Goal: Task Accomplishment & Management: Use online tool/utility

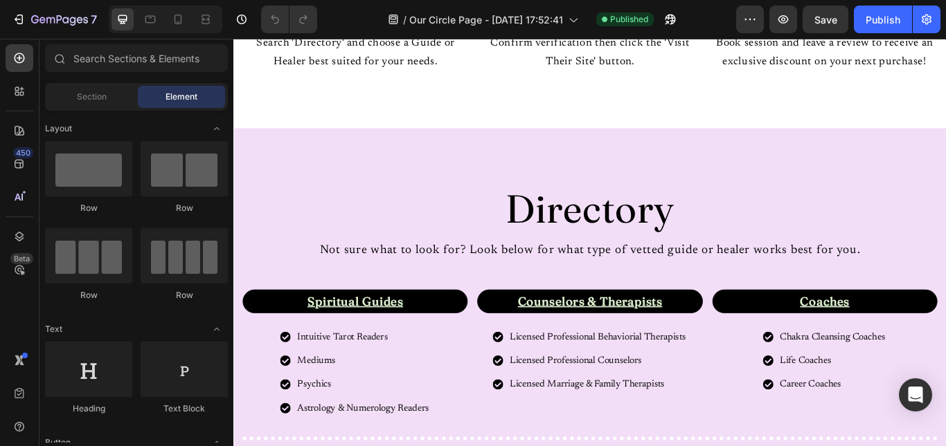
scroll to position [832, 0]
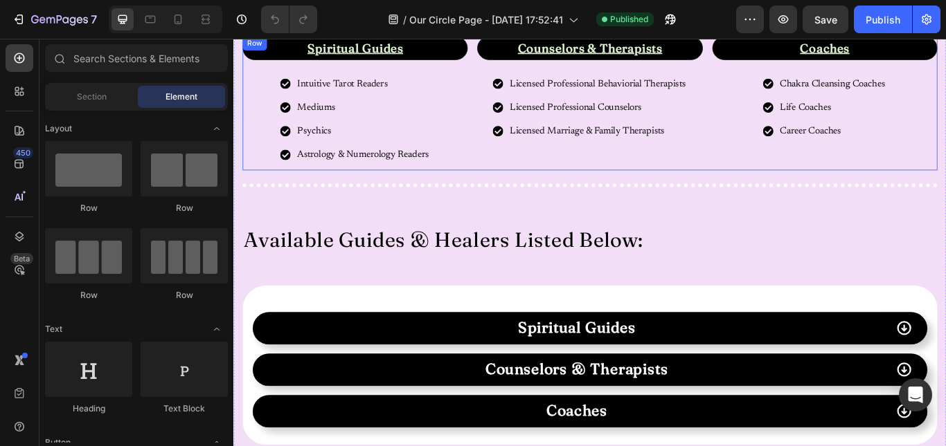
click at [945, 177] on div "Coaches Text Block Chakra Cleansing Coaches Life Coaches Career Coaches Item Li…" at bounding box center [922, 114] width 262 height 156
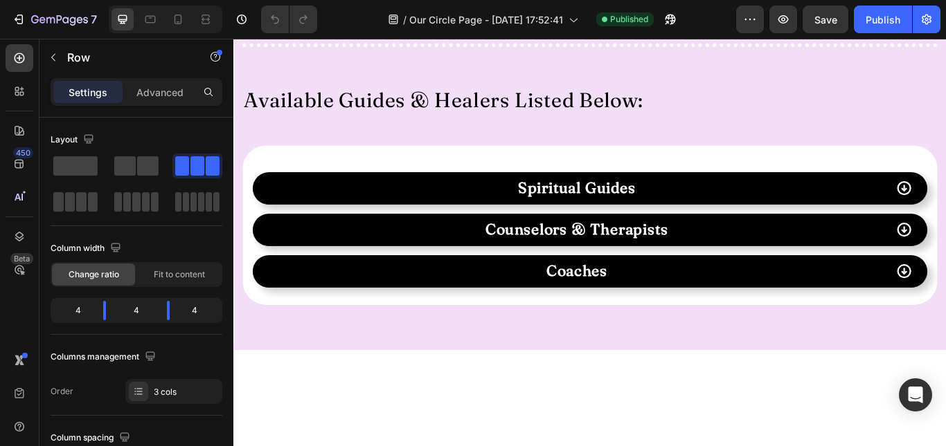
scroll to position [669, 0]
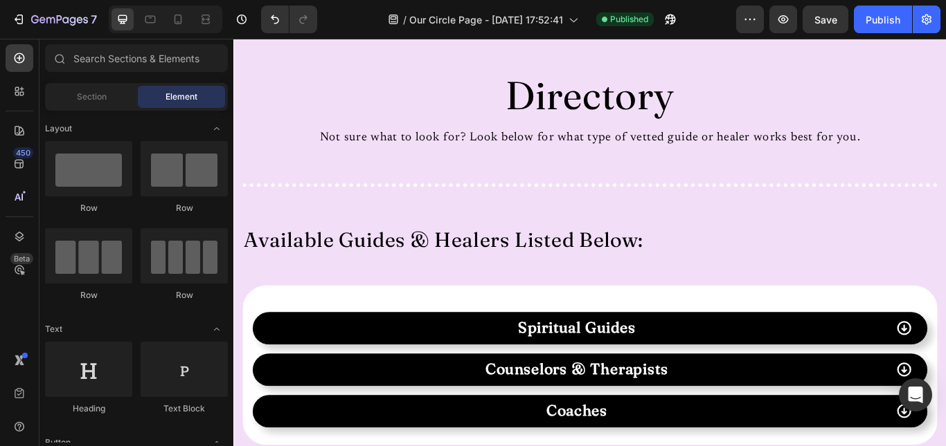
click at [945, 177] on div "Text Block Directory Heading Not sure what to look for? Look below for what typ…" at bounding box center [649, 293] width 810 height 455
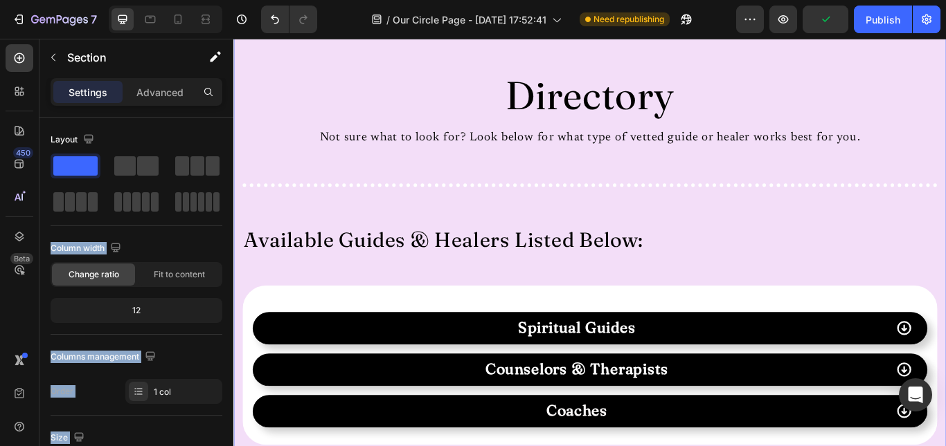
drag, startPoint x: 304, startPoint y: 205, endPoint x: 365, endPoint y: 172, distance: 69.1
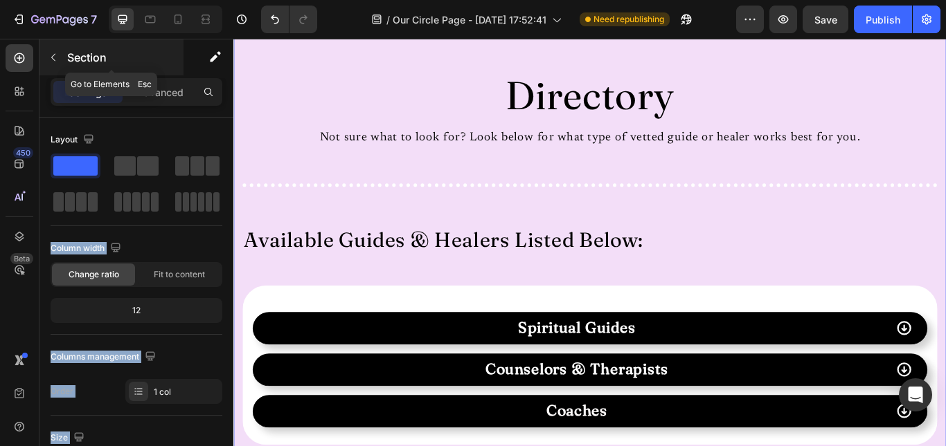
click at [54, 54] on icon "button" at bounding box center [53, 57] width 11 height 11
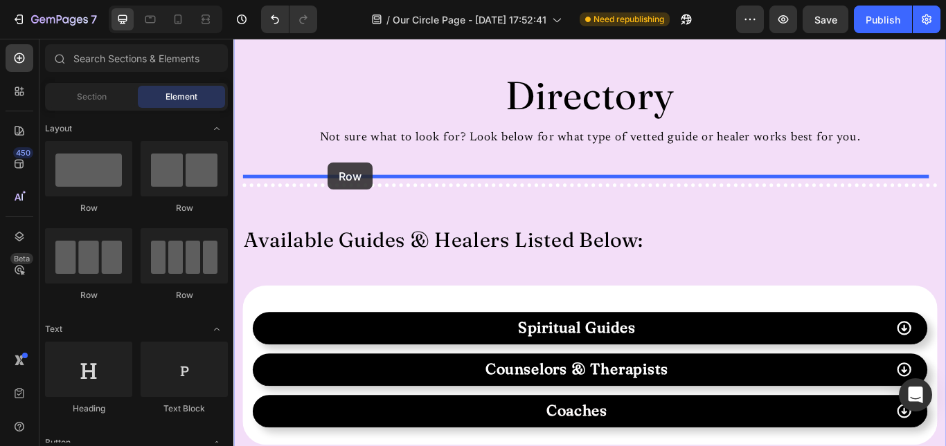
drag, startPoint x: 327, startPoint y: 200, endPoint x: 343, endPoint y: 183, distance: 23.5
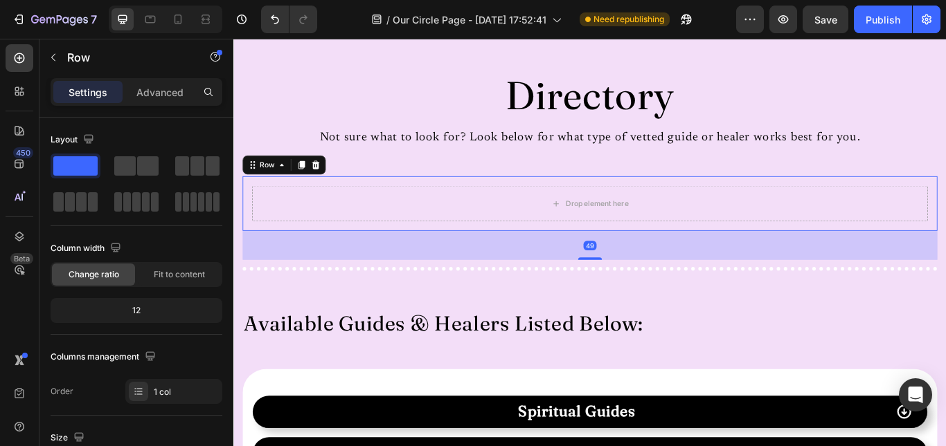
scroll to position [766, 0]
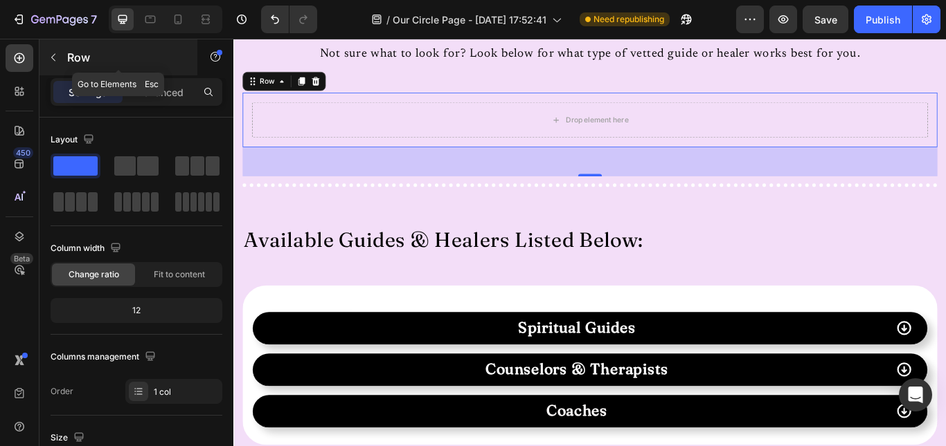
click at [55, 56] on icon "button" at bounding box center [53, 57] width 11 height 11
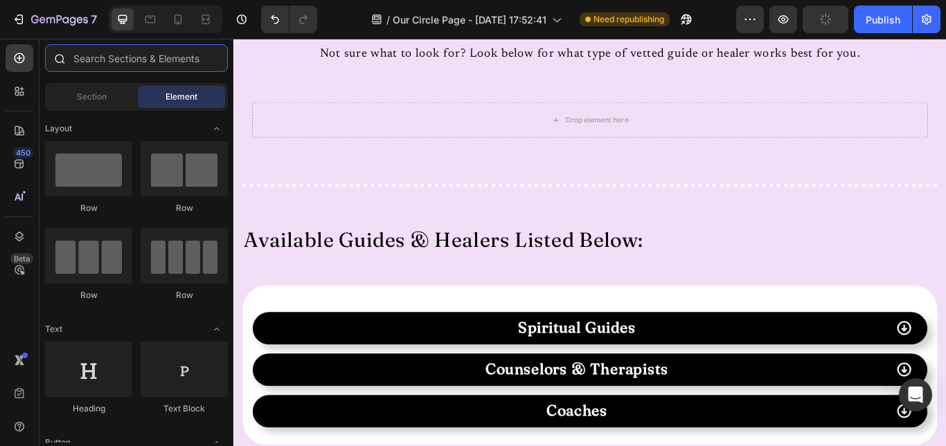
click at [131, 63] on input "text" at bounding box center [136, 58] width 183 height 28
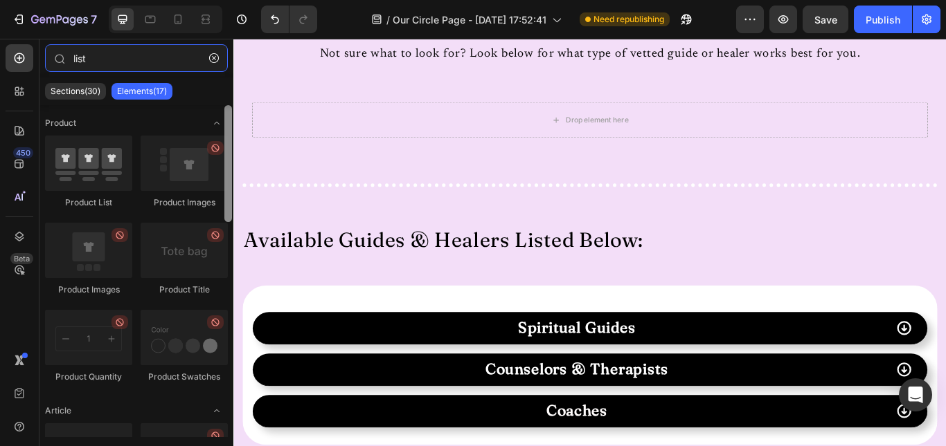
type input "list"
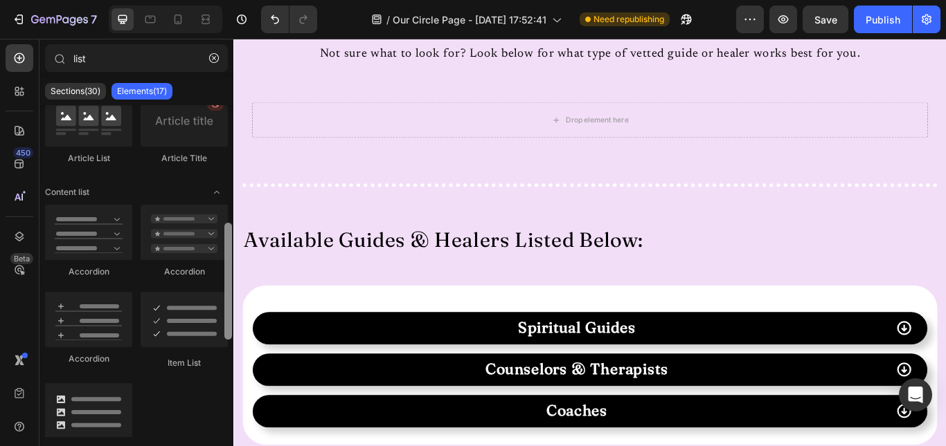
click at [231, 320] on div at bounding box center [228, 271] width 10 height 332
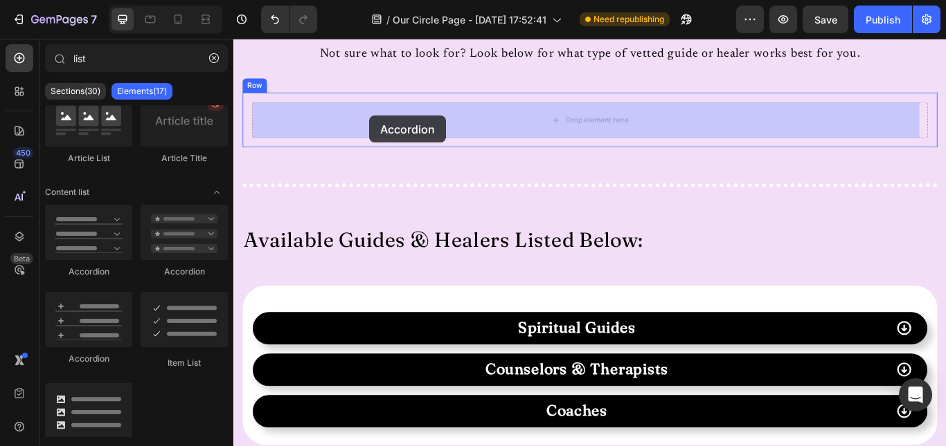
drag, startPoint x: 395, startPoint y: 274, endPoint x: 392, endPoint y: 129, distance: 145.4
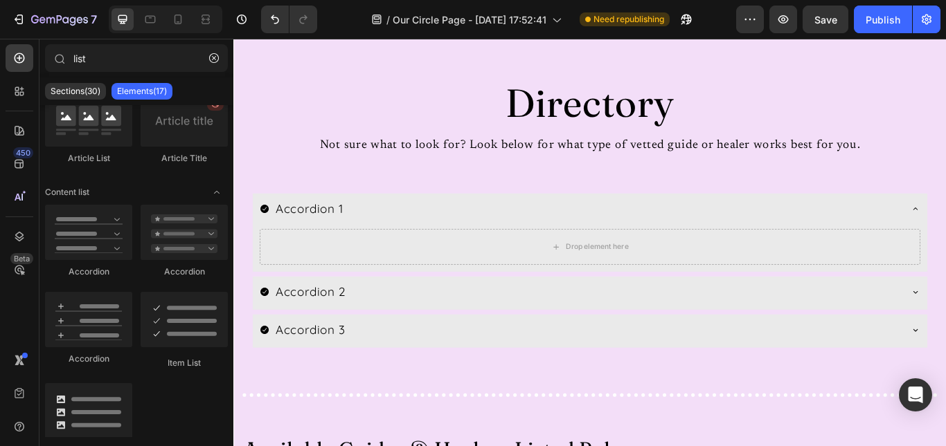
scroll to position [650, 0]
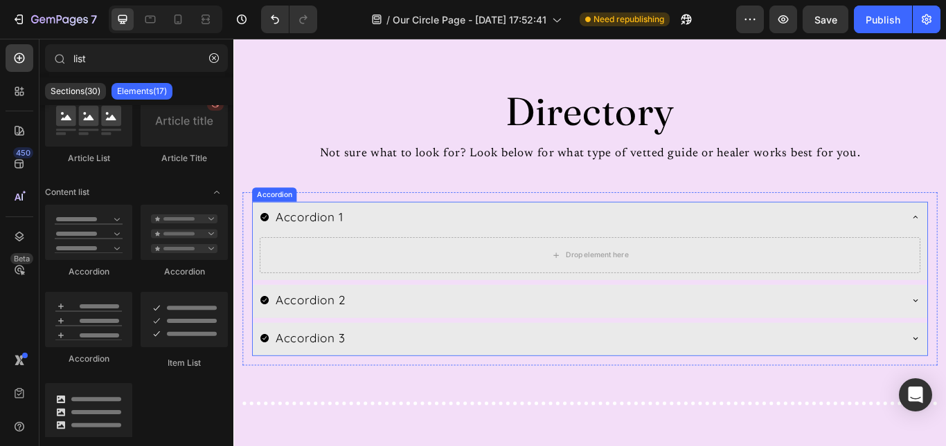
click at [345, 244] on div "Accordion 1" at bounding box center [321, 247] width 82 height 25
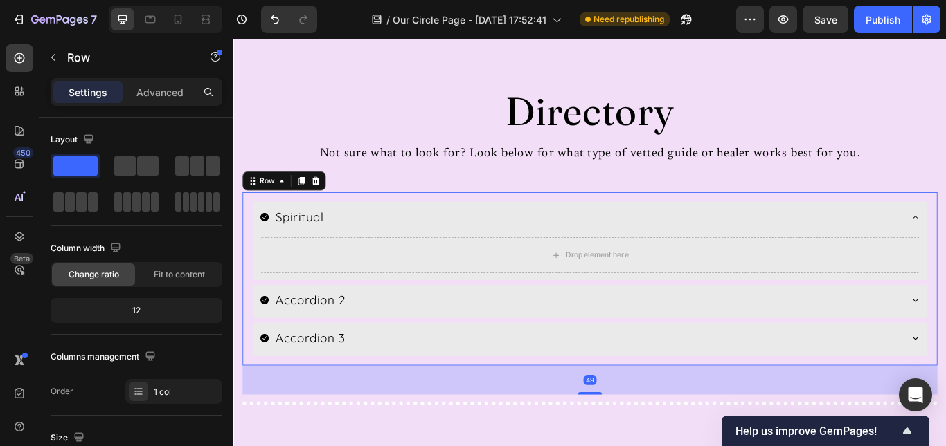
click at [385, 222] on div "Spiritual Drop element here Accordion 2 Accordion 3 Accordion Row 49" at bounding box center [649, 319] width 810 height 202
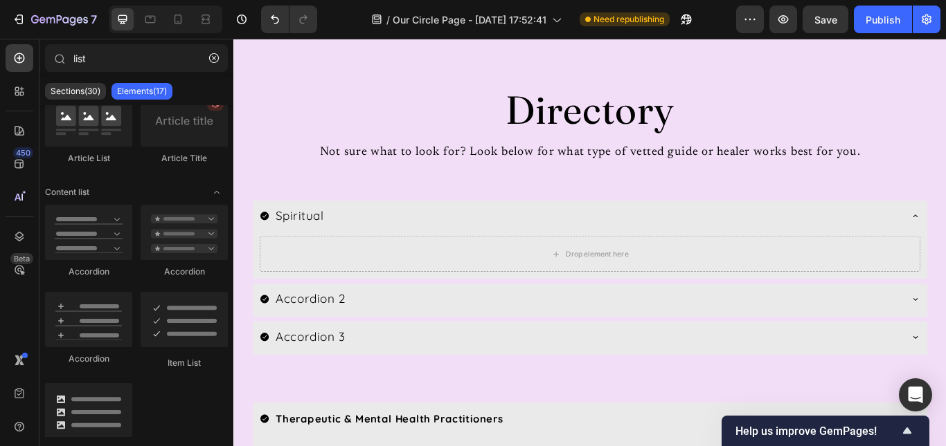
scroll to position [629, 0]
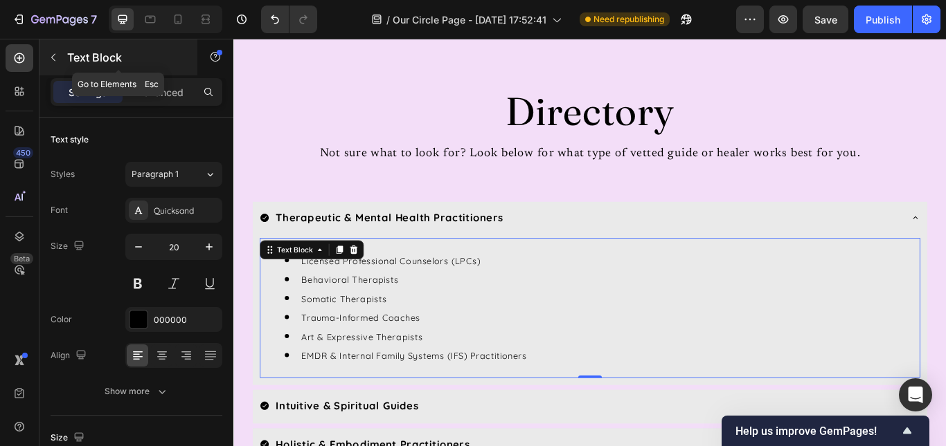
click at [51, 51] on button "button" at bounding box center [53, 57] width 22 height 22
click at [56, 56] on icon "button" at bounding box center [53, 57] width 11 height 11
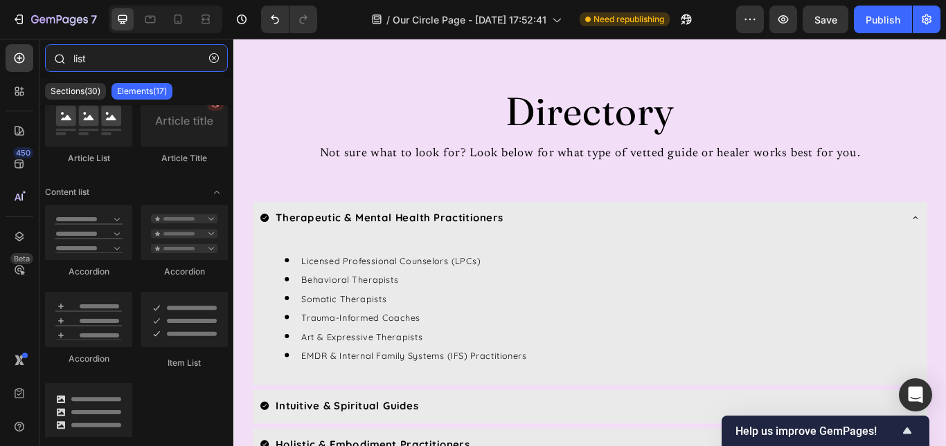
click at [80, 60] on input "list" at bounding box center [136, 58] width 183 height 28
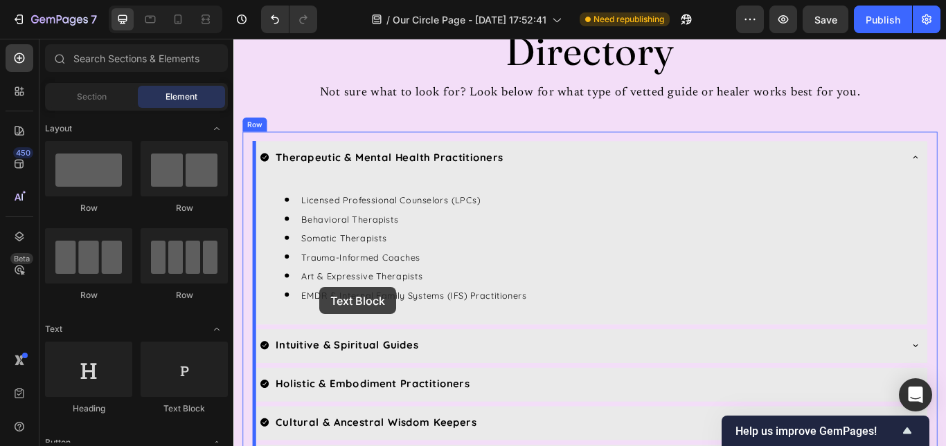
scroll to position [759, 0]
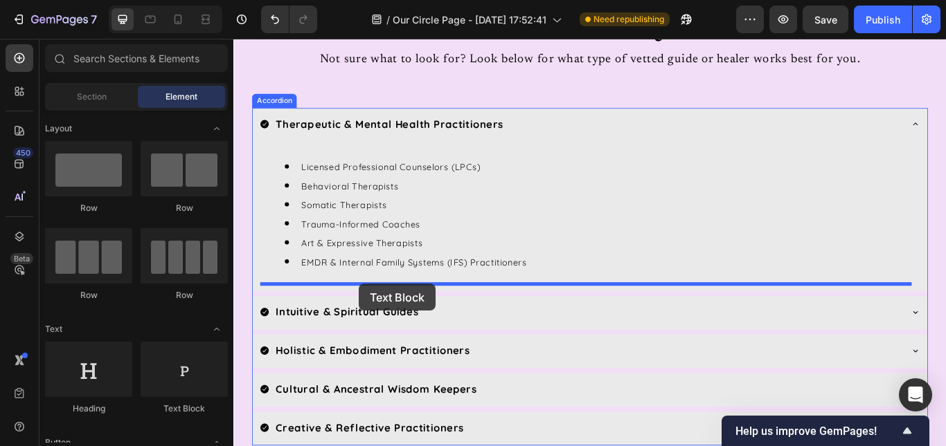
drag, startPoint x: 424, startPoint y: 431, endPoint x: 379, endPoint y: 325, distance: 115.1
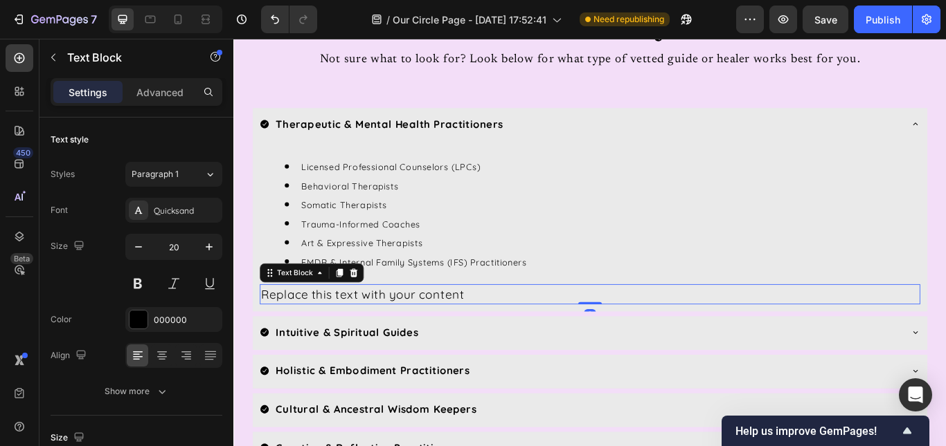
click at [381, 332] on div "Replace this text with your content" at bounding box center [649, 337] width 770 height 24
click at [381, 332] on p "Replace this text with your content" at bounding box center [648, 337] width 767 height 21
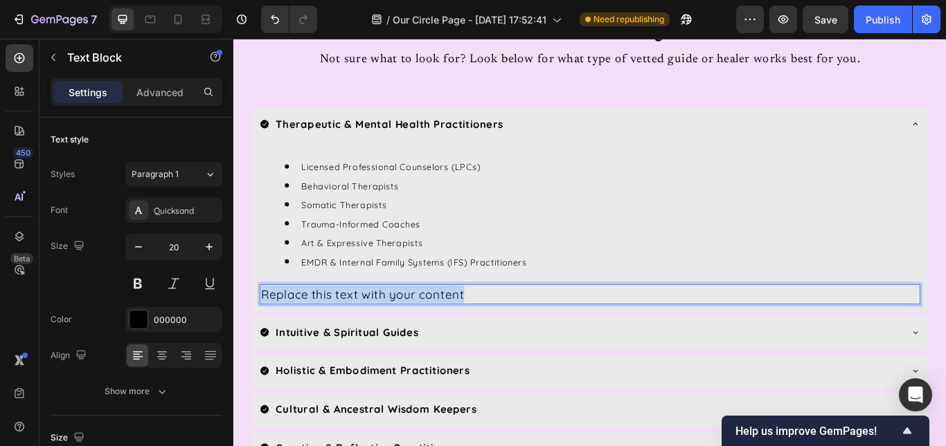
click at [381, 332] on p "Replace this text with your content" at bounding box center [648, 337] width 767 height 21
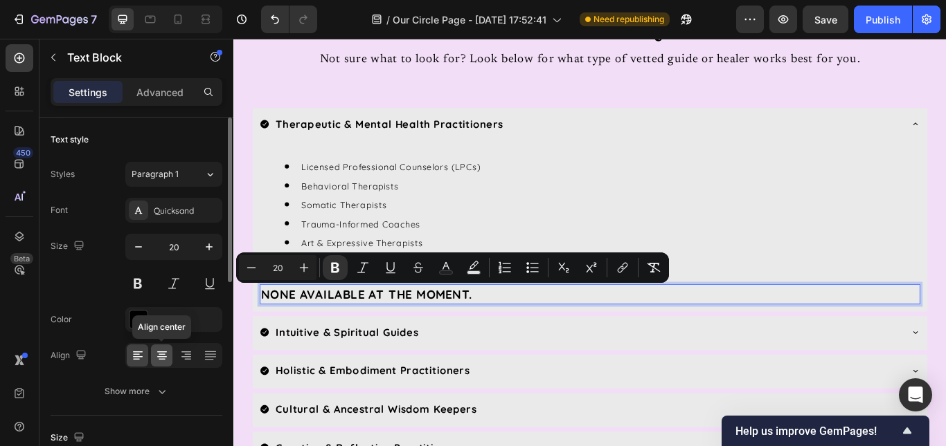
click at [165, 349] on icon at bounding box center [162, 356] width 14 height 14
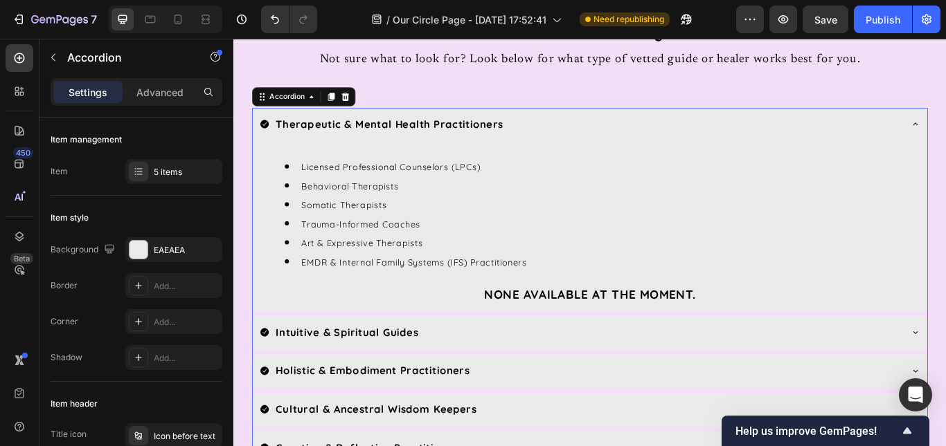
click at [701, 389] on div "Intuitive & Spiritual Guides" at bounding box center [638, 381] width 748 height 26
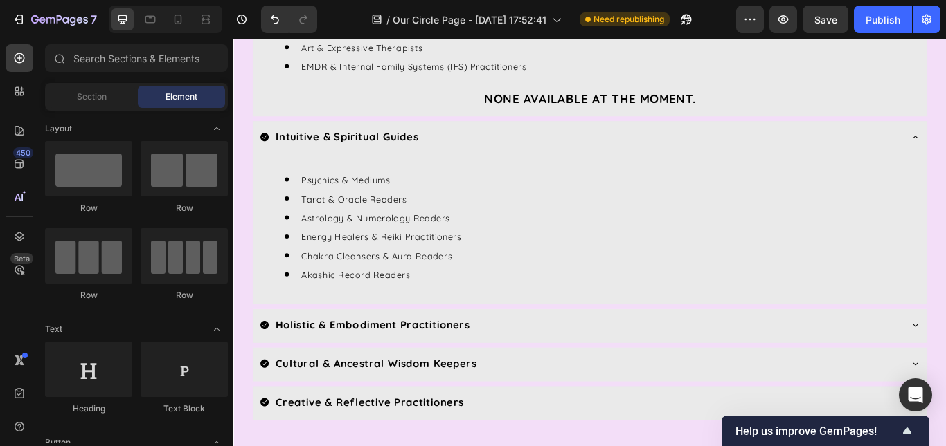
scroll to position [993, 0]
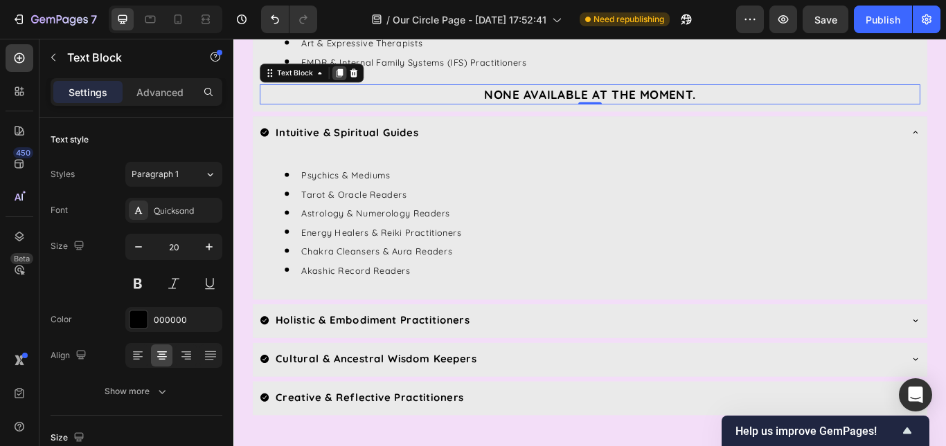
click at [357, 80] on icon at bounding box center [357, 79] width 8 height 10
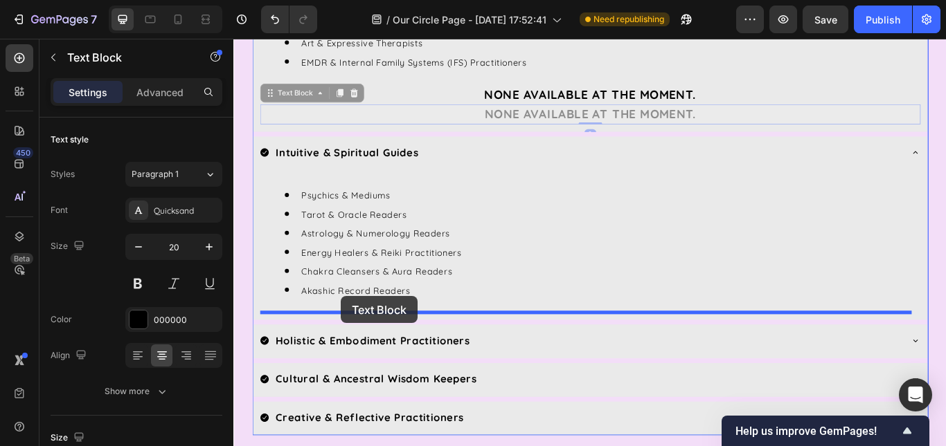
drag, startPoint x: 386, startPoint y: 127, endPoint x: 359, endPoint y: 339, distance: 214.2
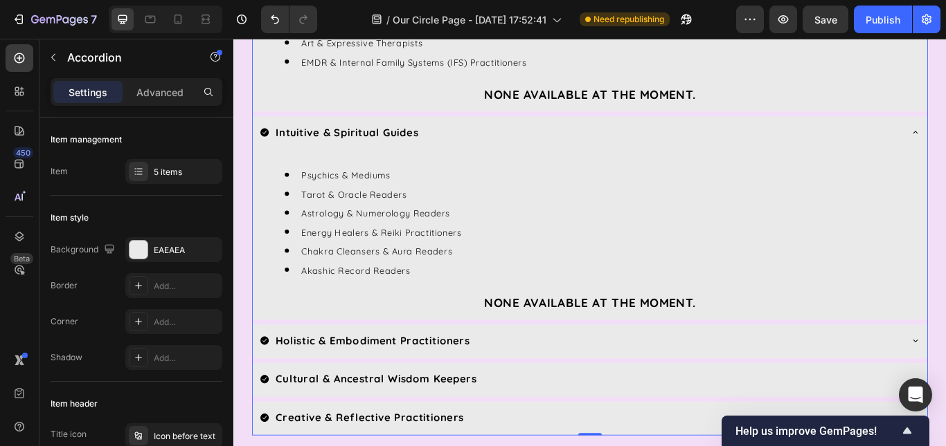
click at [945, 382] on div "Holistic & Embodiment Practitioners" at bounding box center [648, 391] width 786 height 39
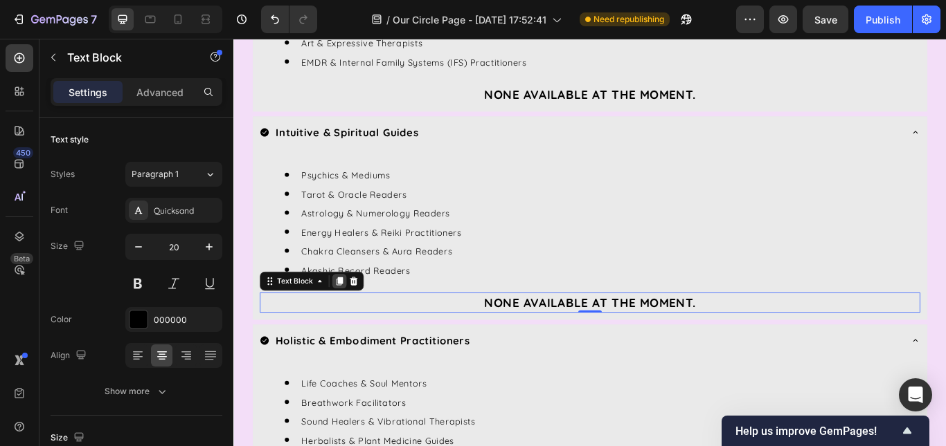
click at [357, 320] on icon at bounding box center [357, 322] width 8 height 10
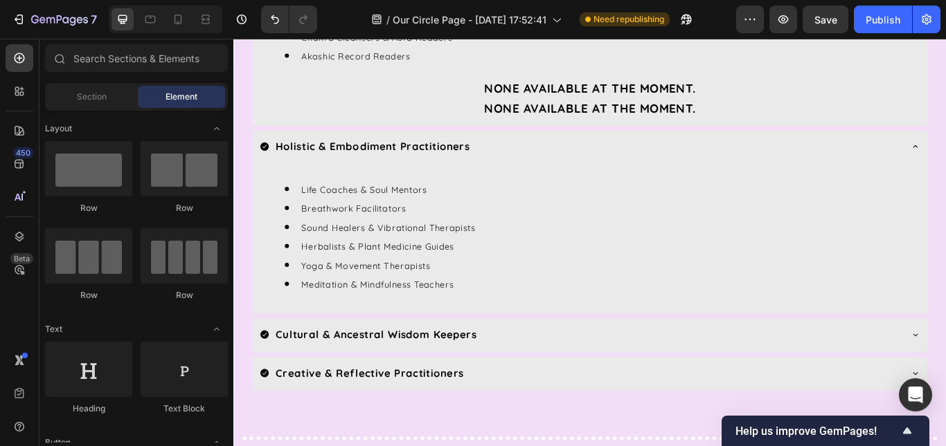
scroll to position [1236, 0]
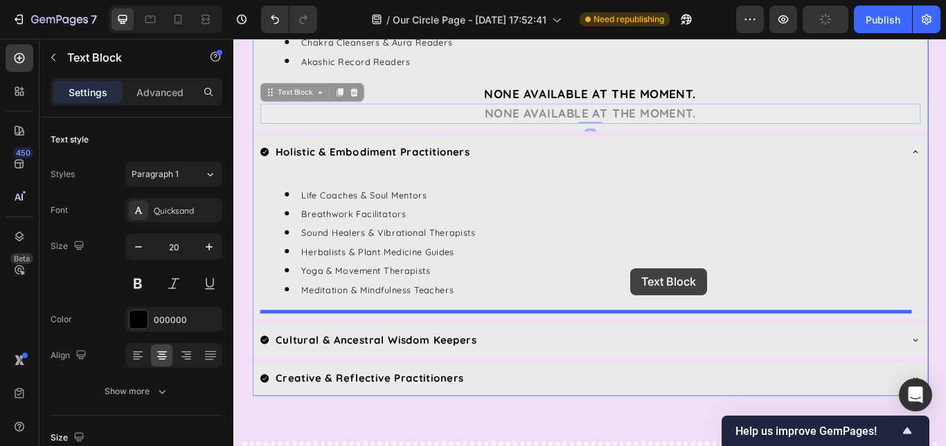
drag, startPoint x: 788, startPoint y: 120, endPoint x: 696, endPoint y: 307, distance: 208.0
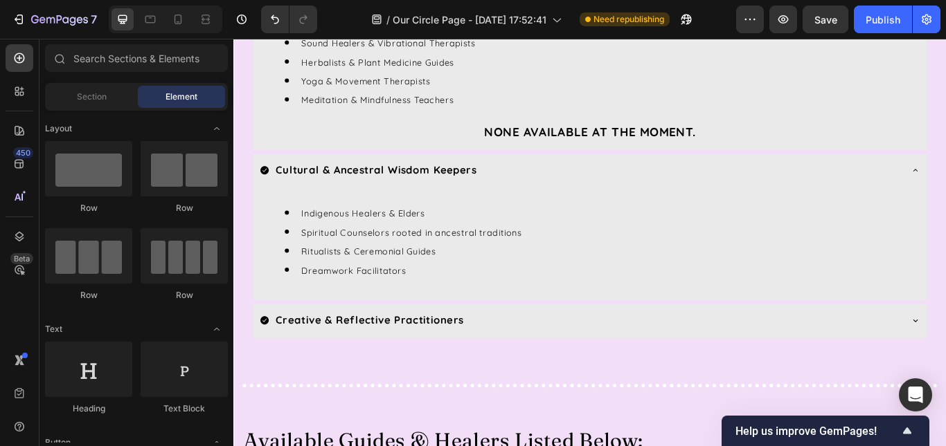
scroll to position [1440, 0]
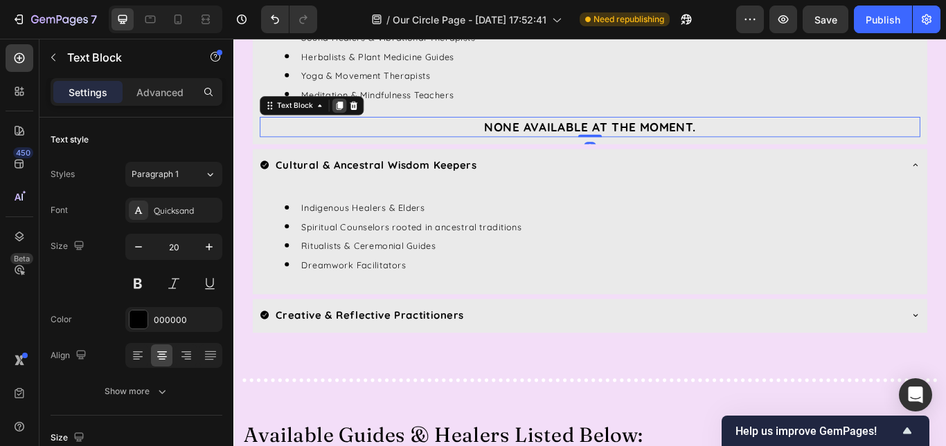
click at [356, 118] on icon at bounding box center [357, 117] width 8 height 10
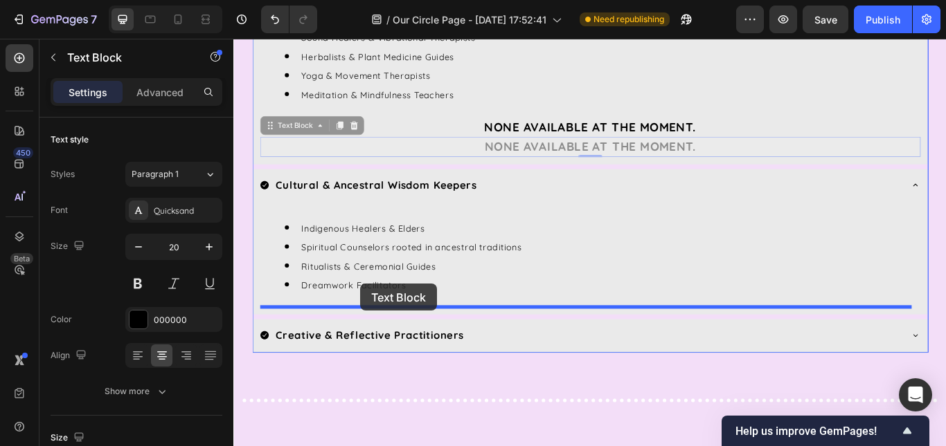
drag, startPoint x: 423, startPoint y: 156, endPoint x: 381, endPoint y: 325, distance: 173.4
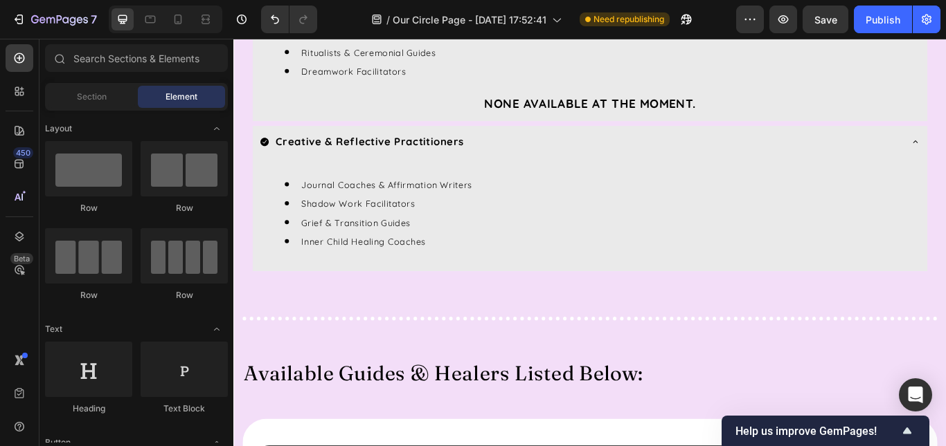
scroll to position [1660, 0]
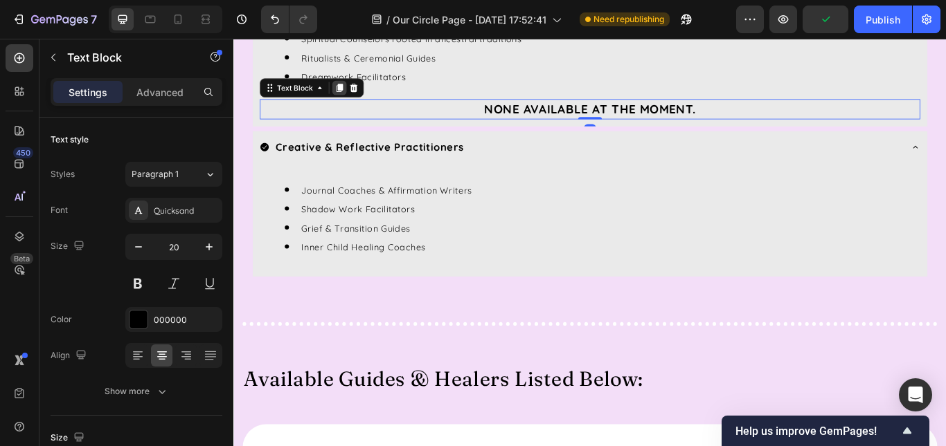
click at [361, 93] on icon at bounding box center [356, 96] width 11 height 11
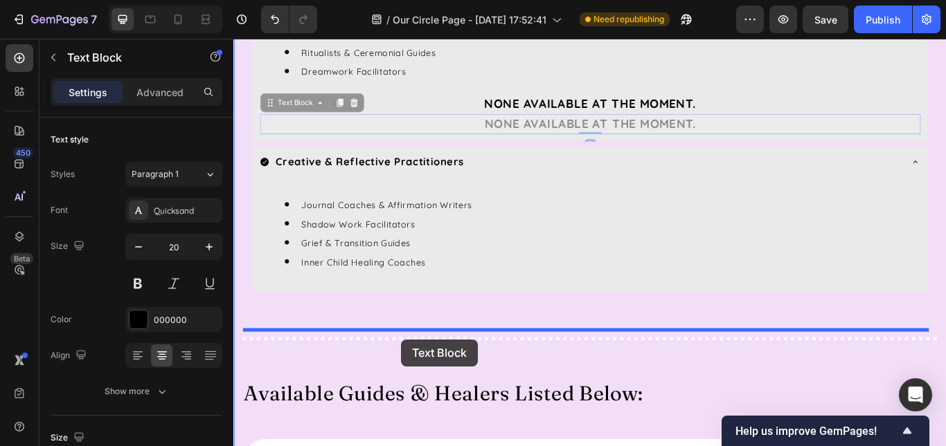
scroll to position [1670, 0]
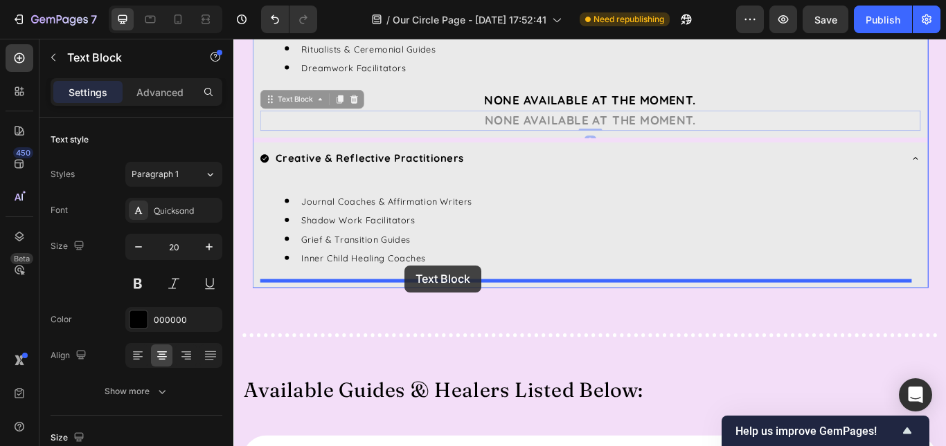
drag, startPoint x: 418, startPoint y: 144, endPoint x: 433, endPoint y: 303, distance: 159.9
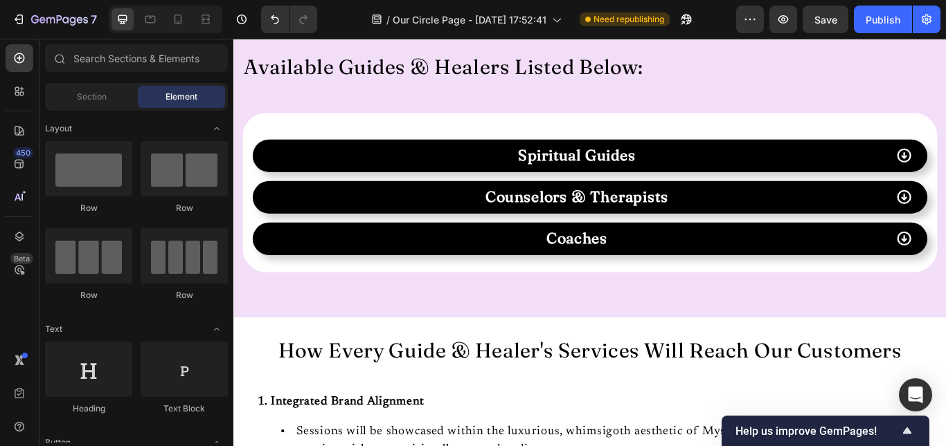
scroll to position [2027, 0]
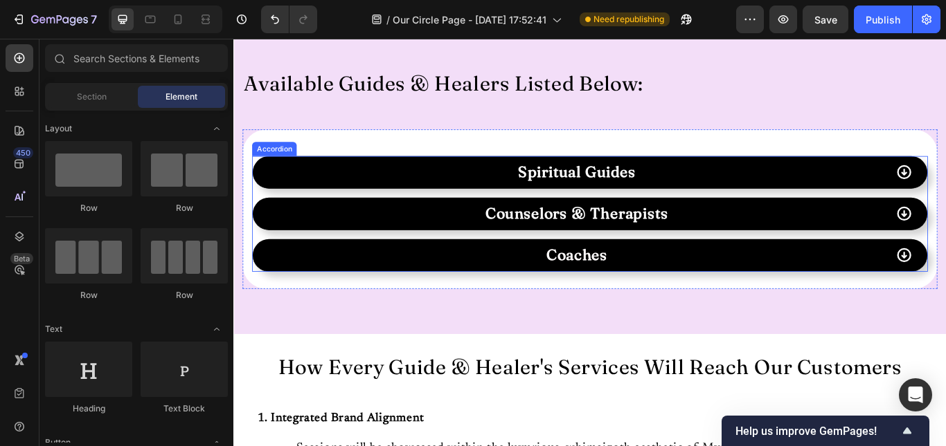
click at [941, 206] on div "Spiritual Guides" at bounding box center [633, 194] width 721 height 26
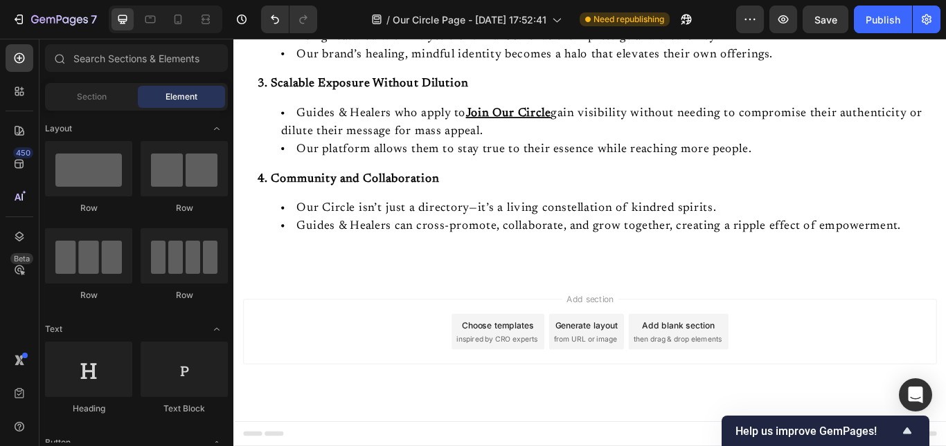
scroll to position [235, 0]
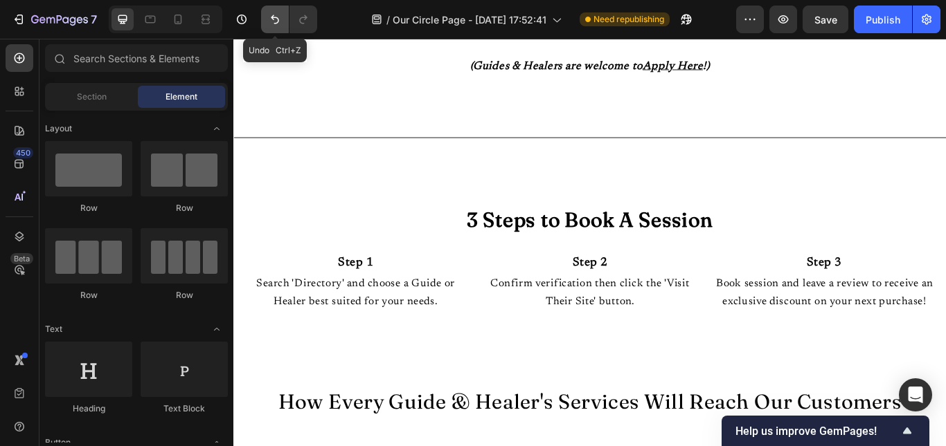
click at [276, 16] on icon "Undo/Redo" at bounding box center [275, 19] width 14 height 14
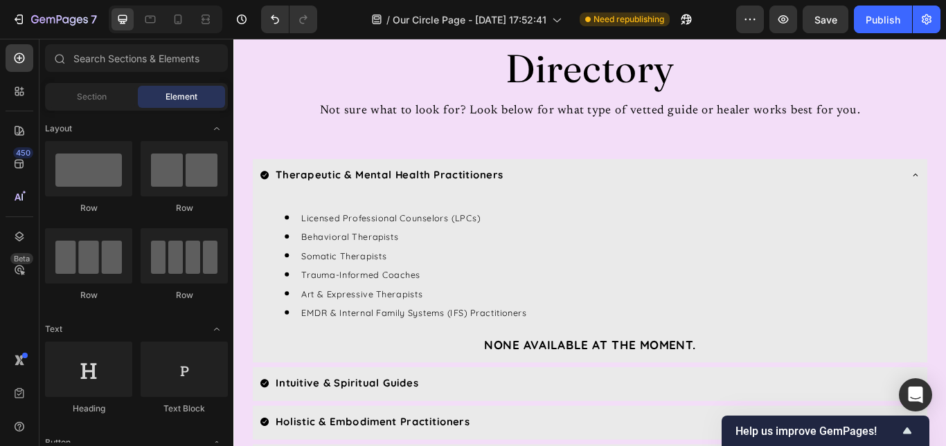
scroll to position [680, 0]
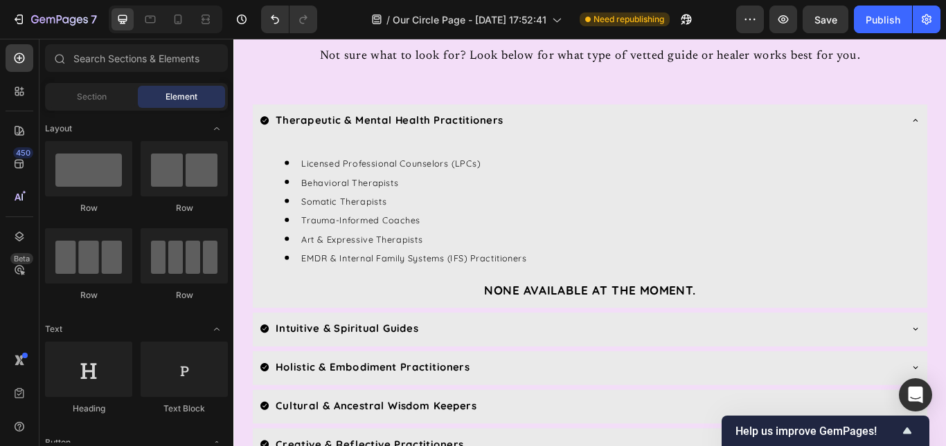
scroll to position [768, 0]
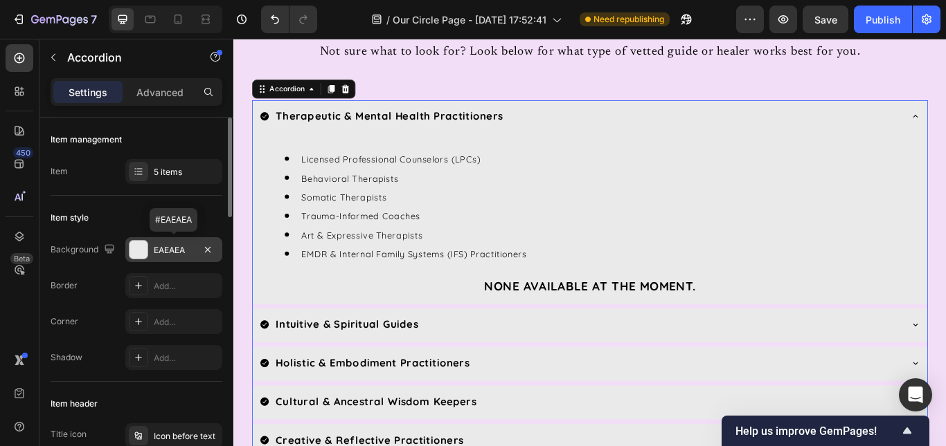
click at [161, 252] on div "EAEAEA" at bounding box center [174, 250] width 40 height 12
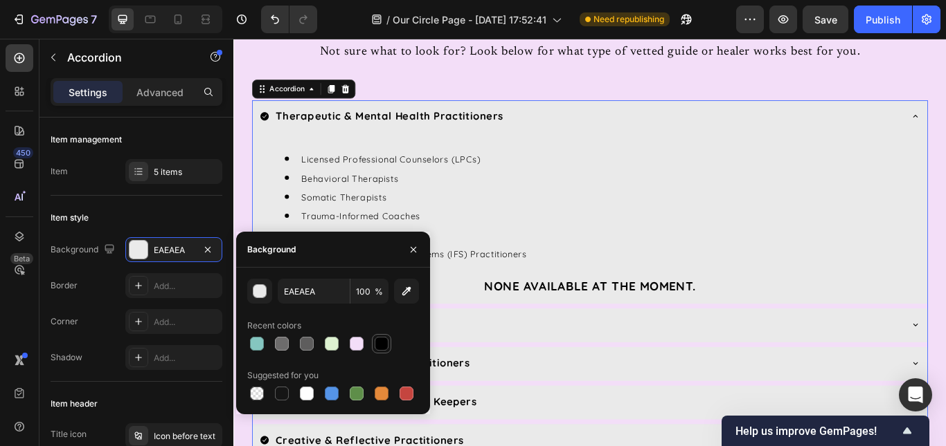
click at [383, 341] on div at bounding box center [381, 344] width 14 height 14
type input "000000"
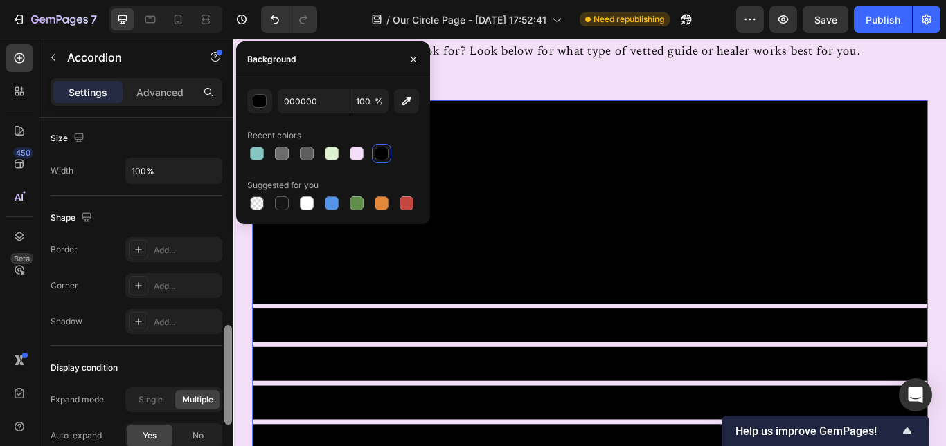
scroll to position [871, 0]
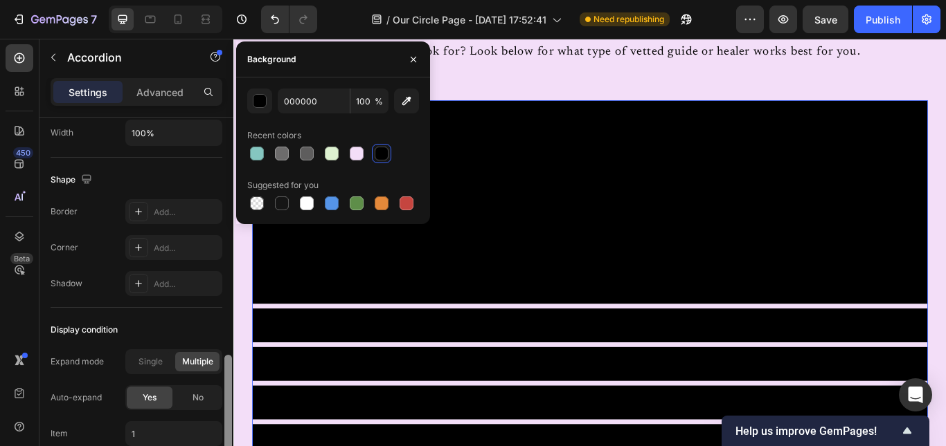
drag, startPoint x: 228, startPoint y: 201, endPoint x: 224, endPoint y: 438, distance: 237.5
click at [224, 438] on div at bounding box center [228, 405] width 8 height 100
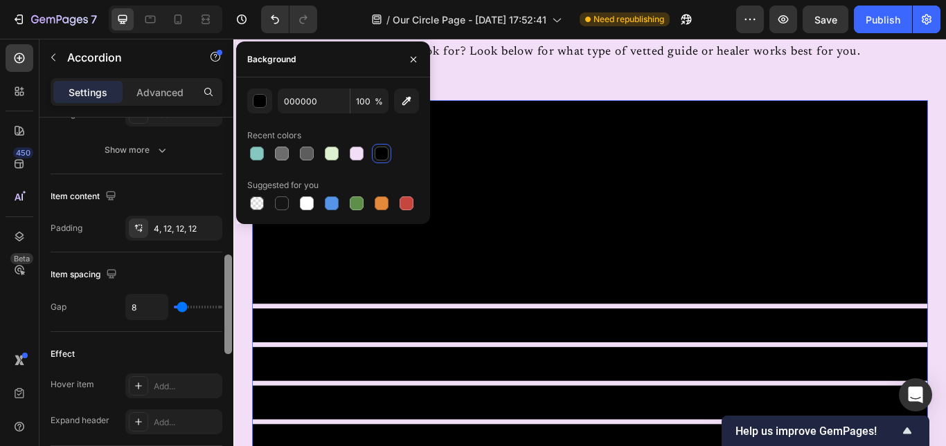
click at [227, 338] on div at bounding box center [228, 302] width 10 height 368
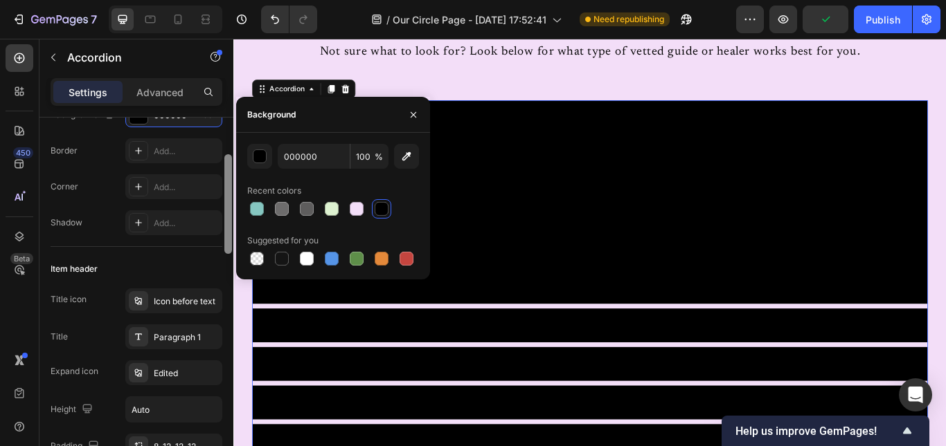
click at [230, 246] on div at bounding box center [228, 302] width 10 height 368
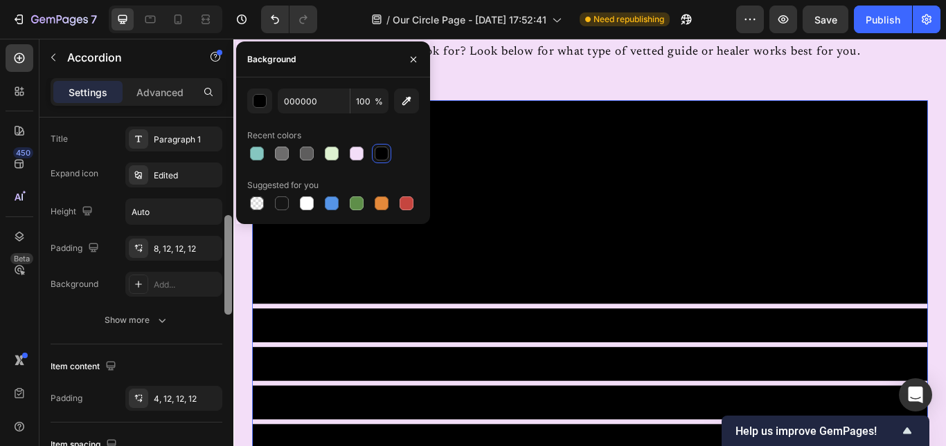
scroll to position [338, 0]
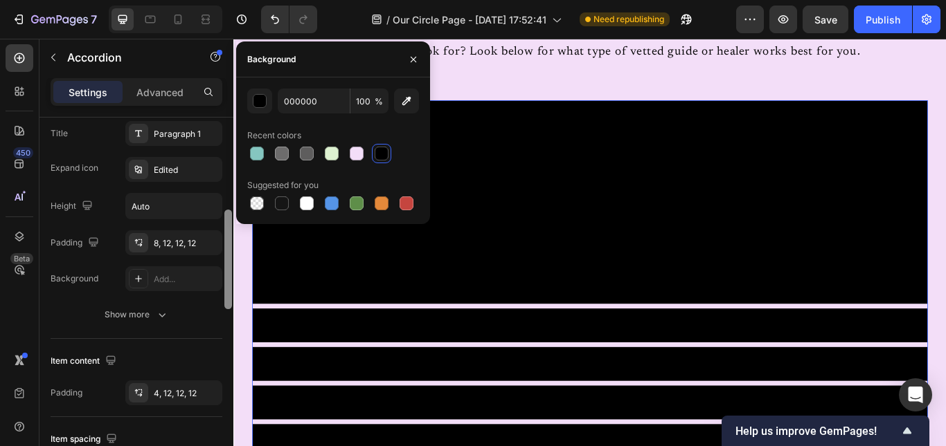
drag, startPoint x: 227, startPoint y: 235, endPoint x: 226, endPoint y: 291, distance: 55.4
click at [226, 291] on div at bounding box center [228, 260] width 8 height 100
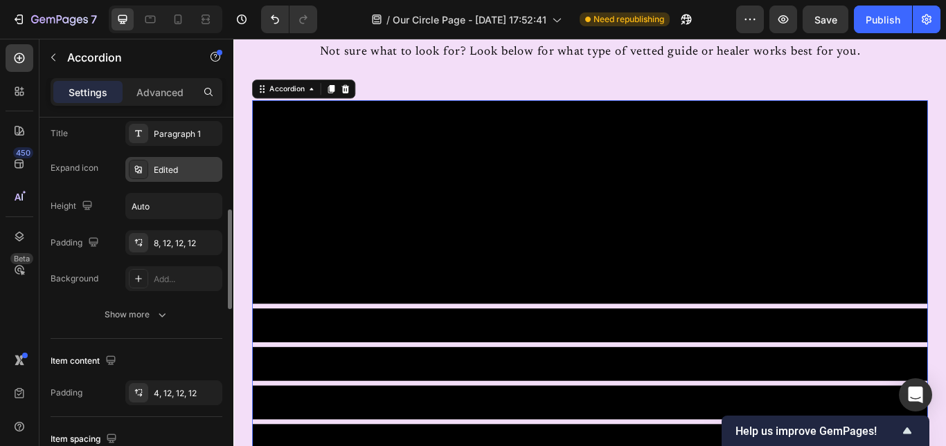
click at [161, 172] on div "Edited" at bounding box center [186, 170] width 65 height 12
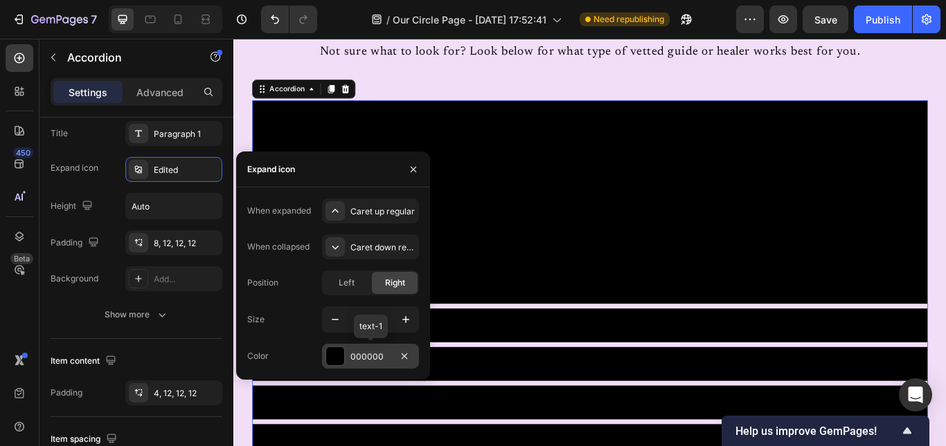
click at [347, 356] on div "000000" at bounding box center [370, 356] width 97 height 25
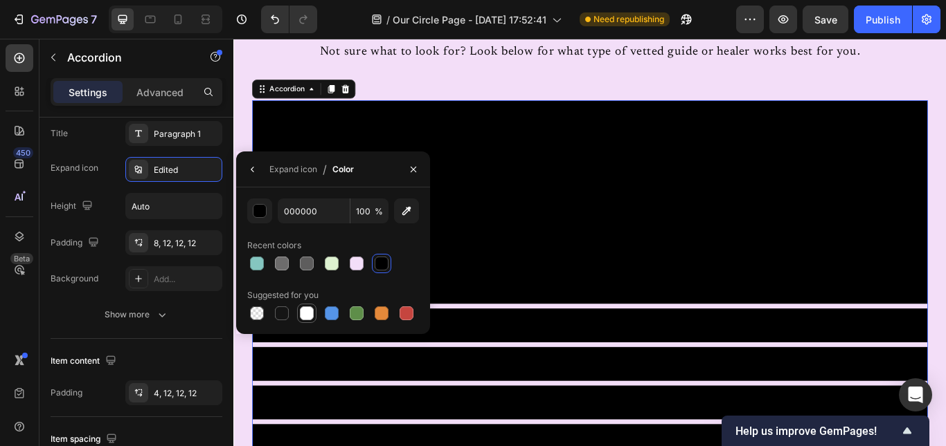
click at [308, 311] on div at bounding box center [307, 314] width 14 height 14
type input "FFFFFF"
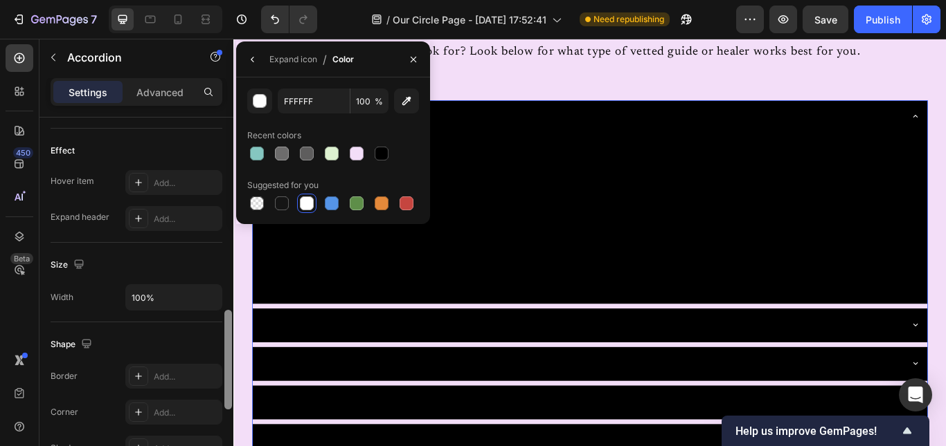
click at [226, 318] on div at bounding box center [228, 302] width 10 height 368
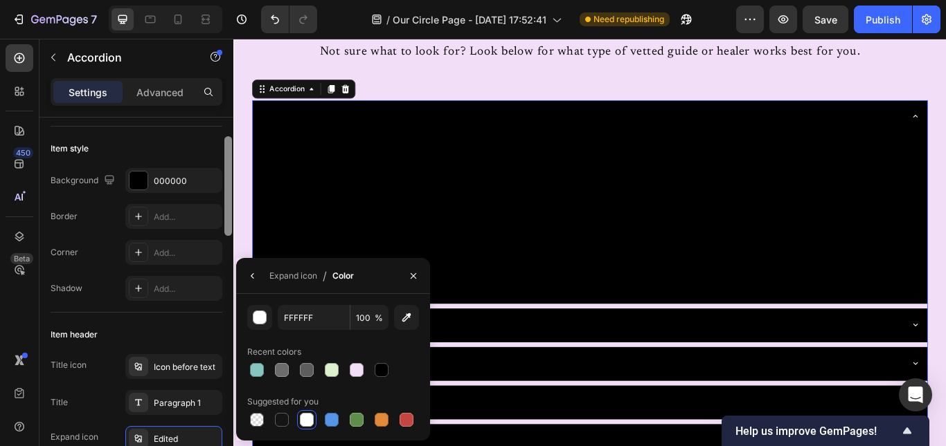
scroll to position [0, 0]
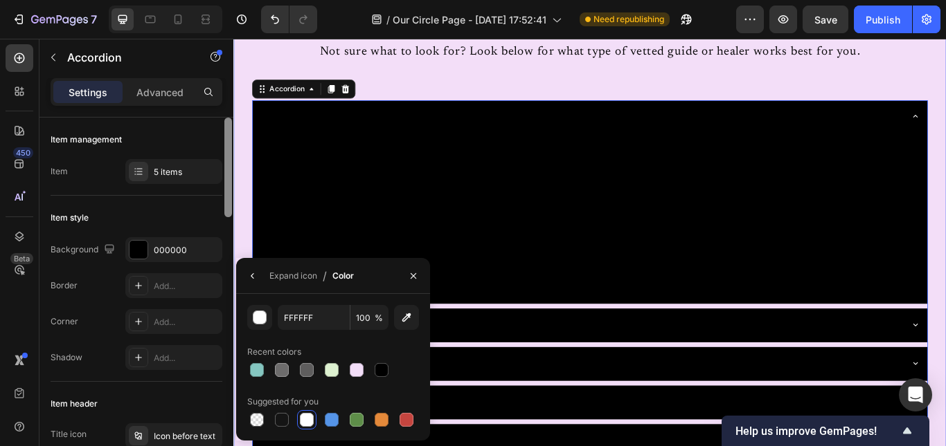
drag, startPoint x: 460, startPoint y: 356, endPoint x: 235, endPoint y: 79, distance: 356.9
click at [228, 121] on div at bounding box center [228, 168] width 8 height 100
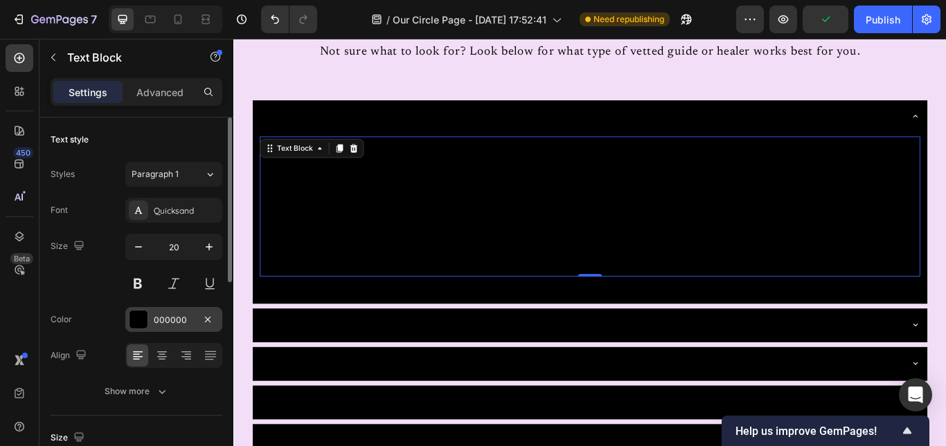
click at [150, 329] on div "000000" at bounding box center [173, 319] width 97 height 25
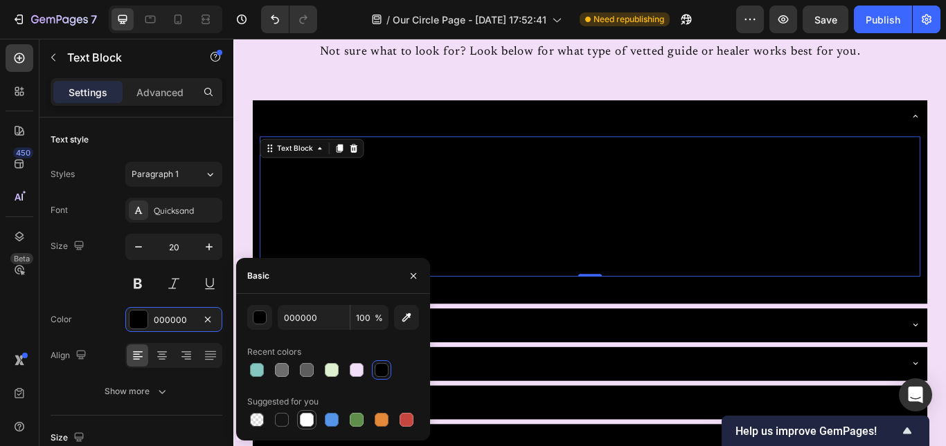
click at [302, 418] on div at bounding box center [307, 420] width 14 height 14
type input "FFFFFF"
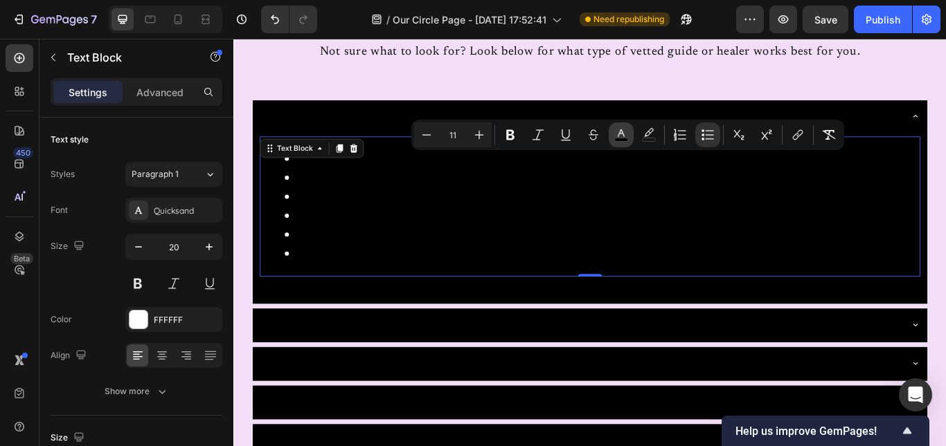
click at [624, 132] on icon "Editor contextual toolbar" at bounding box center [621, 135] width 14 height 14
type input "000000"
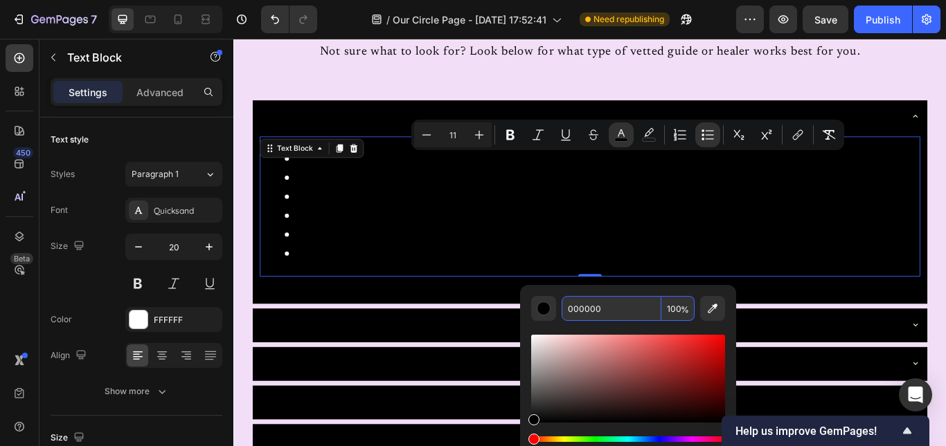
click at [579, 303] on input "000000" at bounding box center [611, 308] width 100 height 25
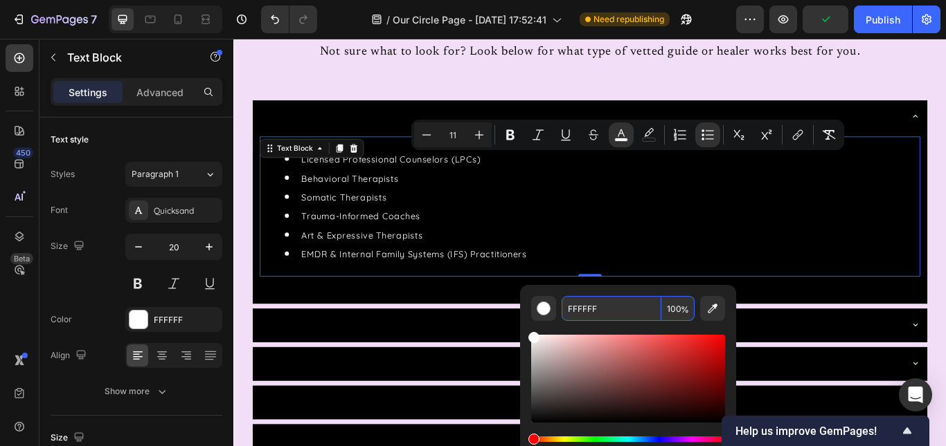
type input "FFFFFF"
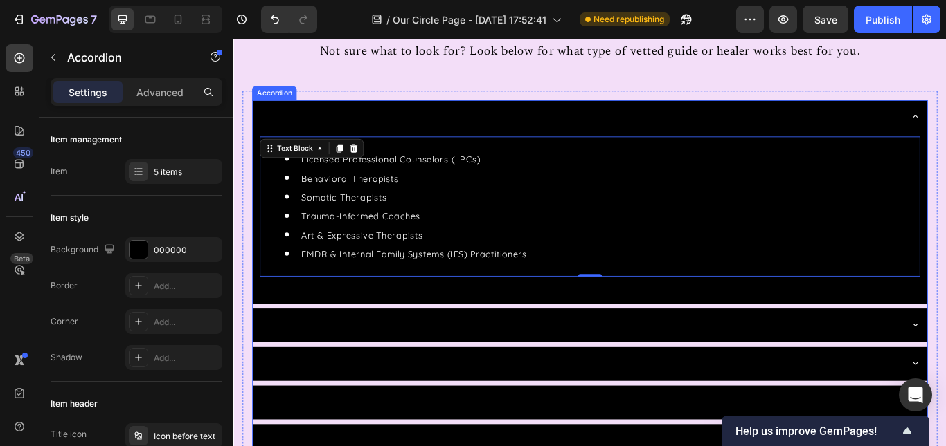
click at [453, 125] on strong "Therapeutic & Mental Health Practitioners" at bounding box center [414, 129] width 265 height 15
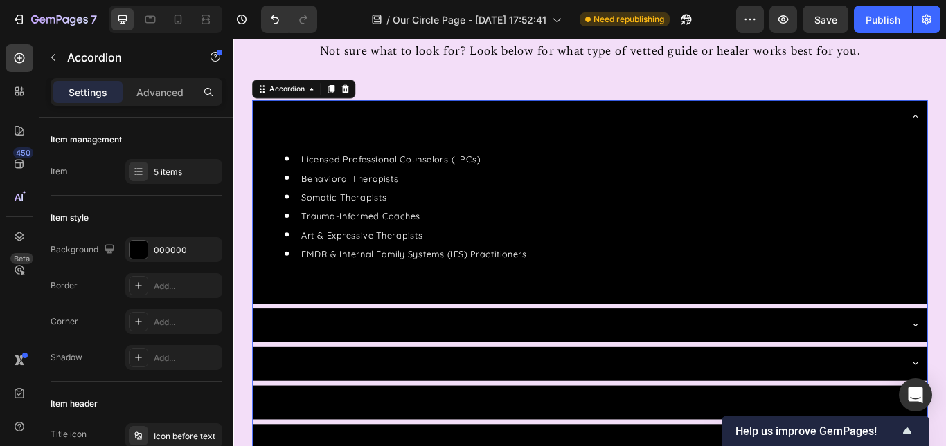
click at [453, 125] on strong "Therapeutic & Mental Health Practitioners" at bounding box center [414, 129] width 265 height 15
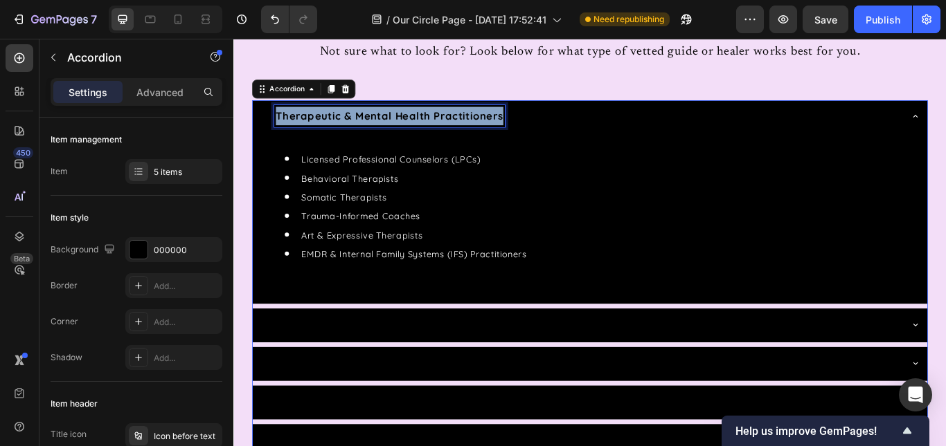
click at [453, 125] on strong "Therapeutic & Mental Health Practitioners" at bounding box center [414, 129] width 265 height 15
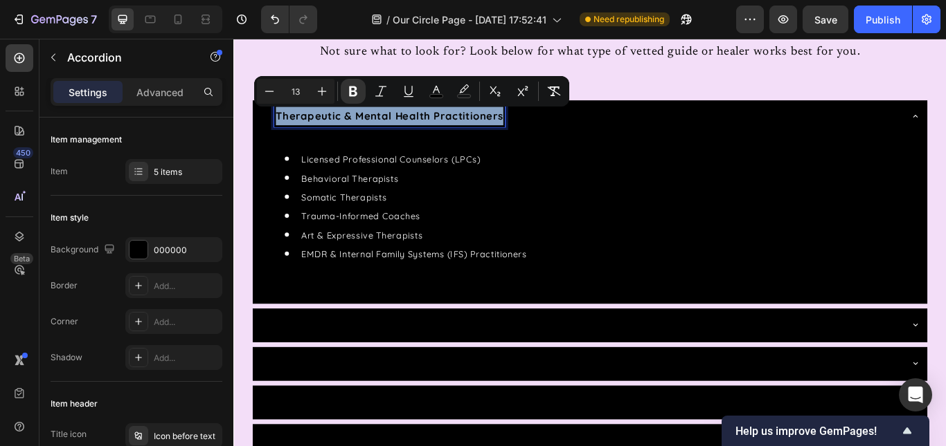
click at [453, 125] on strong "Therapeutic & Mental Health Practitioners" at bounding box center [414, 129] width 265 height 15
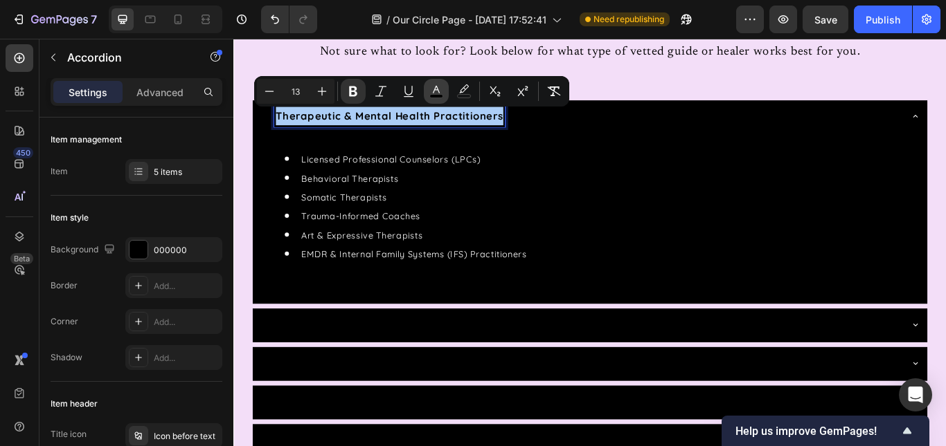
click at [435, 90] on icon "Editor contextual toolbar" at bounding box center [436, 90] width 7 height 8
click at [439, 89] on icon "Editor contextual toolbar" at bounding box center [436, 91] width 14 height 14
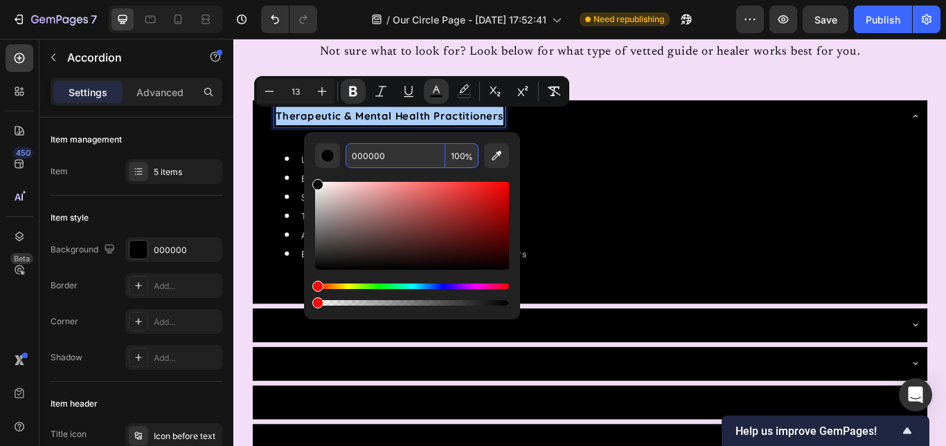
click at [365, 161] on input "000000" at bounding box center [395, 155] width 100 height 25
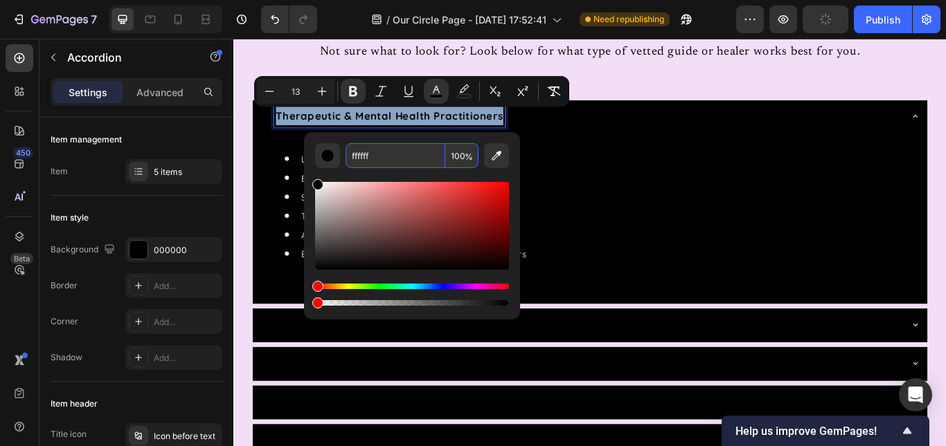
type input "FFFFFF"
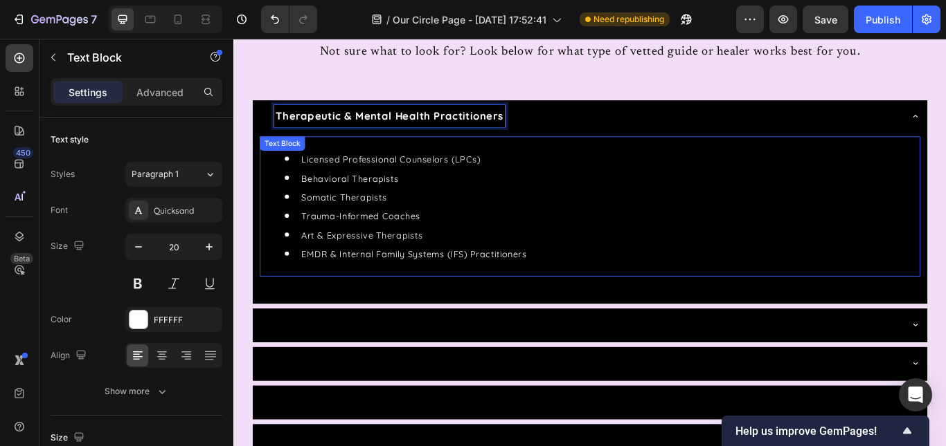
click at [521, 197] on li "Behavioral Therapists" at bounding box center [662, 201] width 739 height 22
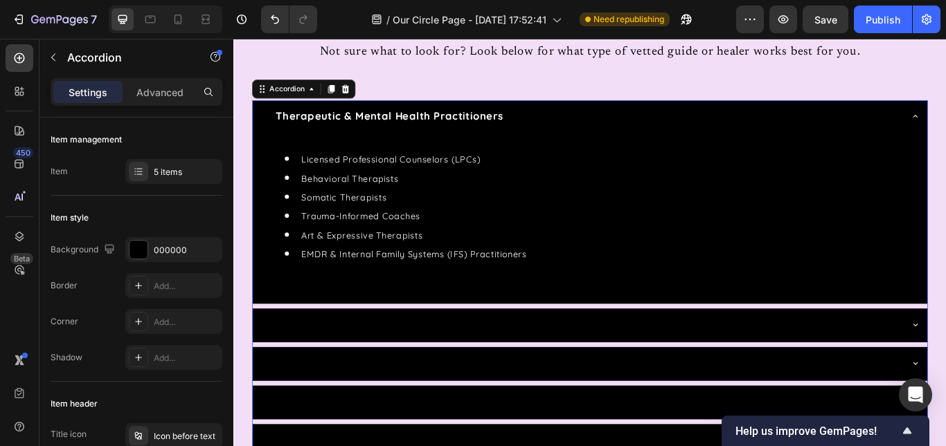
click at [517, 366] on div "Intuitive & Spiritual Guides" at bounding box center [638, 372] width 748 height 26
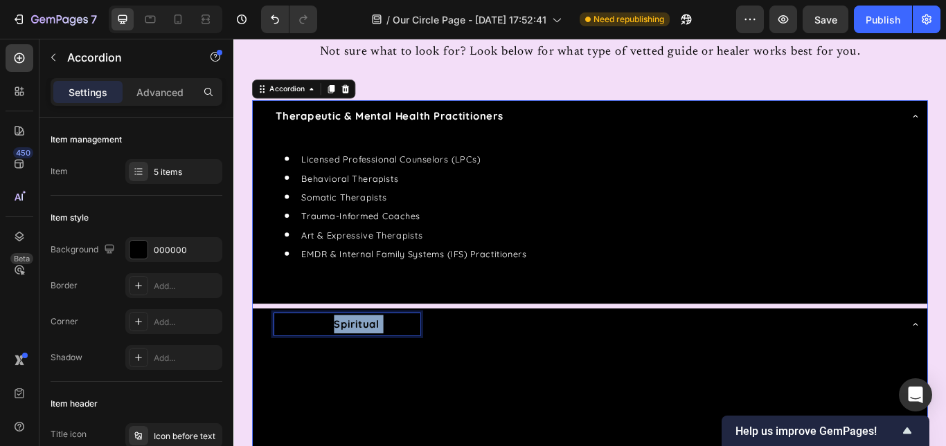
click at [381, 368] on strong "Intuitive & Spiritual Guides" at bounding box center [365, 372] width 166 height 15
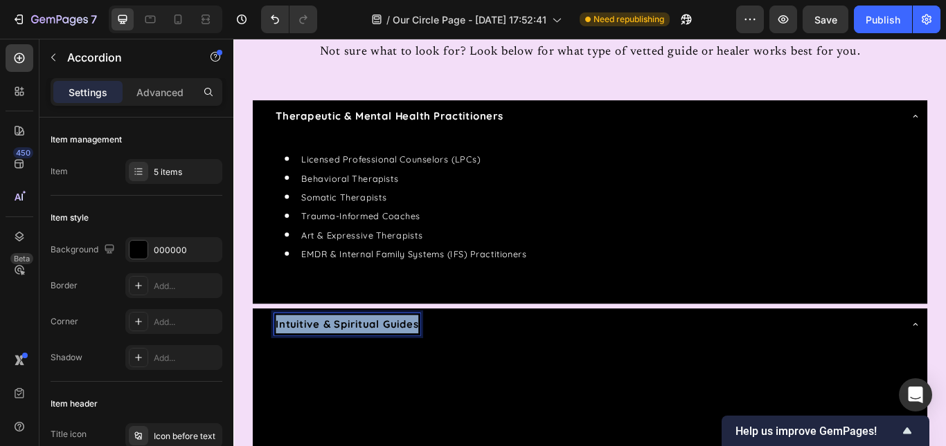
click at [381, 368] on strong "Intuitive & Spiritual Guides" at bounding box center [365, 372] width 166 height 15
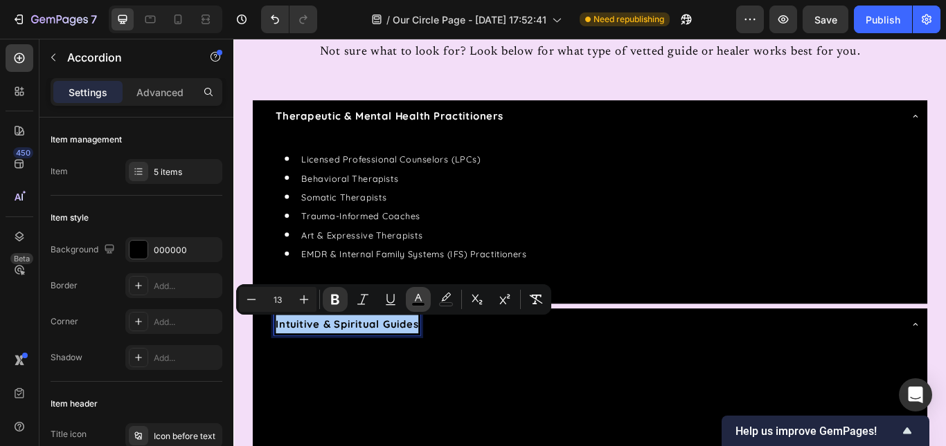
click at [425, 306] on button "color" at bounding box center [418, 299] width 25 height 25
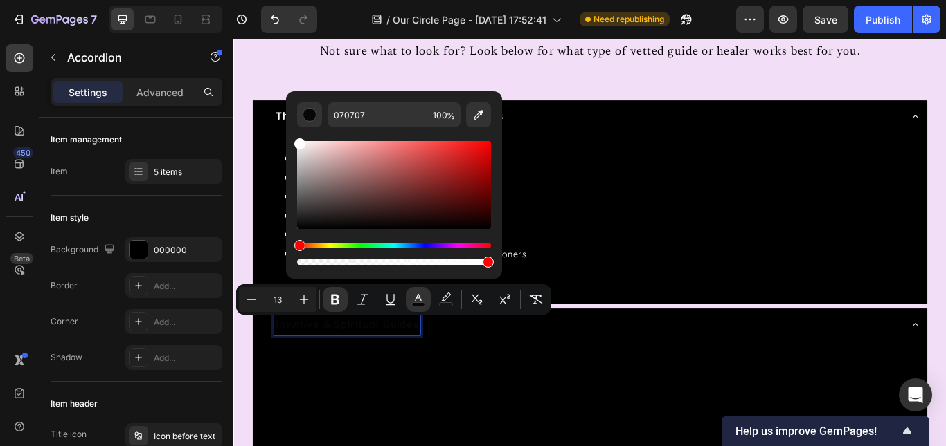
type input "FFFFFF"
drag, startPoint x: 299, startPoint y: 226, endPoint x: 290, endPoint y: 127, distance: 100.1
click at [290, 127] on div "FFFFFF 100 %" at bounding box center [394, 179] width 216 height 177
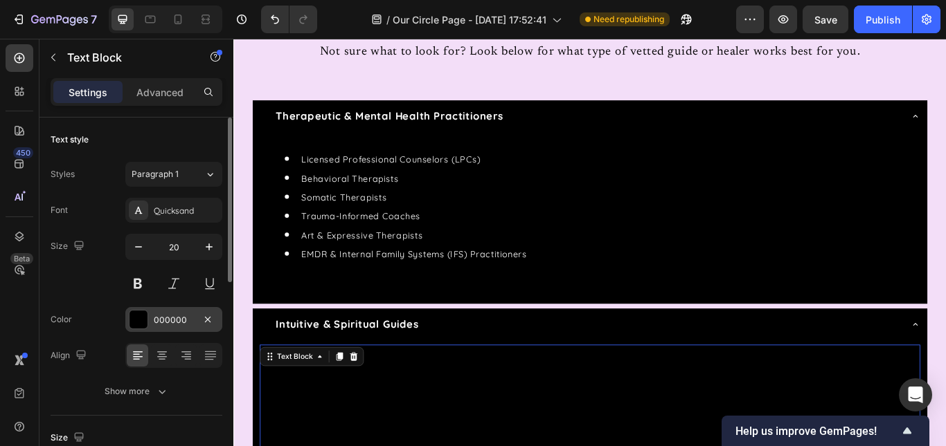
click at [167, 316] on div "000000" at bounding box center [174, 320] width 40 height 12
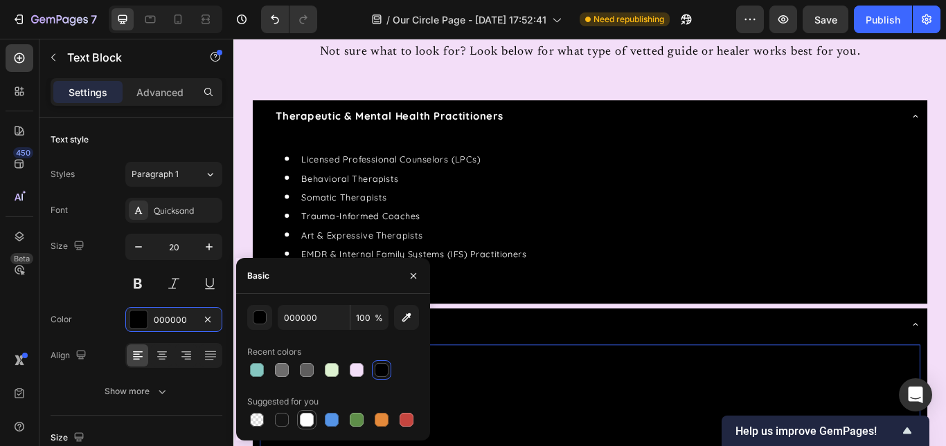
click at [305, 419] on div at bounding box center [307, 420] width 14 height 14
type input "FFFFFF"
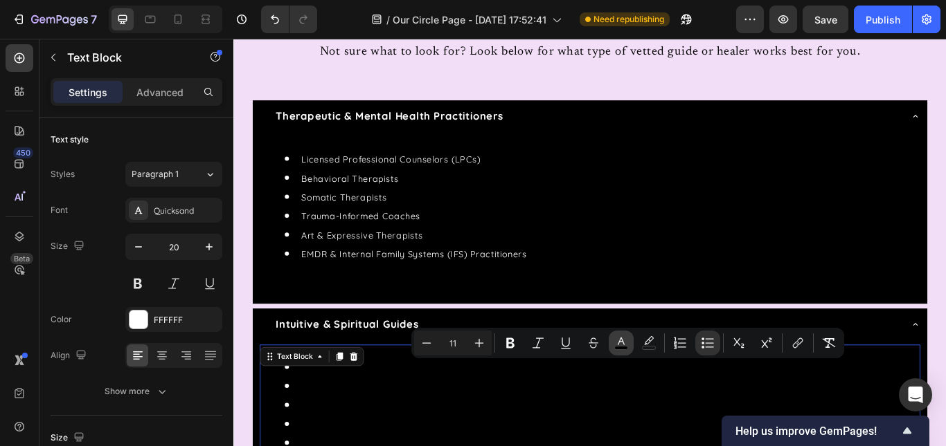
click at [613, 343] on button "color" at bounding box center [620, 343] width 25 height 25
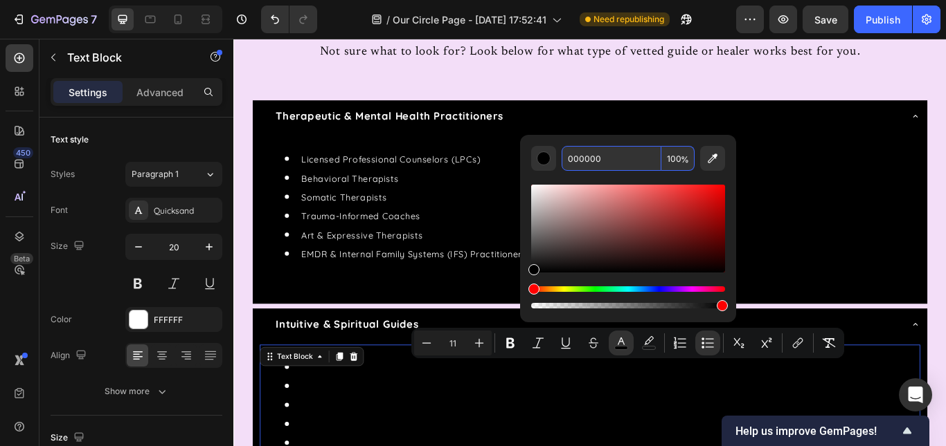
click at [583, 159] on input "000000" at bounding box center [611, 158] width 100 height 25
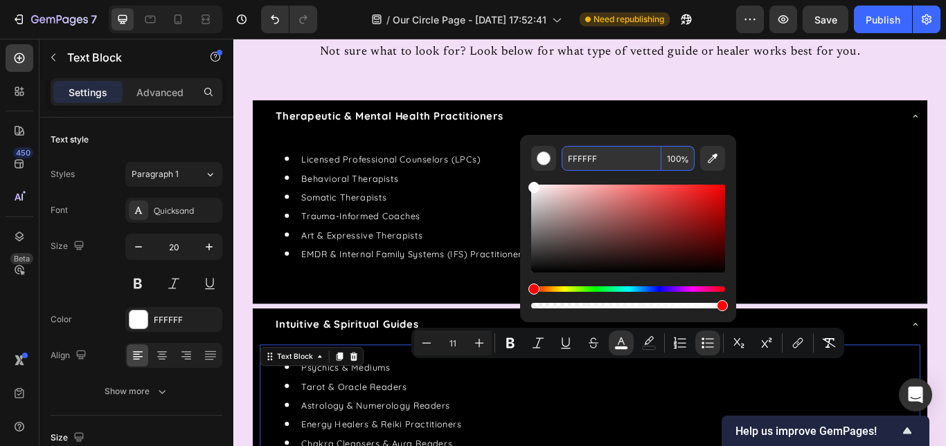
type input "FFFFFF"
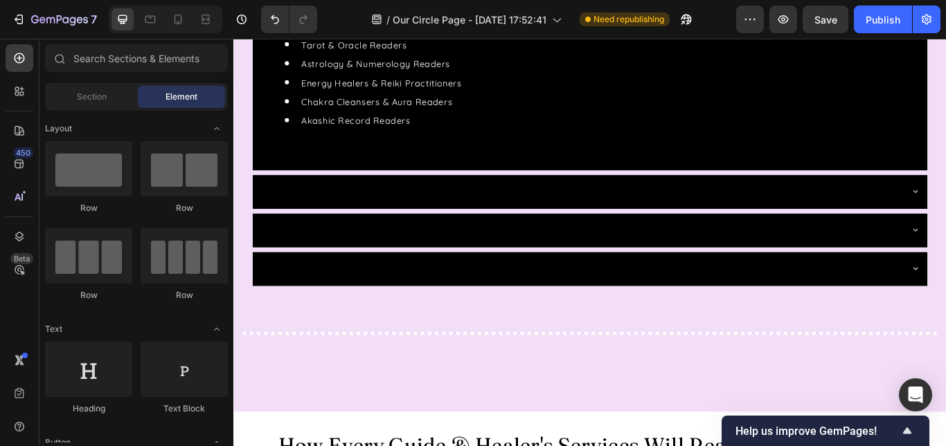
scroll to position [1183, 0]
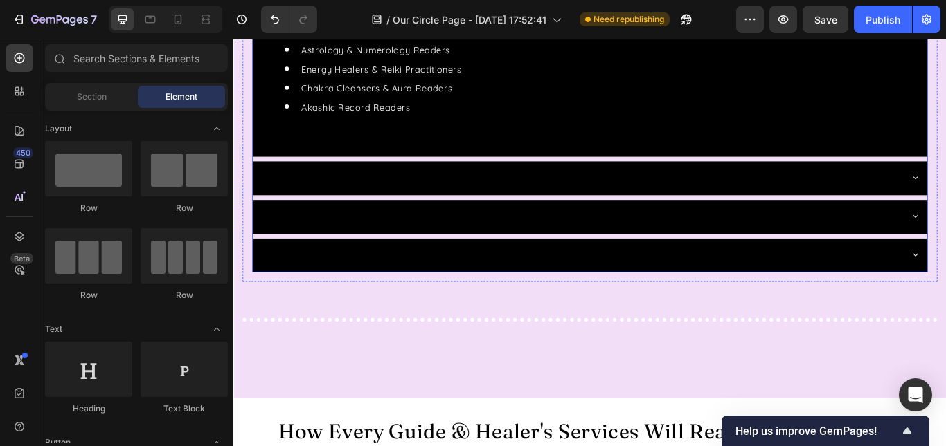
click at [334, 198] on strong "Holistic & Embodiment Practitioners" at bounding box center [395, 200] width 226 height 15
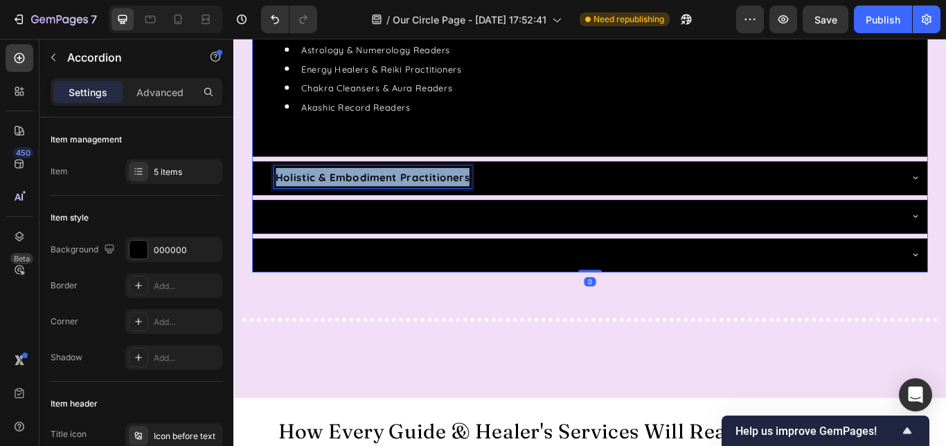
click at [334, 198] on strong "Holistic & Embodiment Practitioners" at bounding box center [395, 200] width 226 height 15
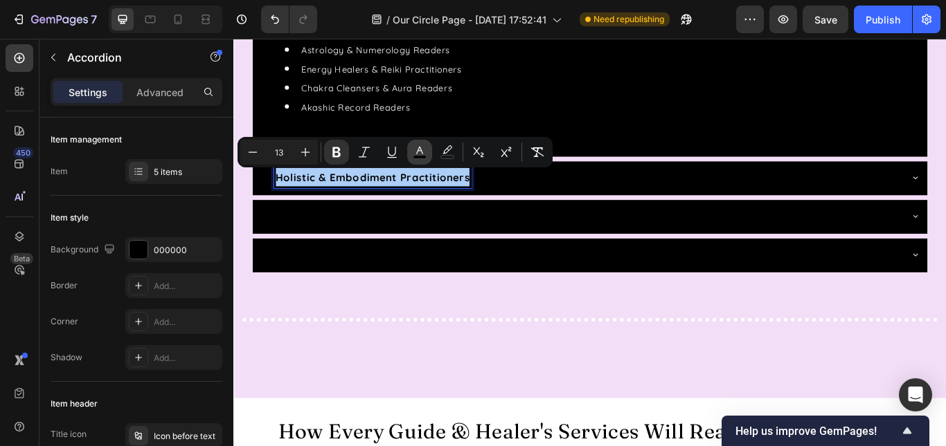
click at [424, 156] on rect "Editor contextual toolbar" at bounding box center [419, 157] width 13 height 3
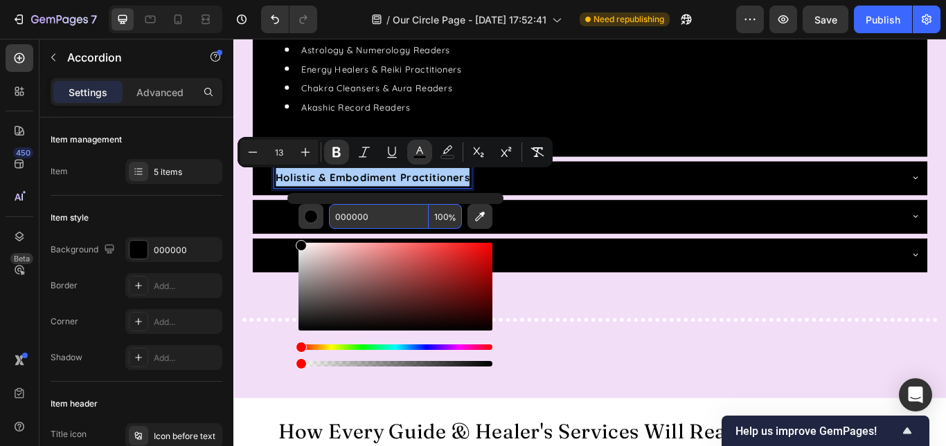
click at [349, 222] on input "000000" at bounding box center [379, 216] width 100 height 25
type input "FFFFFF"
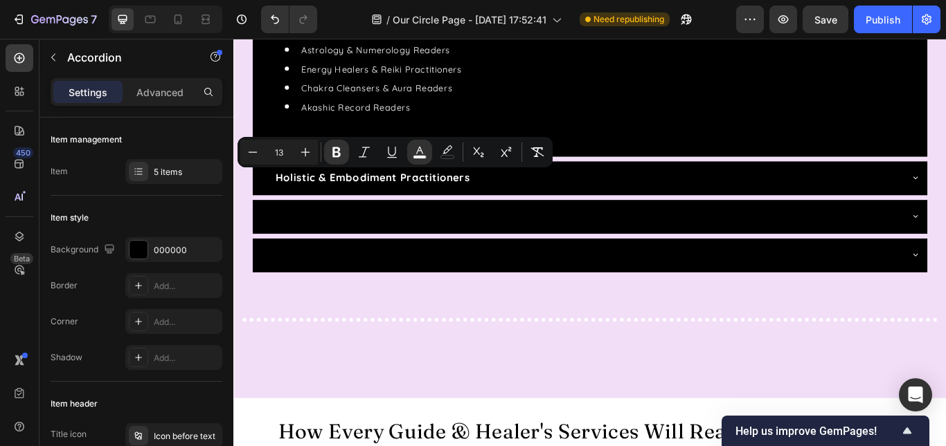
click at [566, 206] on div "Holistic & Embodiment Practitioners" at bounding box center [638, 201] width 748 height 26
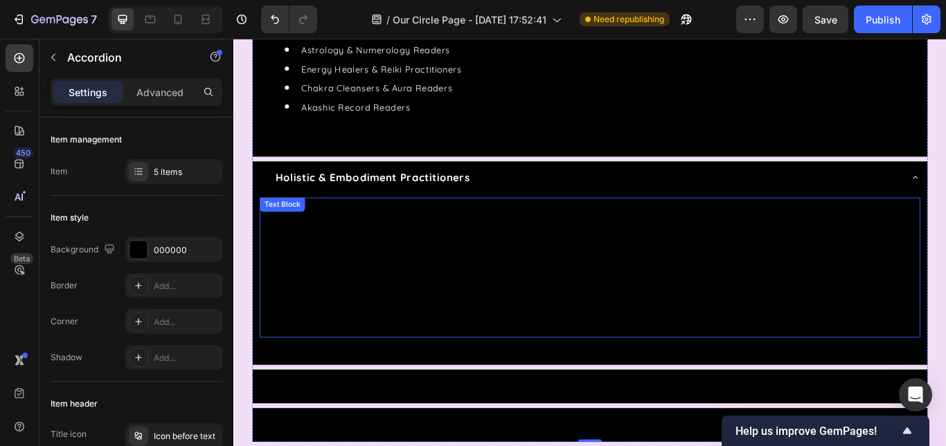
click at [452, 259] on li "Life Coaches & Soul Mentors" at bounding box center [662, 251] width 739 height 22
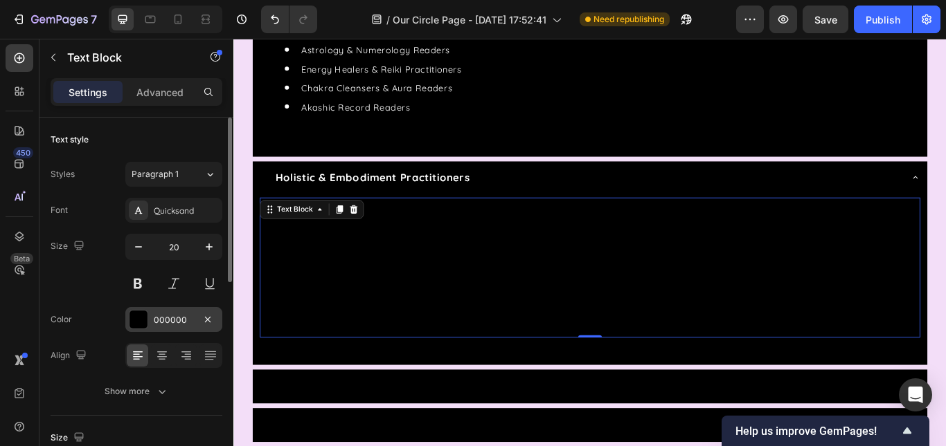
click at [166, 326] on div "000000" at bounding box center [174, 320] width 40 height 12
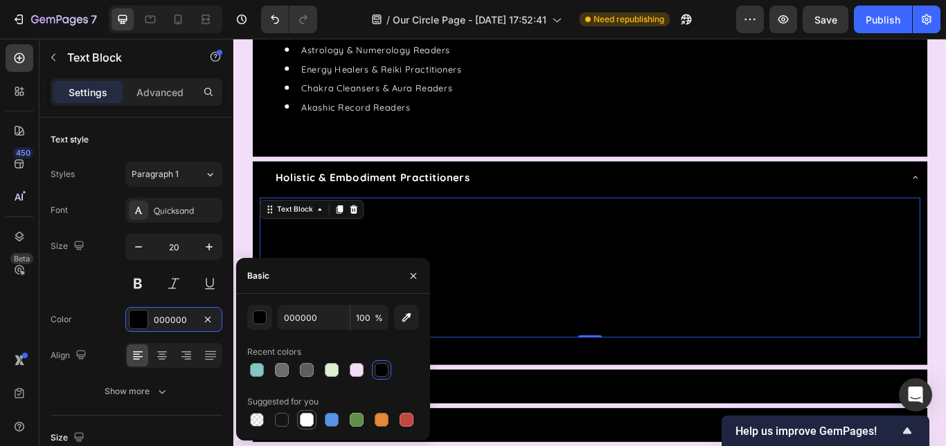
click at [305, 421] on div at bounding box center [307, 420] width 14 height 14
type input "FFFFFF"
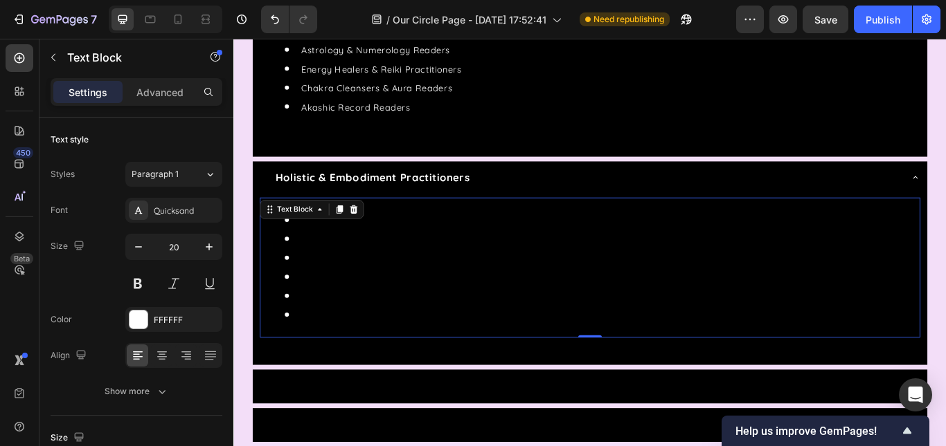
click at [458, 261] on li "Life Coaches & Soul Mentors" at bounding box center [662, 251] width 739 height 22
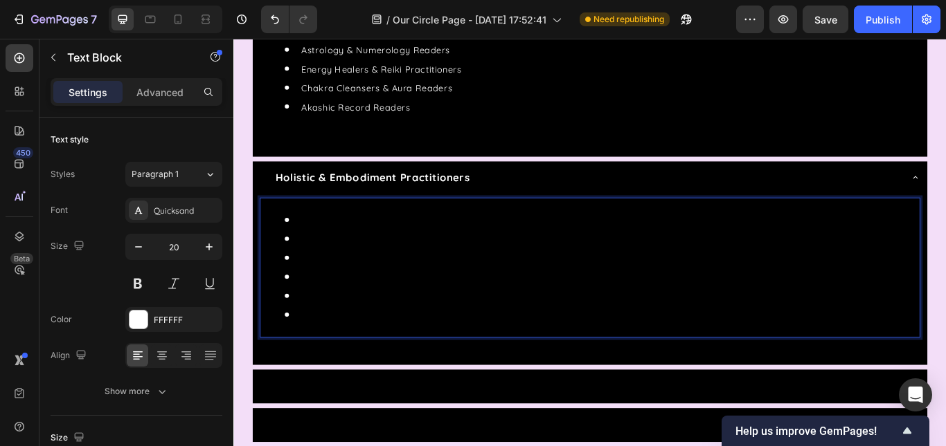
click at [458, 261] on li "Life Coaches & Soul Mentors" at bounding box center [662, 251] width 739 height 22
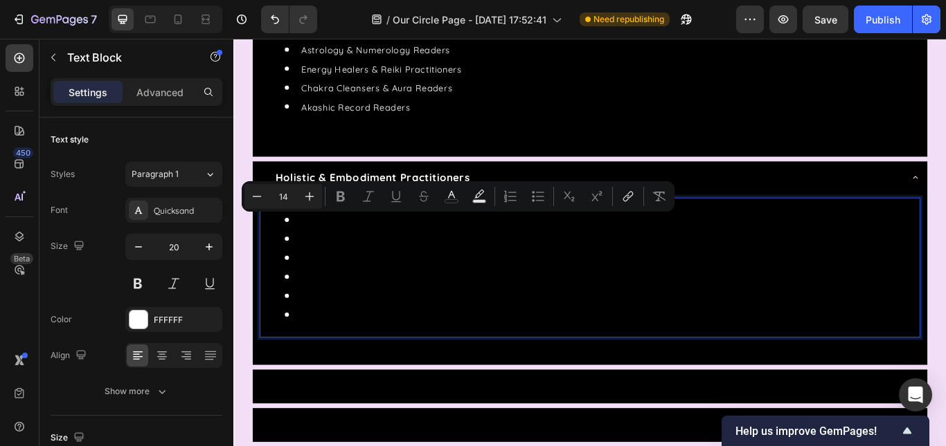
type input "11"
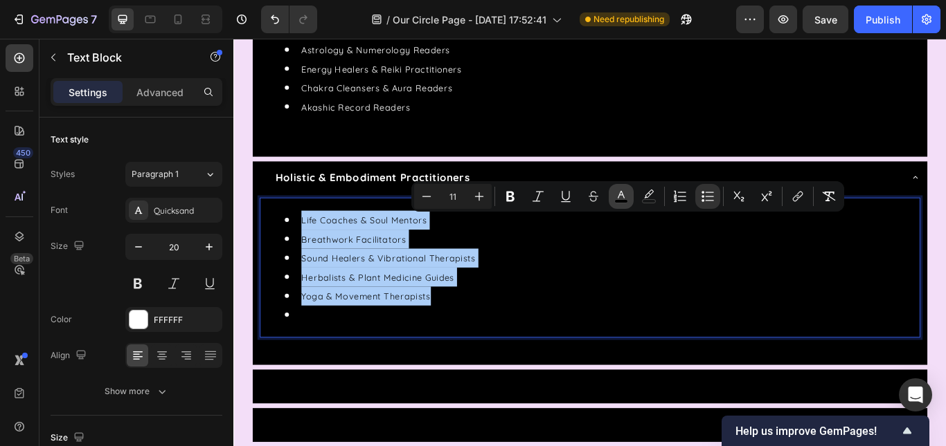
click at [621, 200] on rect "Editor contextual toolbar" at bounding box center [621, 201] width 13 height 3
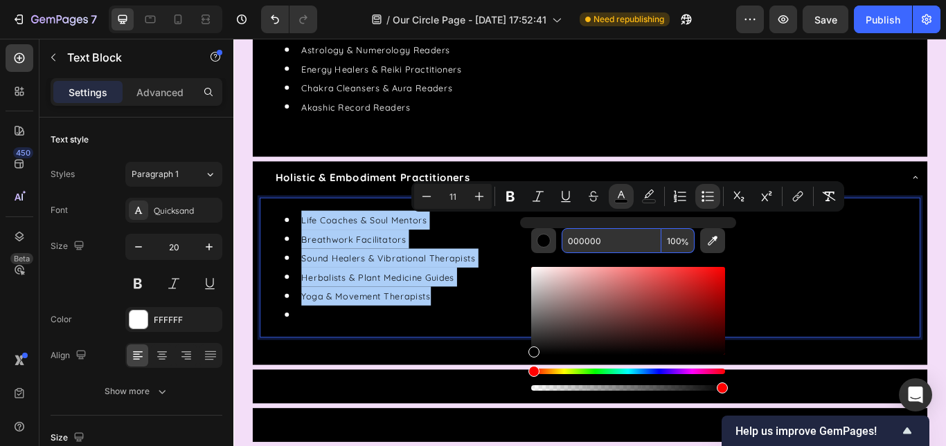
click at [586, 235] on input "000000" at bounding box center [611, 240] width 100 height 25
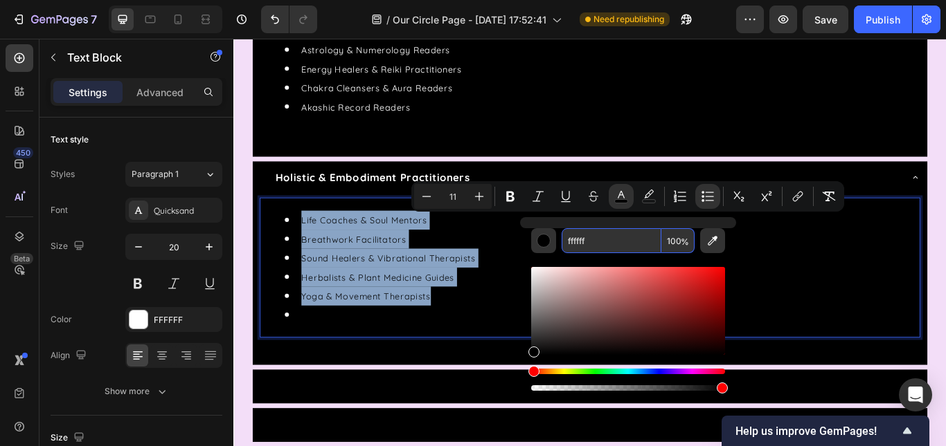
type input "FFFFFF"
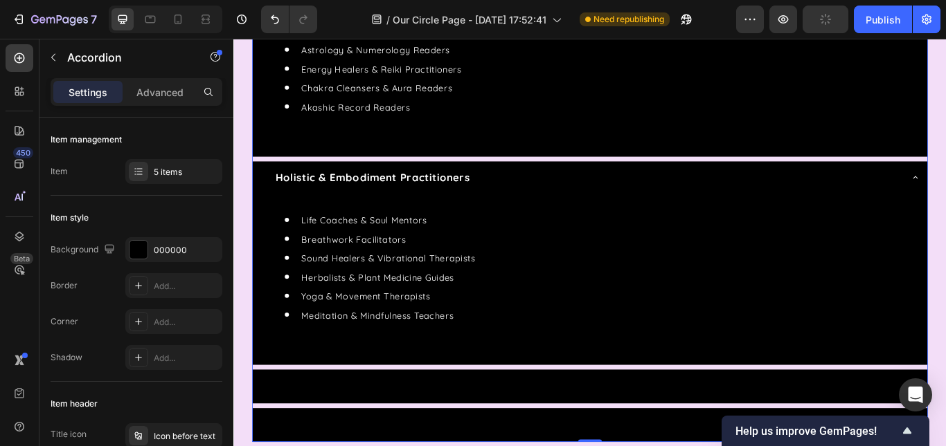
click at [620, 431] on div "Cultural & Ancestral Wisdom Keepers" at bounding box center [638, 444] width 748 height 26
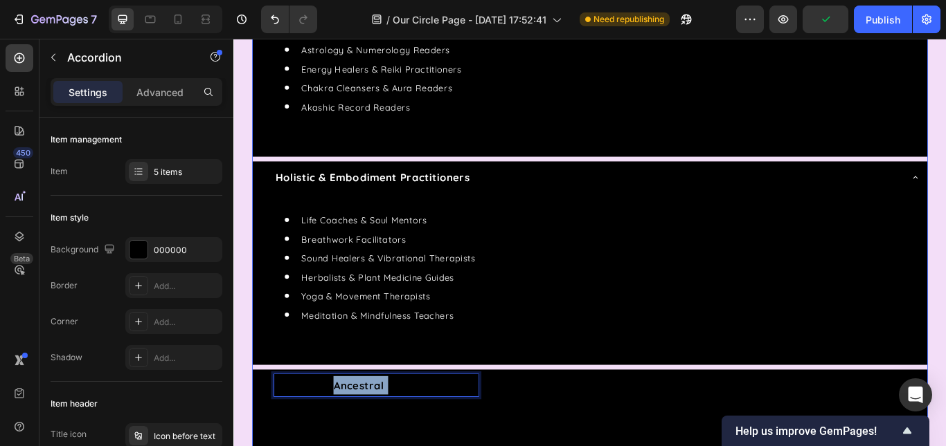
click at [348, 443] on strong "Cultural & Ancestral Wisdom Keepers" at bounding box center [399, 443] width 234 height 15
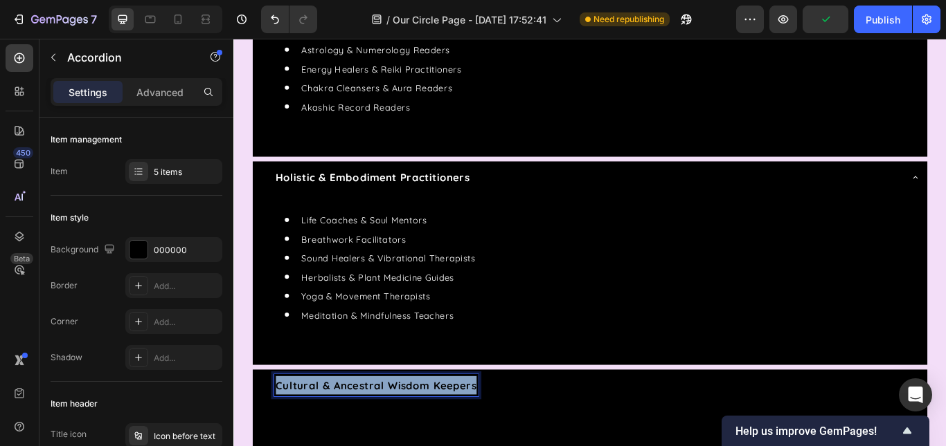
click at [348, 443] on strong "Cultural & Ancestral Wisdom Keepers" at bounding box center [399, 443] width 234 height 15
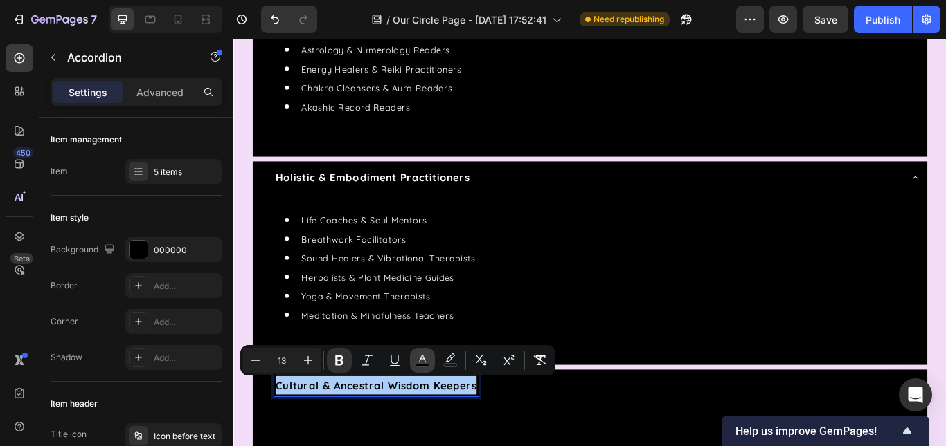
click at [427, 365] on rect "Editor contextual toolbar" at bounding box center [422, 365] width 13 height 3
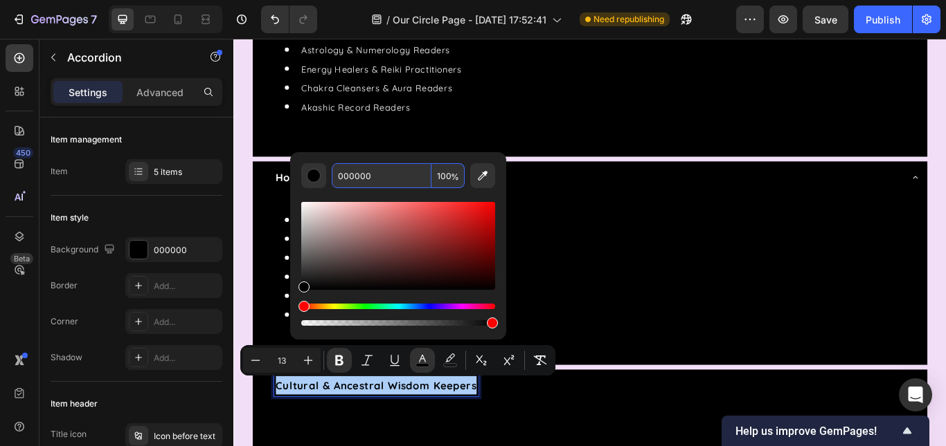
click at [350, 180] on input "000000" at bounding box center [382, 175] width 100 height 25
type input "FFFFFF"
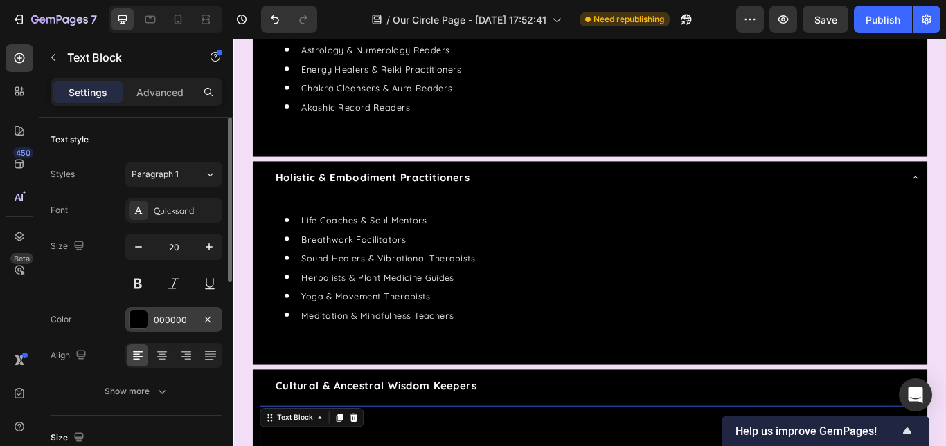
click at [180, 323] on div "000000" at bounding box center [174, 320] width 40 height 12
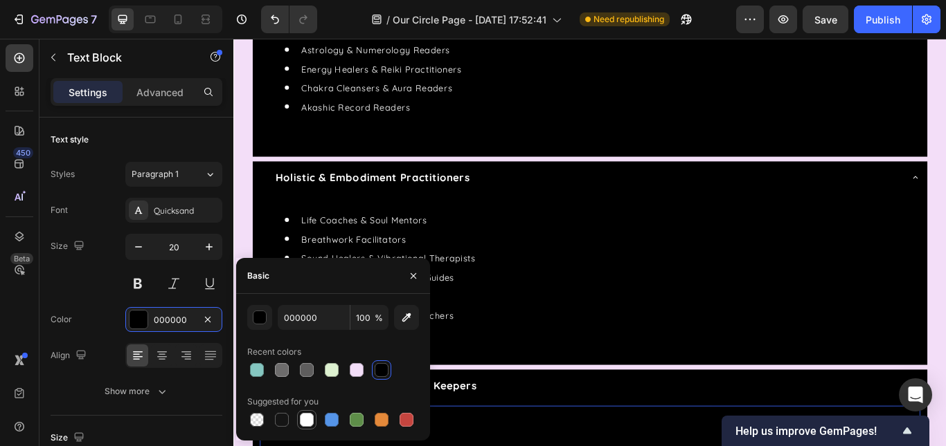
click at [305, 419] on div at bounding box center [307, 420] width 14 height 14
type input "FFFFFF"
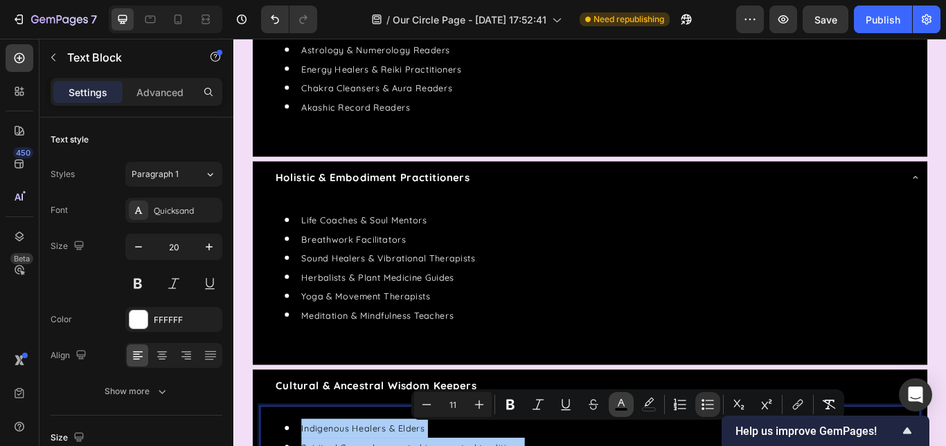
click at [624, 403] on icon "Editor contextual toolbar" at bounding box center [621, 405] width 14 height 14
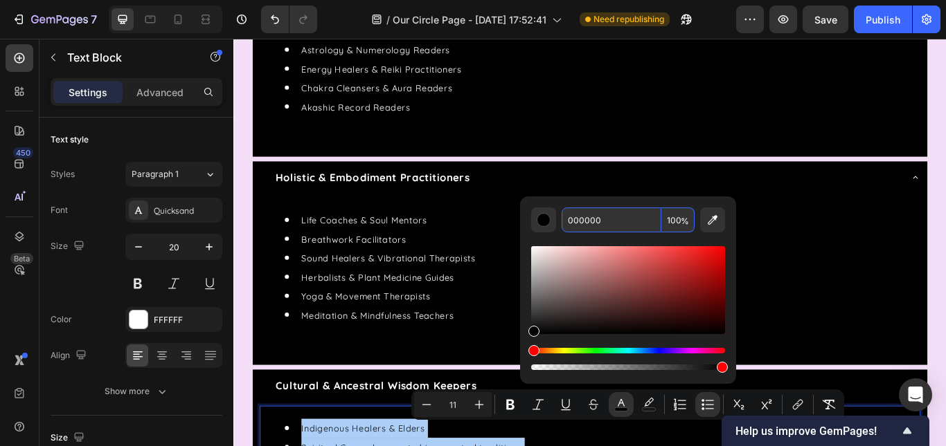
click at [592, 219] on input "000000" at bounding box center [611, 220] width 100 height 25
type input "FFFFFF"
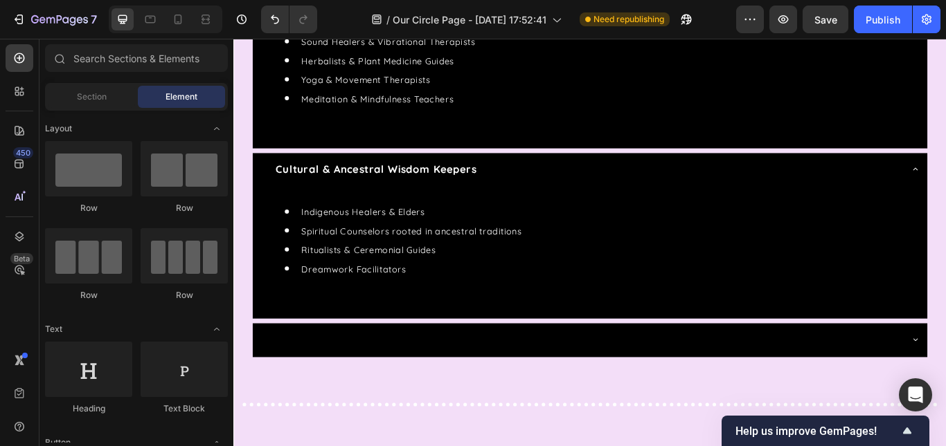
scroll to position [1447, 0]
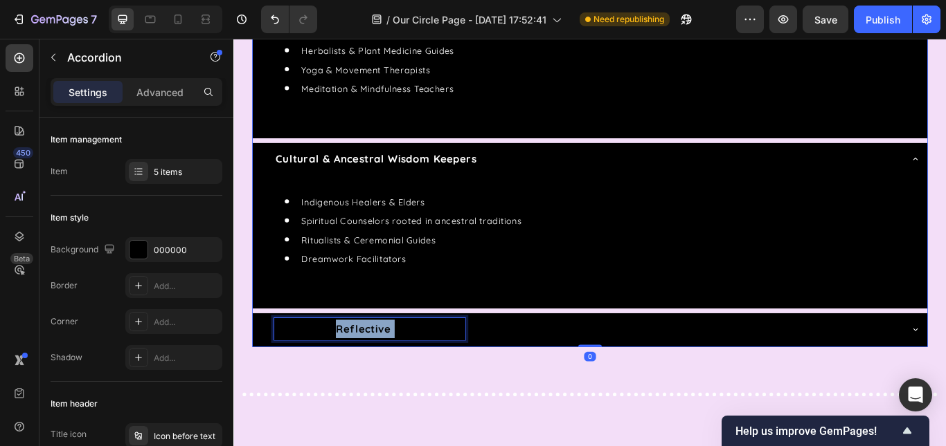
click at [378, 376] on strong "Creative & Reflective Practitioners" at bounding box center [391, 377] width 219 height 15
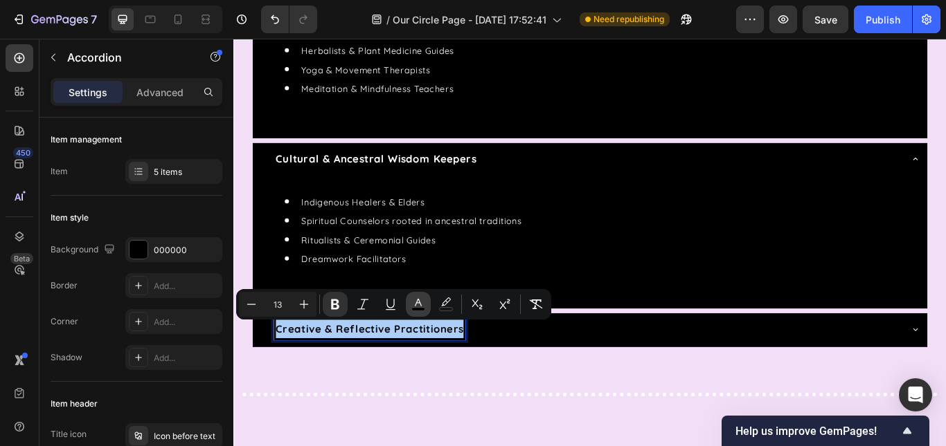
click at [417, 300] on icon "Editor contextual toolbar" at bounding box center [418, 303] width 7 height 8
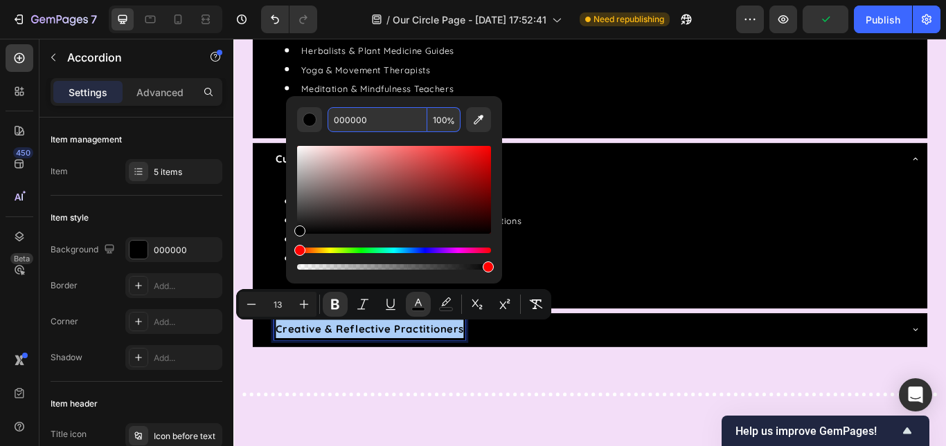
click at [350, 119] on input "000000" at bounding box center [377, 119] width 100 height 25
type input "FFFFFF"
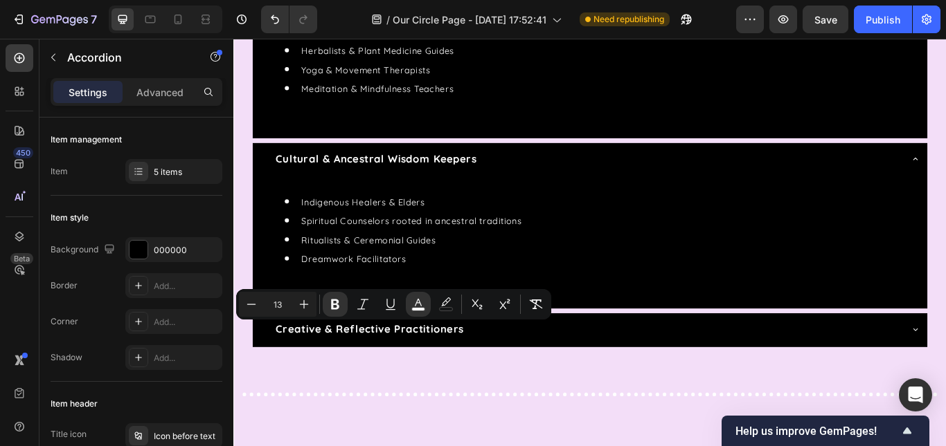
click at [637, 372] on div "Creative & Reflective Practitioners" at bounding box center [638, 378] width 748 height 26
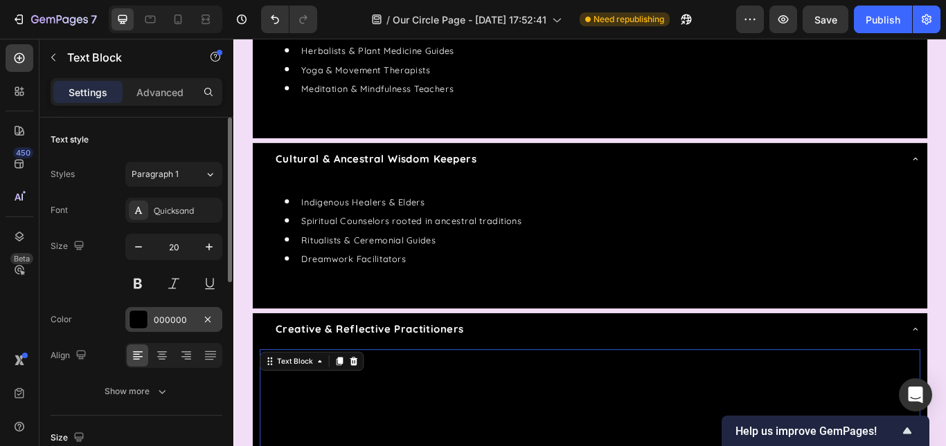
click at [171, 316] on div "000000" at bounding box center [174, 320] width 40 height 12
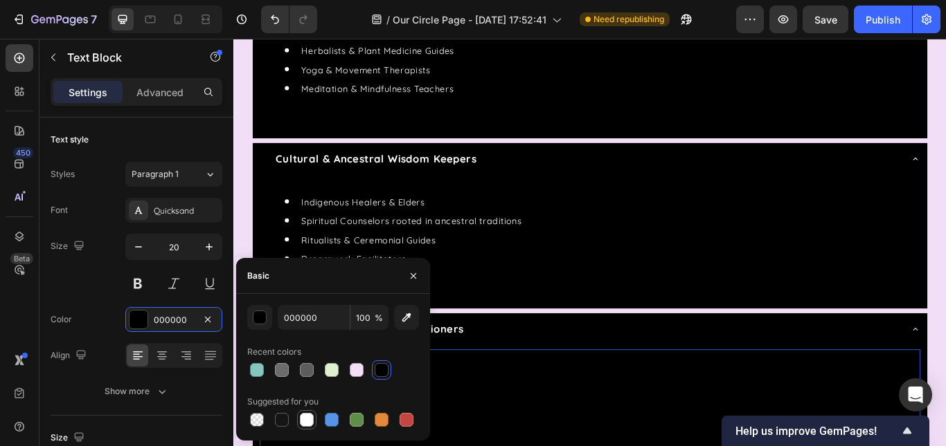
click at [308, 414] on div at bounding box center [307, 420] width 14 height 14
type input "FFFFFF"
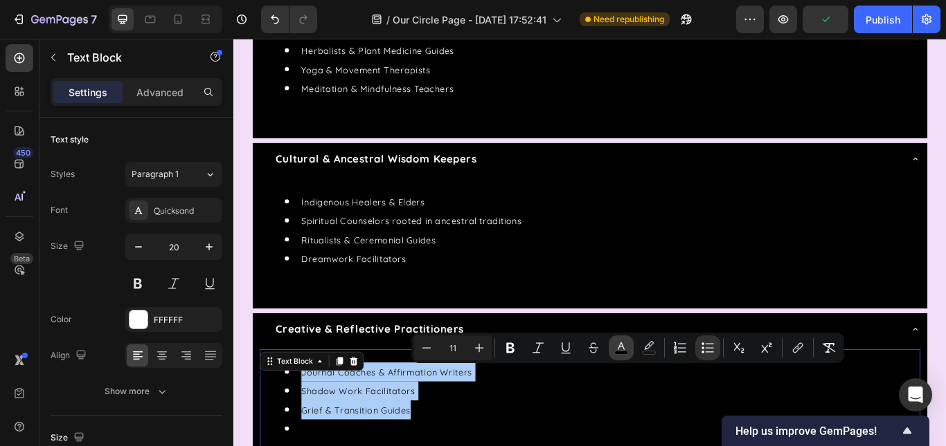
click at [618, 350] on icon "Editor contextual toolbar" at bounding box center [621, 348] width 14 height 14
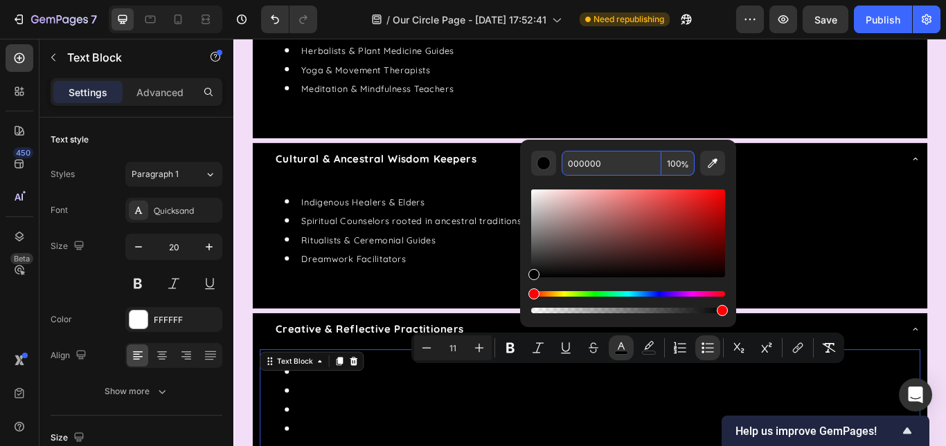
click at [584, 166] on input "000000" at bounding box center [611, 163] width 100 height 25
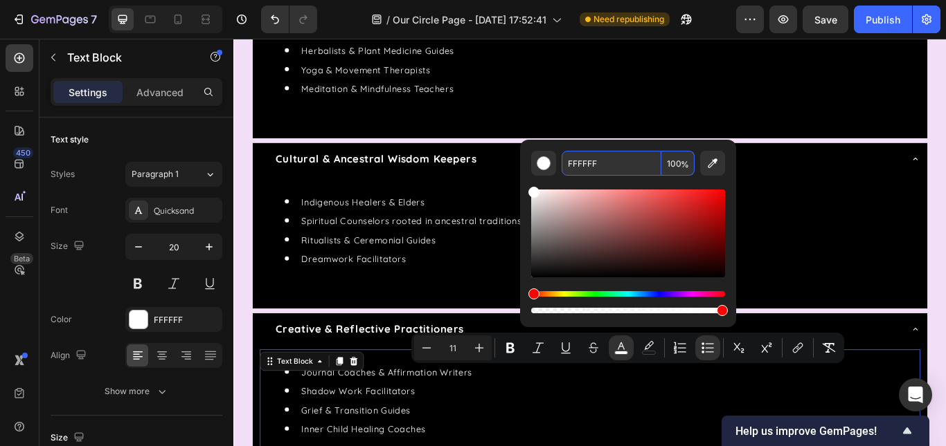
type input "FFFFFF"
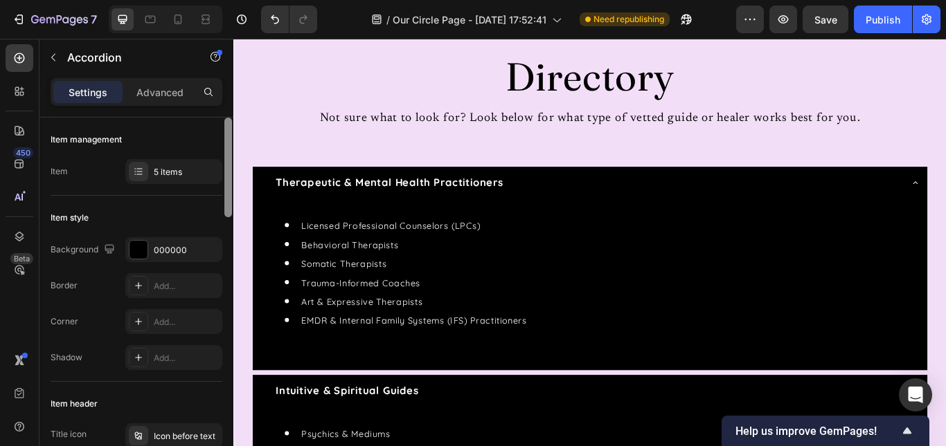
scroll to position [368, 0]
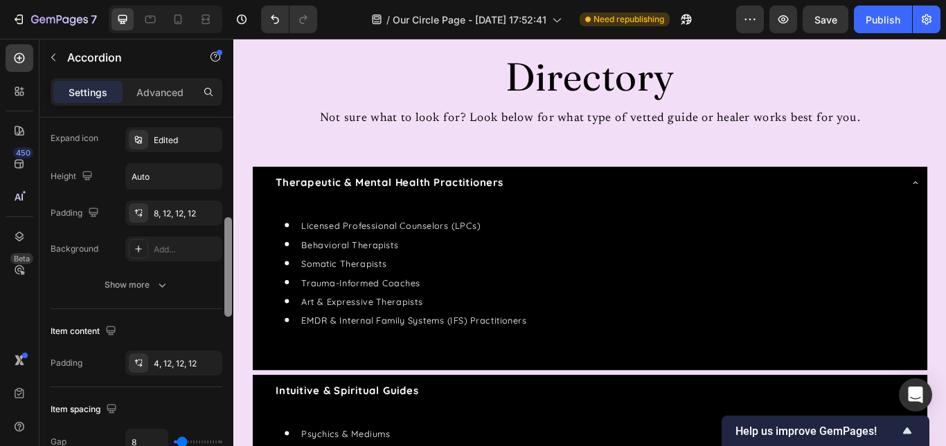
click at [228, 224] on div at bounding box center [228, 302] width 10 height 368
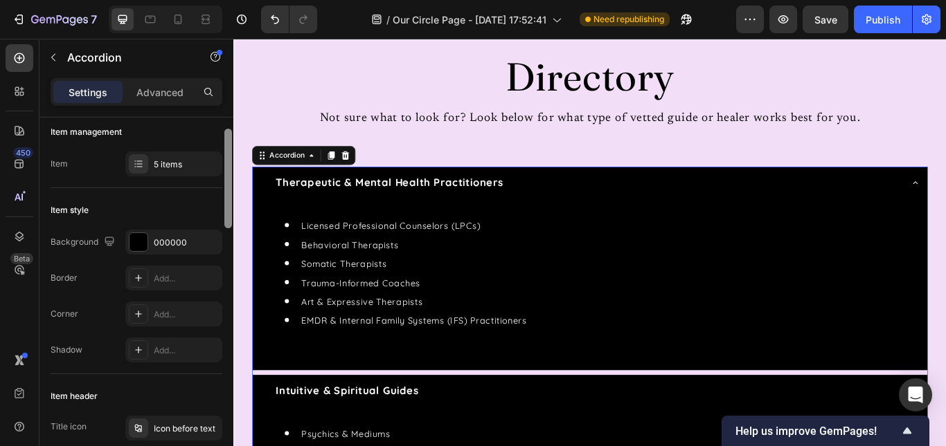
scroll to position [0, 0]
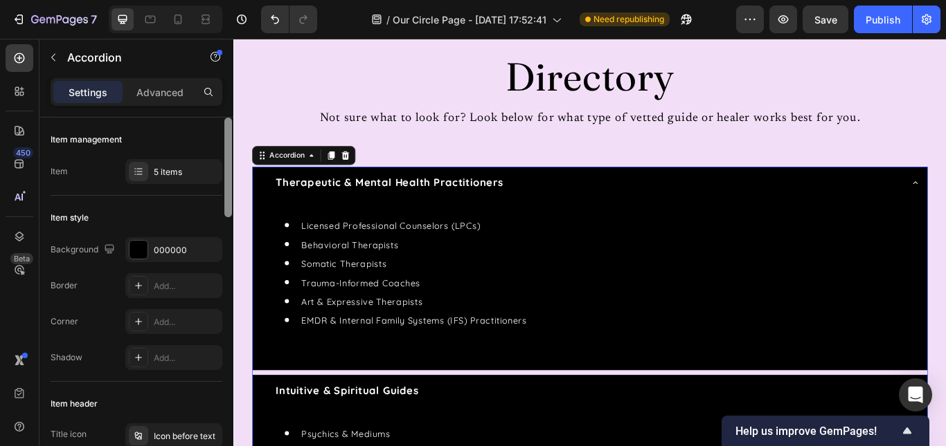
drag, startPoint x: 228, startPoint y: 224, endPoint x: 224, endPoint y: 107, distance: 116.4
click at [224, 107] on div "Settings Advanced Item management Item 5 items Item style Background 000000 Bor…" at bounding box center [136, 282] width 194 height 408
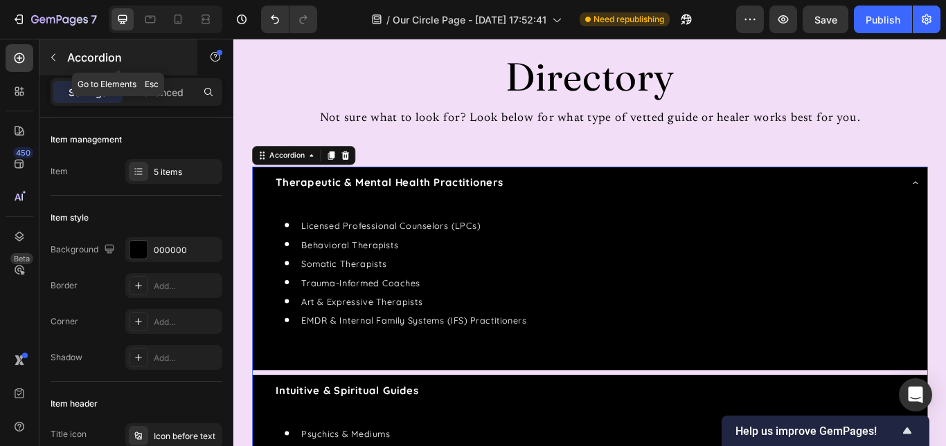
click at [55, 53] on icon "button" at bounding box center [53, 57] width 11 height 11
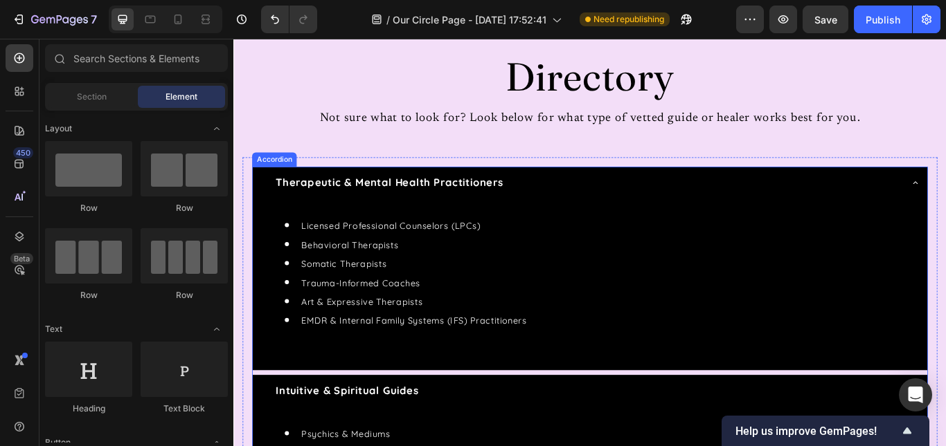
click at [341, 210] on strong "Therapeutic & Mental Health Practitioners" at bounding box center [414, 206] width 265 height 15
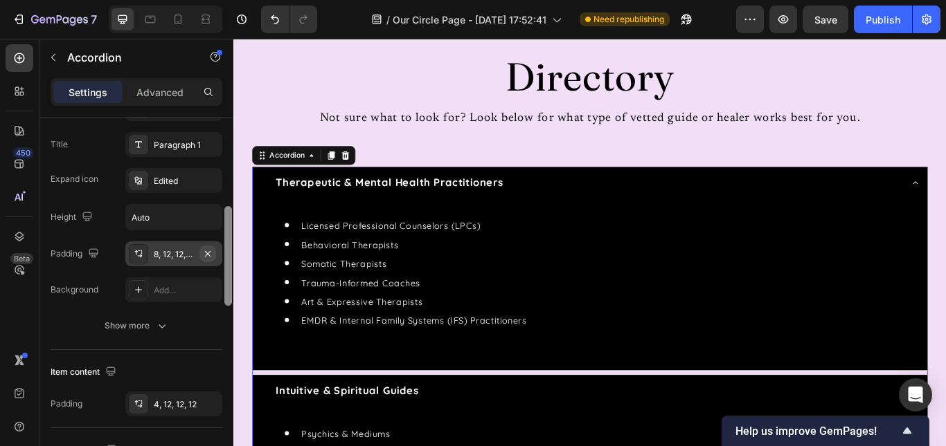
scroll to position [338, 0]
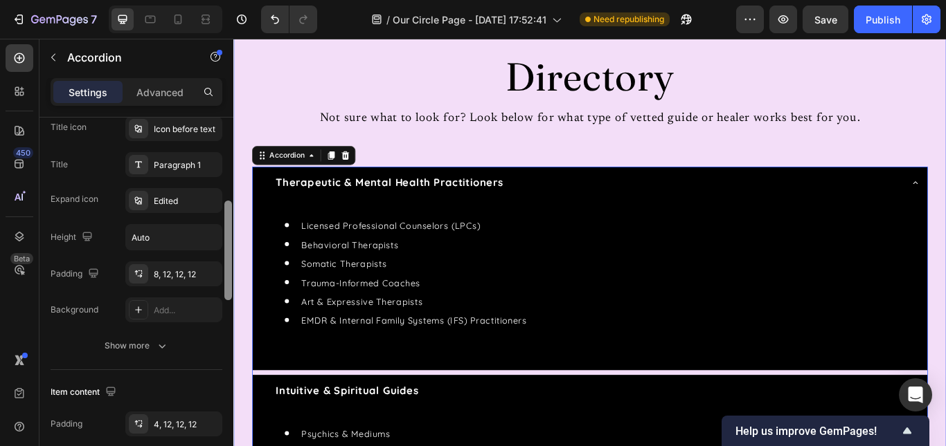
drag, startPoint x: 464, startPoint y: 194, endPoint x: 237, endPoint y: 261, distance: 237.4
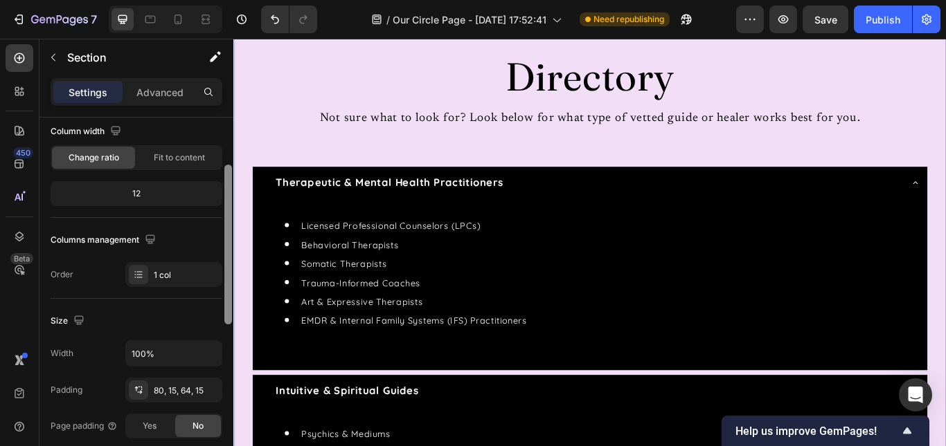
scroll to position [104, 0]
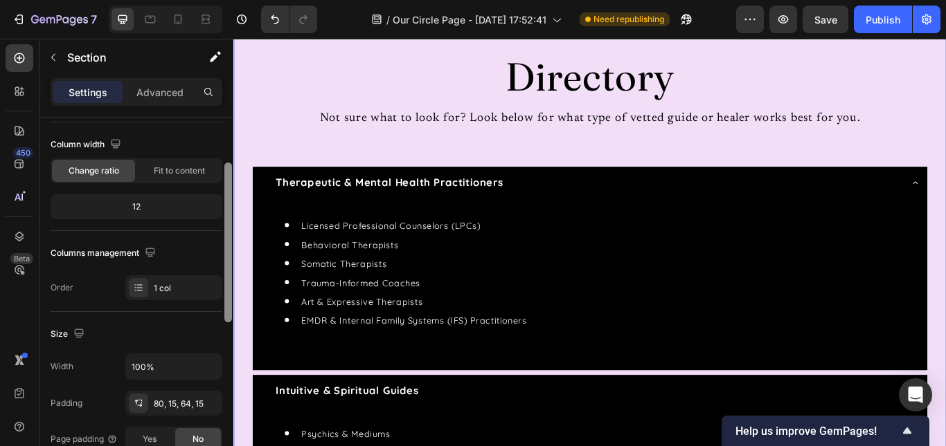
click at [230, 183] on div at bounding box center [228, 243] width 8 height 160
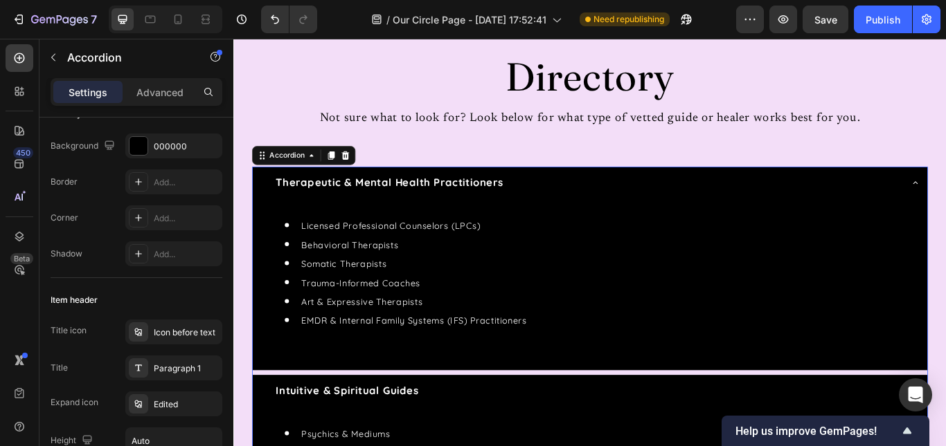
scroll to position [0, 0]
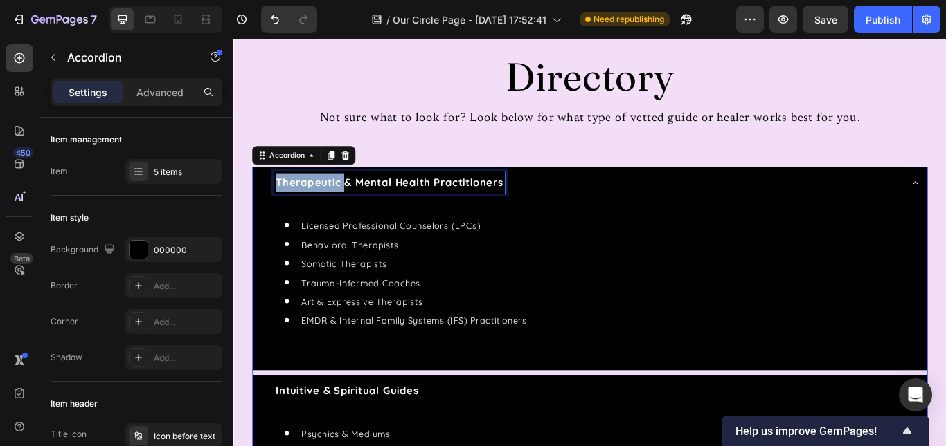
click at [339, 210] on strong "Therapeutic & Mental Health Practitioners" at bounding box center [414, 206] width 265 height 15
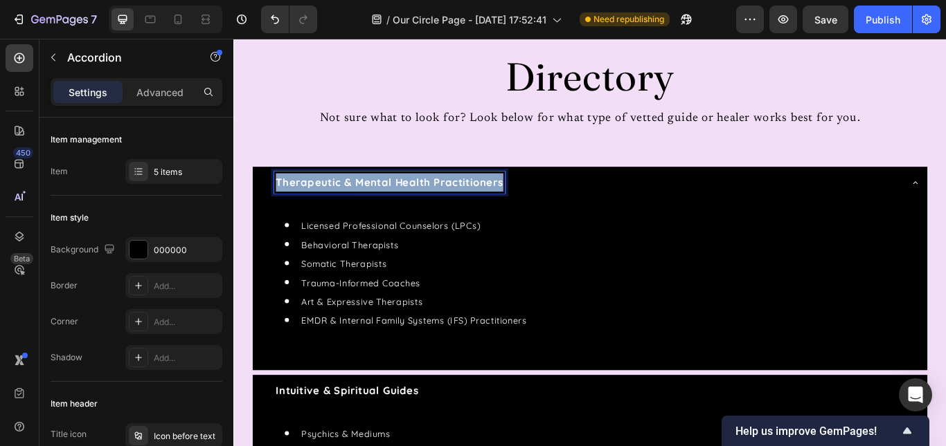
click at [339, 210] on strong "Therapeutic & Mental Health Practitioners" at bounding box center [414, 206] width 265 height 15
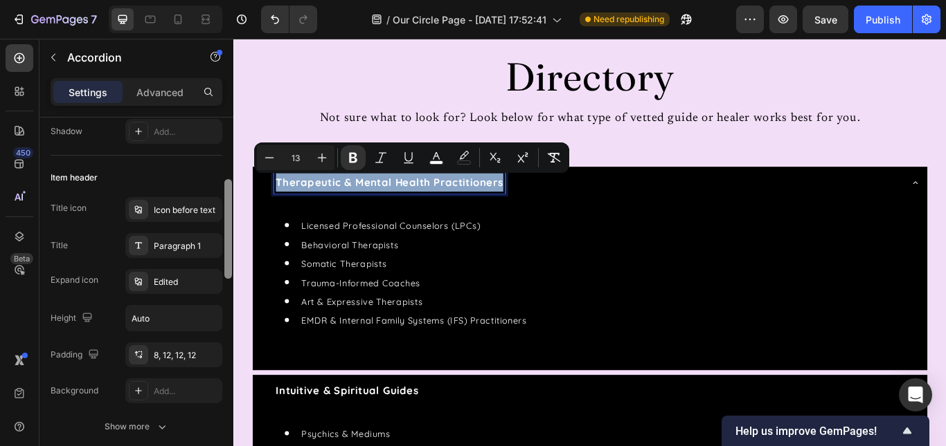
scroll to position [231, 0]
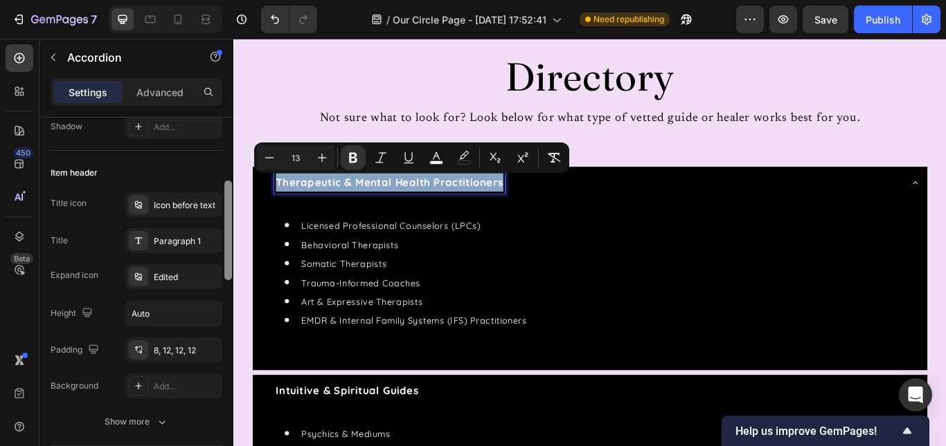
drag, startPoint x: 228, startPoint y: 197, endPoint x: 223, endPoint y: 260, distance: 63.2
click at [223, 260] on div at bounding box center [228, 302] width 10 height 368
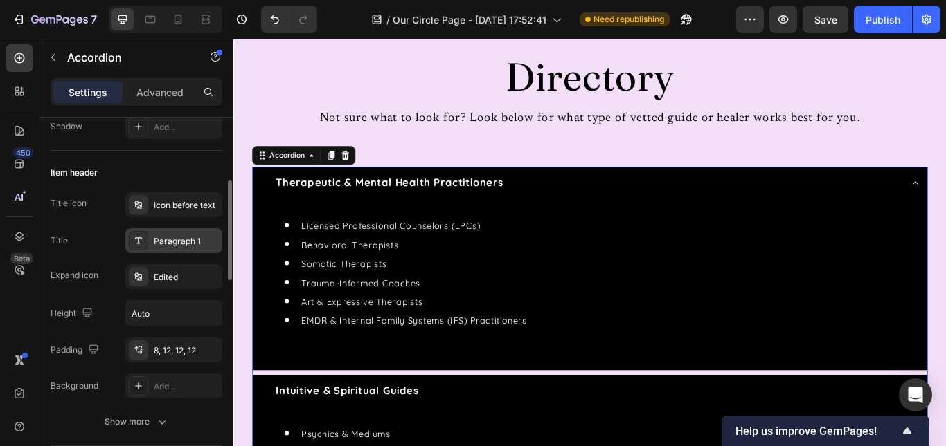
click at [193, 244] on div "Paragraph 1" at bounding box center [186, 241] width 65 height 12
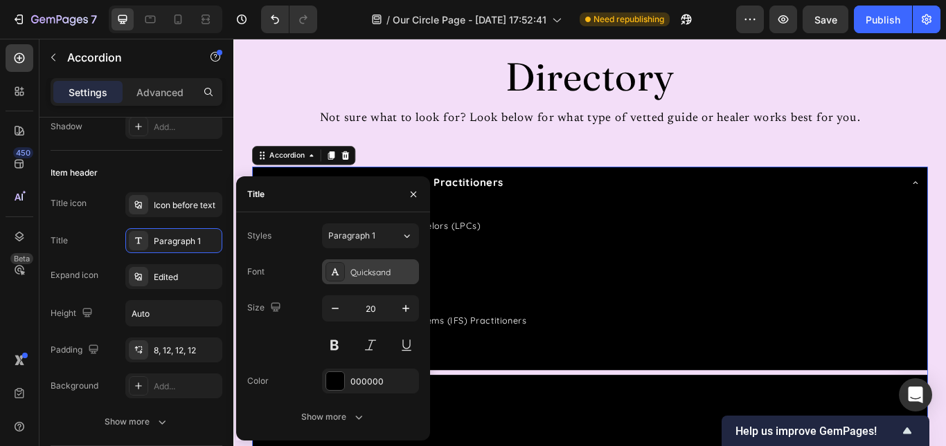
click at [385, 277] on div "Quicksand" at bounding box center [382, 272] width 65 height 12
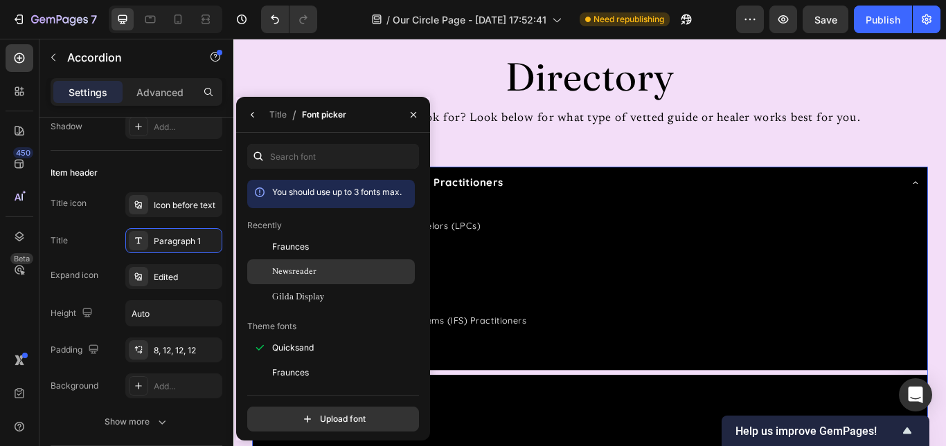
click at [363, 274] on div "Newsreader" at bounding box center [342, 272] width 140 height 12
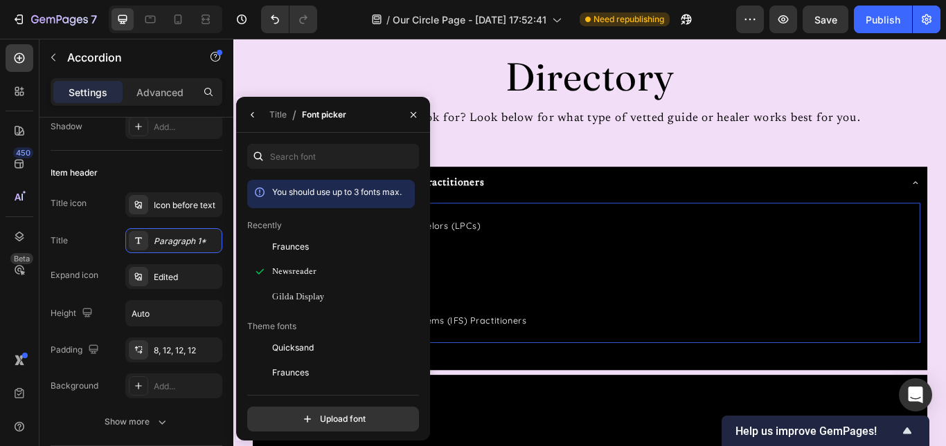
click at [516, 240] on div "Licensed Professional Counselors (LPCs) Behavioral Therapists Somatic Therapist…" at bounding box center [649, 312] width 770 height 163
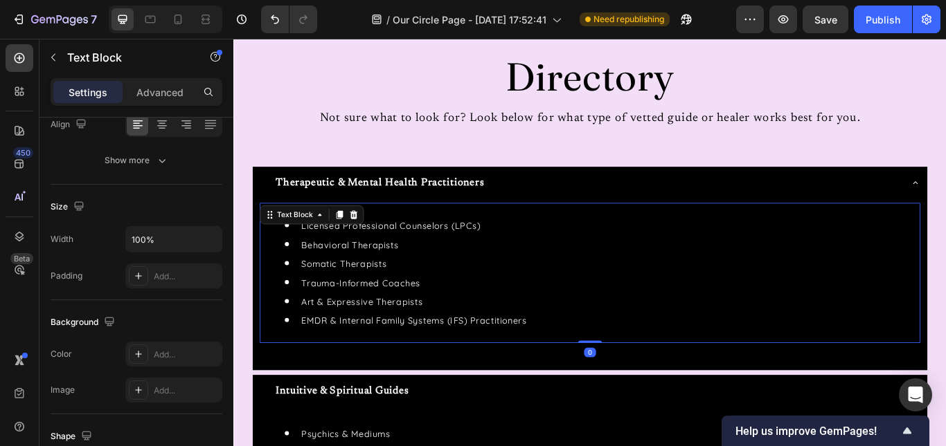
scroll to position [0, 0]
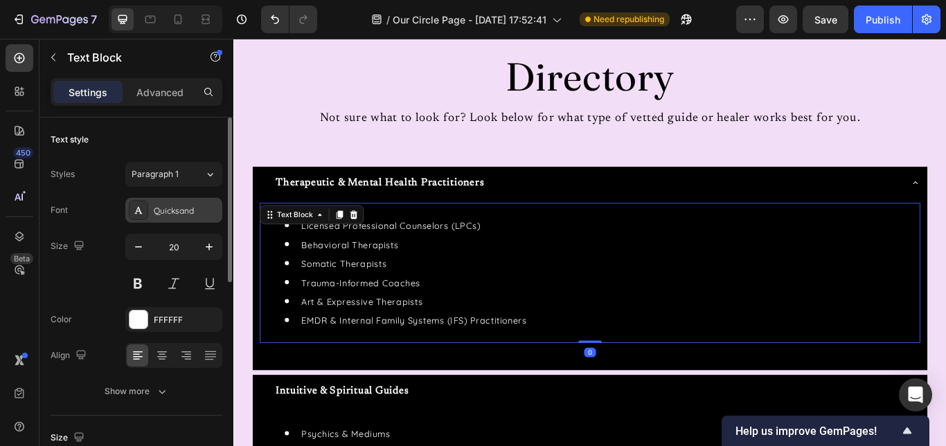
click at [182, 206] on div "Quicksand" at bounding box center [186, 211] width 65 height 12
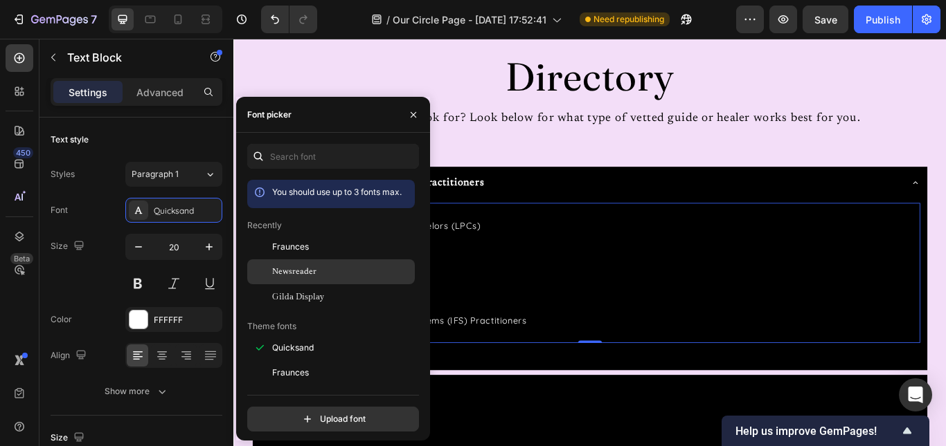
click at [309, 271] on span "Newsreader" at bounding box center [294, 272] width 44 height 12
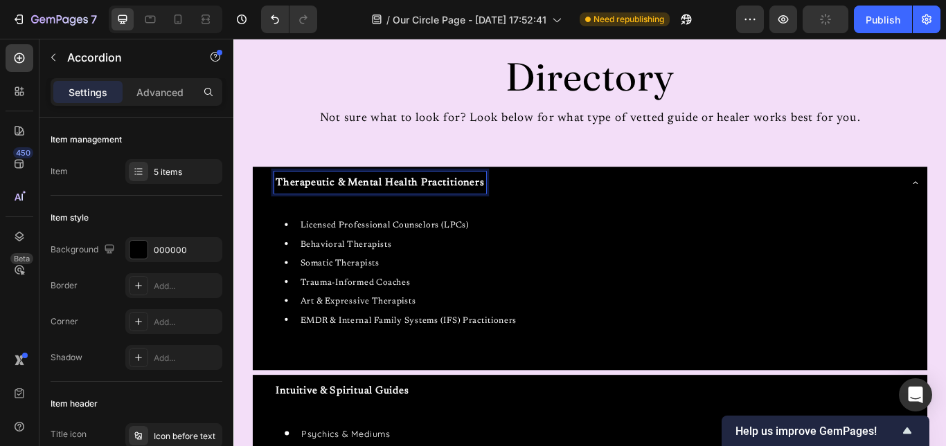
click at [507, 202] on strong "Therapeutic & Mental Health Practitioners" at bounding box center [403, 207] width 243 height 12
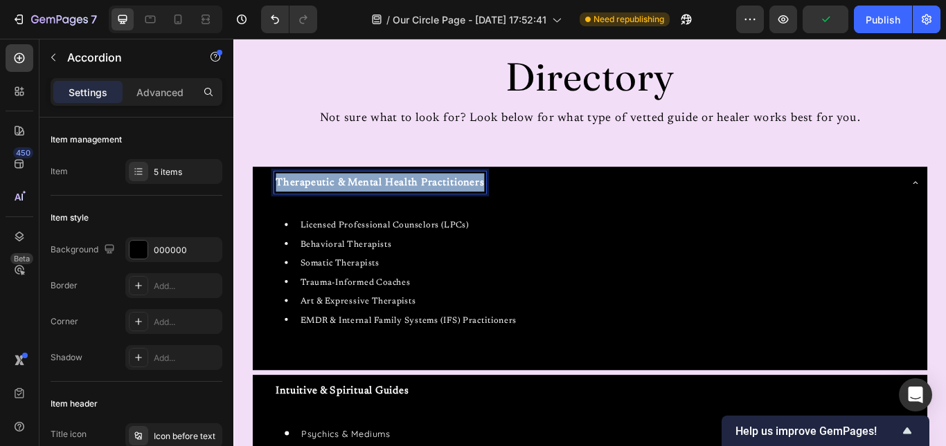
click at [507, 202] on strong "Therapeutic & Mental Health Practitioners" at bounding box center [403, 207] width 243 height 12
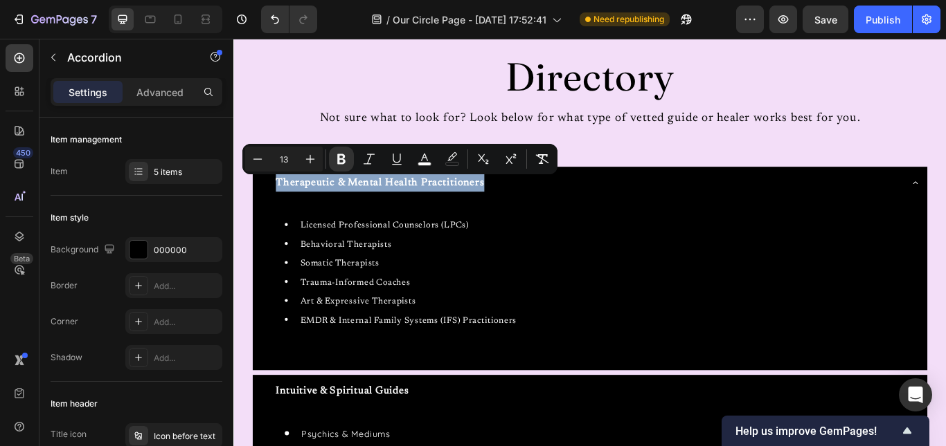
click at [440, 442] on div "Intuitive & Spiritual Guides" at bounding box center [638, 450] width 748 height 26
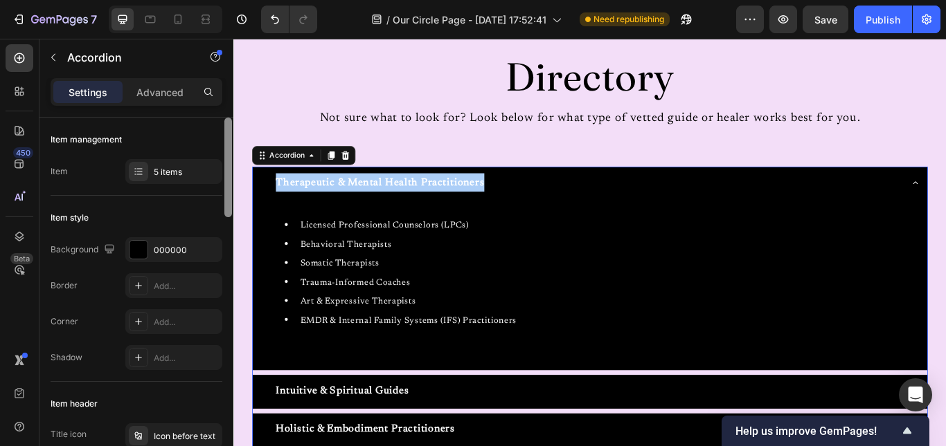
scroll to position [368, 0]
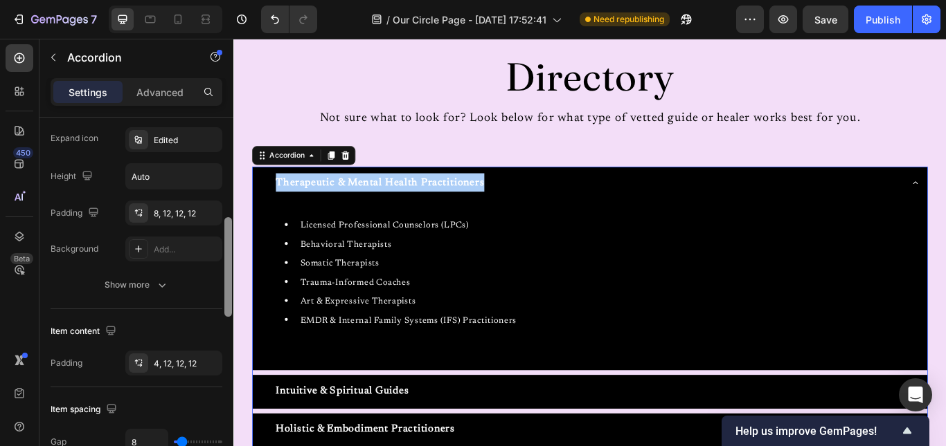
click at [228, 233] on div at bounding box center [228, 302] width 10 height 368
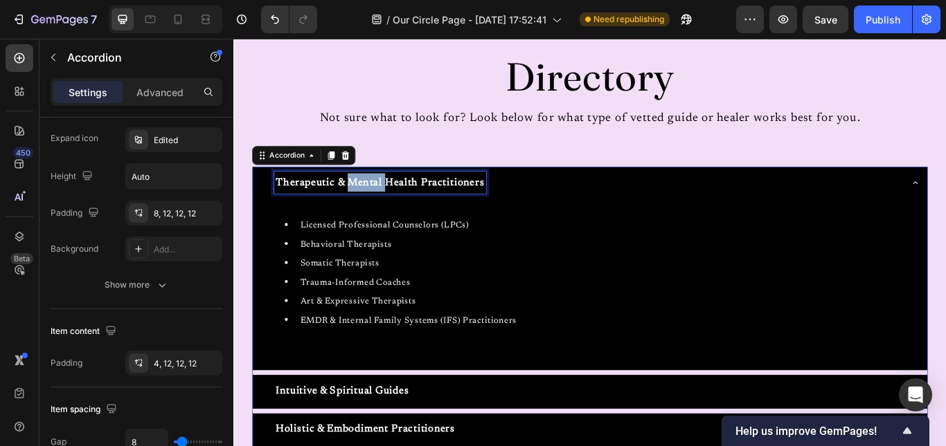
click at [367, 196] on p "Therapeutic & Mental Health Practitioners" at bounding box center [403, 206] width 243 height 21
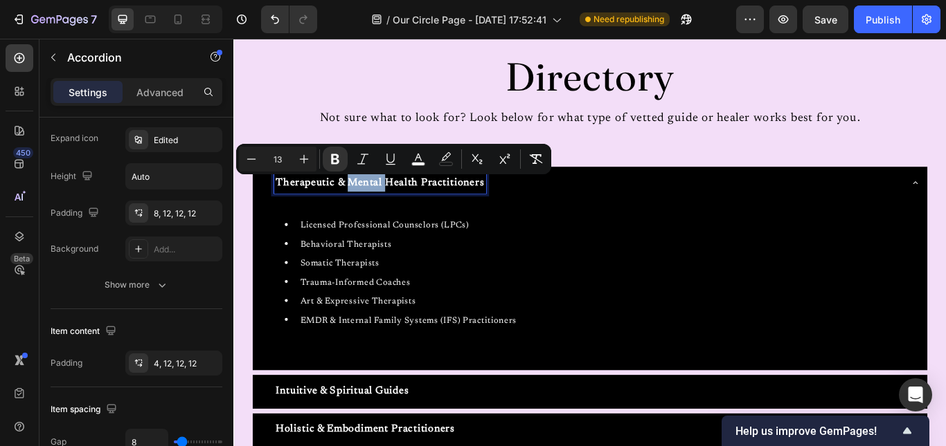
click at [348, 174] on div "Minus 13 Plus Bold Italic Underline color color Subscript Superscript Remove Fo…" at bounding box center [393, 159] width 315 height 30
click at [372, 206] on strong "Therapeutic & Mental Health Practitioners" at bounding box center [403, 207] width 243 height 12
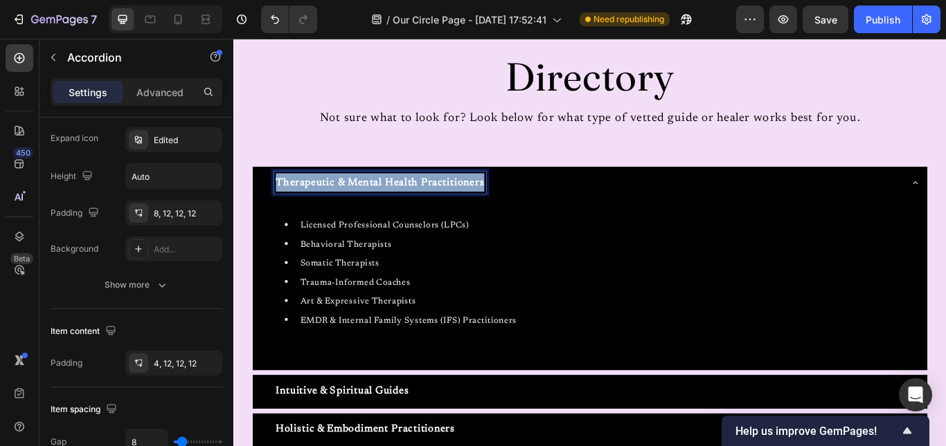
click at [372, 206] on strong "Therapeutic & Mental Health Practitioners" at bounding box center [403, 207] width 243 height 12
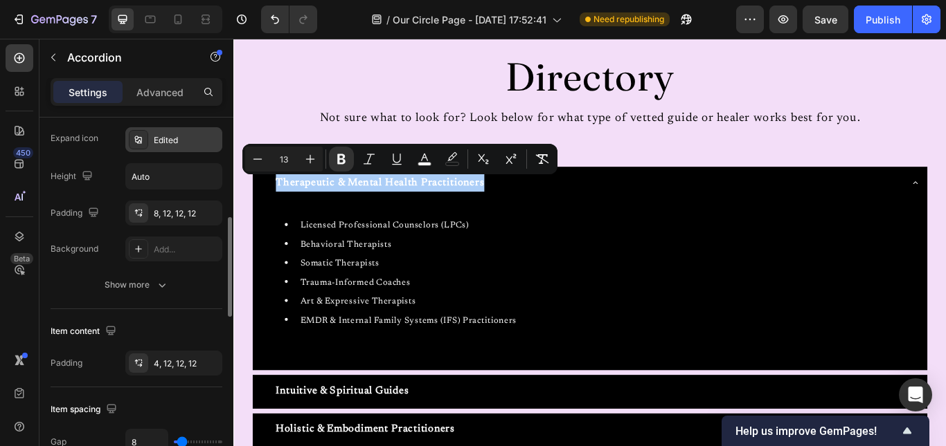
click at [165, 134] on div "Edited" at bounding box center [186, 140] width 65 height 12
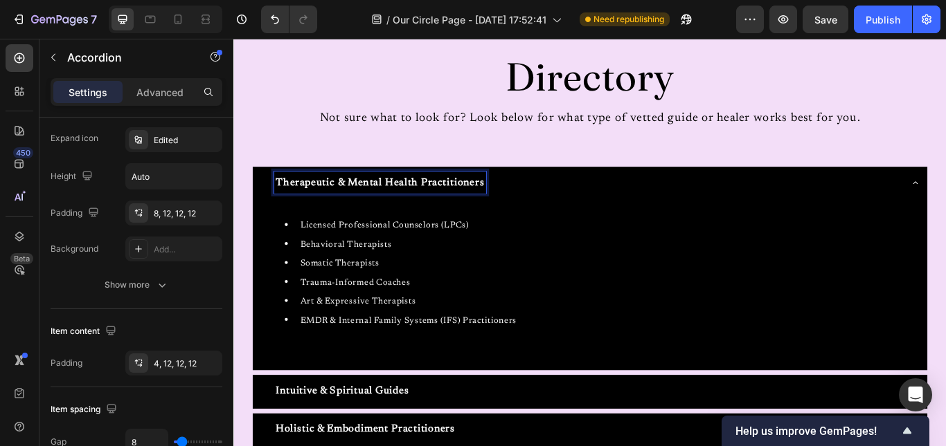
click at [516, 201] on strong "Therapeutic & Mental Health Practitioners" at bounding box center [403, 207] width 243 height 12
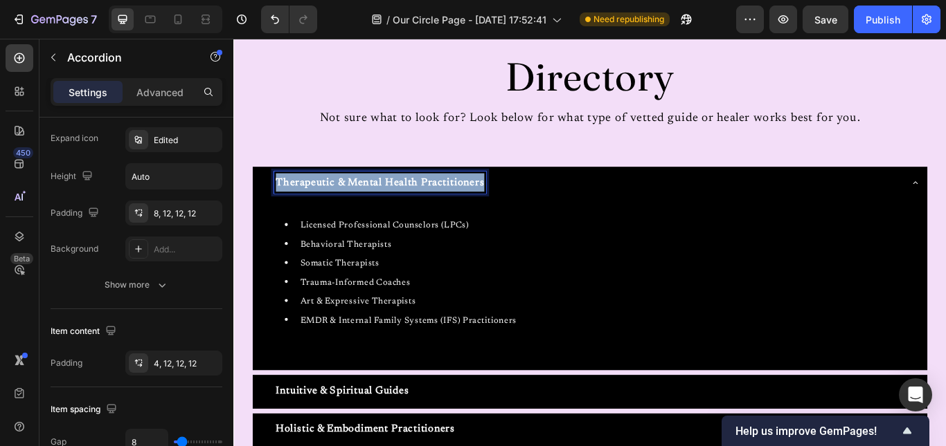
click at [516, 201] on strong "Therapeutic & Mental Health Practitioners" at bounding box center [403, 207] width 243 height 12
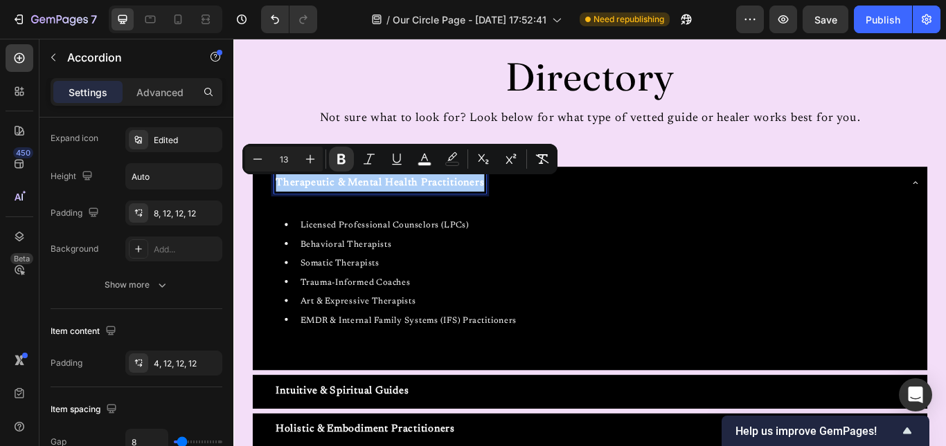
scroll to position [0, 0]
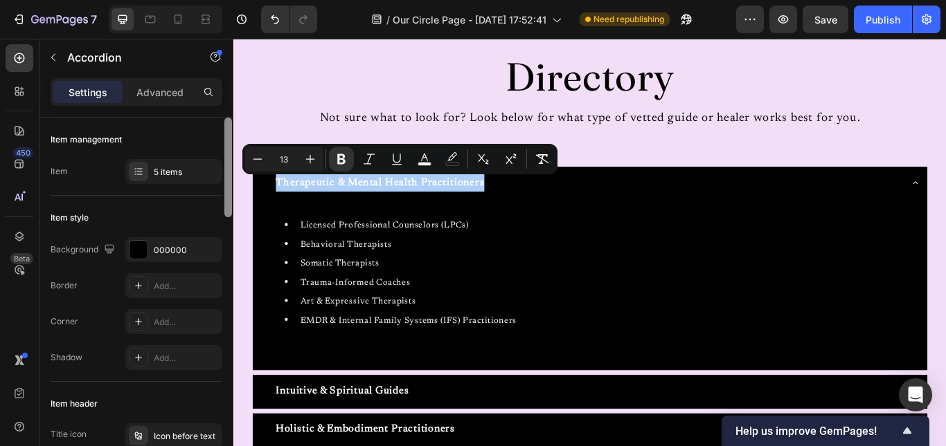
click at [228, 195] on div at bounding box center [228, 302] width 10 height 368
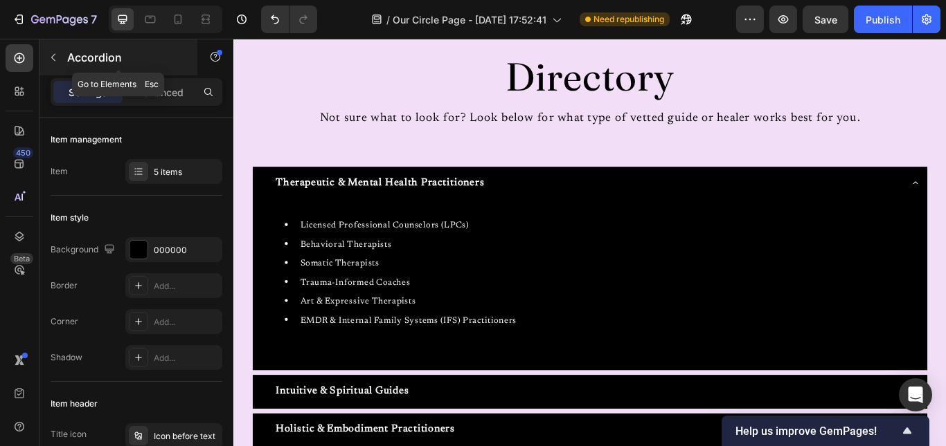
click at [48, 58] on icon "button" at bounding box center [53, 57] width 11 height 11
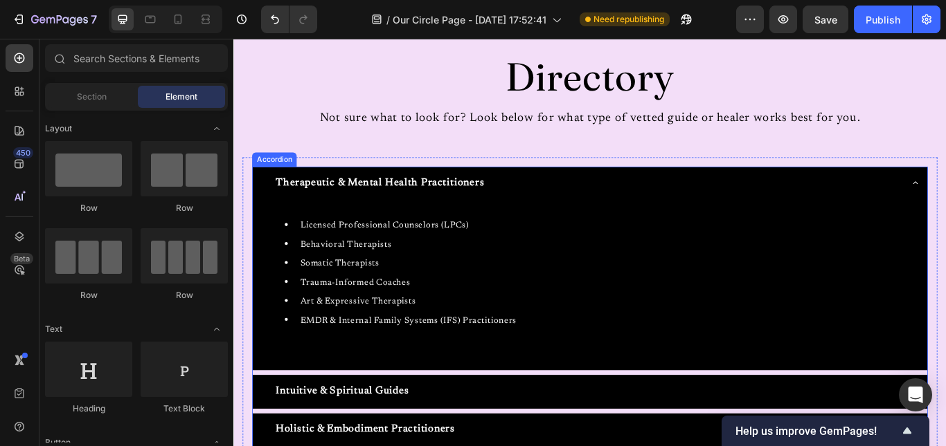
click at [309, 204] on strong "Therapeutic & Mental Health Practitioners" at bounding box center [403, 207] width 243 height 12
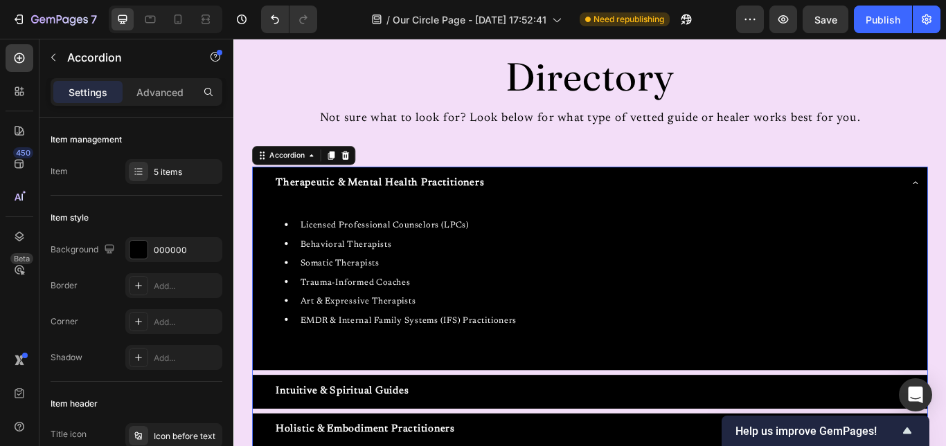
scroll to position [368, 0]
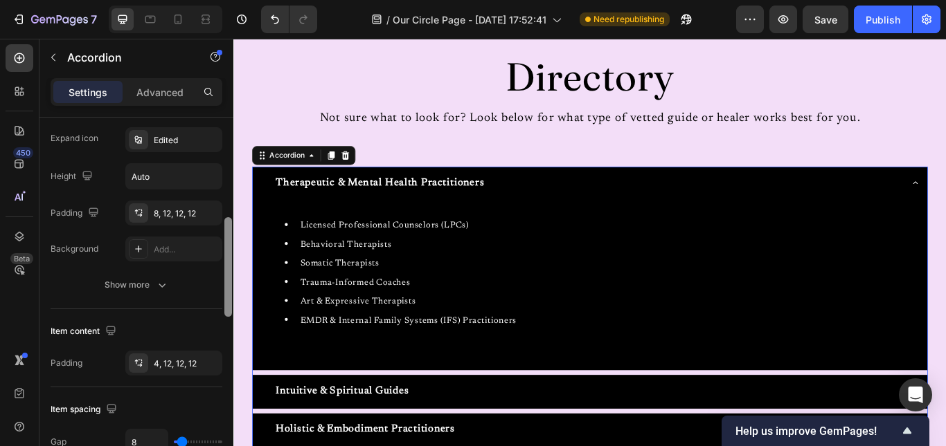
click at [225, 280] on div at bounding box center [228, 302] width 10 height 368
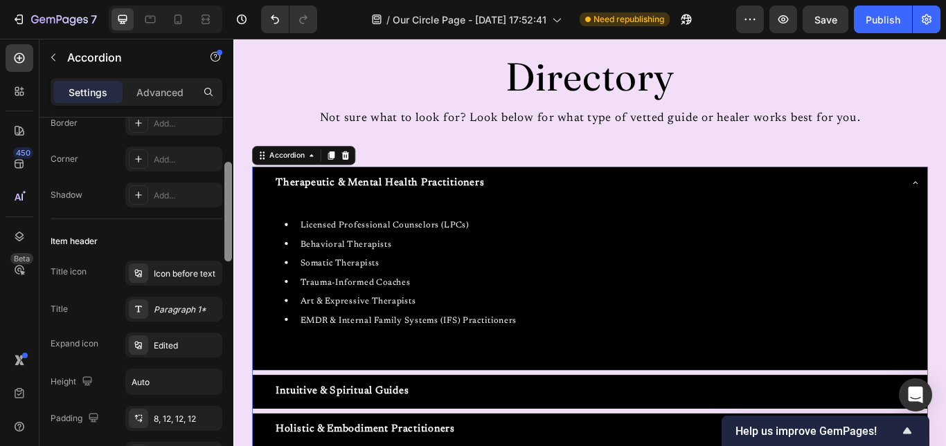
scroll to position [160, 0]
drag, startPoint x: 225, startPoint y: 280, endPoint x: 230, endPoint y: 223, distance: 57.0
click at [230, 223] on div at bounding box center [228, 211] width 8 height 100
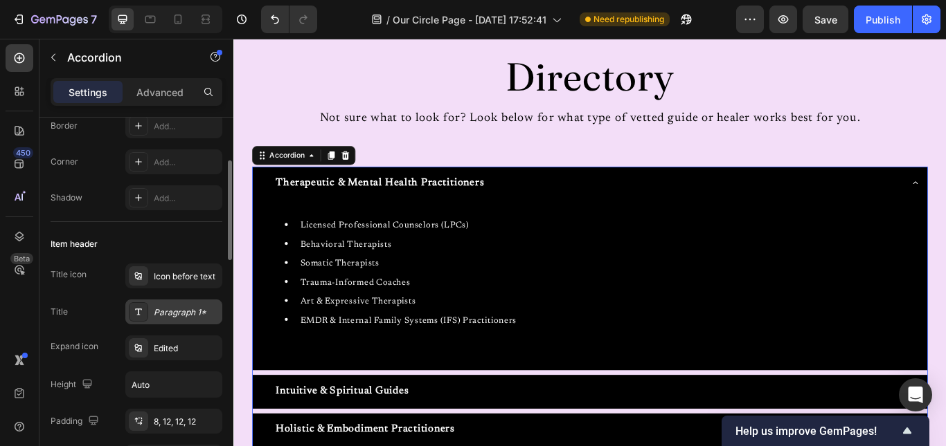
click at [195, 313] on div "Paragraph 1*" at bounding box center [186, 313] width 65 height 12
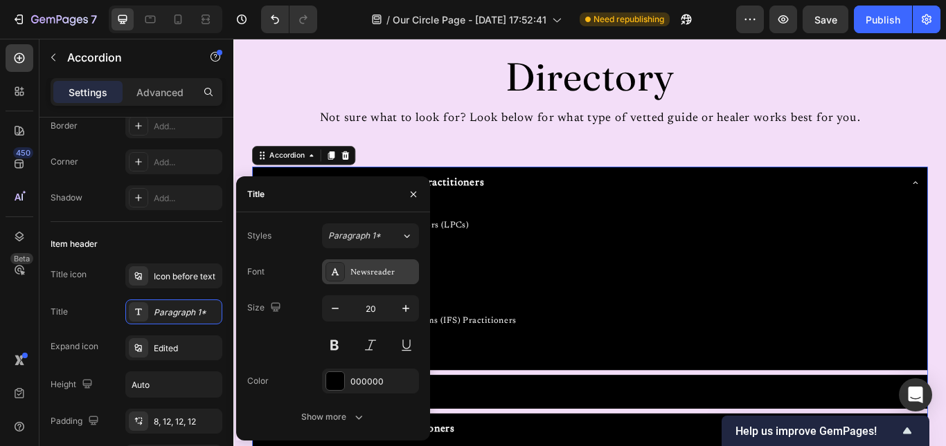
click at [357, 273] on div "Newsreader" at bounding box center [382, 272] width 65 height 12
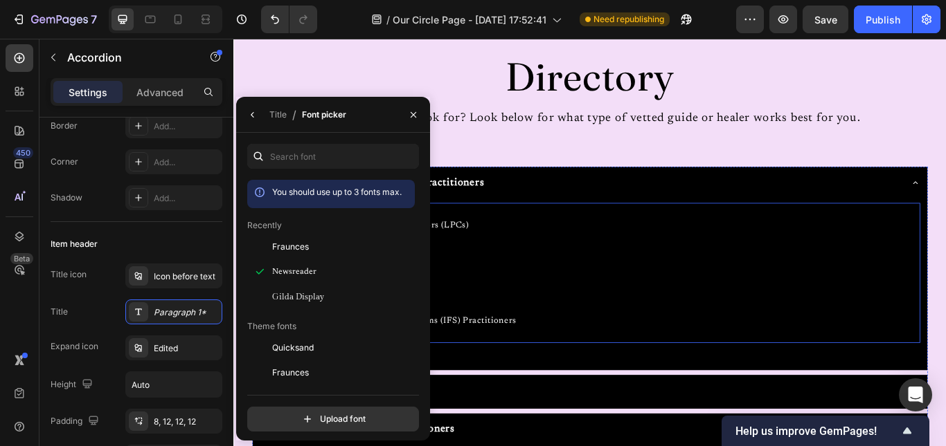
click at [547, 306] on li "Somatic Therapists" at bounding box center [662, 301] width 739 height 22
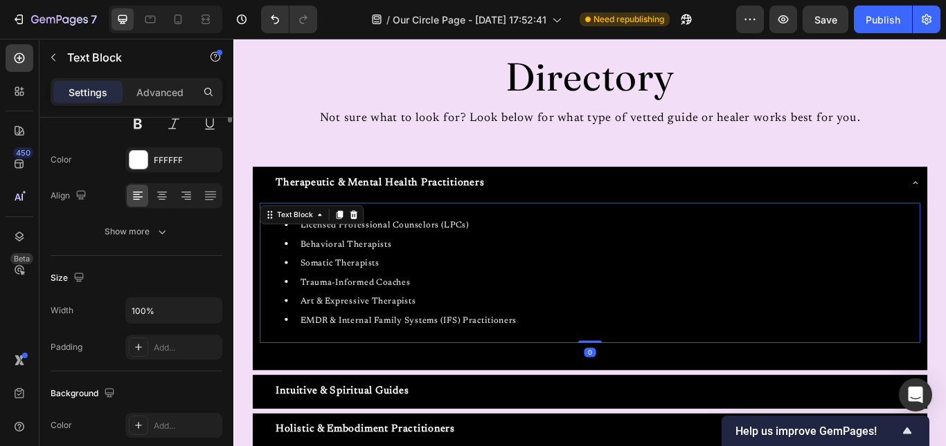
scroll to position [0, 0]
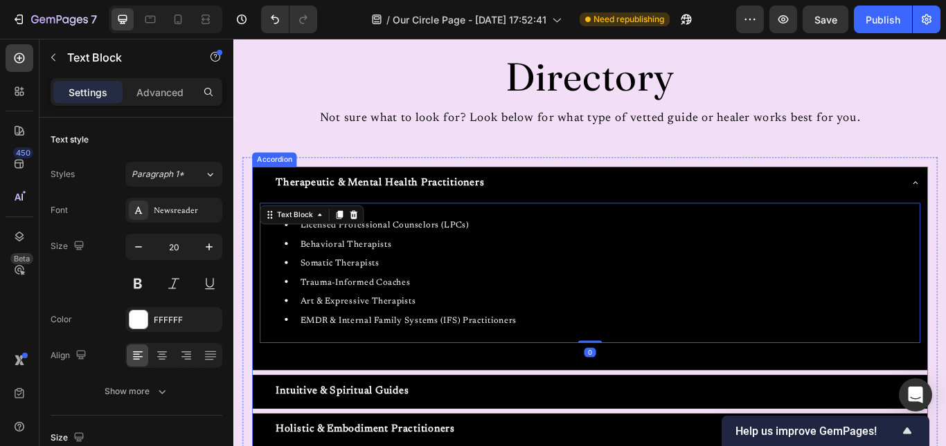
click at [476, 446] on div "Intuitive & Spiritual Guides" at bounding box center [638, 450] width 748 height 26
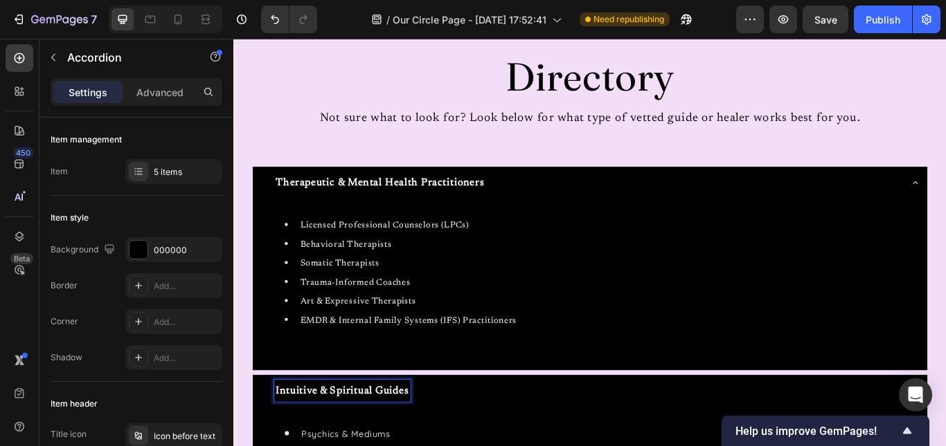
click at [422, 441] on p "Intuitive & Spiritual Guides" at bounding box center [359, 449] width 155 height 21
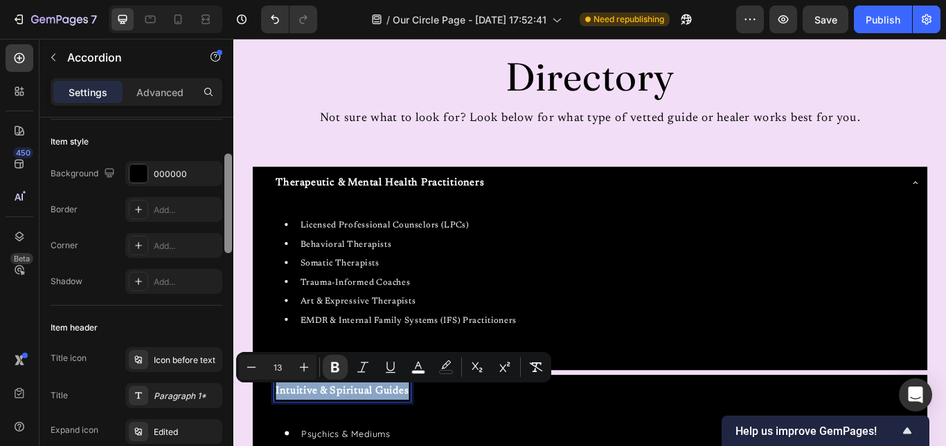
scroll to position [89, 0]
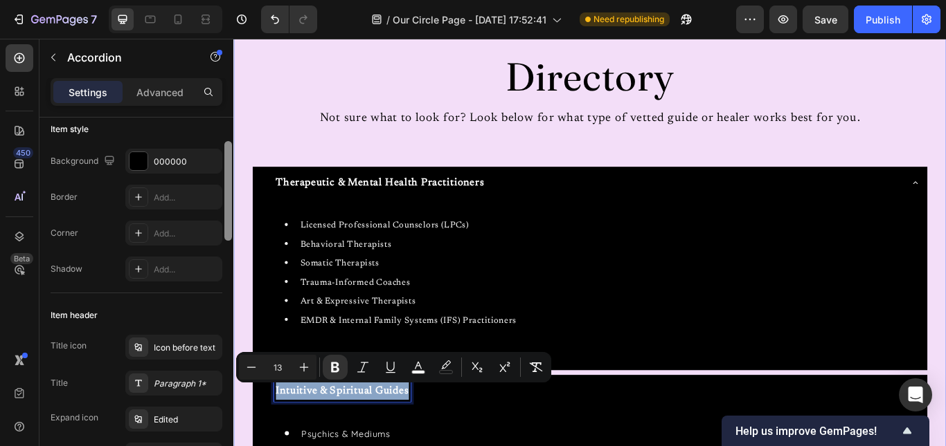
drag, startPoint x: 459, startPoint y: 216, endPoint x: 237, endPoint y: 265, distance: 226.9
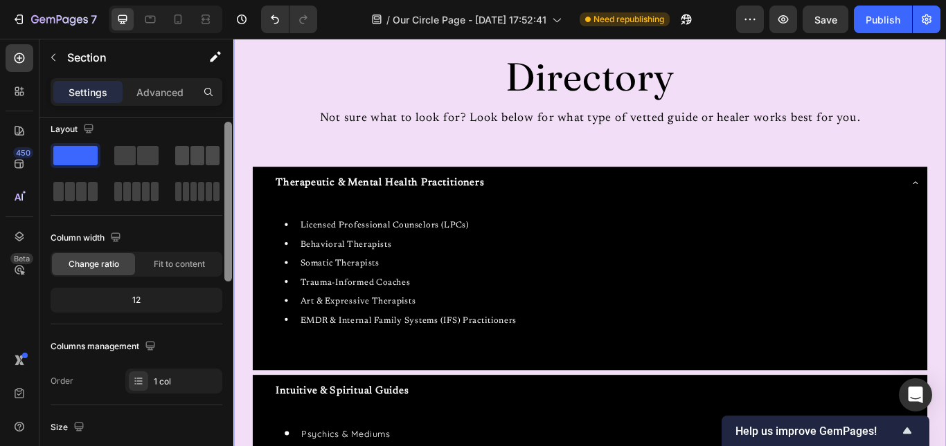
scroll to position [0, 0]
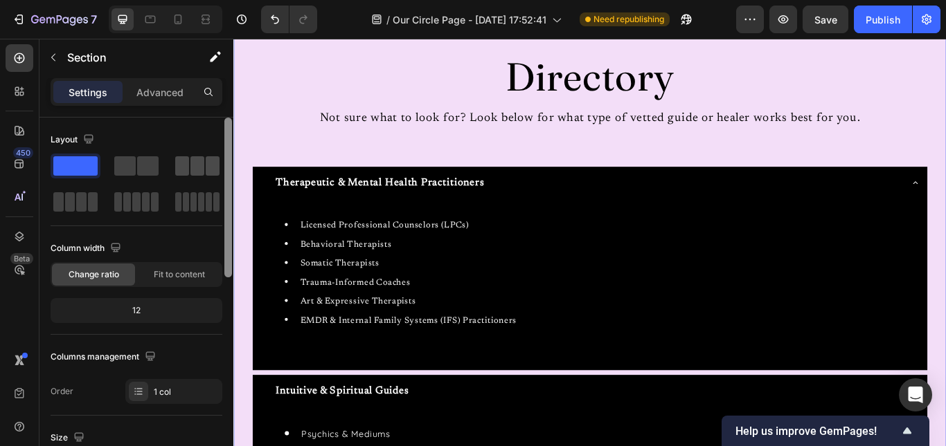
drag, startPoint x: 222, startPoint y: 157, endPoint x: 25, endPoint y: 204, distance: 202.1
click at [222, 157] on div at bounding box center [197, 166] width 50 height 25
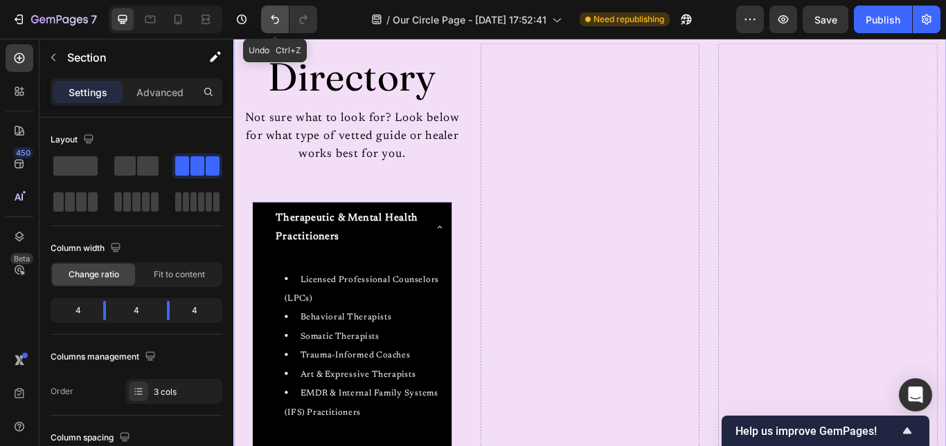
click at [275, 8] on button "Undo/Redo" at bounding box center [275, 20] width 28 height 28
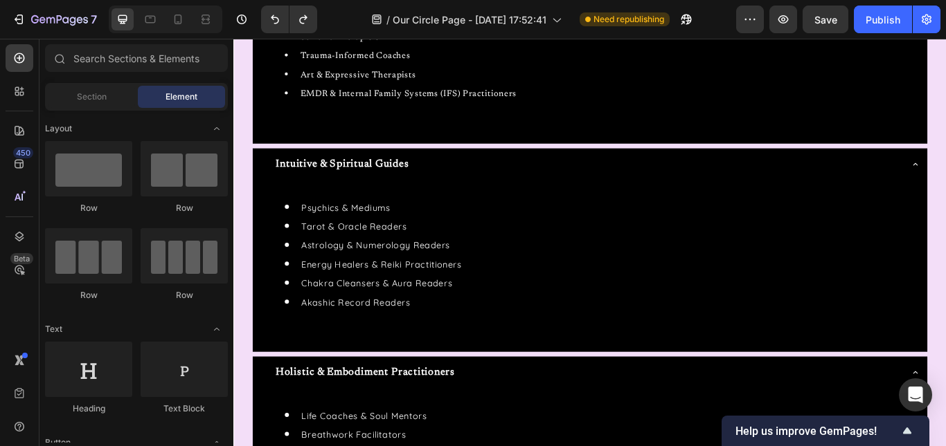
scroll to position [986, 0]
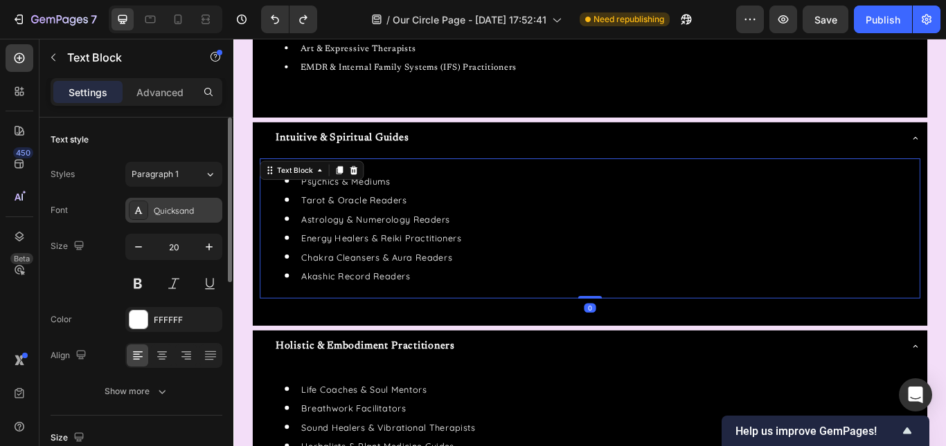
click at [169, 211] on div "Quicksand" at bounding box center [186, 211] width 65 height 12
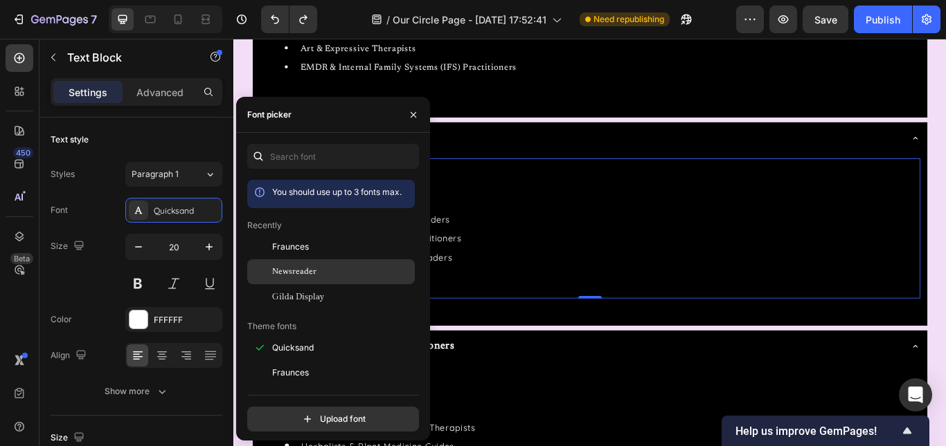
click at [284, 273] on span "Newsreader" at bounding box center [294, 272] width 44 height 12
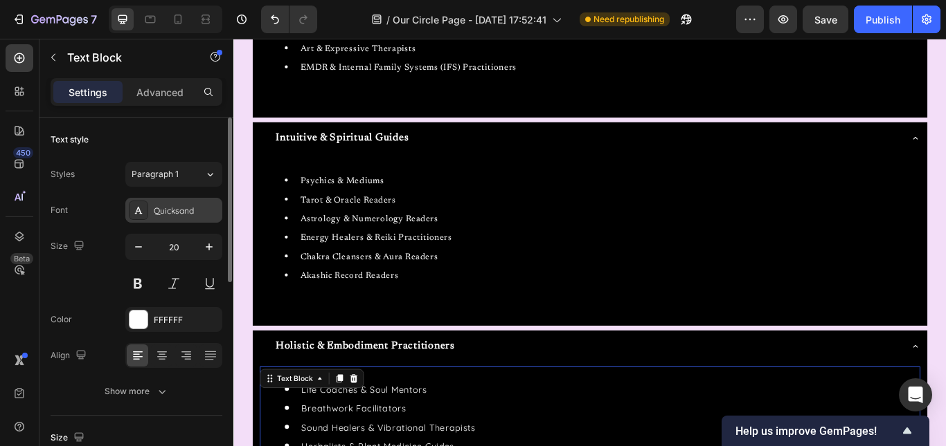
click at [181, 206] on div "Quicksand" at bounding box center [186, 211] width 65 height 12
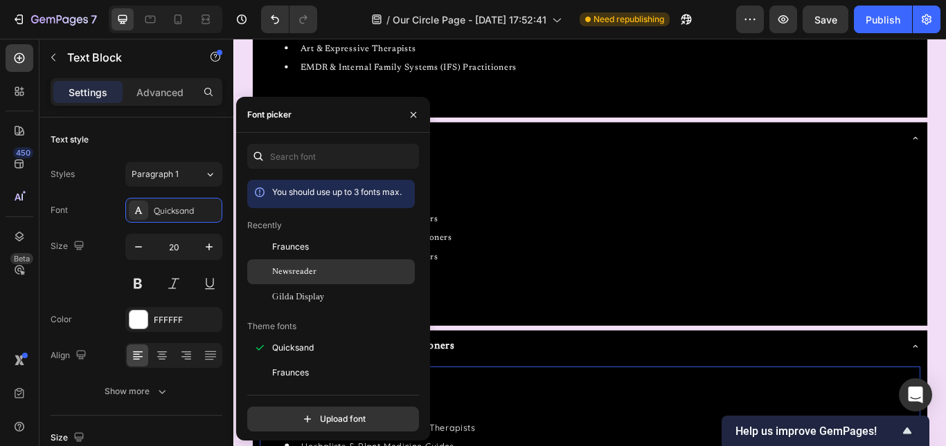
click at [299, 271] on span "Newsreader" at bounding box center [294, 272] width 44 height 12
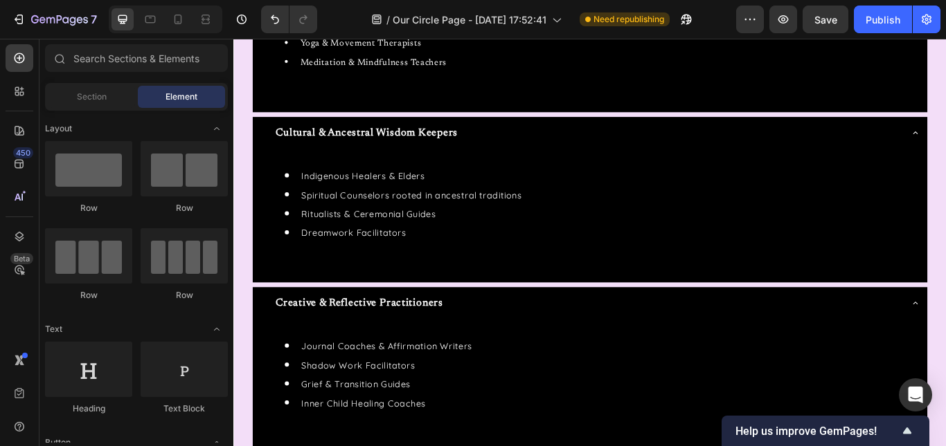
scroll to position [1490, 0]
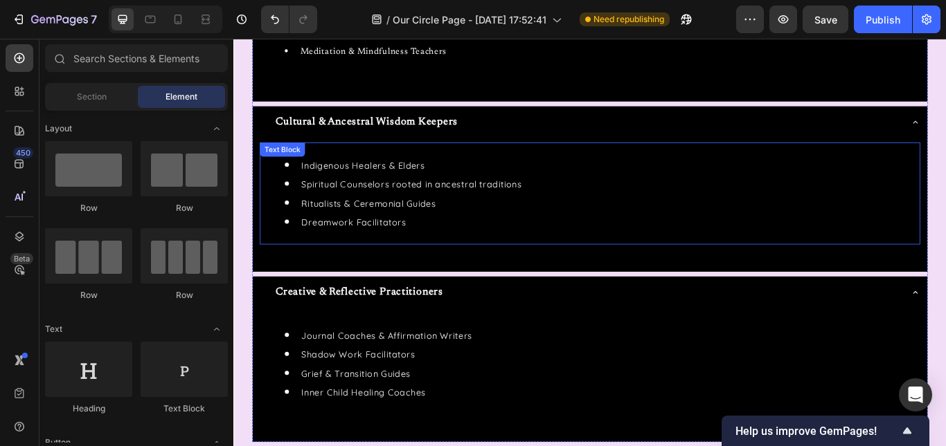
click at [561, 237] on li "Ritualists & Ceremonial Guides" at bounding box center [662, 230] width 739 height 22
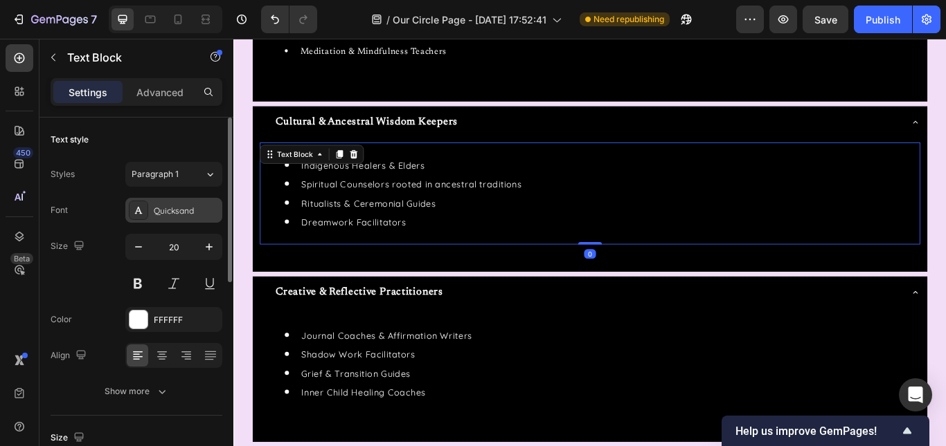
click at [188, 214] on div "Quicksand" at bounding box center [186, 211] width 65 height 12
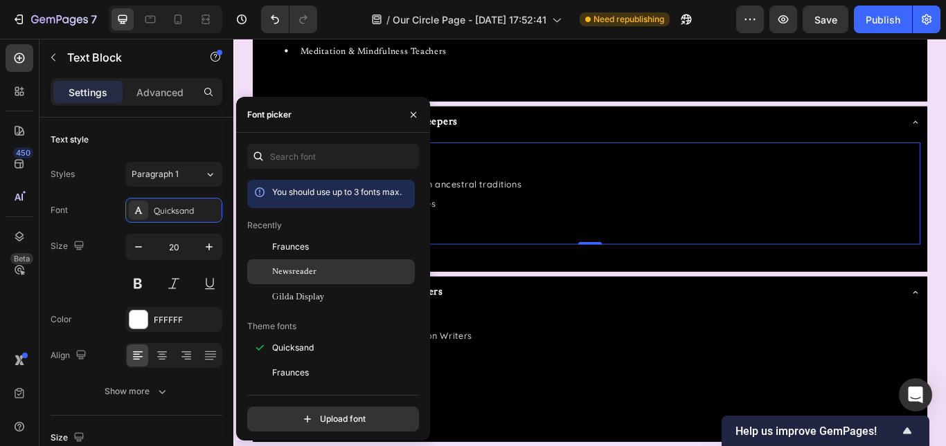
click at [327, 272] on div "Newsreader" at bounding box center [342, 272] width 140 height 12
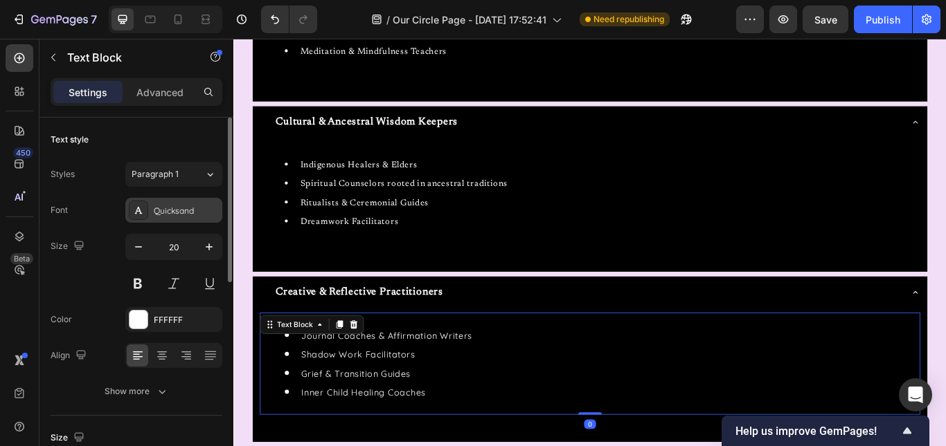
click at [172, 206] on div "Quicksand" at bounding box center [186, 211] width 65 height 12
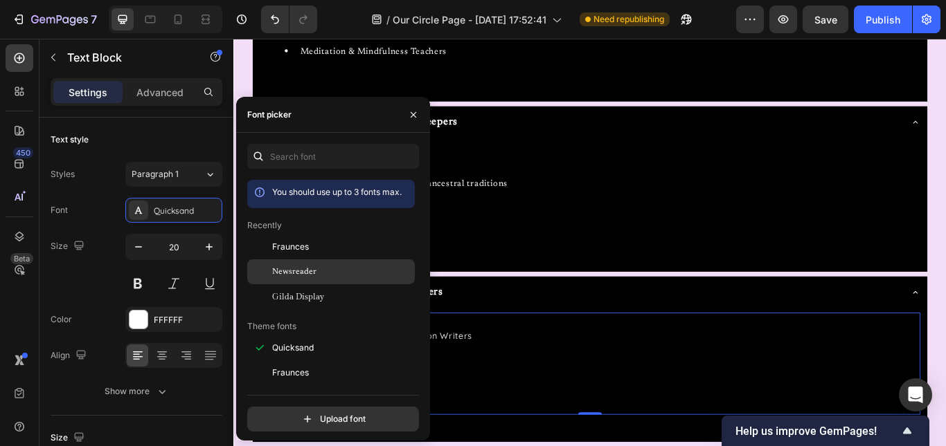
click at [300, 271] on span "Newsreader" at bounding box center [294, 272] width 44 height 12
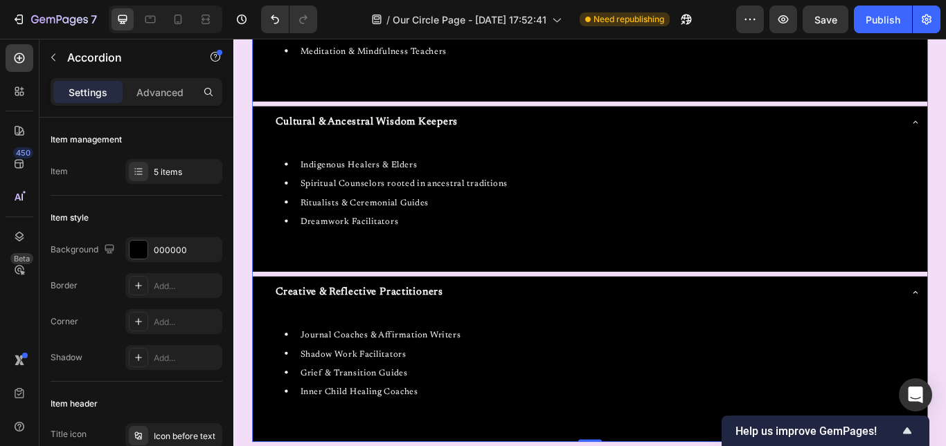
click at [519, 329] on div "Creative & Reflective Practitioners" at bounding box center [638, 335] width 748 height 26
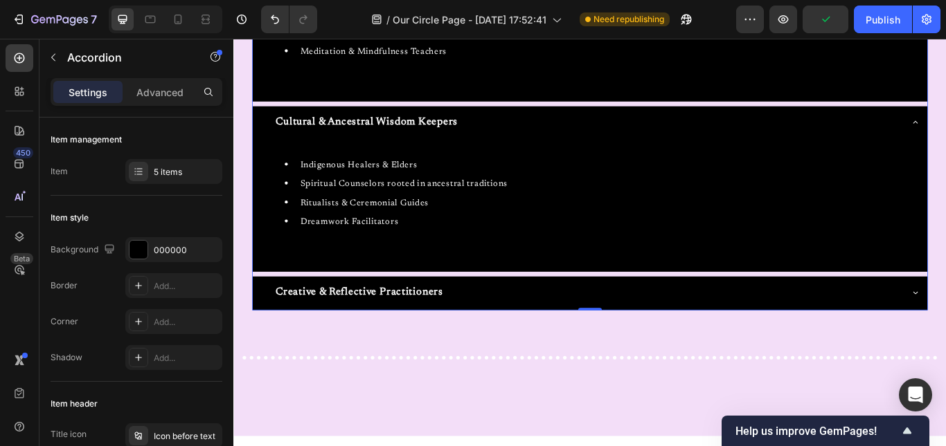
click at [514, 138] on div "Cultural & Ancestral Wisdom Keepers" at bounding box center [638, 136] width 748 height 26
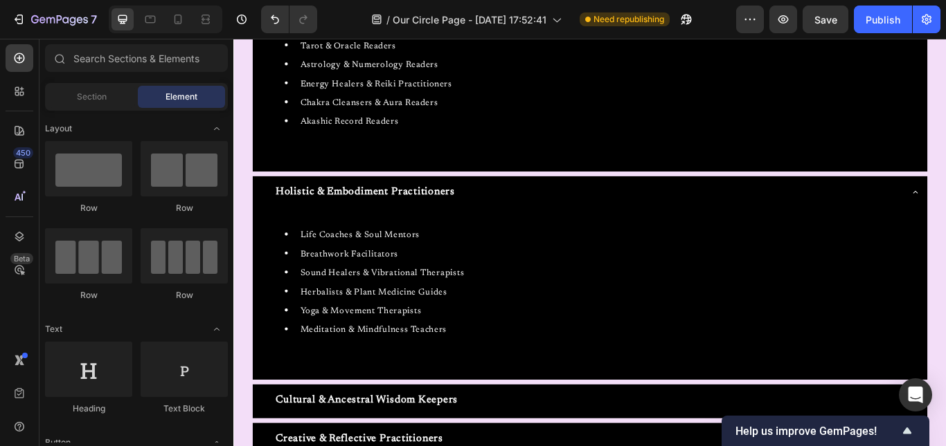
scroll to position [1199, 0]
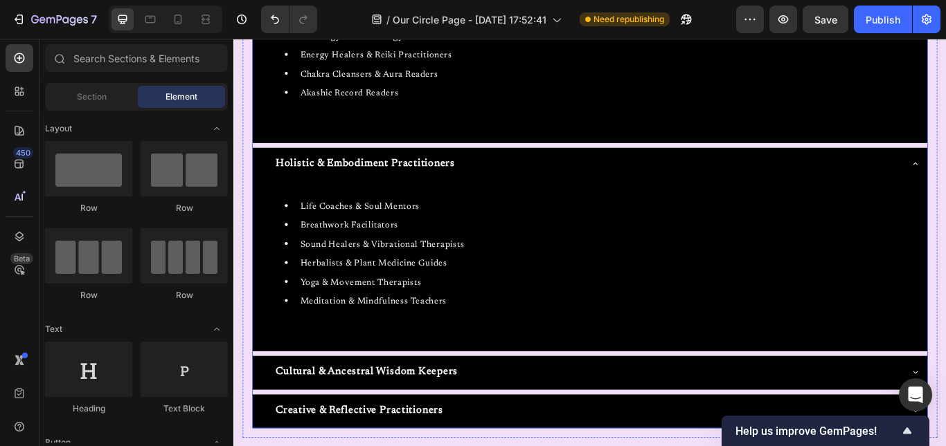
click at [748, 192] on div "Holistic & Embodiment Practitioners" at bounding box center [638, 185] width 748 height 26
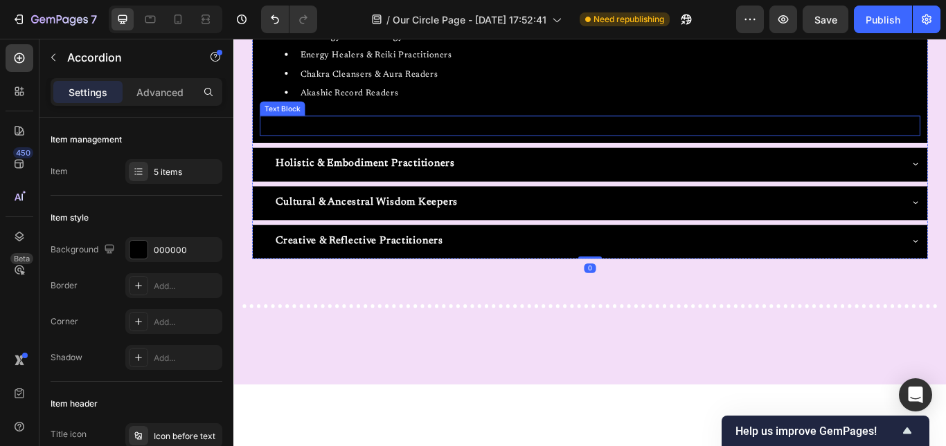
click at [650, 138] on strong "NONE AVAILABLE AT THE MOMENT." at bounding box center [648, 140] width 246 height 17
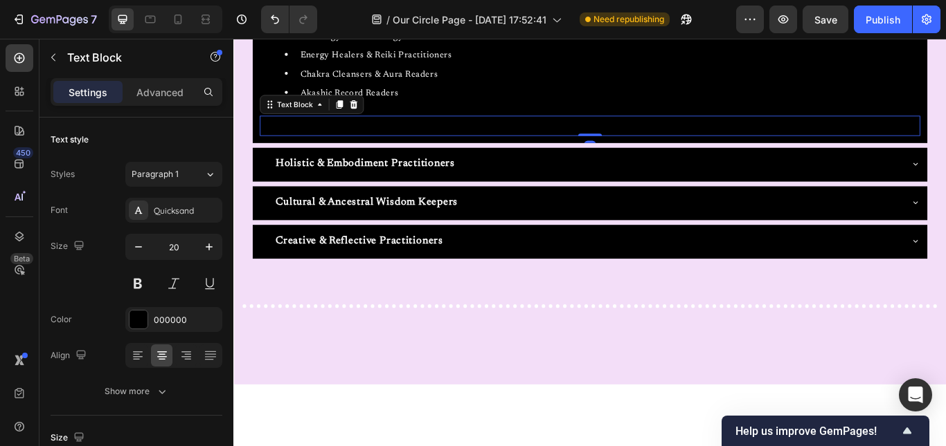
click at [650, 138] on strong "NONE AVAILABLE AT THE MOMENT." at bounding box center [648, 140] width 246 height 17
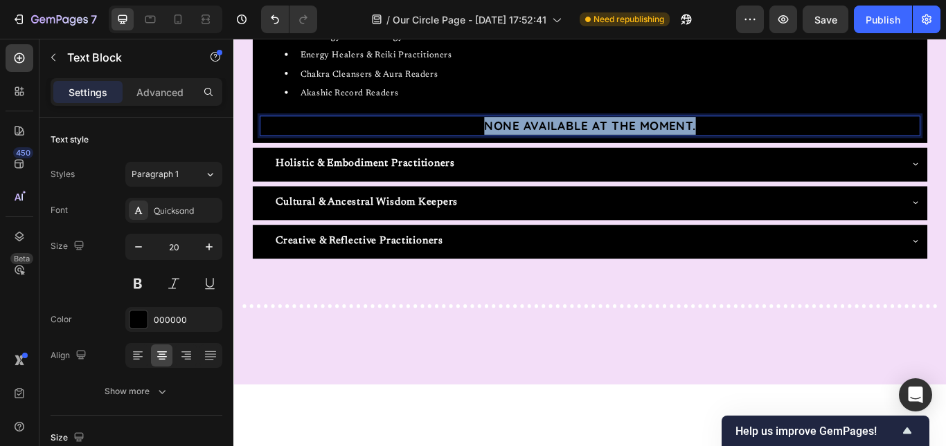
click at [650, 138] on strong "NONE AVAILABLE AT THE MOMENT." at bounding box center [648, 140] width 246 height 17
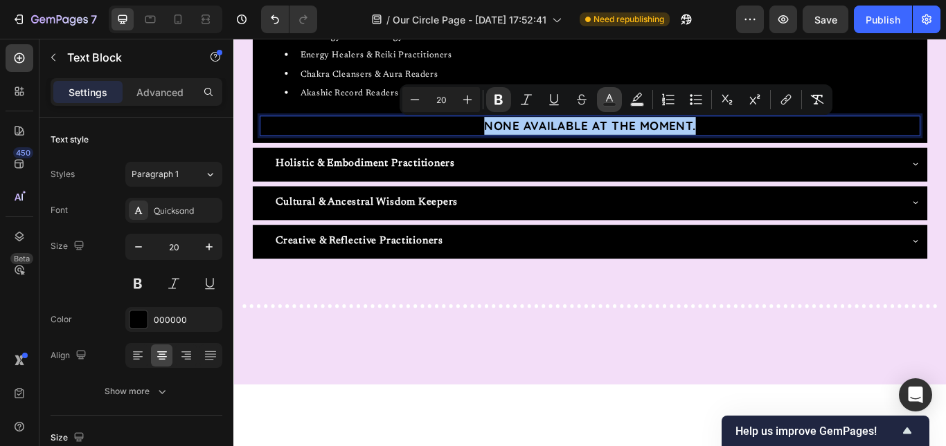
click at [608, 96] on icon "Editor contextual toolbar" at bounding box center [609, 98] width 7 height 8
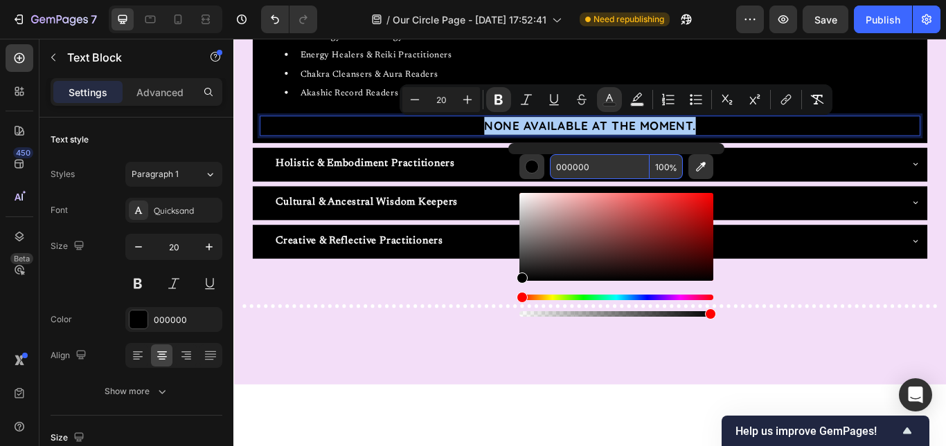
click at [577, 163] on input "000000" at bounding box center [600, 166] width 100 height 25
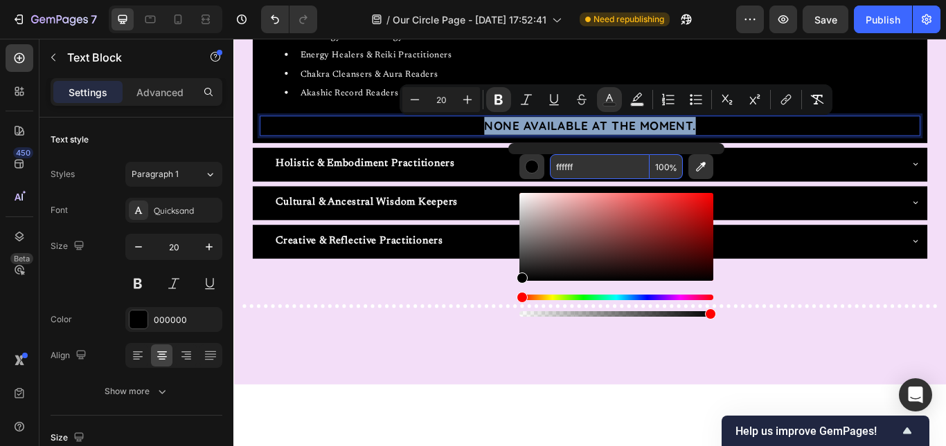
type input "FFFFFF"
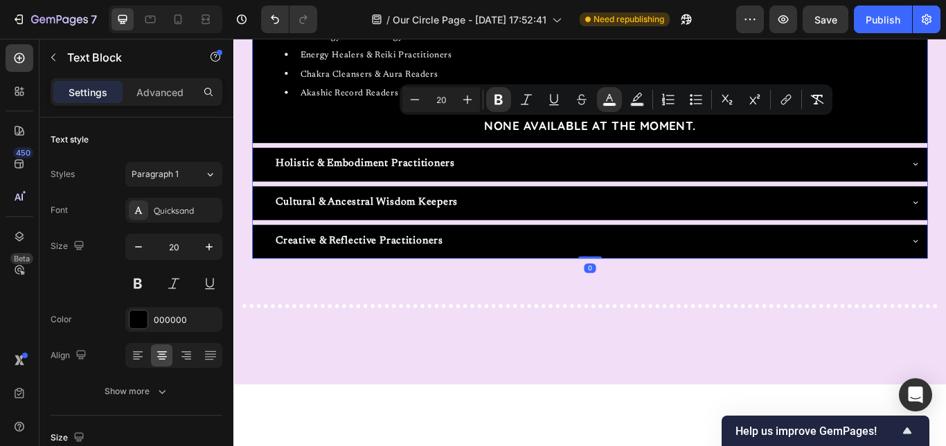
click at [634, 183] on div "Holistic & Embodiment Practitioners" at bounding box center [638, 185] width 748 height 26
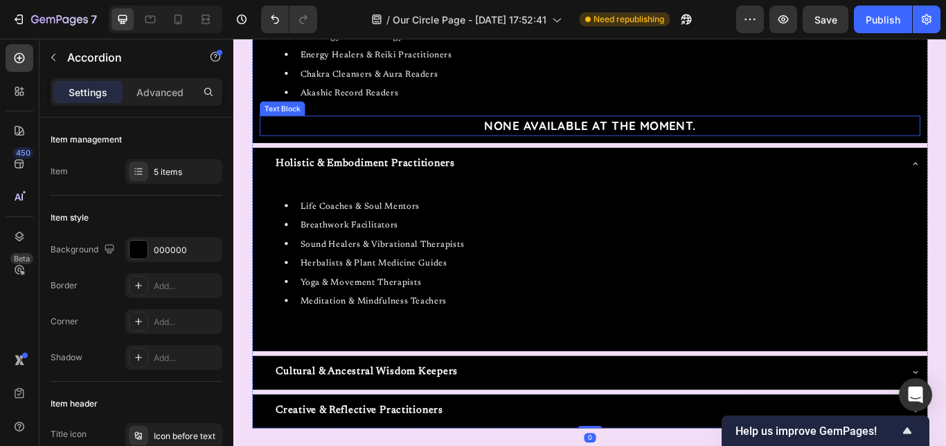
click at [489, 143] on p "NONE AVAILABLE AT THE MOMENT." at bounding box center [648, 140] width 767 height 21
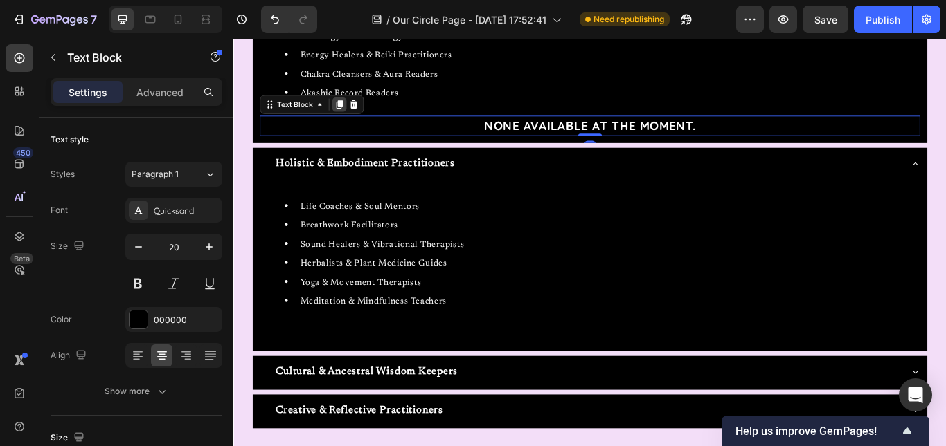
click at [359, 116] on icon at bounding box center [357, 116] width 8 height 10
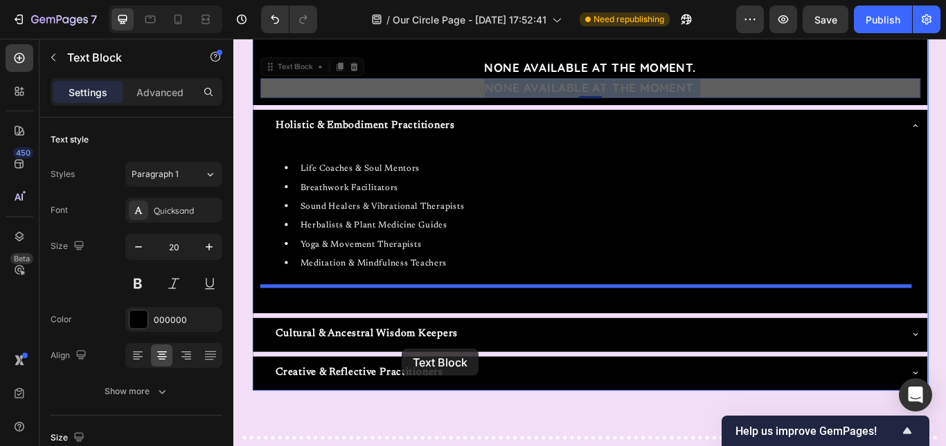
scroll to position [1277, 0]
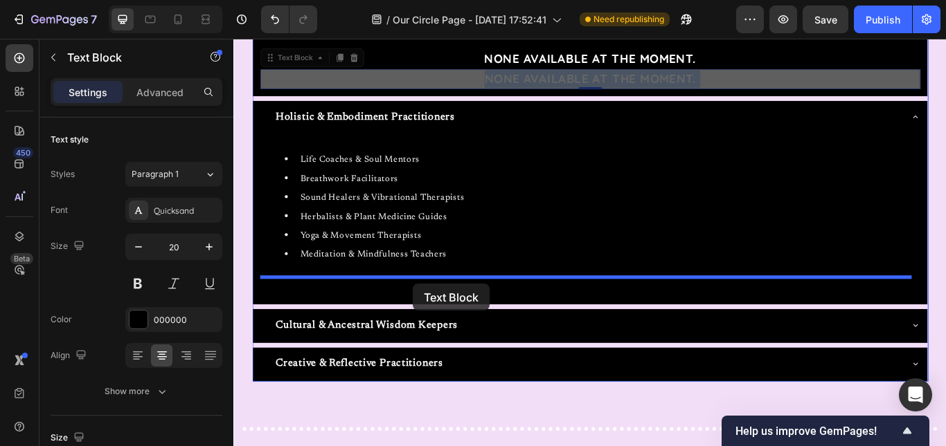
drag, startPoint x: 440, startPoint y: 163, endPoint x: 442, endPoint y: 325, distance: 161.3
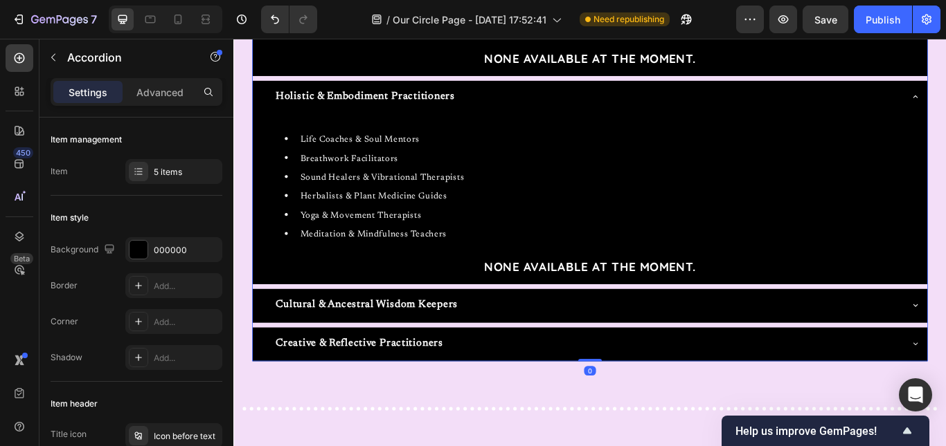
click at [525, 358] on div "Cultural & Ancestral Wisdom Keepers" at bounding box center [638, 349] width 748 height 26
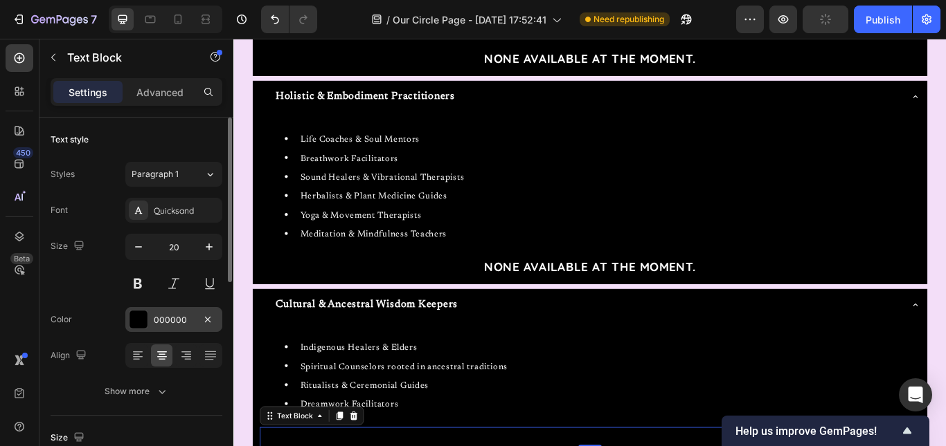
click at [170, 320] on div "000000" at bounding box center [174, 320] width 40 height 12
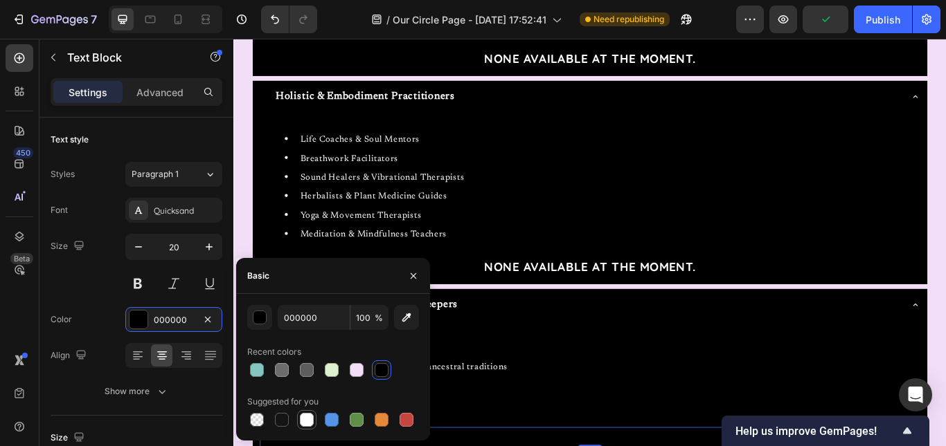
click at [308, 413] on div at bounding box center [307, 420] width 14 height 14
type input "FFFFFF"
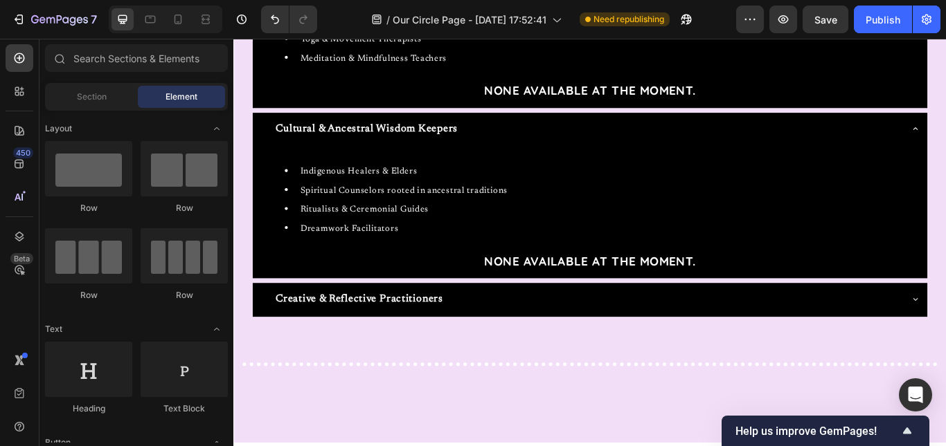
scroll to position [1501, 0]
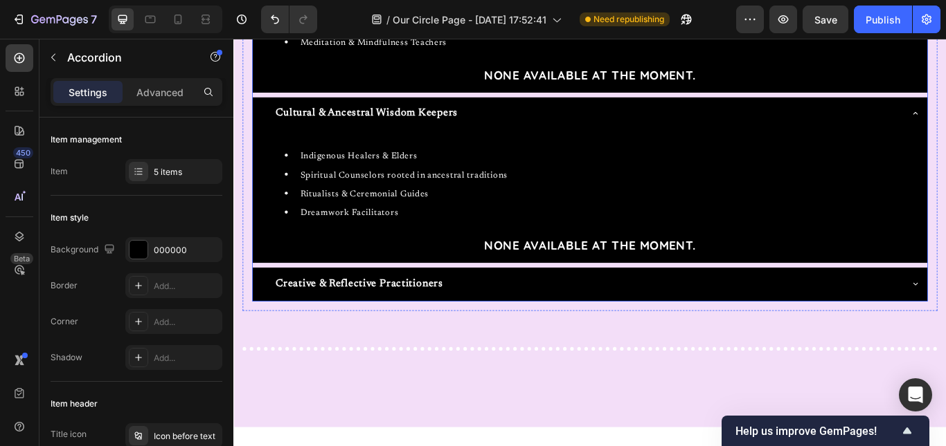
click at [787, 326] on div "Creative & Reflective Practitioners" at bounding box center [638, 324] width 748 height 26
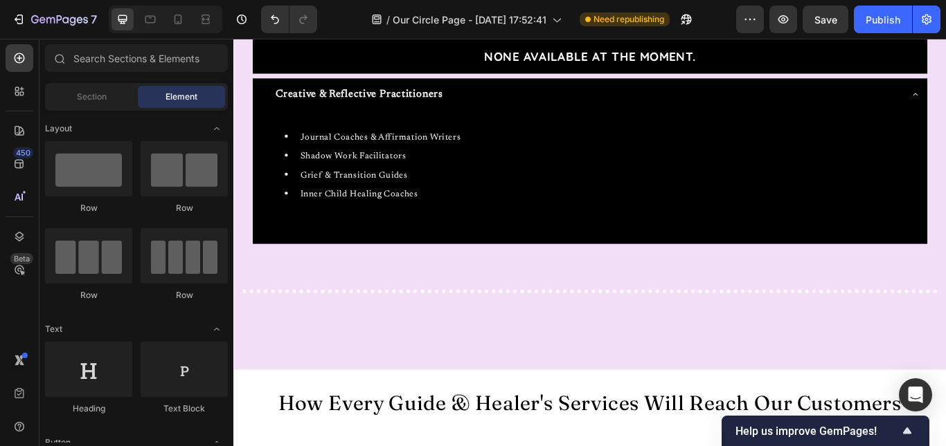
scroll to position [1710, 0]
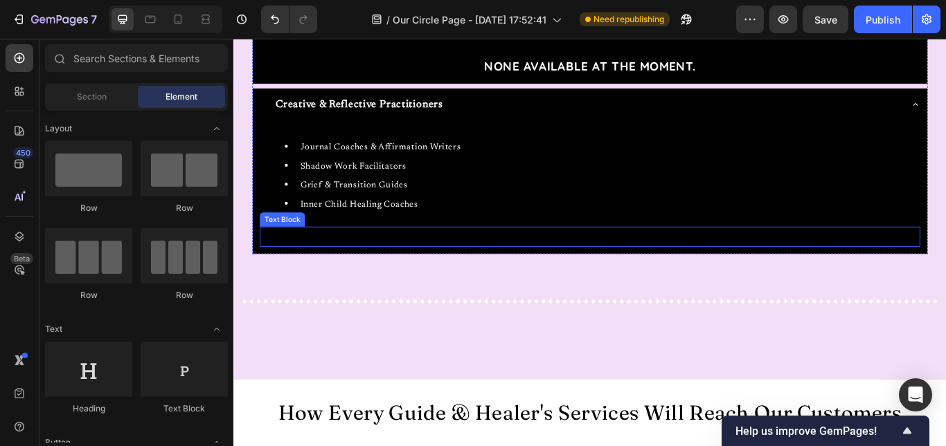
click at [563, 269] on strong "NONE AVAILABLE AT THE MOMENT." at bounding box center [648, 269] width 246 height 17
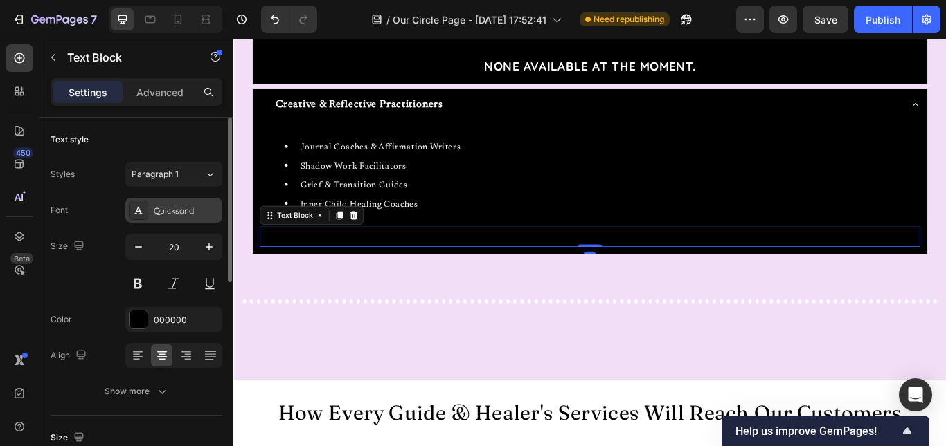
click at [190, 201] on div "Quicksand" at bounding box center [173, 210] width 97 height 25
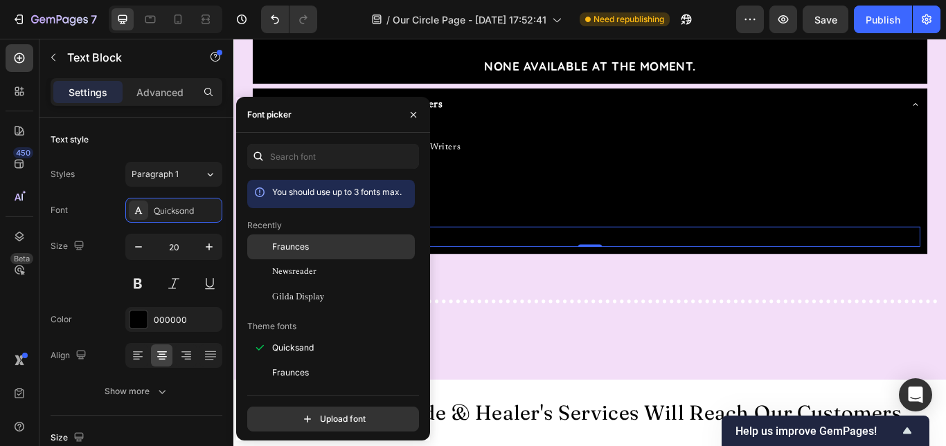
click at [289, 246] on span "Fraunces" at bounding box center [290, 247] width 37 height 12
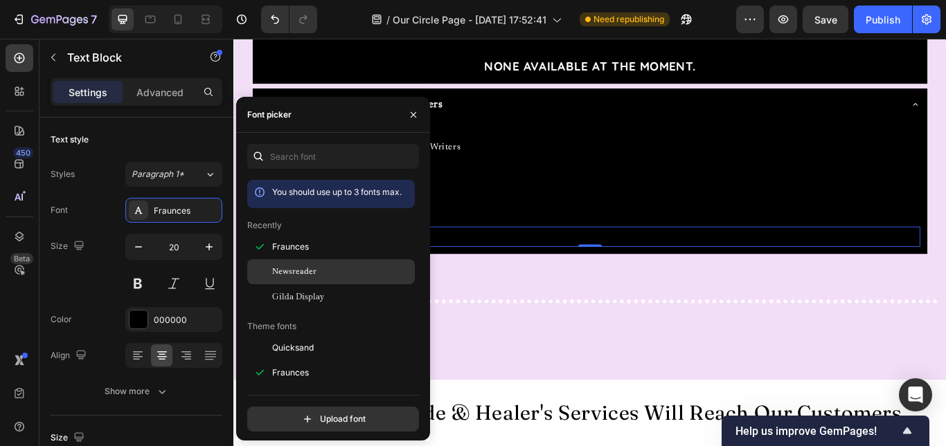
click at [302, 264] on div "Newsreader" at bounding box center [331, 272] width 168 height 25
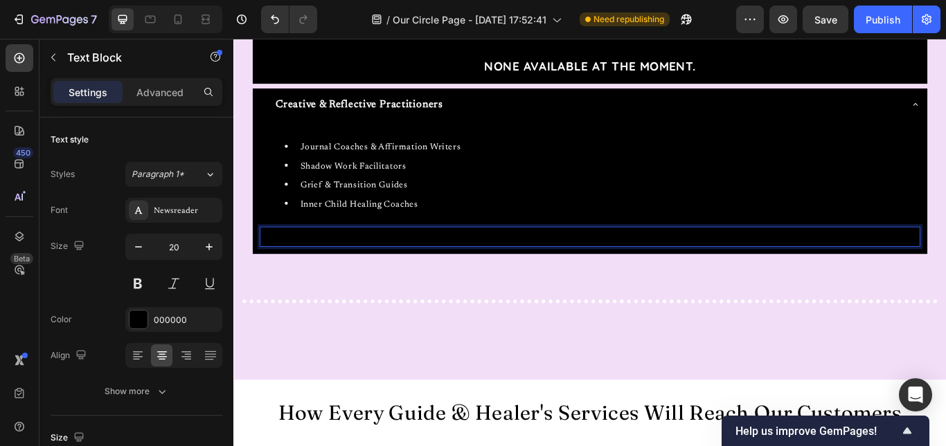
click at [525, 264] on strong "NONE AVAILABLE AT THE MOMENT." at bounding box center [649, 270] width 258 height 14
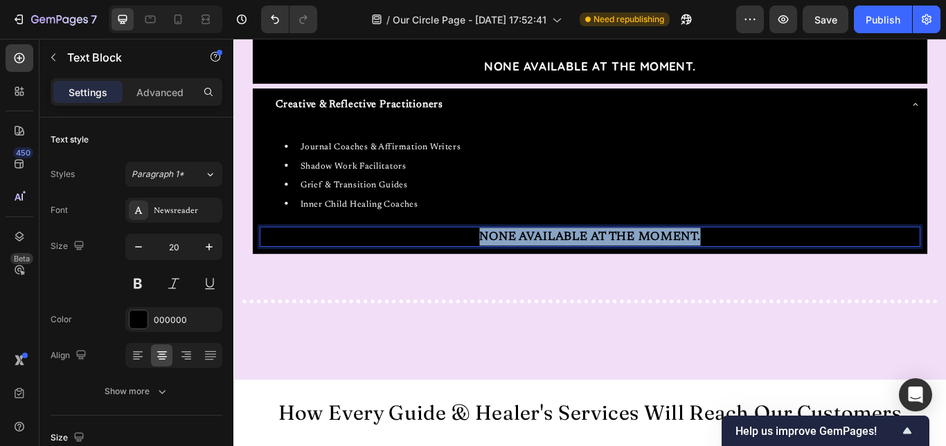
click at [525, 264] on strong "NONE AVAILABLE AT THE MOMENT." at bounding box center [649, 270] width 258 height 14
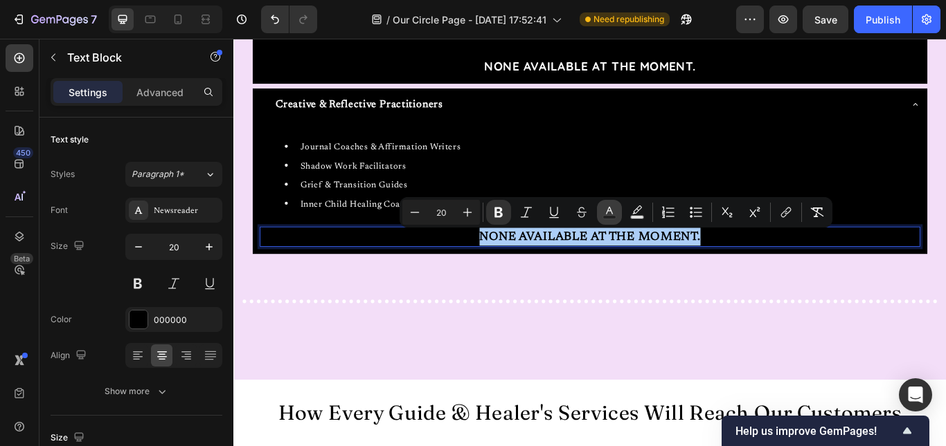
click at [607, 215] on icon "Editor contextual toolbar" at bounding box center [609, 213] width 14 height 14
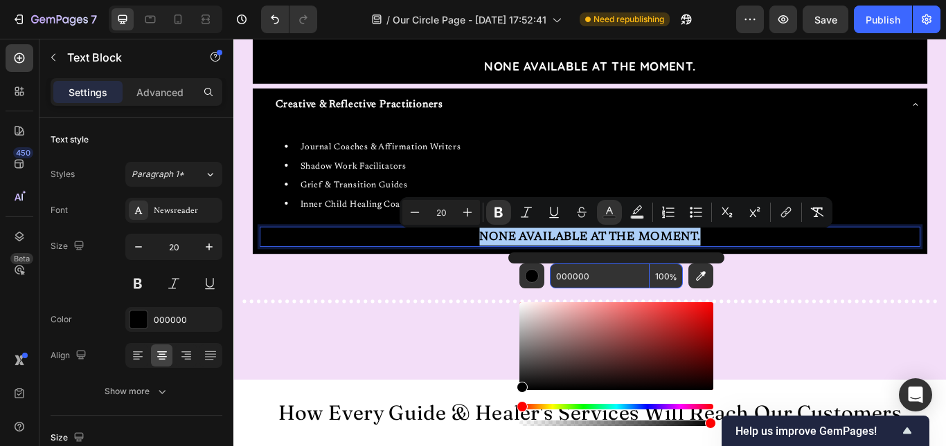
click at [564, 276] on input "000000" at bounding box center [600, 276] width 100 height 25
type input "FFFFFF"
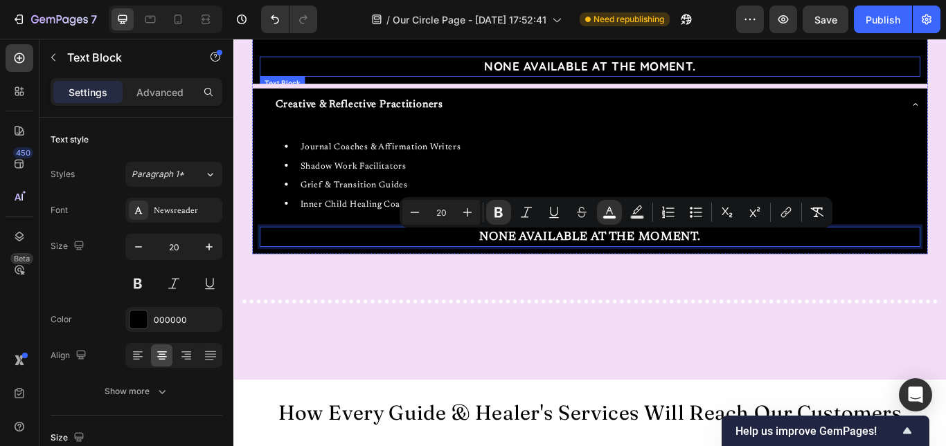
click at [597, 65] on strong "NONE AVAILABLE AT THE MOMENT." at bounding box center [648, 70] width 246 height 17
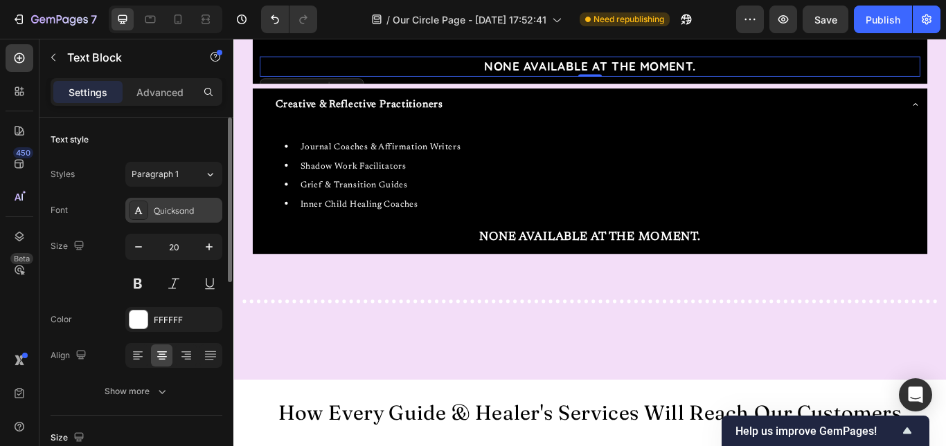
click at [192, 207] on div "Quicksand" at bounding box center [186, 211] width 65 height 12
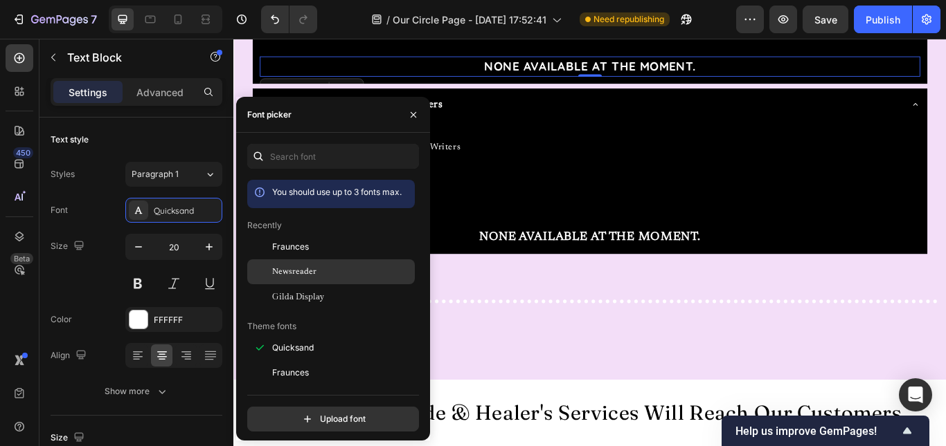
click at [311, 275] on span "Newsreader" at bounding box center [294, 272] width 44 height 12
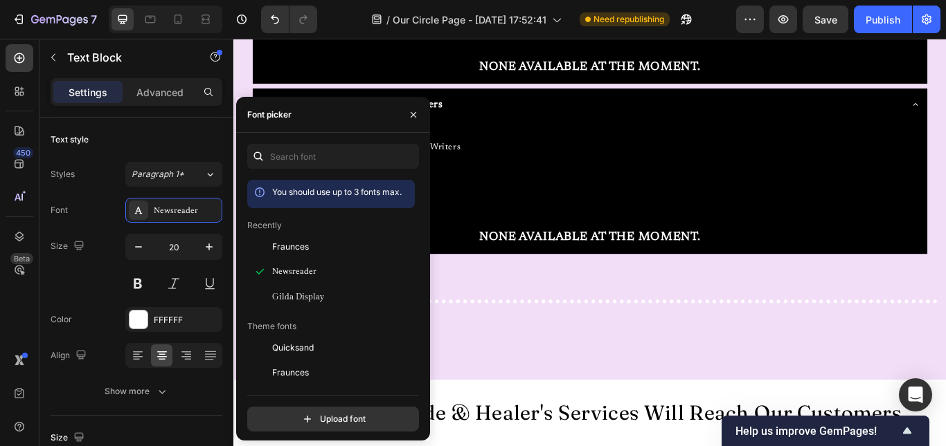
scroll to position [1294, 0]
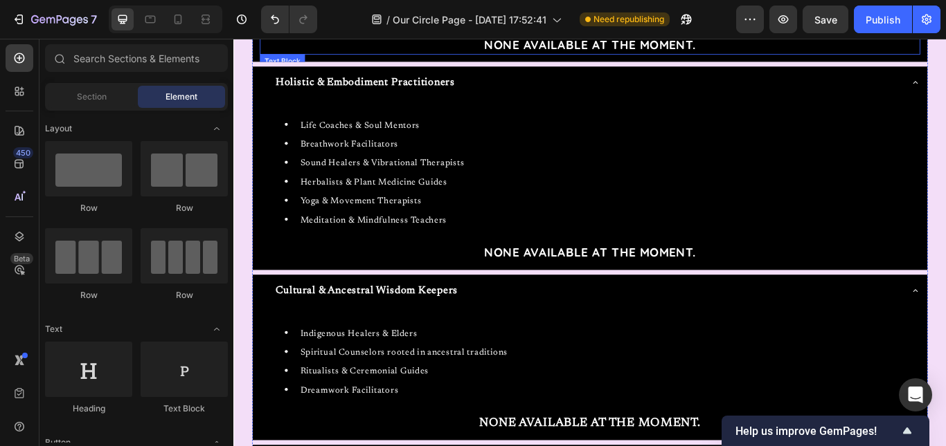
click at [722, 46] on strong "NONE AVAILABLE AT THE MOMENT." at bounding box center [648, 45] width 246 height 17
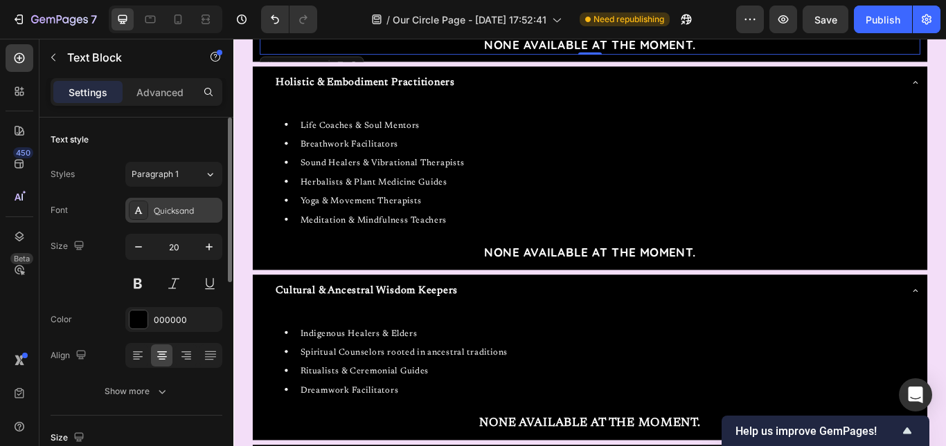
click at [179, 209] on div "Quicksand" at bounding box center [186, 211] width 65 height 12
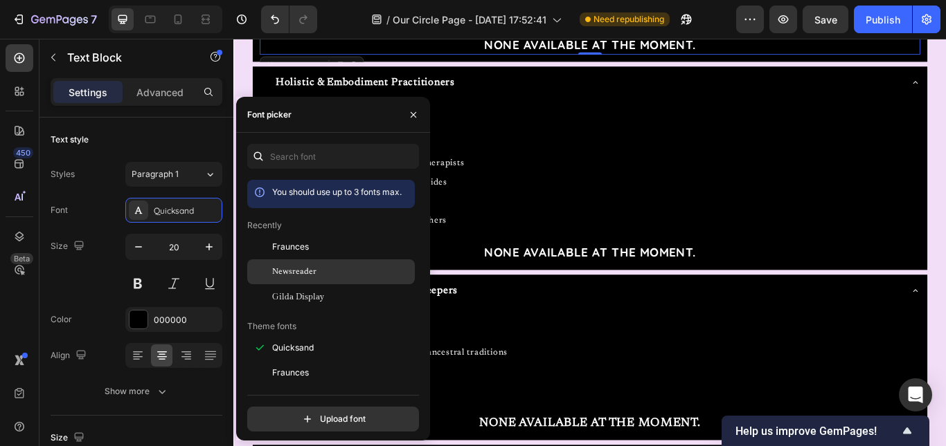
click at [309, 277] on span "Newsreader" at bounding box center [294, 272] width 44 height 12
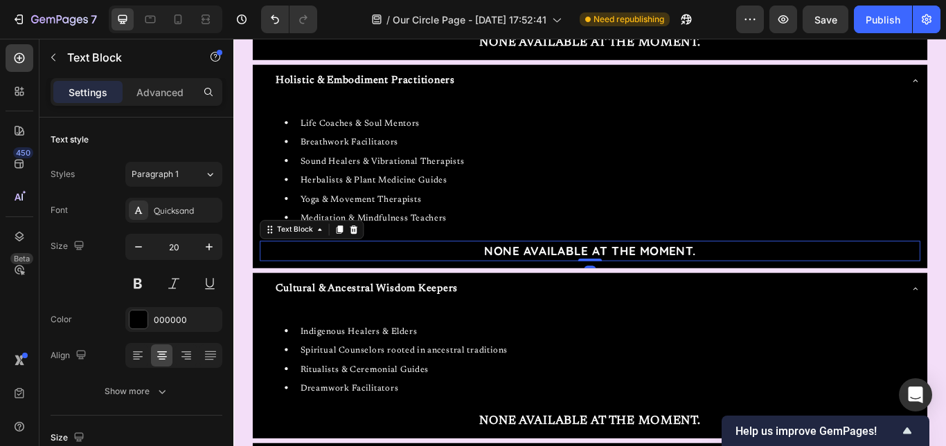
click at [683, 287] on strong "NONE AVAILABLE AT THE MOMENT." at bounding box center [648, 286] width 246 height 17
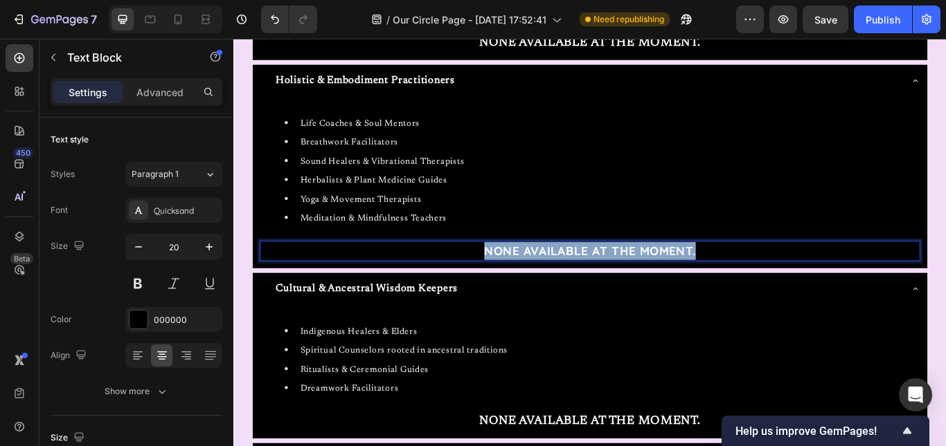
click at [683, 287] on strong "NONE AVAILABLE AT THE MOMENT." at bounding box center [648, 286] width 246 height 17
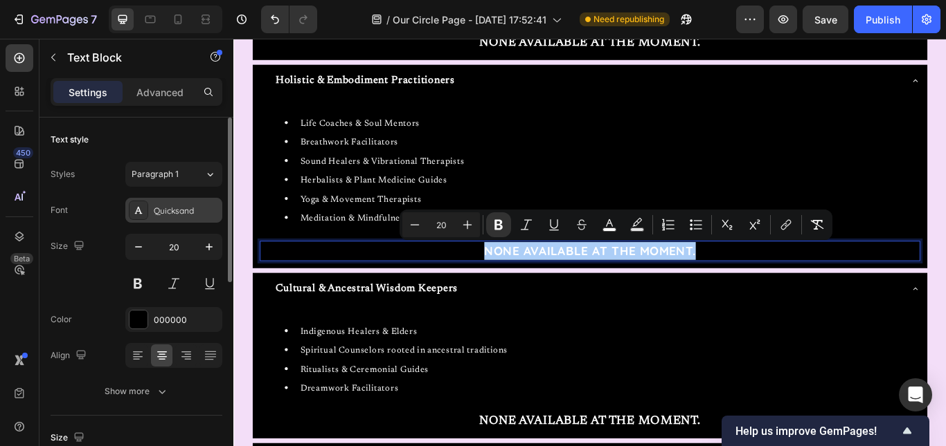
click at [138, 215] on icon at bounding box center [138, 210] width 11 height 11
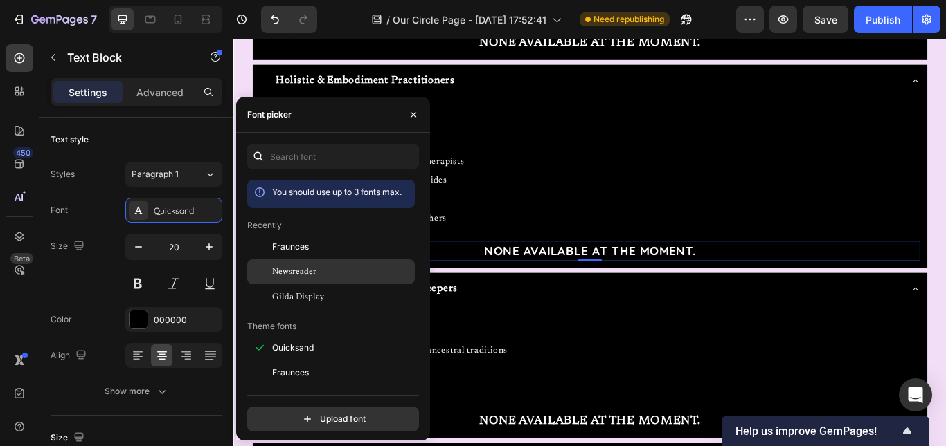
click at [295, 267] on span "Newsreader" at bounding box center [294, 272] width 44 height 12
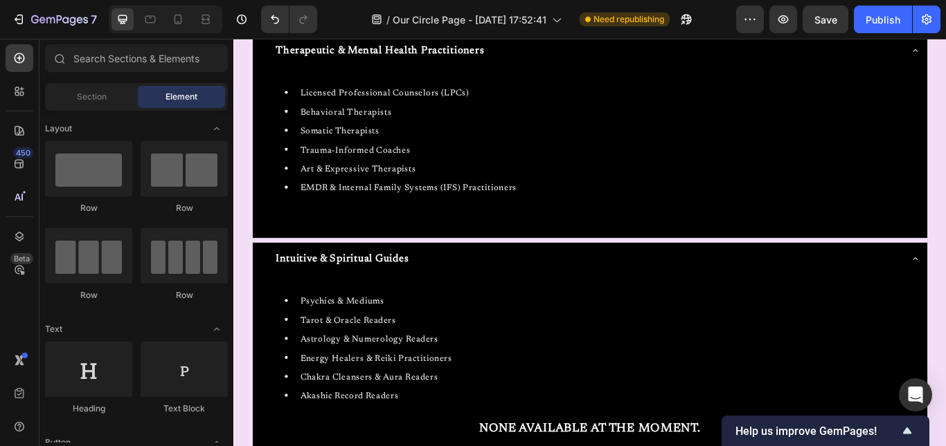
scroll to position [851, 0]
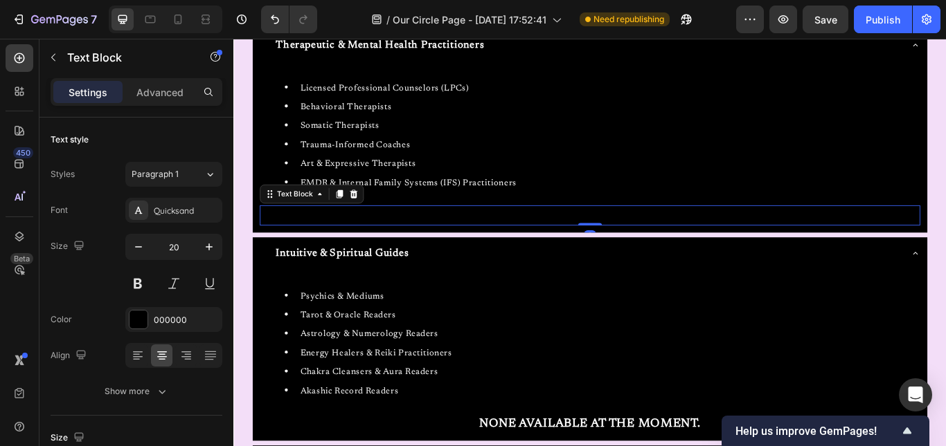
click at [654, 249] on strong "NONE AVAILABLE AT THE MOMENT." at bounding box center [648, 244] width 246 height 17
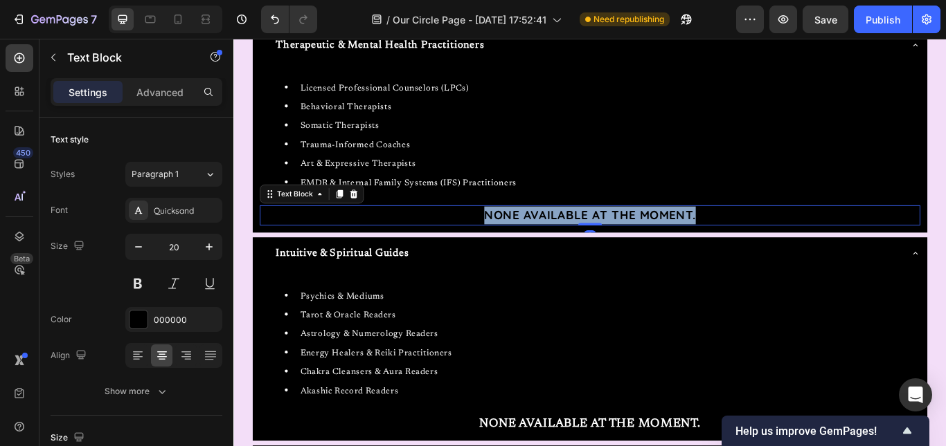
click at [654, 249] on strong "NONE AVAILABLE AT THE MOMENT." at bounding box center [648, 244] width 246 height 17
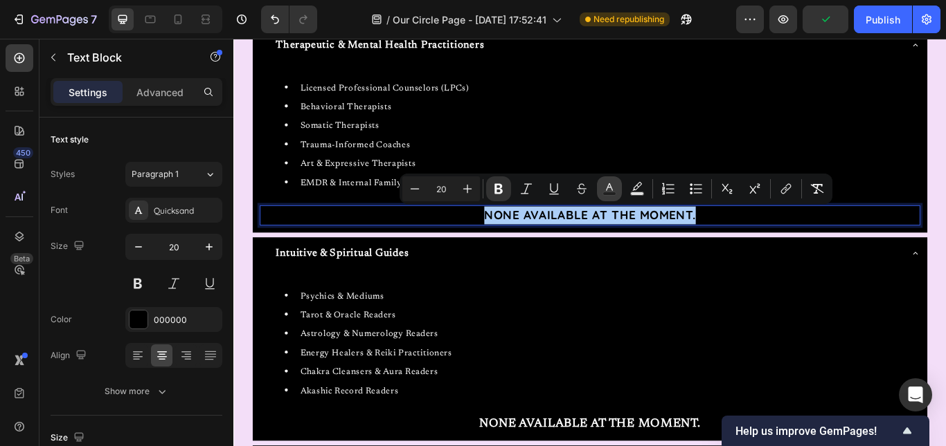
click at [606, 186] on icon "Editor contextual toolbar" at bounding box center [609, 189] width 14 height 14
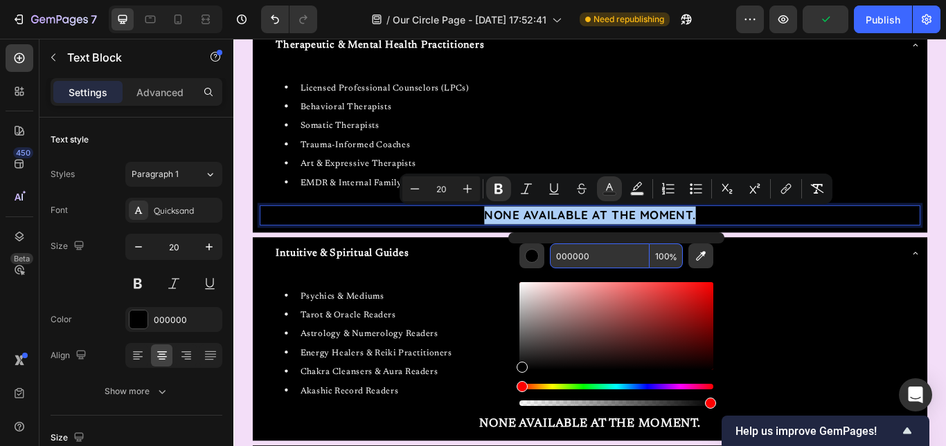
click at [564, 259] on input "000000" at bounding box center [600, 256] width 100 height 25
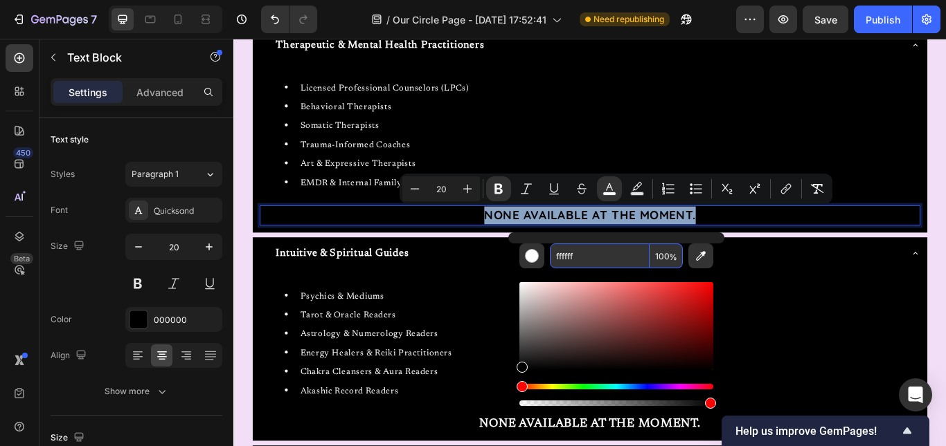
type input "FFFFFF"
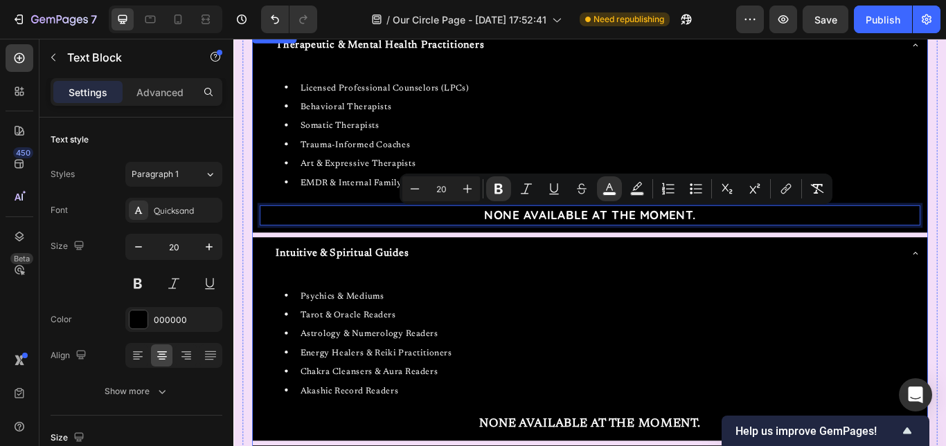
click at [778, 307] on div "Intuitive & Spiritual Guides" at bounding box center [648, 290] width 786 height 39
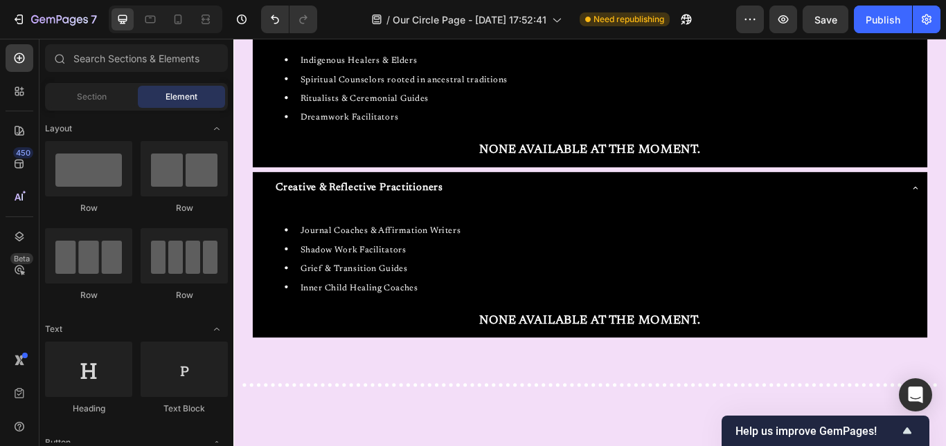
scroll to position [1402, 0]
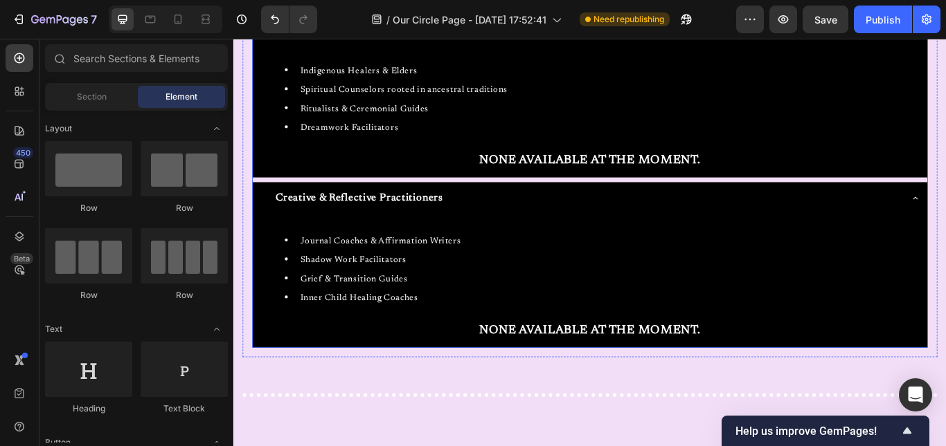
click at [940, 216] on div "Creative & Reflective Practitioners" at bounding box center [638, 225] width 748 height 26
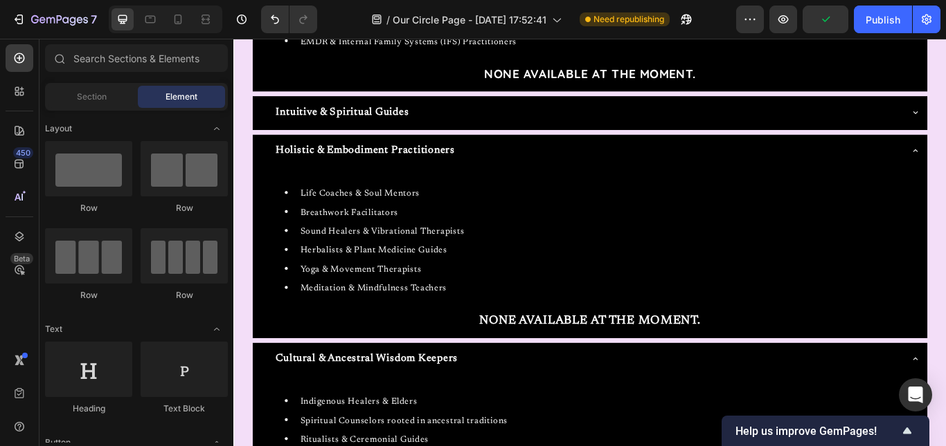
scroll to position [1000, 0]
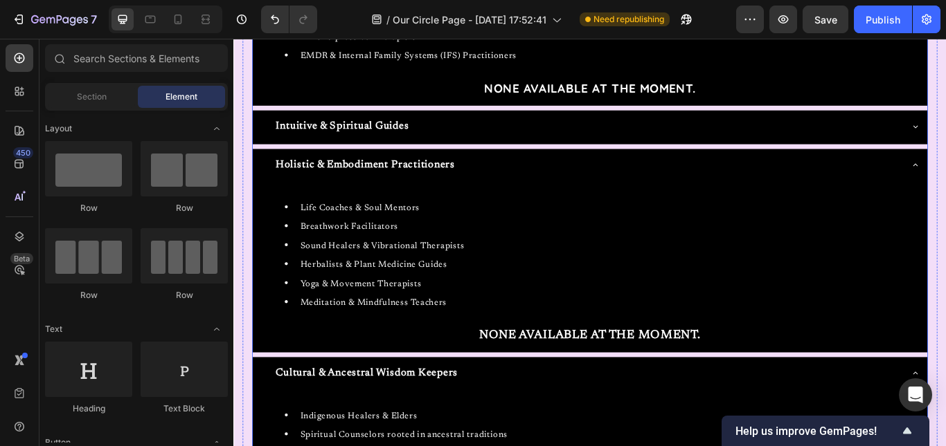
click at [837, 431] on div "Cultural & Ancestral Wisdom Keepers" at bounding box center [638, 429] width 748 height 26
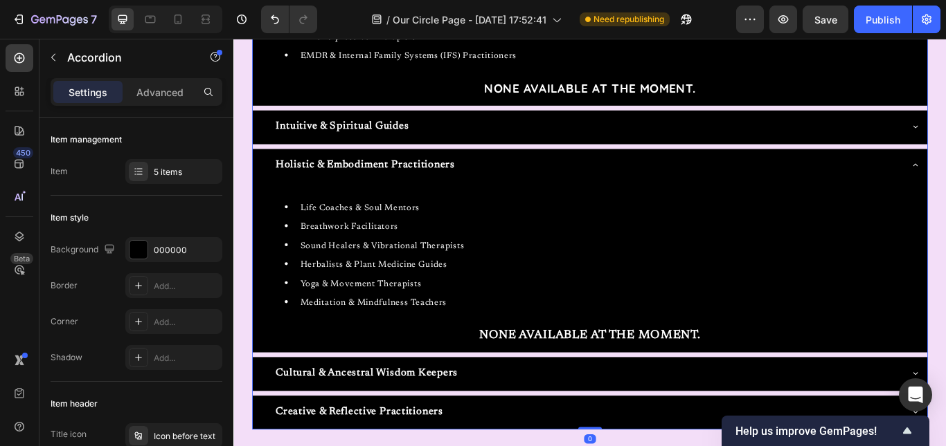
click at [760, 186] on div "Holistic & Embodiment Practitioners" at bounding box center [638, 186] width 748 height 26
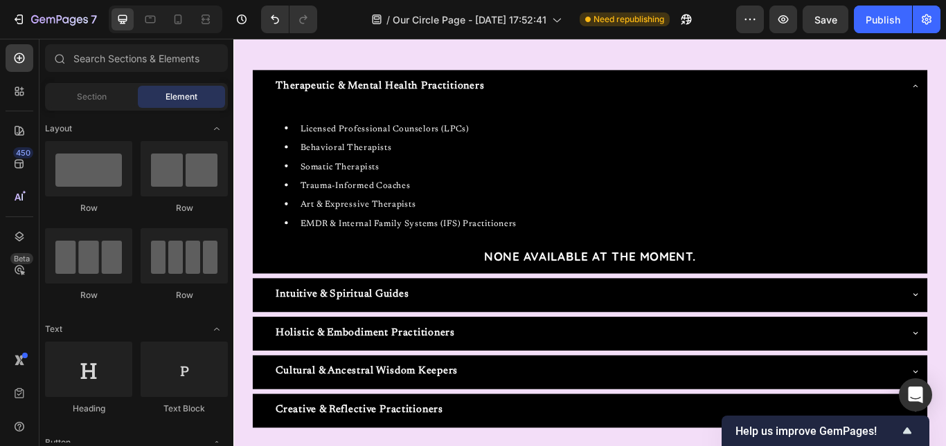
scroll to position [799, 0]
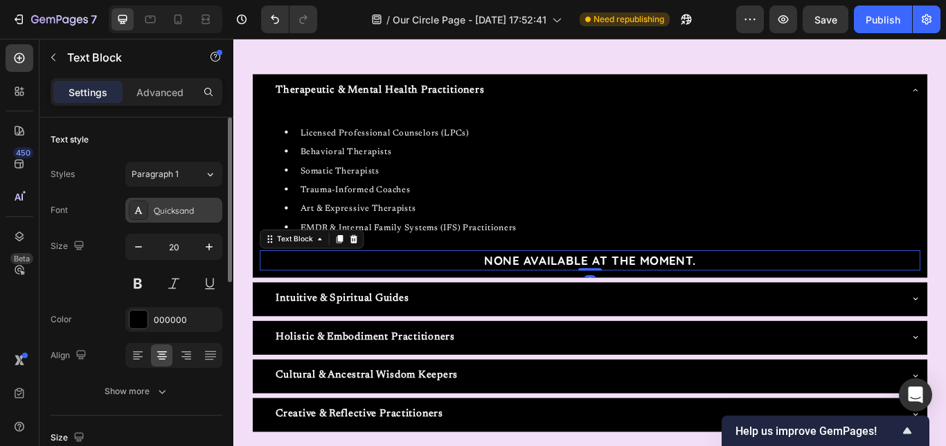
click at [164, 211] on div "Quicksand" at bounding box center [186, 211] width 65 height 12
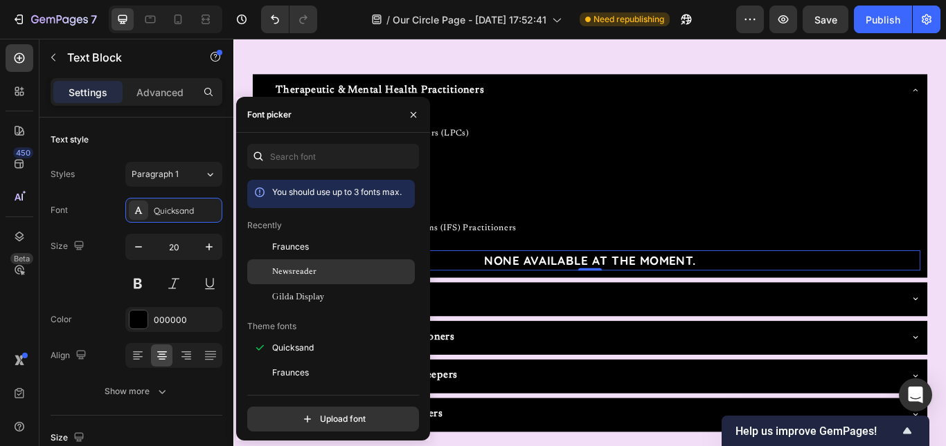
click at [300, 269] on span "Newsreader" at bounding box center [294, 272] width 44 height 12
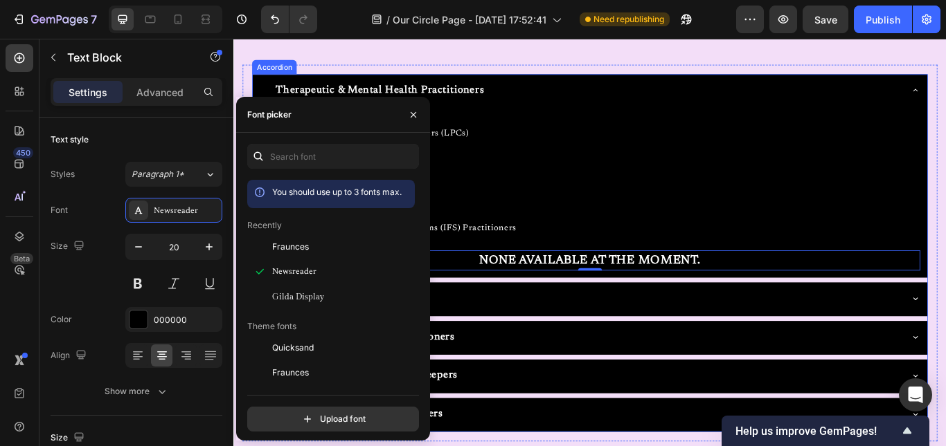
click at [653, 98] on div "Therapeutic & Mental Health Practitioners" at bounding box center [638, 99] width 748 height 26
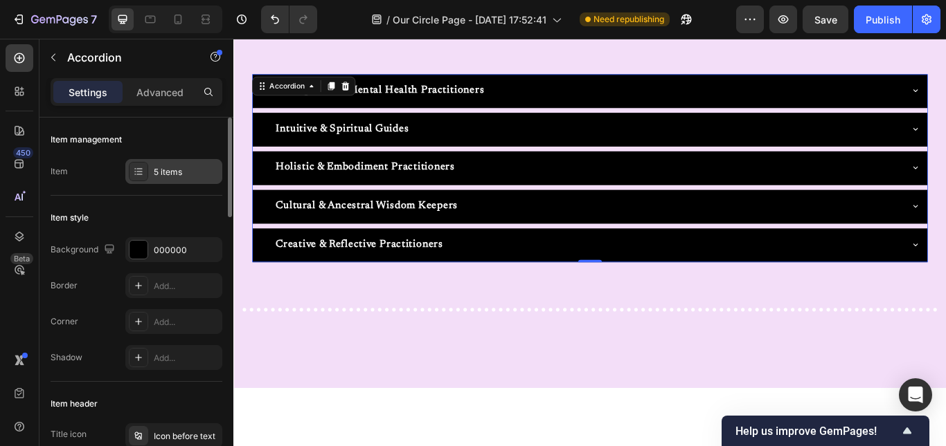
click at [177, 167] on div "5 items" at bounding box center [186, 172] width 65 height 12
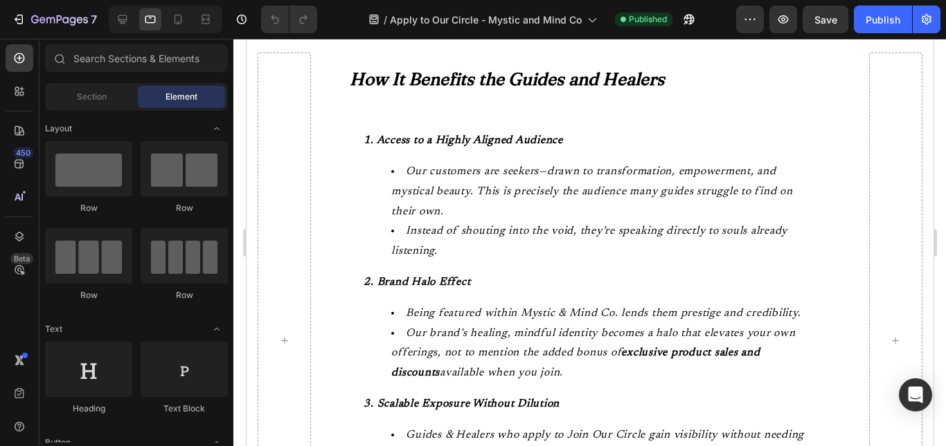
scroll to position [1426, 0]
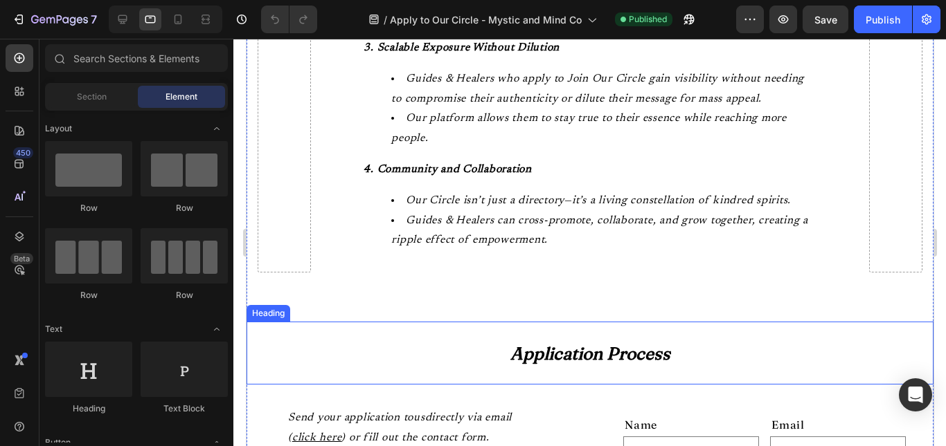
click at [745, 377] on h2 "Application Process" at bounding box center [589, 353] width 687 height 63
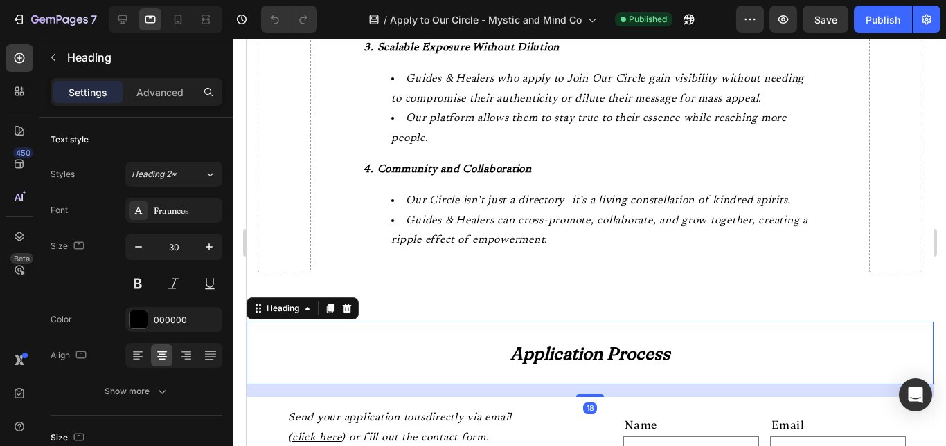
scroll to position [1782, 0]
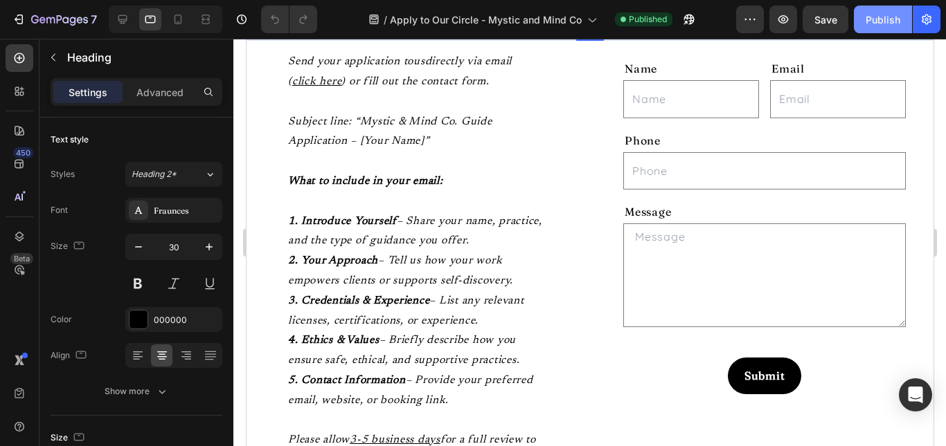
click at [858, 33] on button "Publish" at bounding box center [882, 20] width 58 height 28
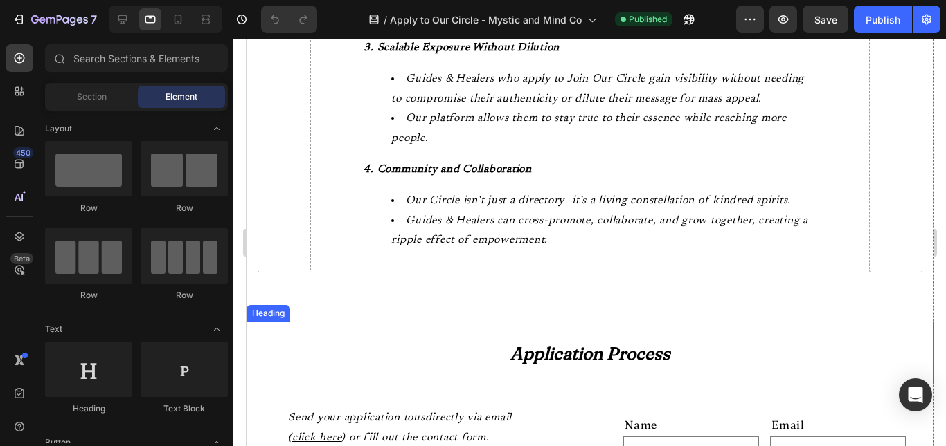
click at [689, 365] on h2 "Application Process" at bounding box center [589, 353] width 687 height 63
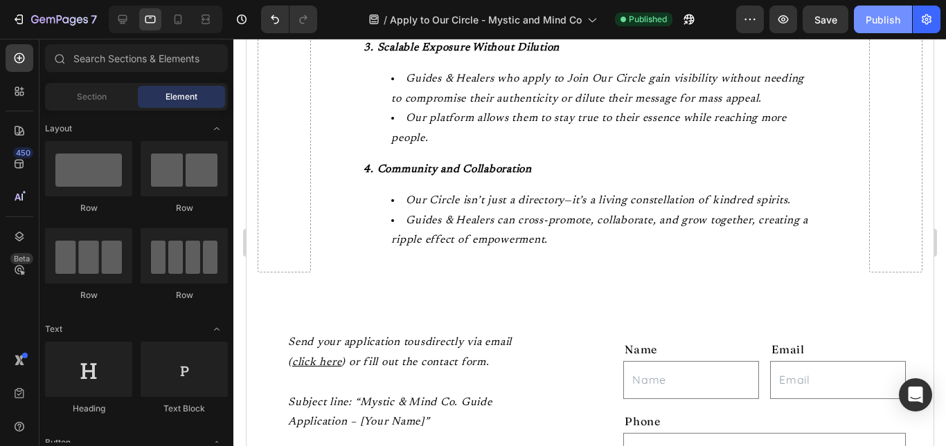
click at [893, 25] on div "Publish" at bounding box center [882, 19] width 35 height 15
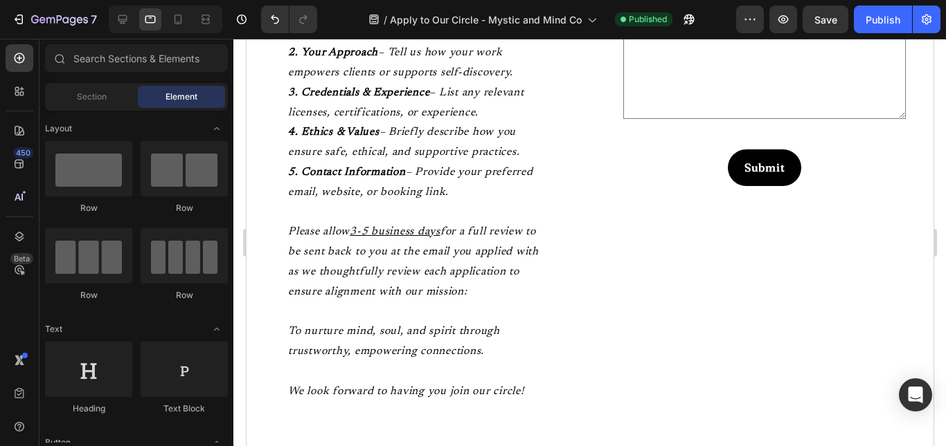
scroll to position [2221, 0]
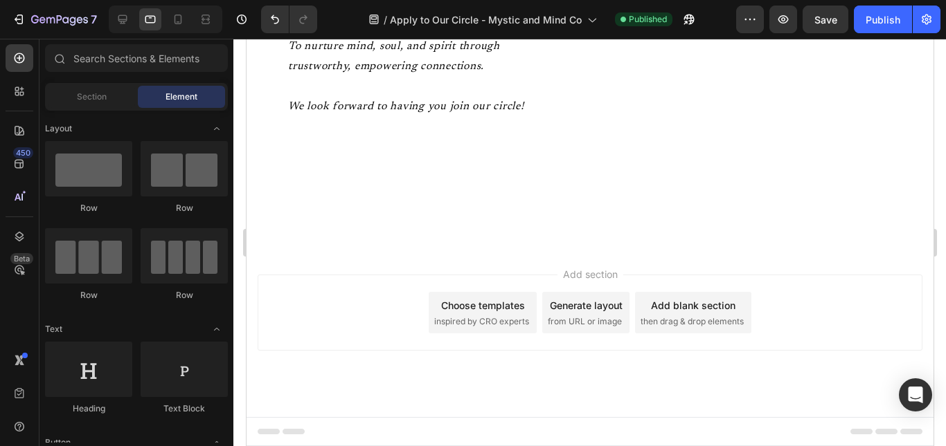
click at [783, 325] on div "Add section Choose templates inspired by CRO experts Generate layout from URL o…" at bounding box center [589, 313] width 665 height 76
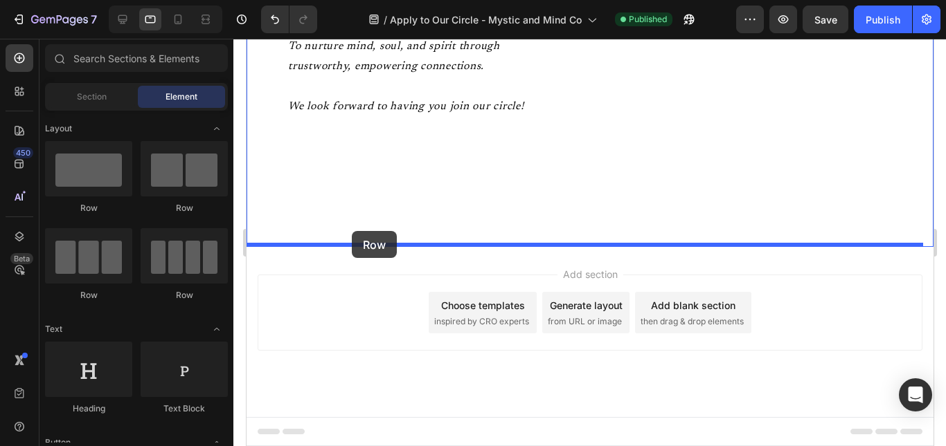
drag, startPoint x: 363, startPoint y: 205, endPoint x: 351, endPoint y: 231, distance: 28.5
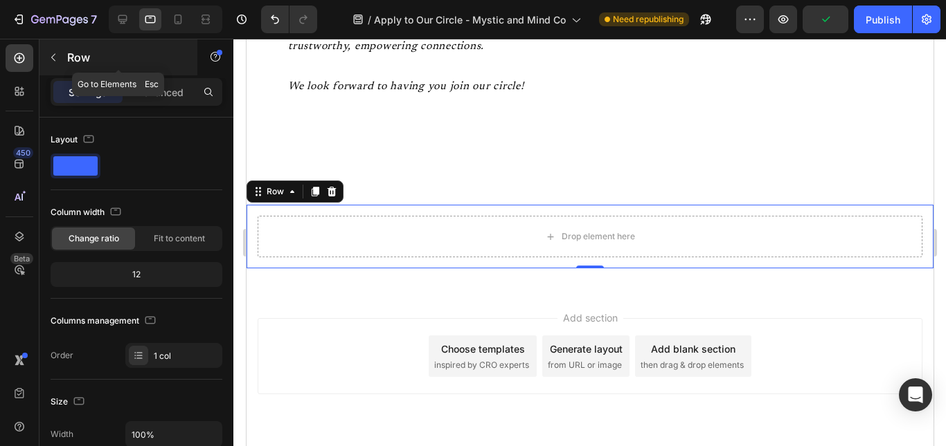
click at [57, 57] on icon "button" at bounding box center [53, 57] width 11 height 11
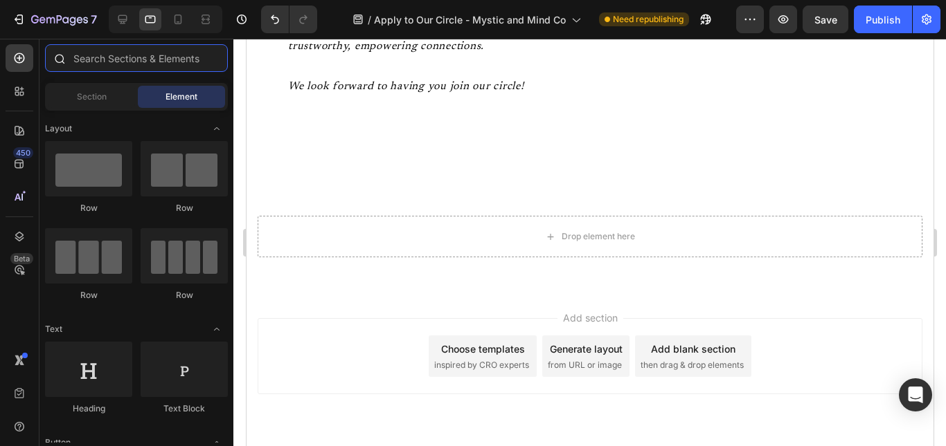
click at [127, 71] on input "text" at bounding box center [136, 58] width 183 height 28
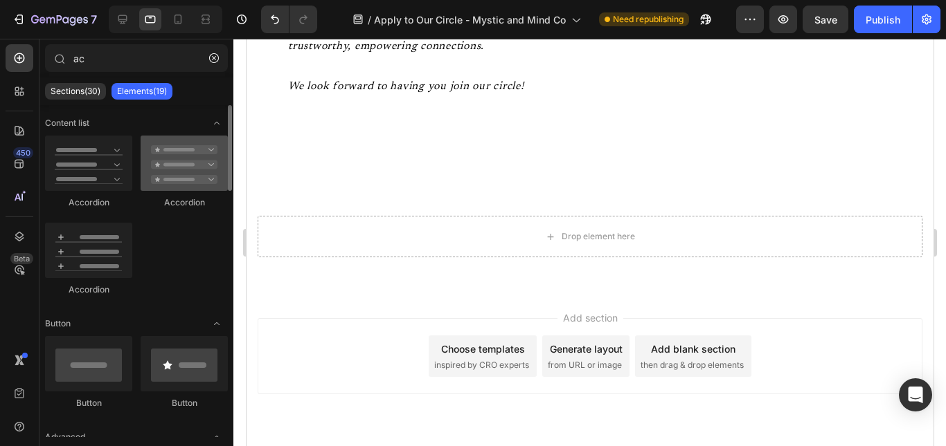
click at [172, 169] on div at bounding box center [184, 163] width 87 height 55
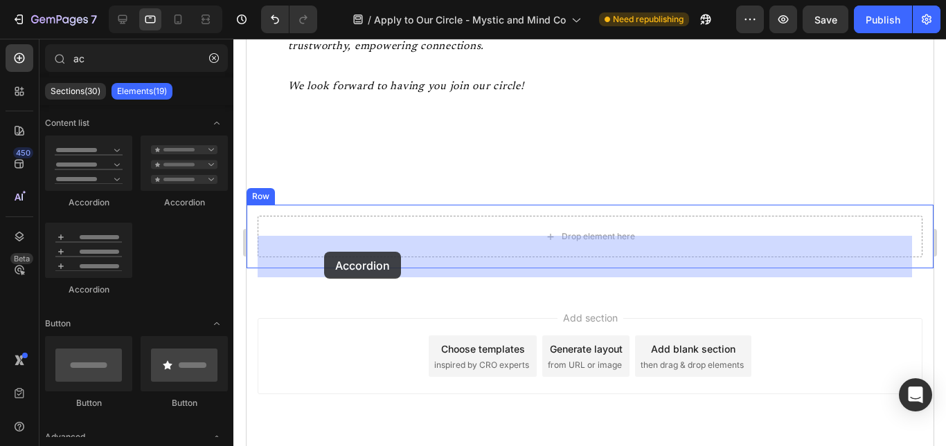
drag, startPoint x: 418, startPoint y: 208, endPoint x: 323, endPoint y: 252, distance: 104.7
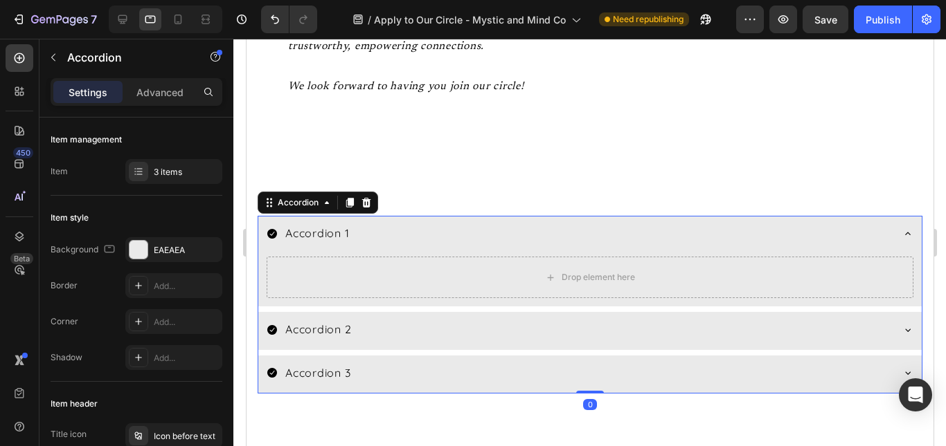
click at [323, 246] on div "Accordion 1" at bounding box center [316, 234] width 68 height 24
click at [323, 244] on p "Accordion 1" at bounding box center [316, 234] width 64 height 20
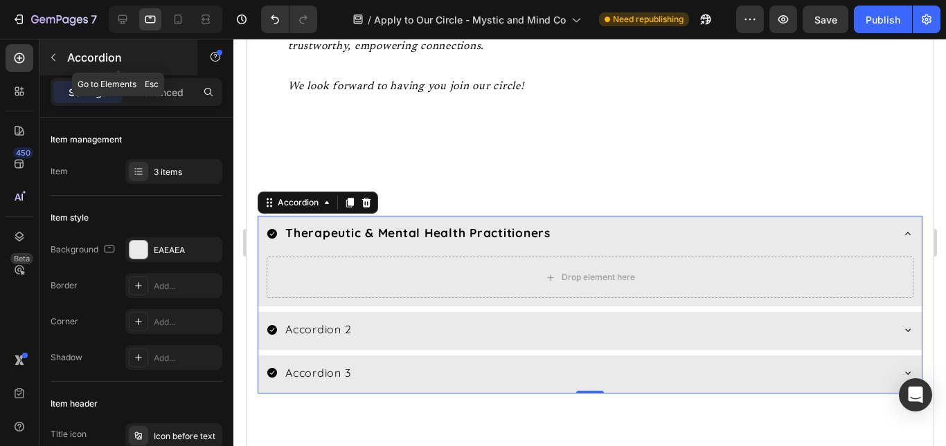
click at [54, 48] on button "button" at bounding box center [53, 57] width 22 height 22
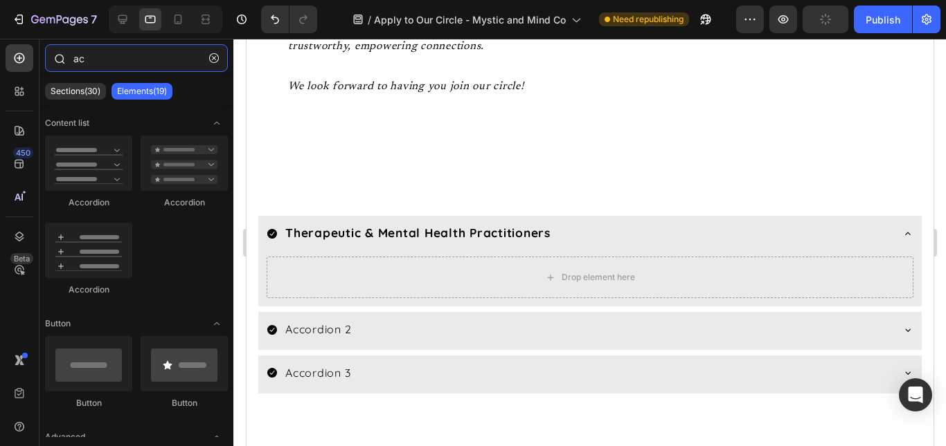
click at [123, 55] on input "ac" at bounding box center [136, 58] width 183 height 28
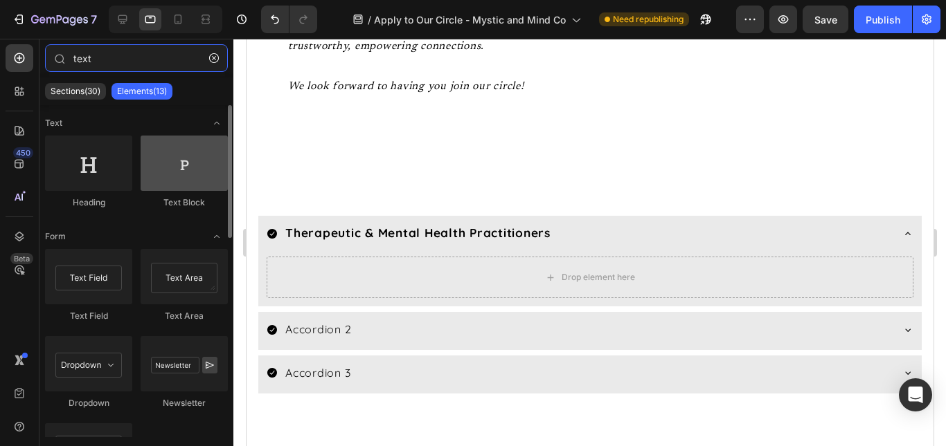
type input "text"
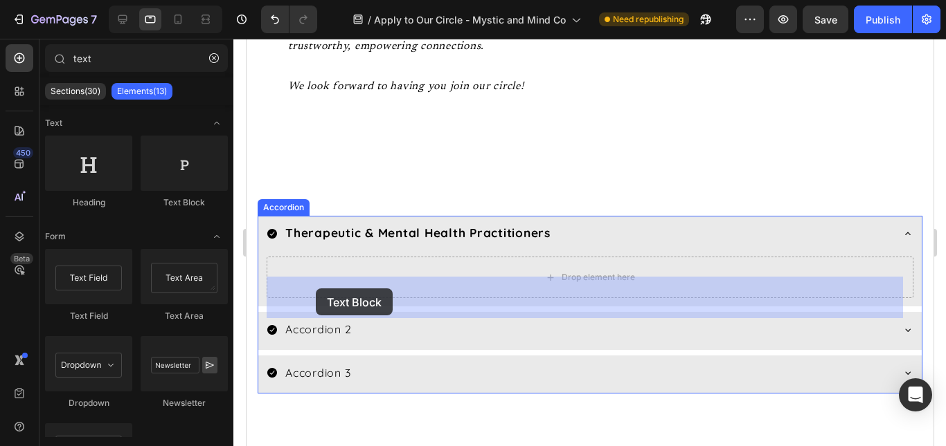
drag, startPoint x: 444, startPoint y: 211, endPoint x: 315, endPoint y: 289, distance: 150.3
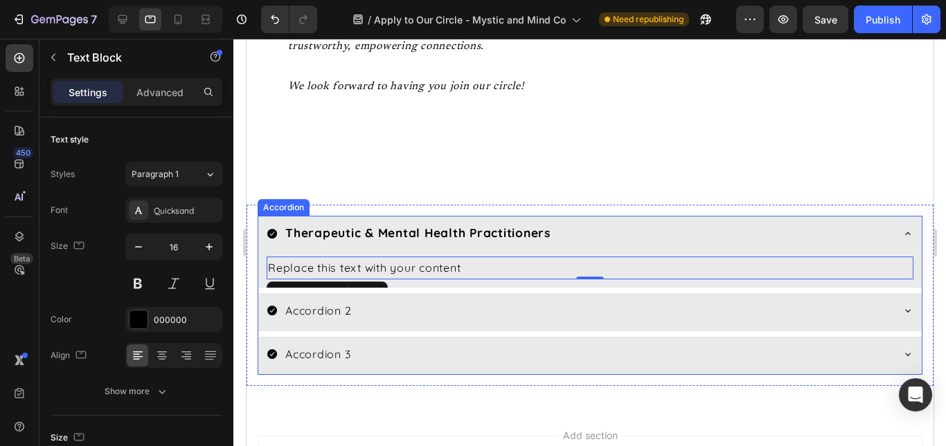
click at [329, 321] on p "Accordion 2" at bounding box center [317, 311] width 66 height 20
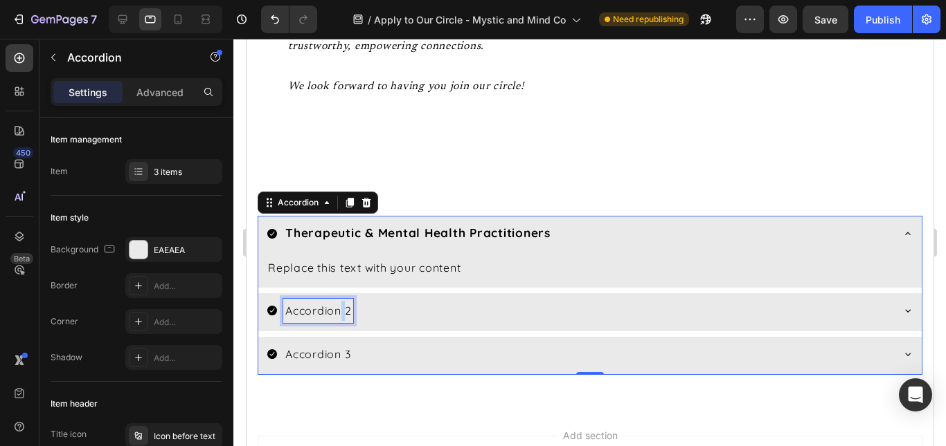
click at [340, 321] on p "Accordion 2" at bounding box center [317, 311] width 66 height 20
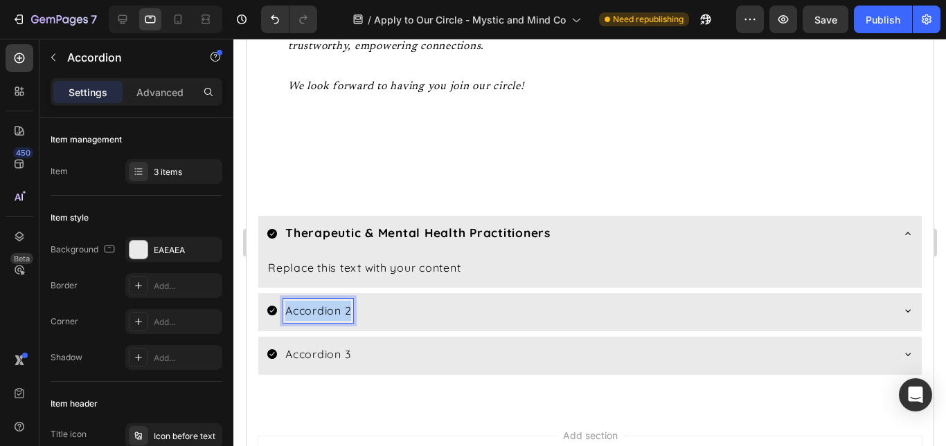
click at [340, 321] on p "Accordion 2" at bounding box center [317, 311] width 66 height 20
click at [901, 316] on icon at bounding box center [906, 310] width 11 height 11
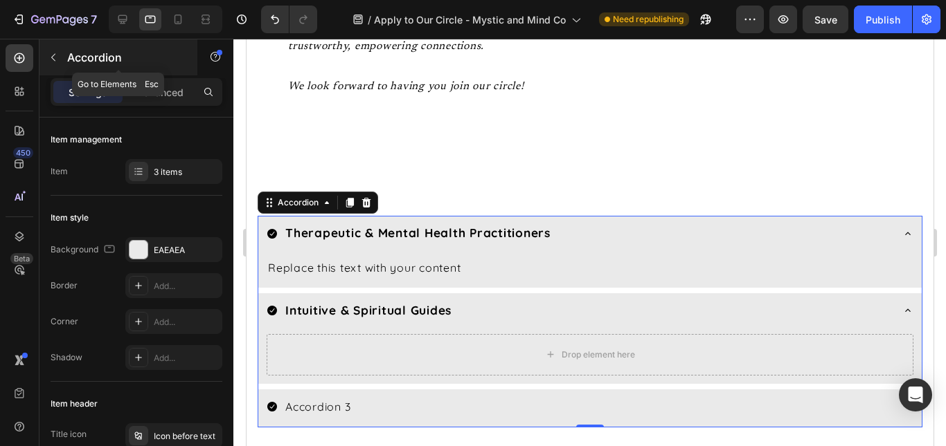
click at [57, 54] on icon "button" at bounding box center [53, 57] width 11 height 11
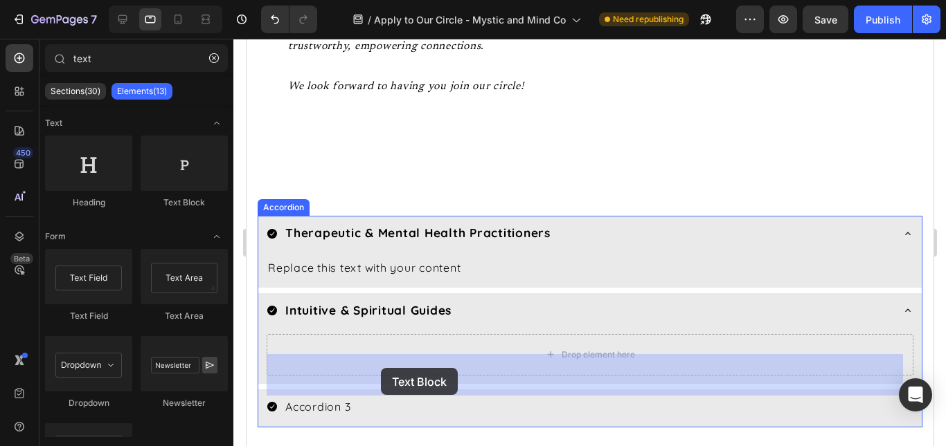
drag, startPoint x: 428, startPoint y: 222, endPoint x: 380, endPoint y: 370, distance: 155.0
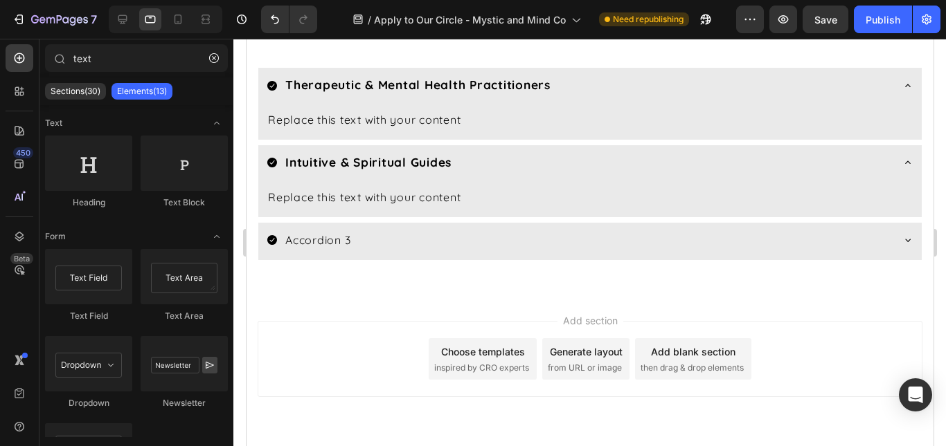
scroll to position [2420, 0]
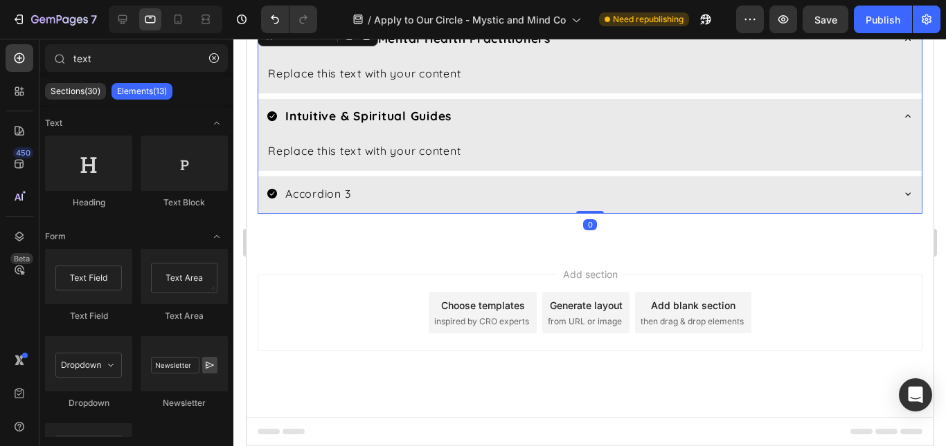
click at [506, 206] on div "Accordion 3" at bounding box center [578, 194] width 624 height 24
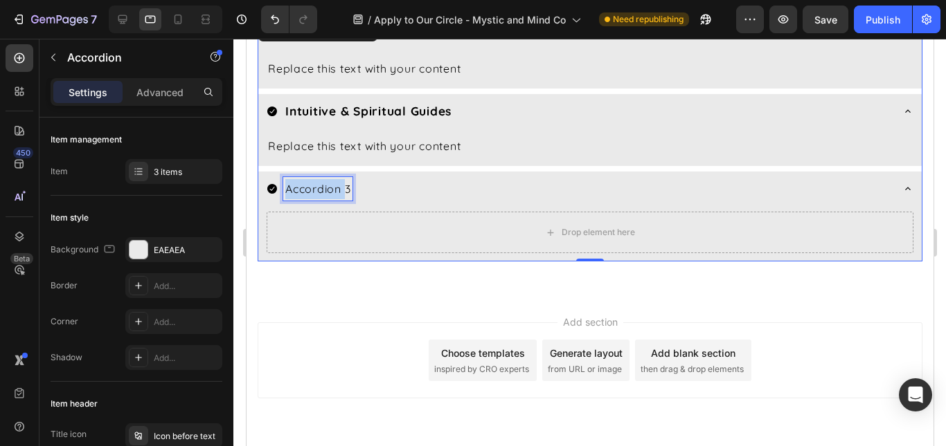
click at [323, 199] on p "Accordion 3" at bounding box center [316, 189] width 65 height 20
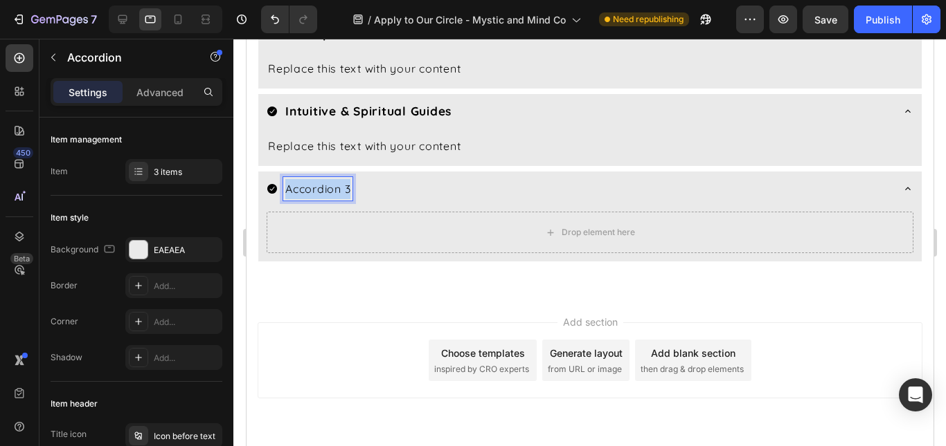
click at [323, 199] on p "Accordion 3" at bounding box center [316, 189] width 65 height 20
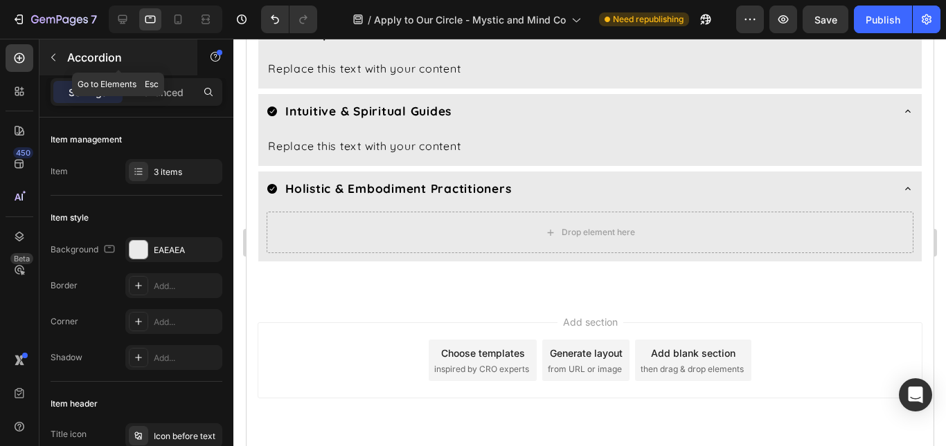
click at [46, 62] on button "button" at bounding box center [53, 57] width 22 height 22
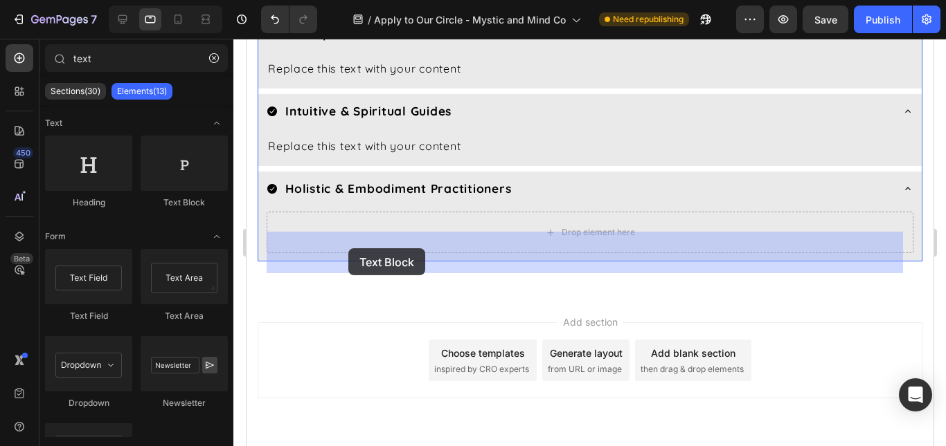
drag, startPoint x: 435, startPoint y: 204, endPoint x: 347, endPoint y: 249, distance: 98.1
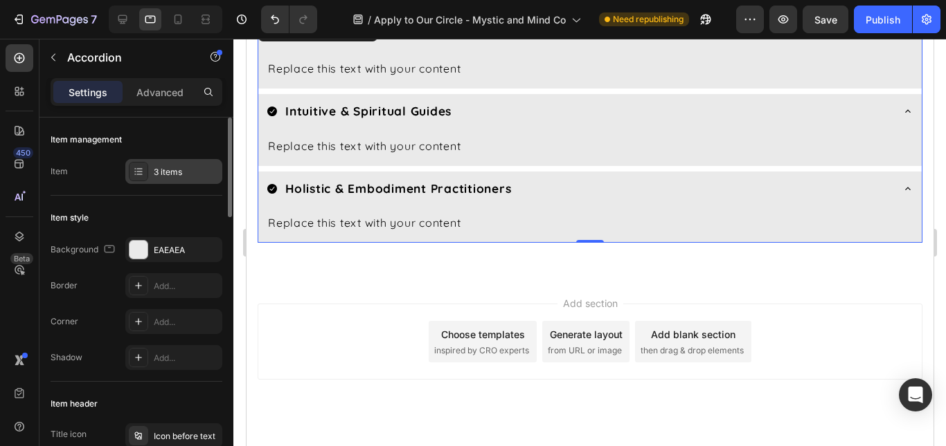
click at [170, 170] on div "3 items" at bounding box center [186, 172] width 65 height 12
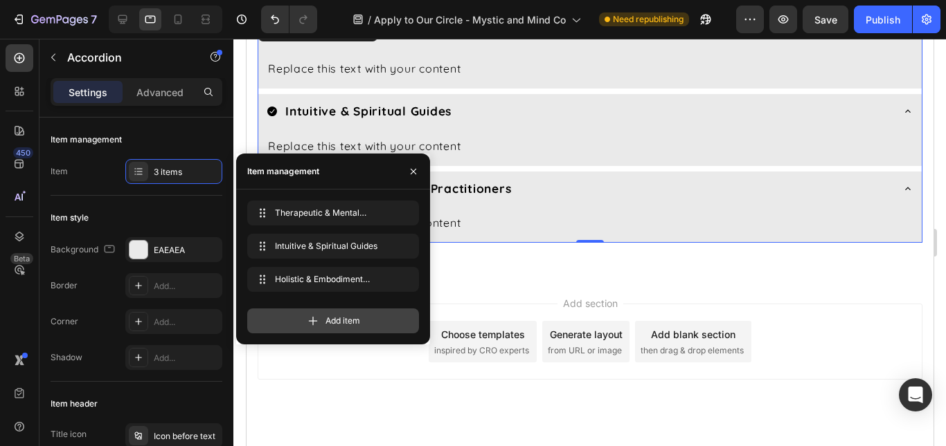
click at [313, 320] on icon at bounding box center [313, 321] width 9 height 9
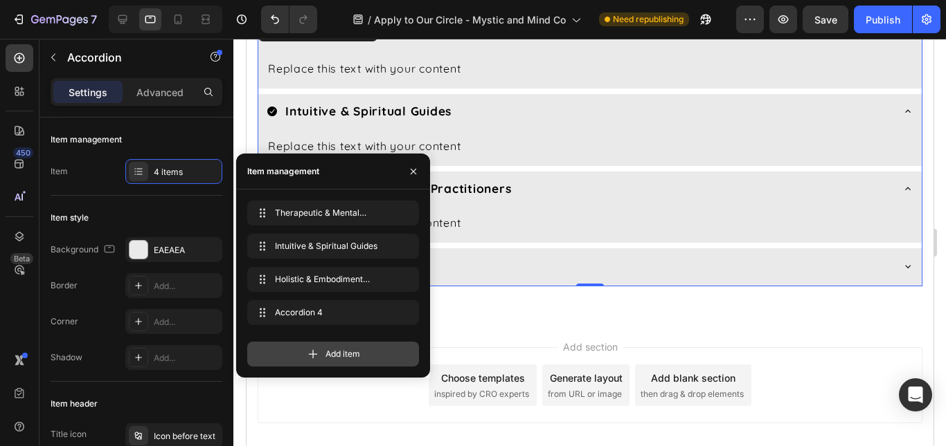
click at [310, 352] on icon at bounding box center [313, 354] width 14 height 14
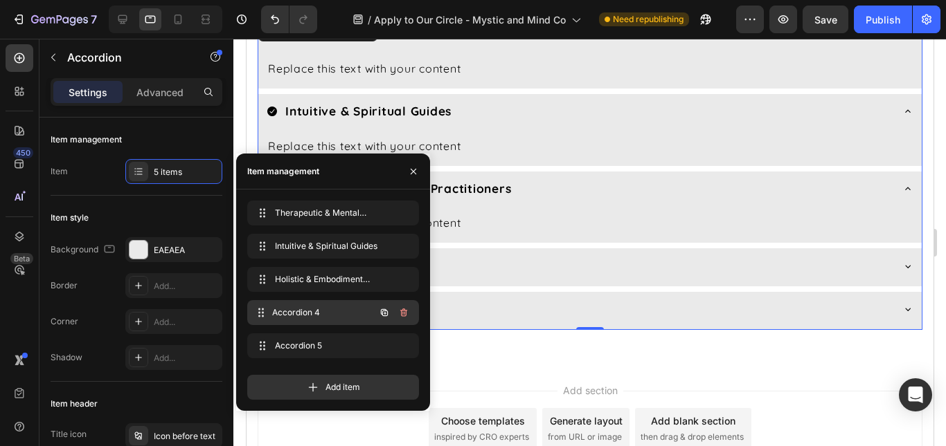
click at [321, 310] on span "Accordion 4" at bounding box center [323, 313] width 102 height 12
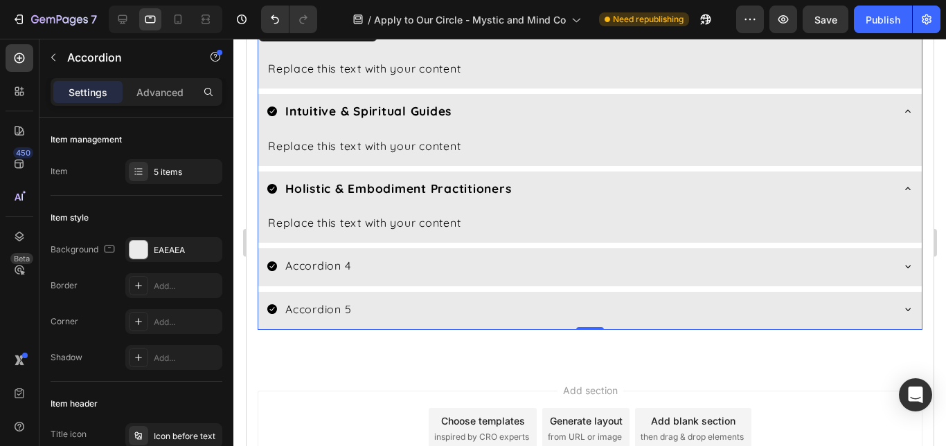
click at [329, 278] on div "Accordion 4" at bounding box center [316, 266] width 69 height 24
click at [329, 276] on p "Accordion 4" at bounding box center [316, 266] width 65 height 20
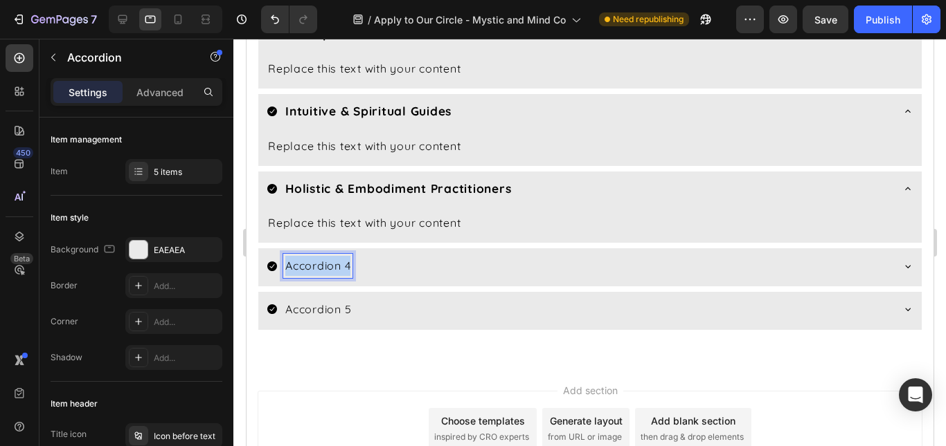
click at [329, 276] on p "Accordion 4" at bounding box center [316, 266] width 65 height 20
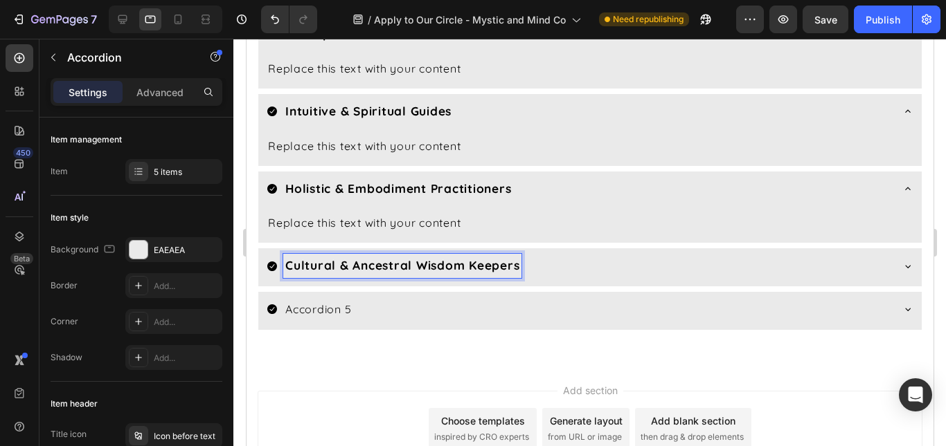
click at [327, 320] on p "Accordion 5" at bounding box center [317, 310] width 66 height 20
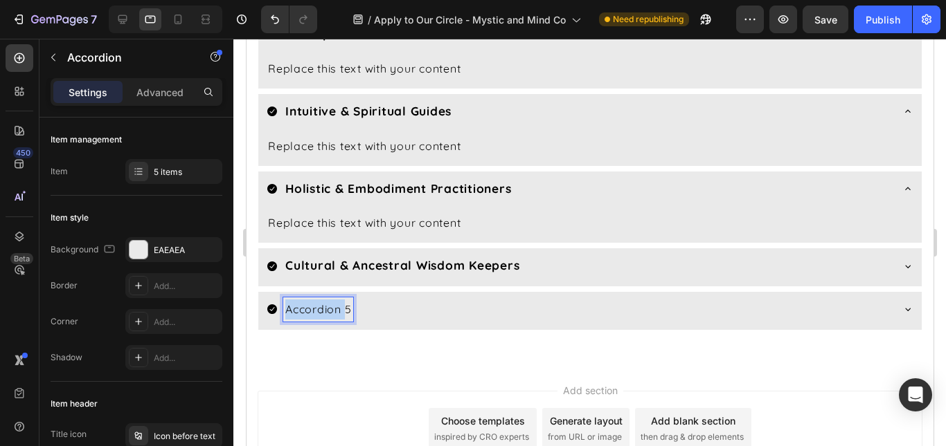
click at [327, 320] on p "Accordion 5" at bounding box center [317, 310] width 66 height 20
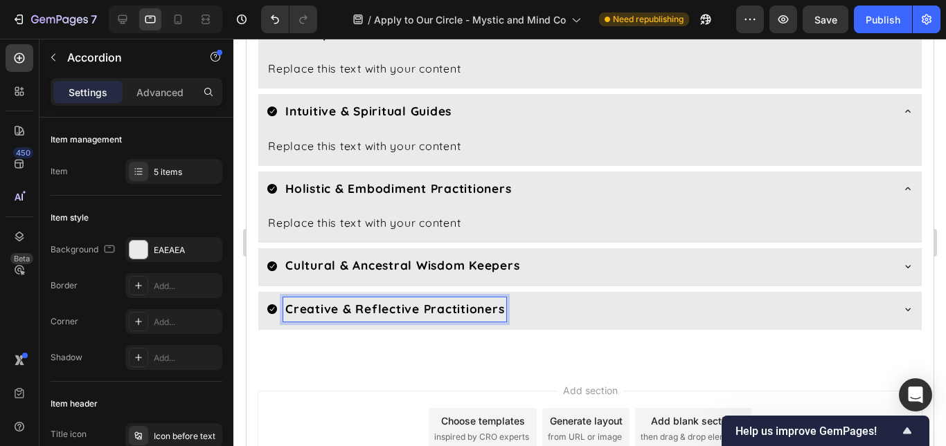
click at [549, 322] on div "Creative & Reflective Practitioners" at bounding box center [578, 310] width 624 height 24
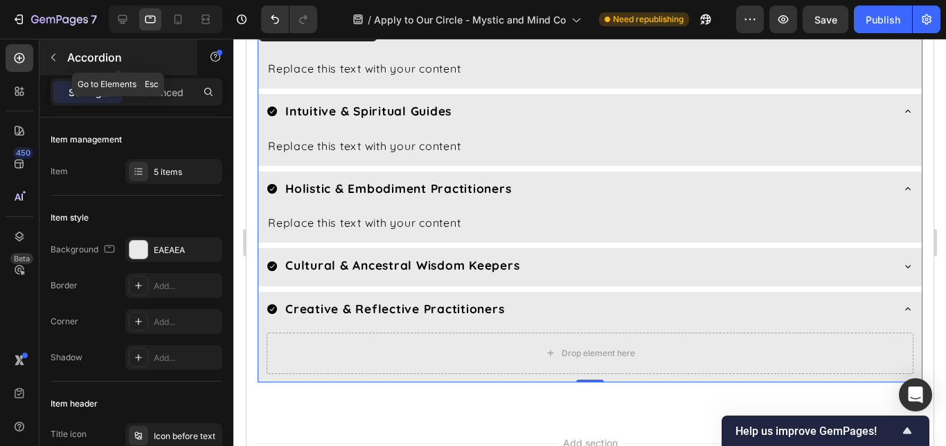
click at [54, 60] on icon "button" at bounding box center [53, 58] width 4 height 8
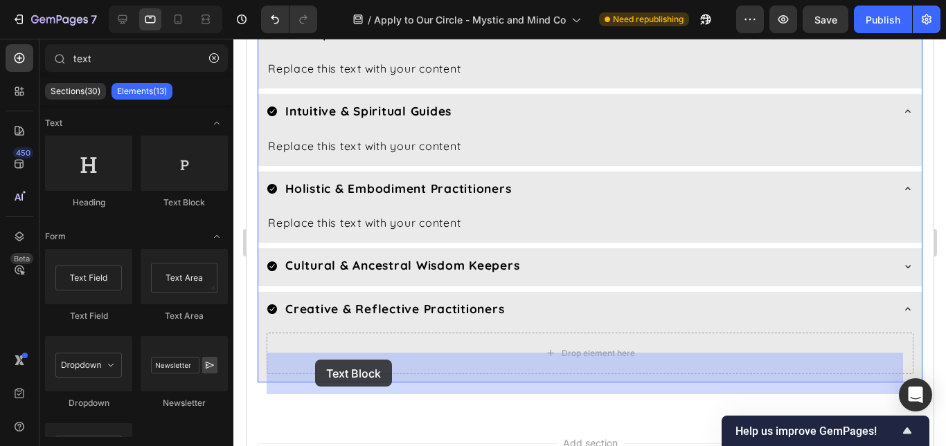
drag, startPoint x: 417, startPoint y: 219, endPoint x: 314, endPoint y: 361, distance: 175.6
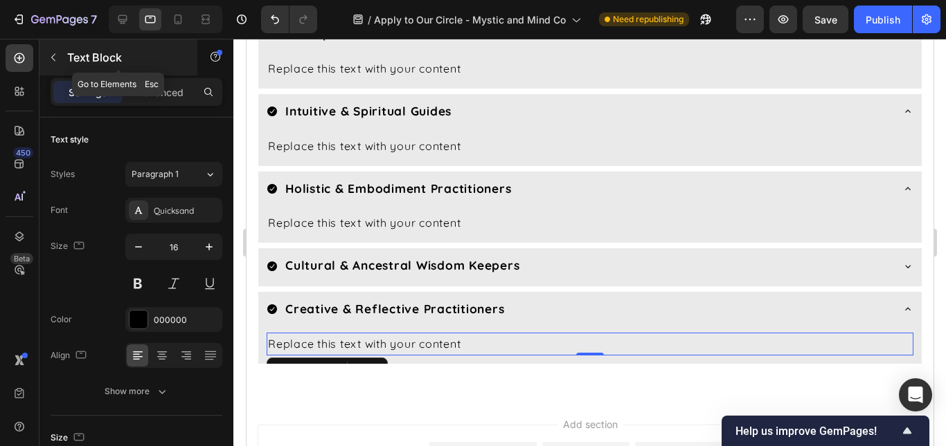
click at [53, 57] on icon "button" at bounding box center [53, 57] width 11 height 11
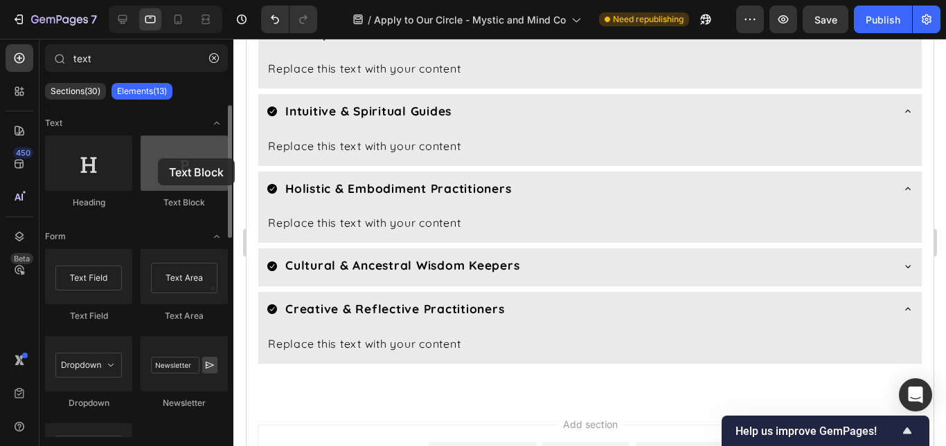
drag, startPoint x: 188, startPoint y: 159, endPoint x: 159, endPoint y: 159, distance: 29.8
click at [159, 159] on div at bounding box center [184, 163] width 87 height 55
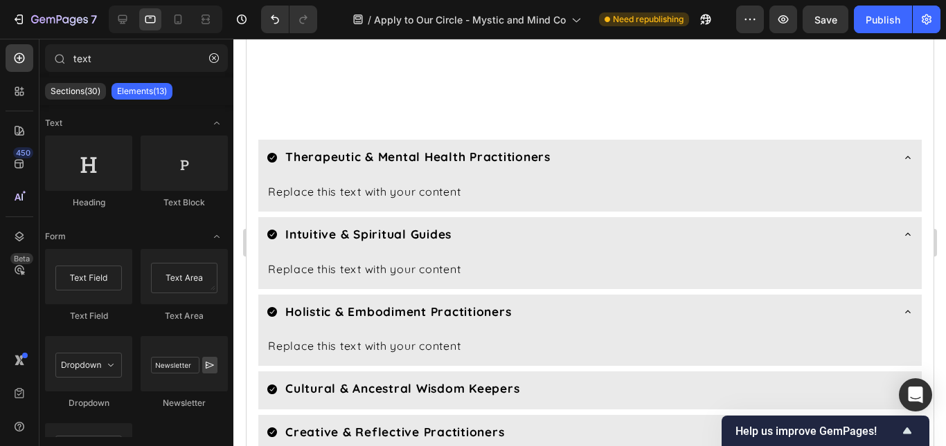
scroll to position [2281, 0]
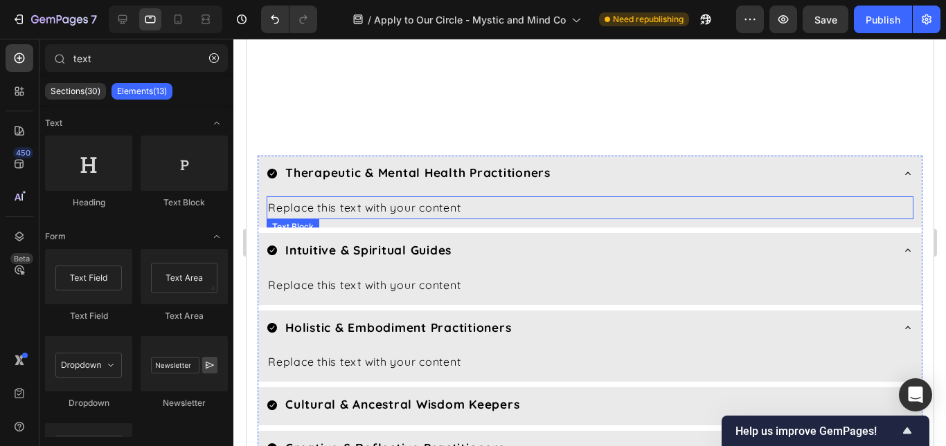
click at [397, 219] on div "Replace this text with your content" at bounding box center [589, 208] width 647 height 23
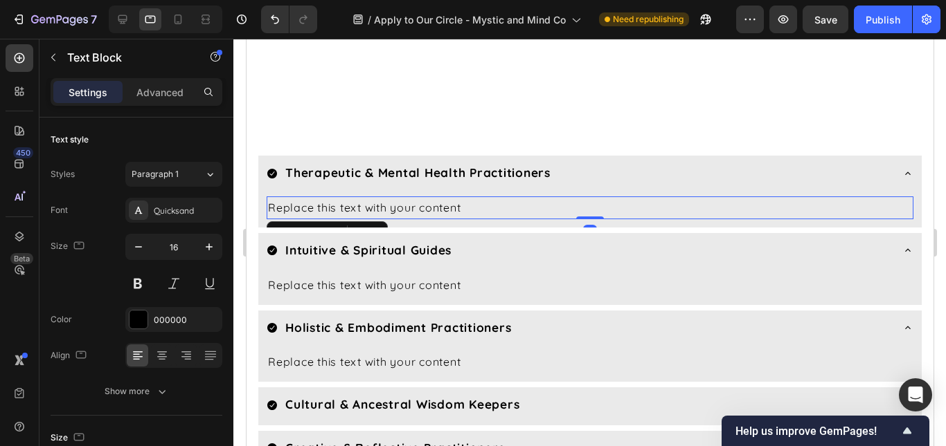
click at [397, 219] on div "Replace this text with your content" at bounding box center [589, 208] width 647 height 23
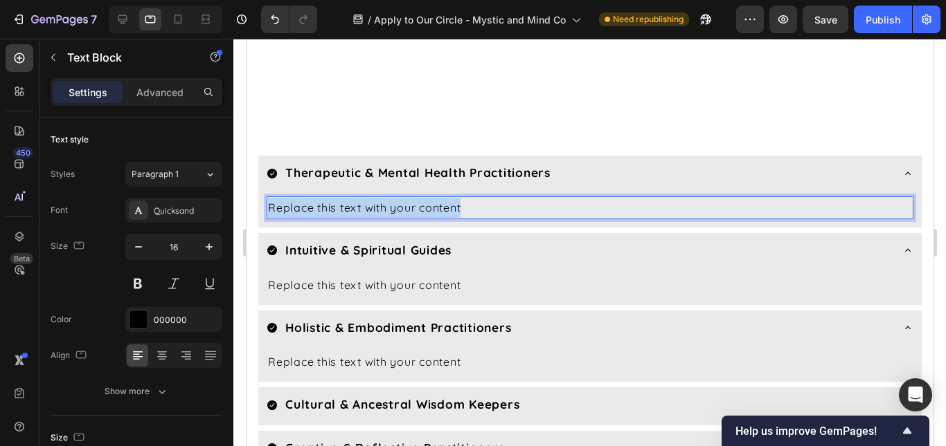
click at [397, 218] on p "Replace this text with your content" at bounding box center [589, 208] width 644 height 20
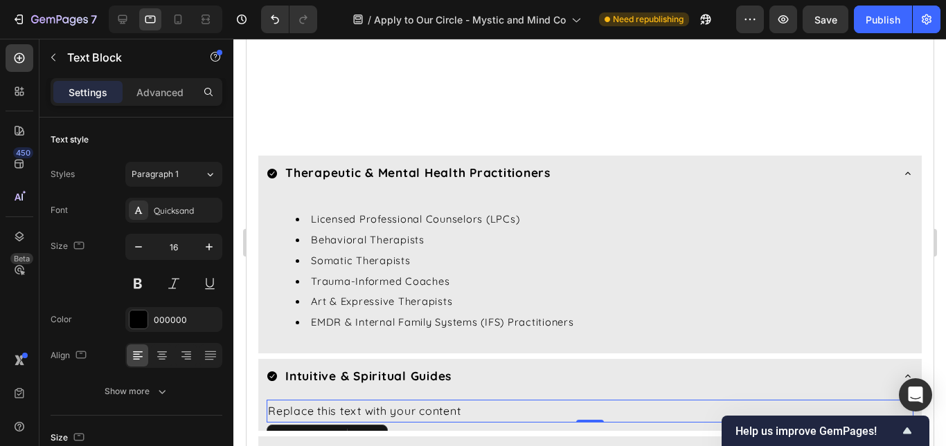
click at [395, 423] on div "Replace this text with your content" at bounding box center [589, 411] width 647 height 23
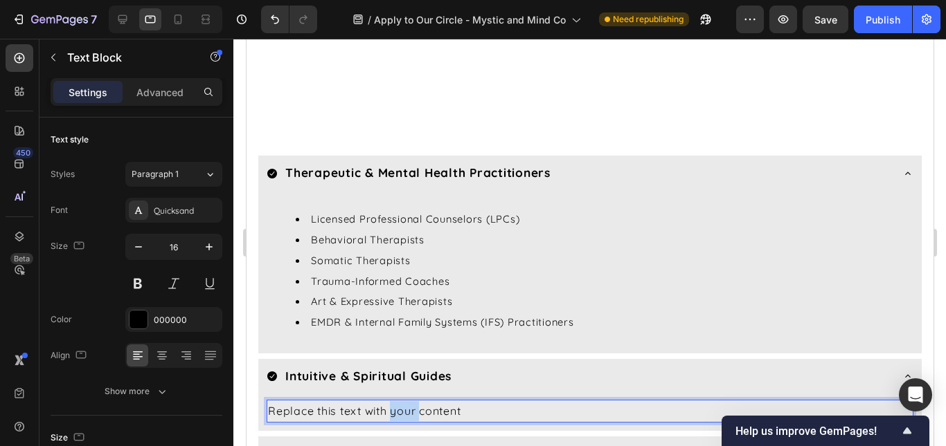
click at [395, 422] on p "Replace this text with your content" at bounding box center [589, 411] width 644 height 20
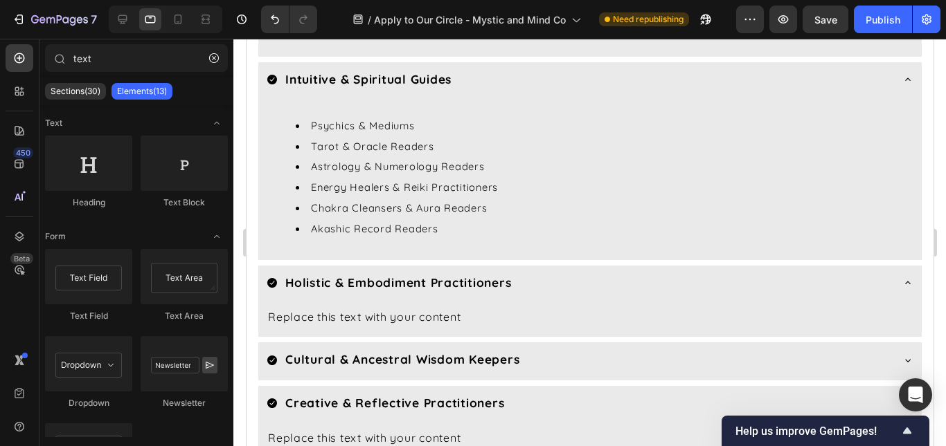
scroll to position [2624, 0]
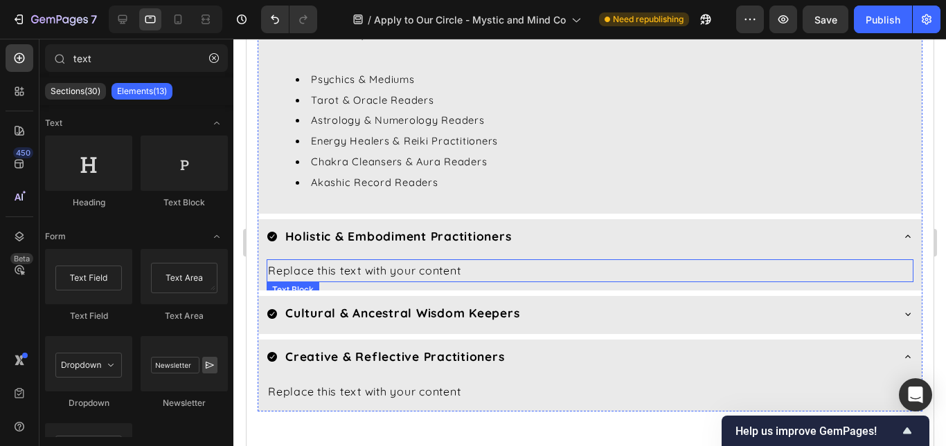
click at [309, 282] on div "Replace this text with your content" at bounding box center [589, 271] width 647 height 23
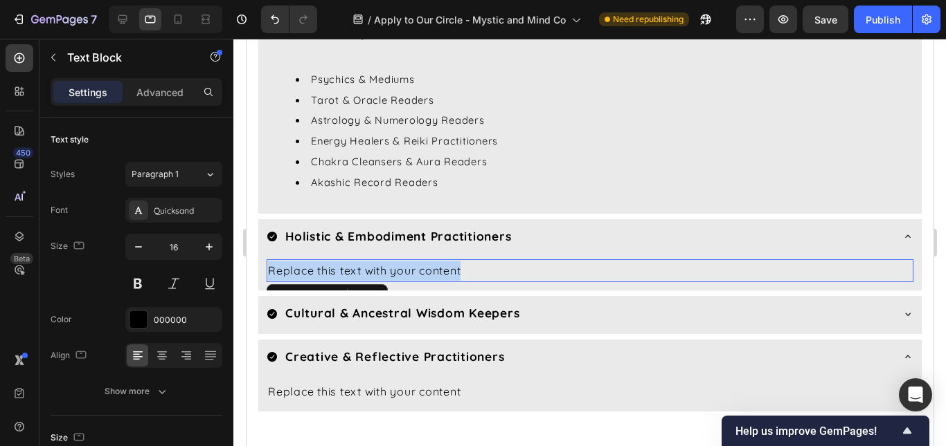
click at [309, 281] on p "Replace this text with your content" at bounding box center [589, 271] width 644 height 20
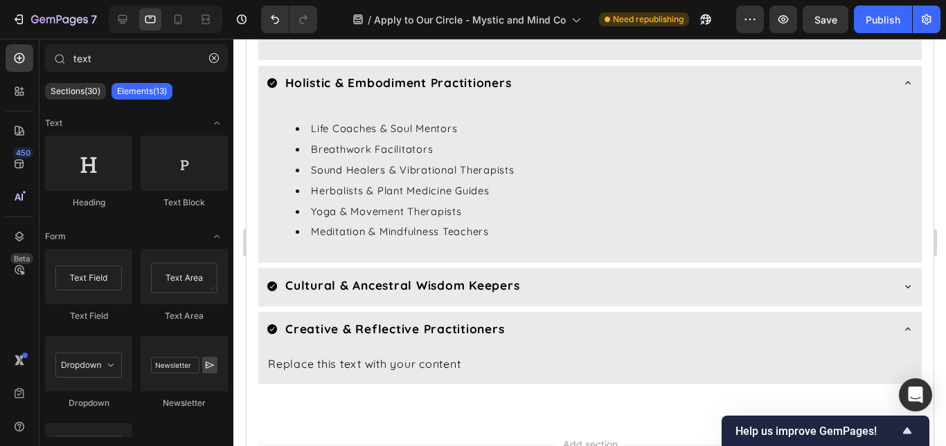
scroll to position [2785, 0]
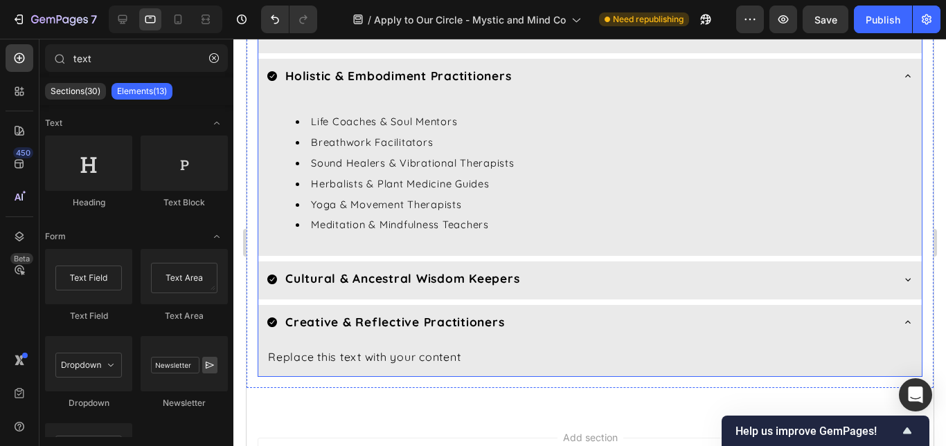
click at [730, 291] on div "Cultural & Ancestral Wisdom Keepers" at bounding box center [578, 279] width 624 height 24
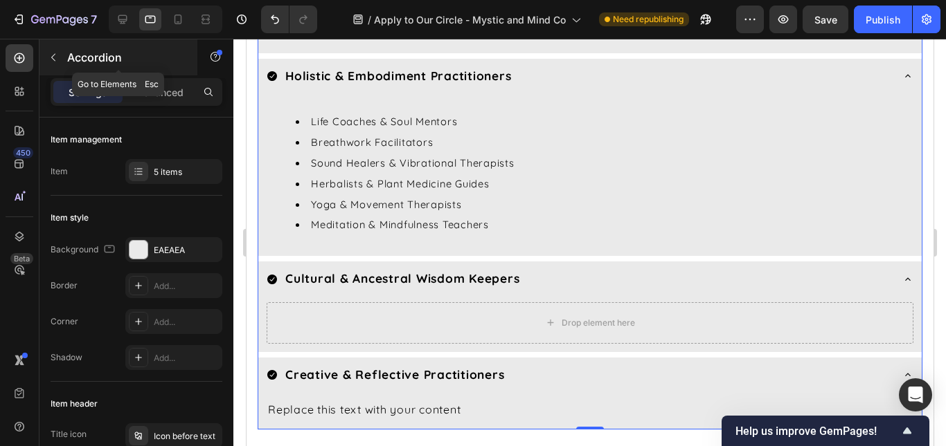
click at [54, 51] on button "button" at bounding box center [53, 57] width 22 height 22
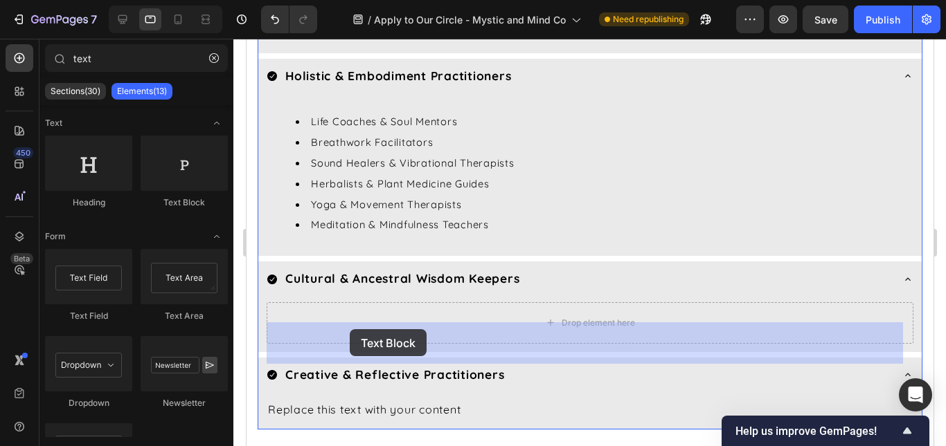
drag, startPoint x: 429, startPoint y: 182, endPoint x: 349, endPoint y: 334, distance: 172.2
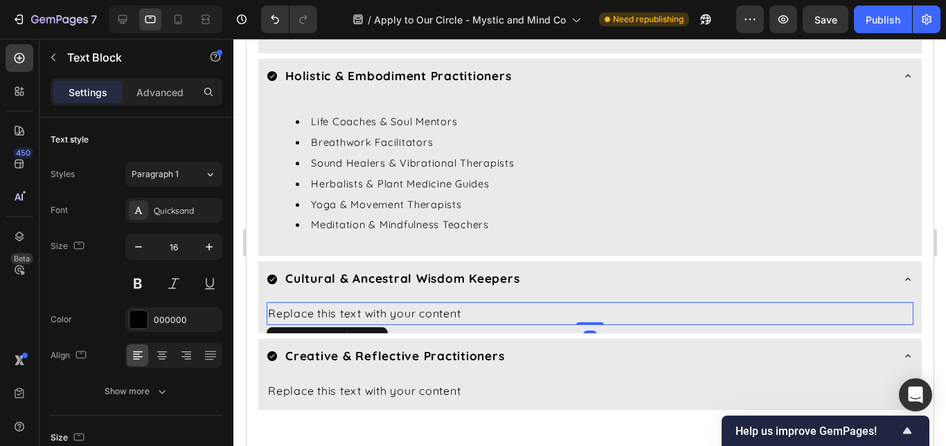
click at [349, 325] on div "Replace this text with your content" at bounding box center [589, 313] width 647 height 23
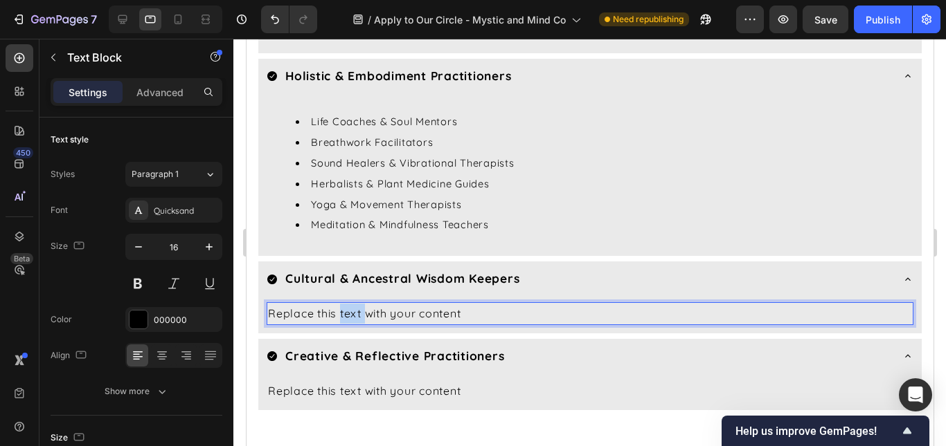
click at [349, 324] on p "Replace this text with your content" at bounding box center [589, 314] width 644 height 20
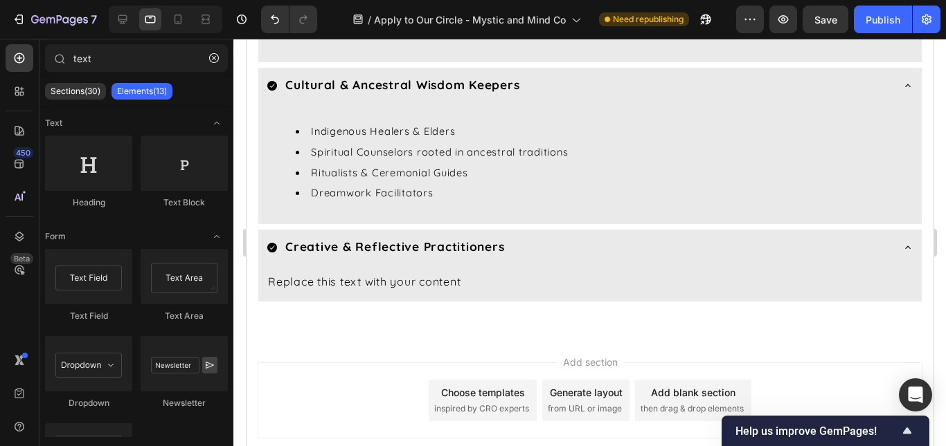
scroll to position [2985, 0]
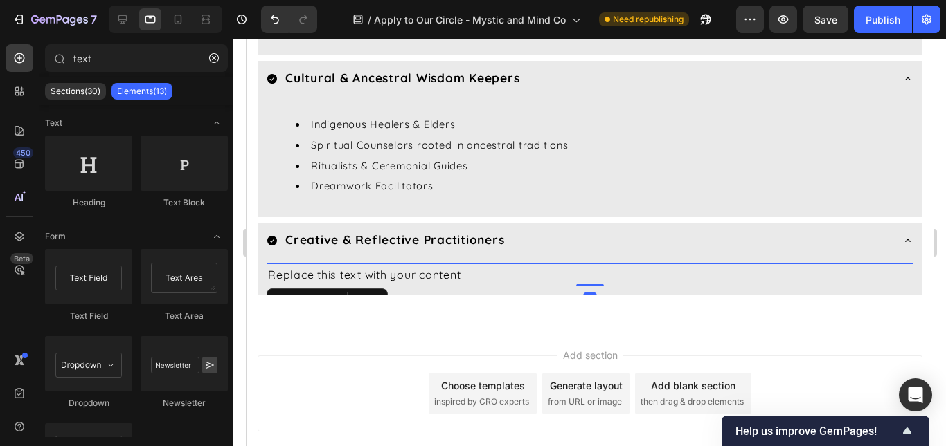
click at [377, 287] on div "Replace this text with your content" at bounding box center [589, 275] width 647 height 23
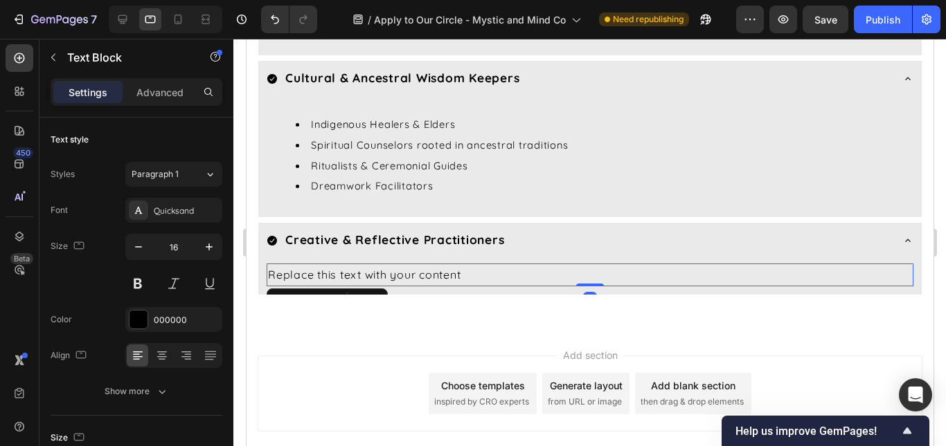
click at [377, 287] on div "Replace this text with your content" at bounding box center [589, 275] width 647 height 23
click at [377, 285] on p "Replace this text with your content" at bounding box center [589, 275] width 644 height 20
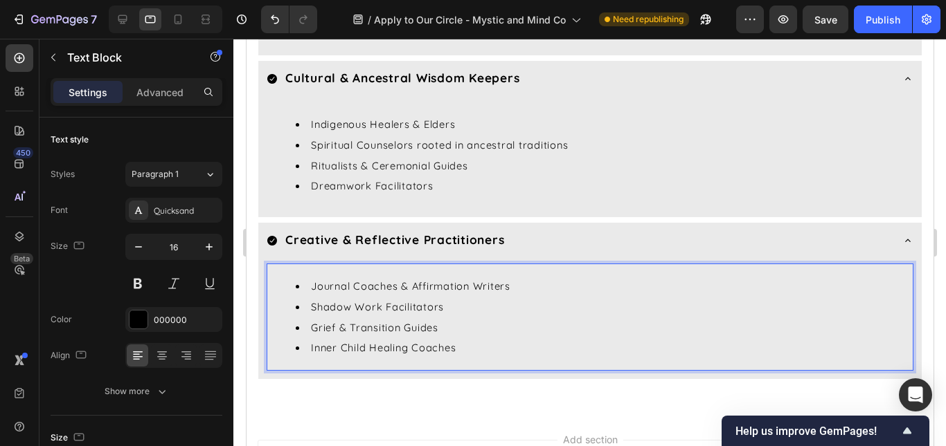
click at [549, 297] on li "Journal Coaches & Affirmation Writers" at bounding box center [603, 286] width 616 height 21
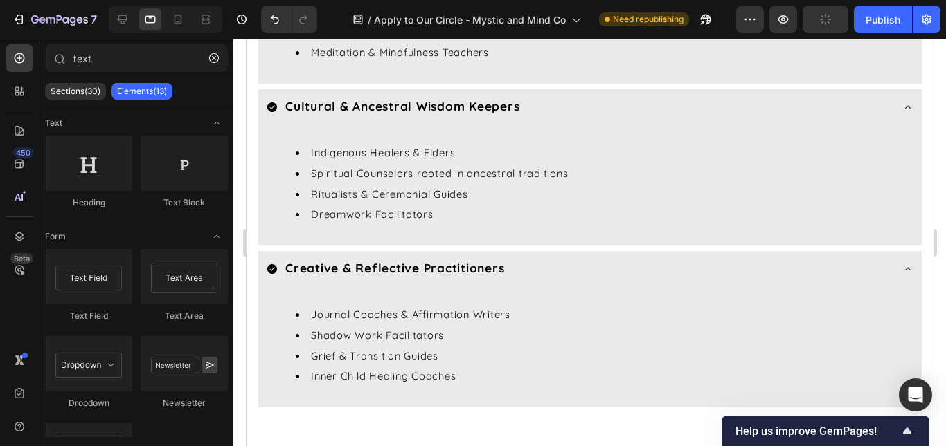
scroll to position [2945, 0]
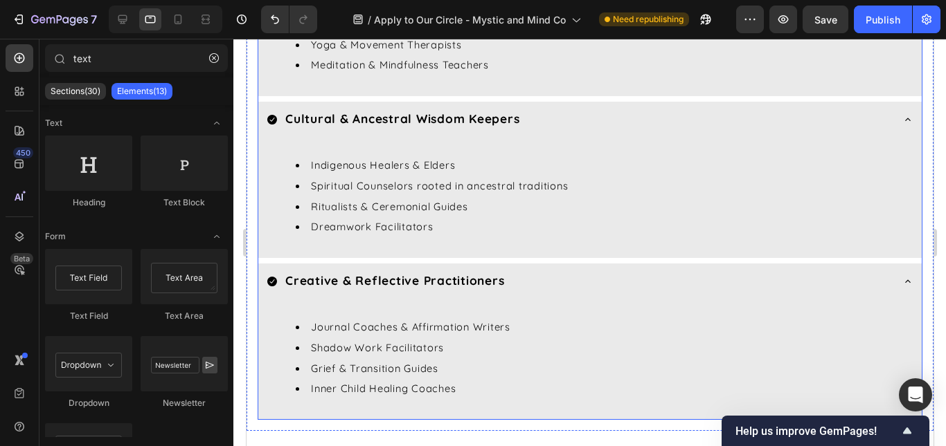
click at [849, 293] on div "Creative & Reflective Practitioners" at bounding box center [578, 281] width 624 height 24
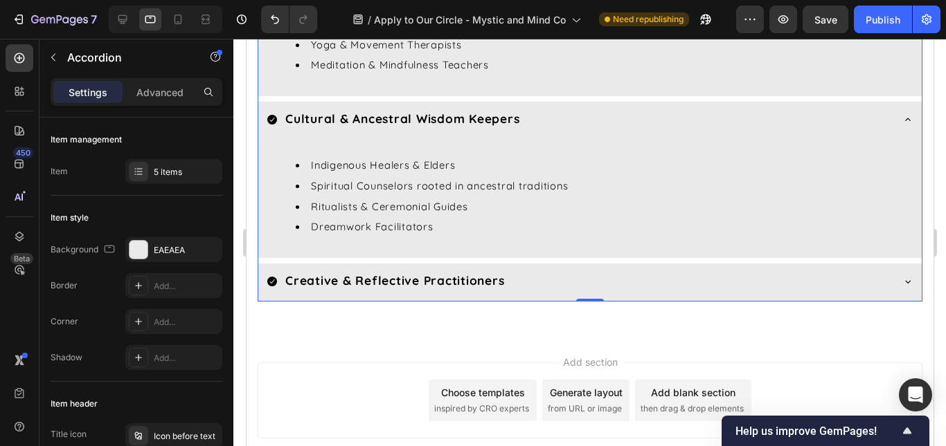
click at [901, 125] on icon at bounding box center [906, 119] width 11 height 11
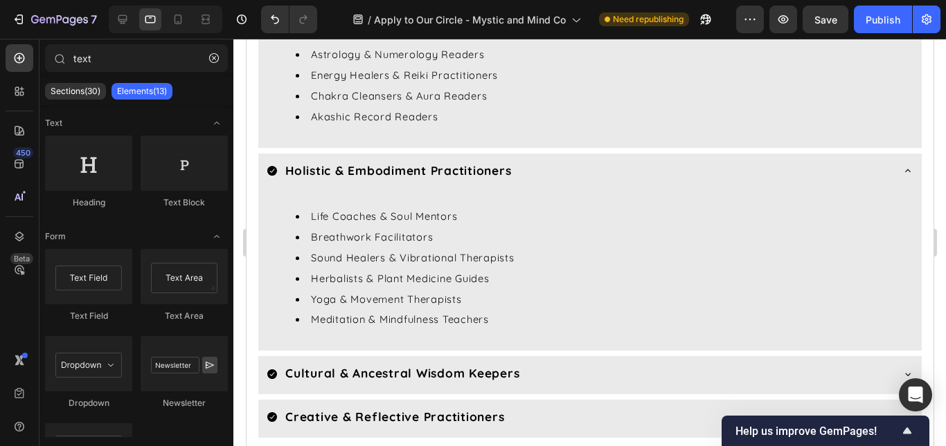
scroll to position [2657, 0]
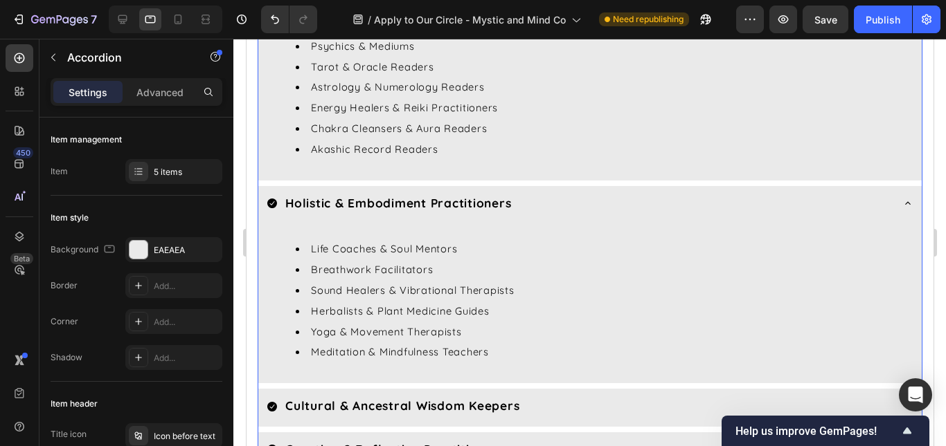
click at [723, 216] on div "Holistic & Embodiment Practitioners" at bounding box center [578, 204] width 624 height 24
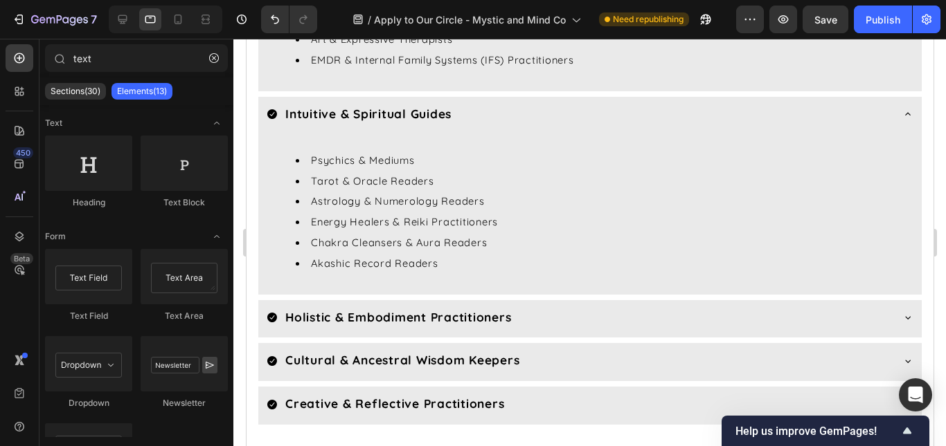
scroll to position [2538, 0]
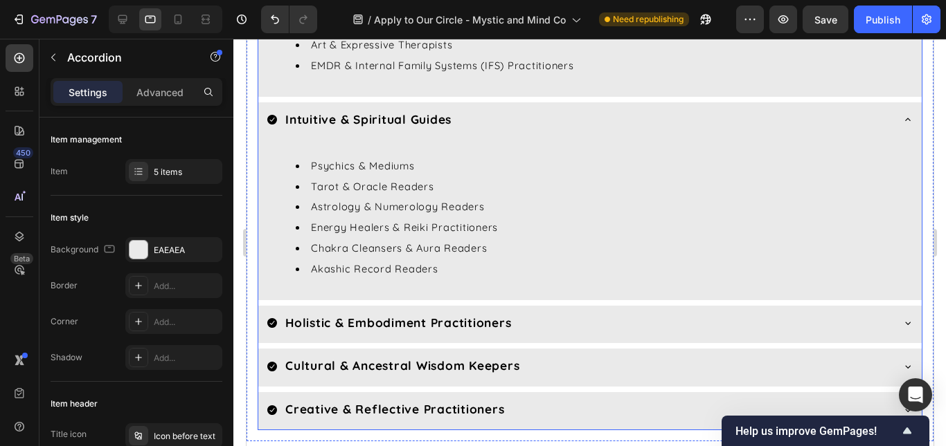
click at [753, 132] on div "Intuitive & Spiritual Guides" at bounding box center [578, 120] width 624 height 24
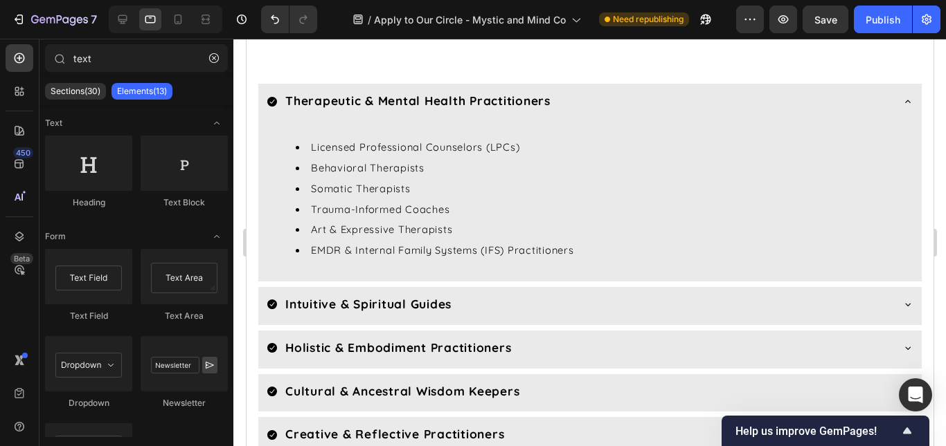
scroll to position [2344, 0]
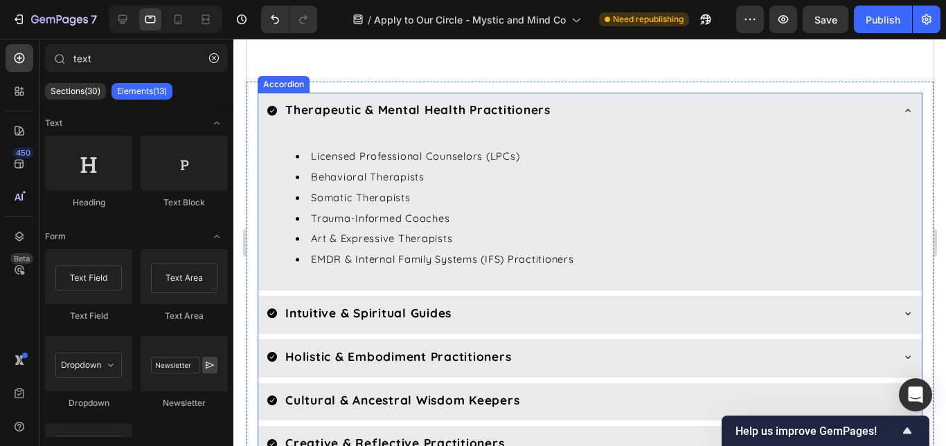
click at [733, 123] on div "Therapeutic & Mental Health Practitioners" at bounding box center [578, 110] width 624 height 24
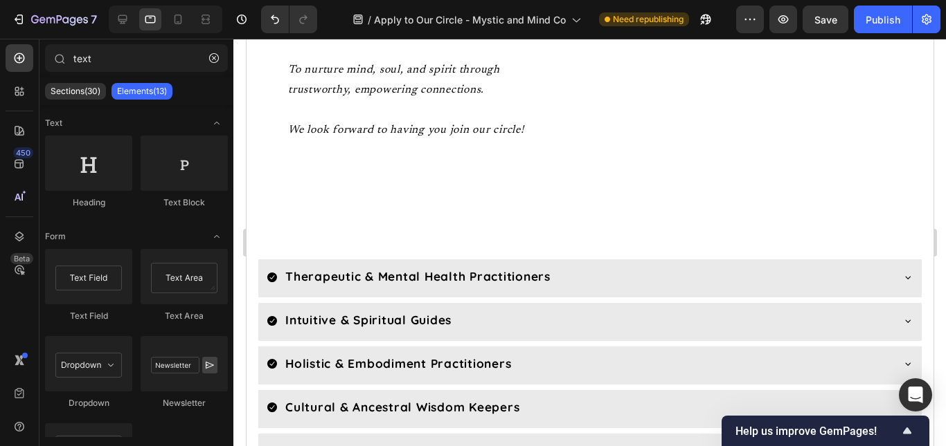
scroll to position [2150, 0]
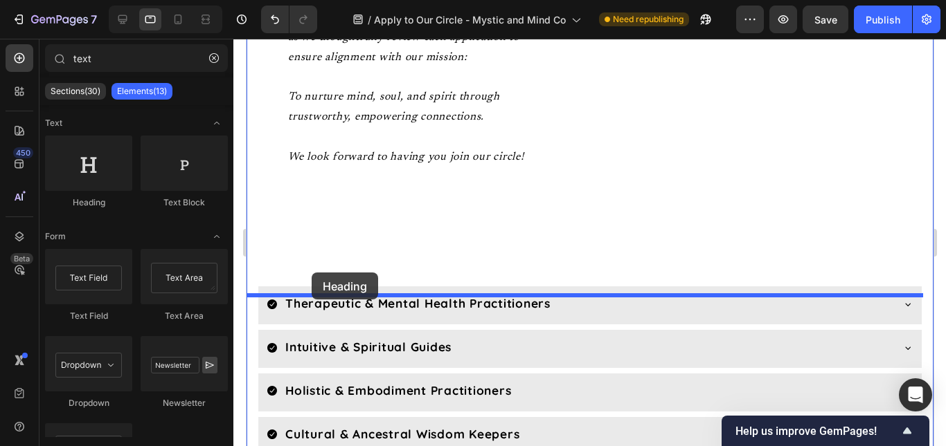
drag, startPoint x: 368, startPoint y: 208, endPoint x: 311, endPoint y: 273, distance: 86.3
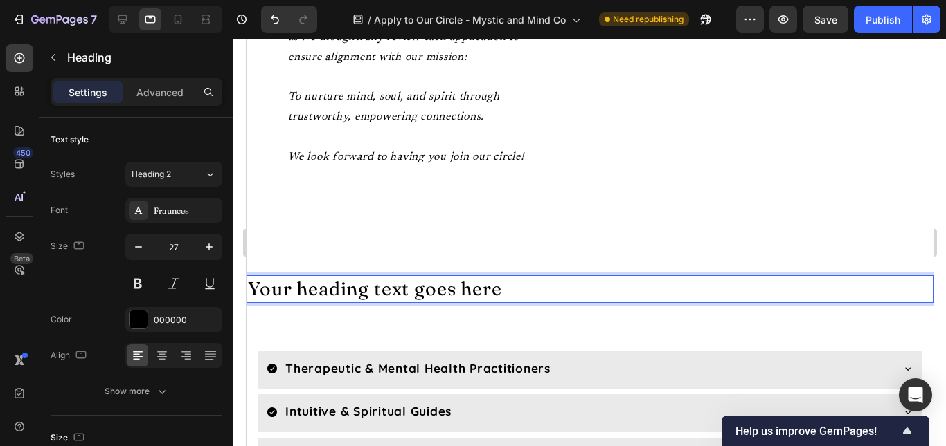
click at [308, 302] on h2 "Your heading text goes here" at bounding box center [589, 288] width 687 height 27
click at [308, 301] on p "Your heading text goes here" at bounding box center [589, 289] width 684 height 24
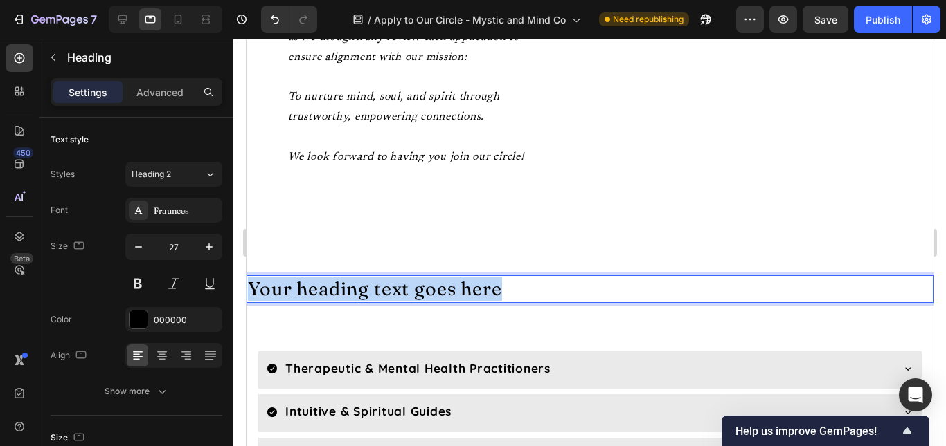
click at [308, 301] on p "Your heading text goes here" at bounding box center [589, 289] width 684 height 24
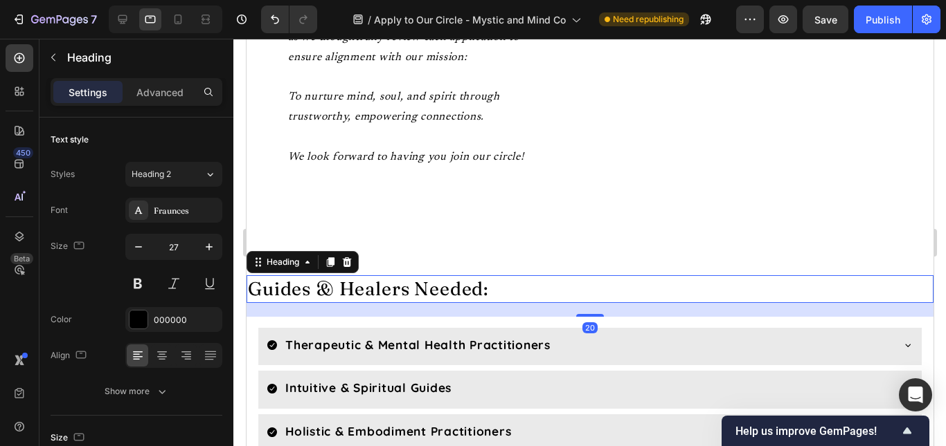
drag, startPoint x: 578, startPoint y: 357, endPoint x: 580, endPoint y: 265, distance: 92.1
click at [575, 317] on div at bounding box center [589, 315] width 28 height 3
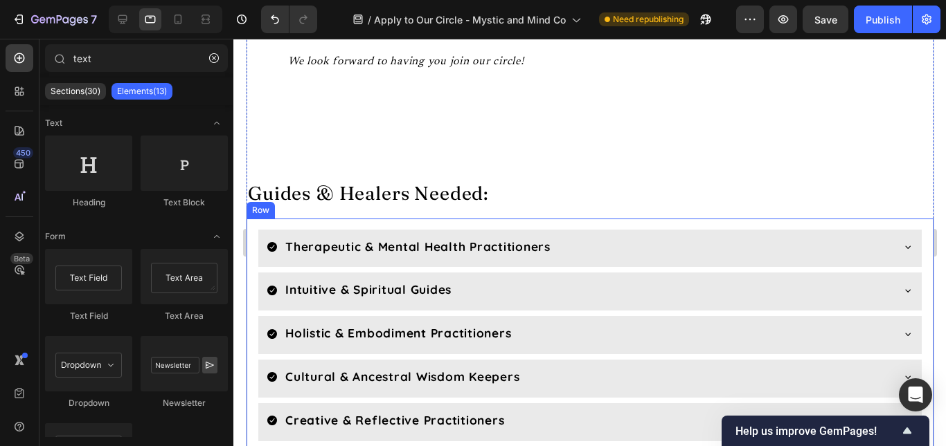
scroll to position [2252, 0]
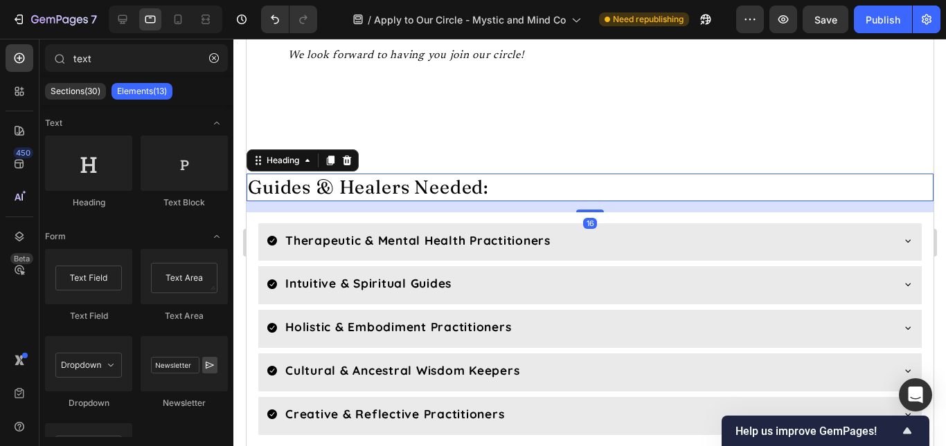
click at [454, 199] on p "Guides & Healers Needed:" at bounding box center [589, 187] width 684 height 24
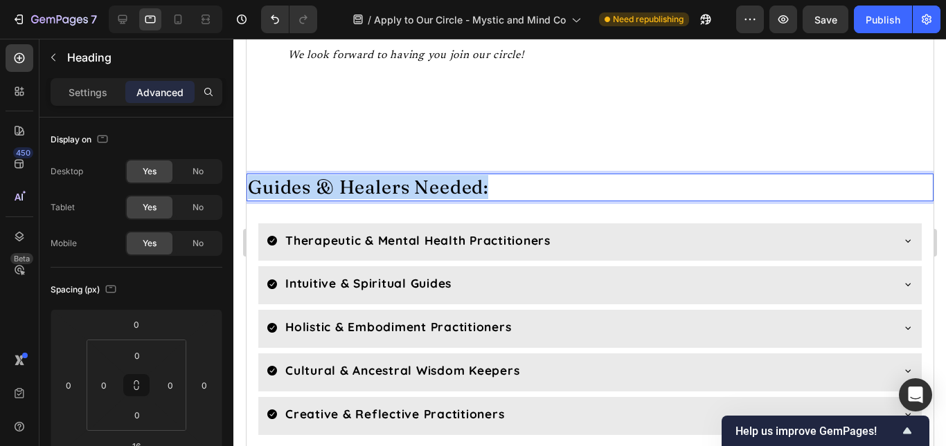
click at [454, 199] on p "Guides & Healers Needed:" at bounding box center [589, 187] width 684 height 24
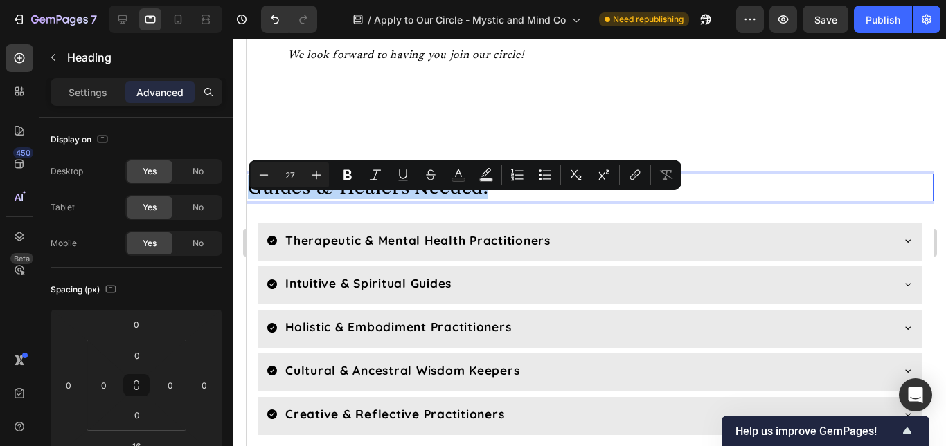
click at [454, 199] on p "Guides & Healers Needed:" at bounding box center [589, 187] width 684 height 24
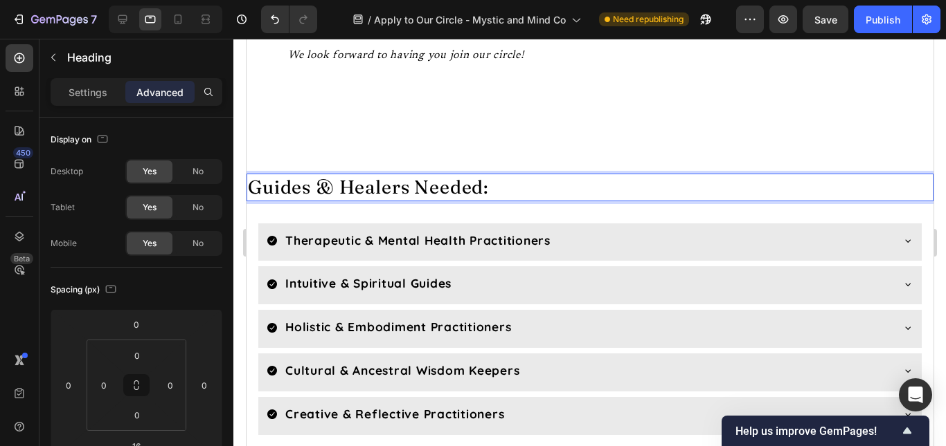
click at [454, 199] on p "Guides & Healers Needed:" at bounding box center [589, 187] width 684 height 24
click at [514, 199] on p "Guides & Healers Needed:" at bounding box center [589, 187] width 684 height 24
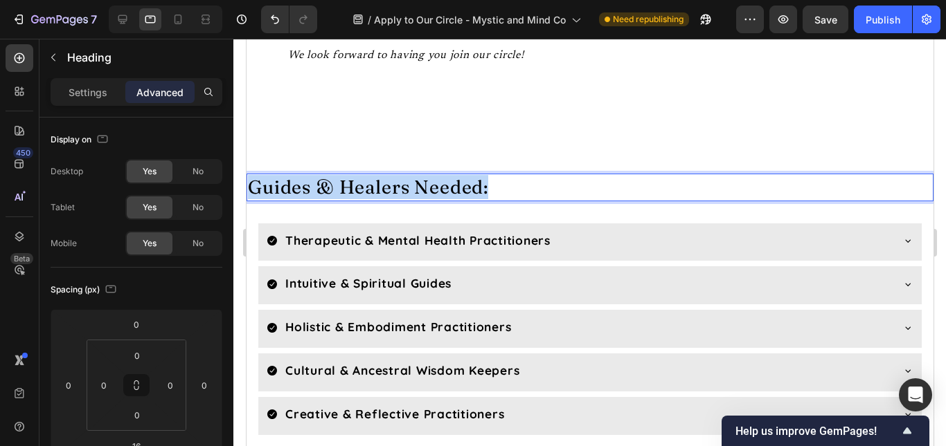
click at [514, 199] on p "Guides & Healers Needed:" at bounding box center [589, 187] width 684 height 24
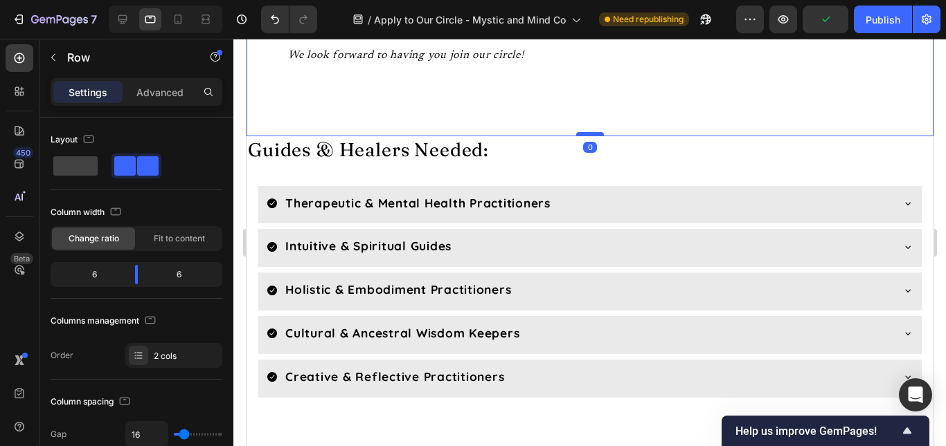
drag, startPoint x: 582, startPoint y: 192, endPoint x: 586, endPoint y: 154, distance: 37.5
click at [586, 136] on div at bounding box center [589, 134] width 28 height 4
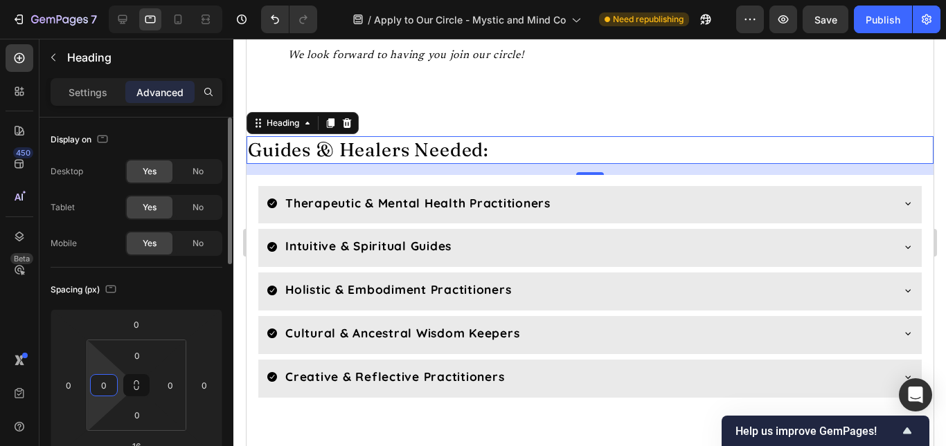
click at [106, 389] on input "0" at bounding box center [103, 385] width 21 height 21
type input "25"
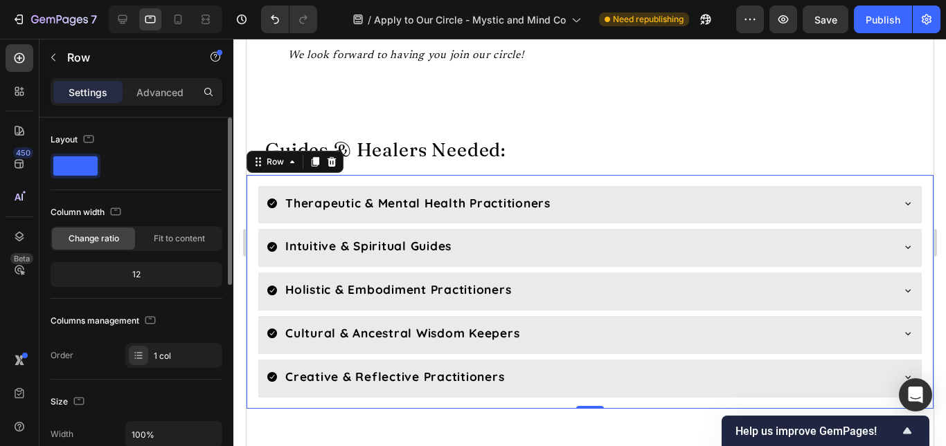
click at [255, 409] on div "Therapeutic & Mental Health Practitioners Intuitive & Spiritual Guides Holistic…" at bounding box center [589, 292] width 687 height 234
click at [875, 14] on div "Publish" at bounding box center [882, 19] width 35 height 15
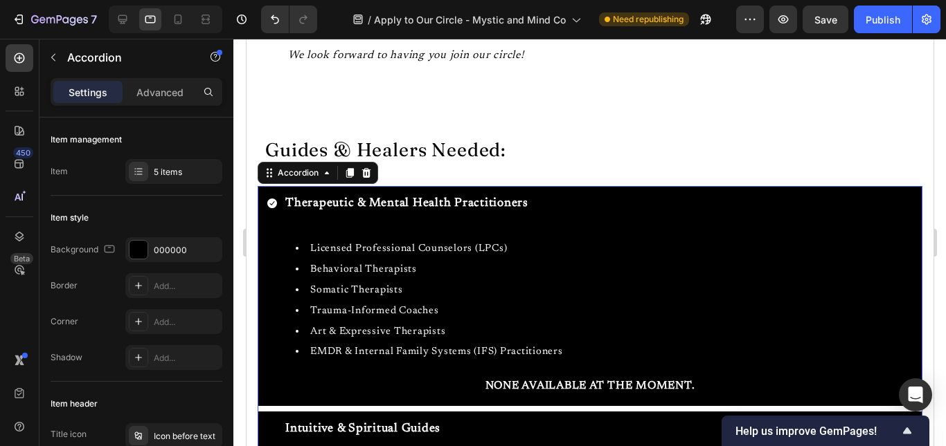
click at [570, 214] on div "Therapeutic & Mental Health Practitioners" at bounding box center [576, 204] width 620 height 24
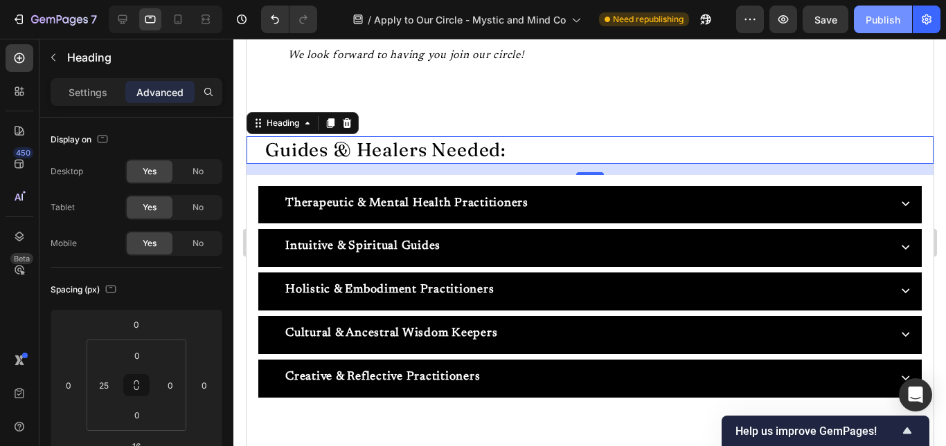
click at [871, 22] on div "Publish" at bounding box center [882, 19] width 35 height 15
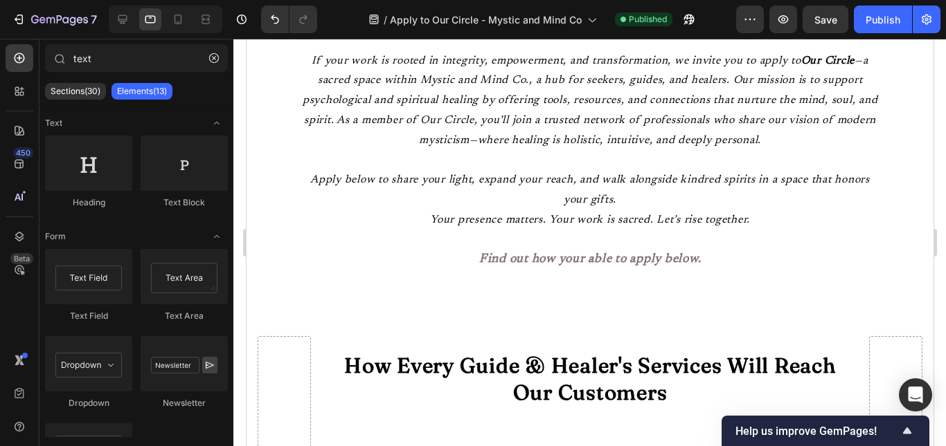
scroll to position [0, 0]
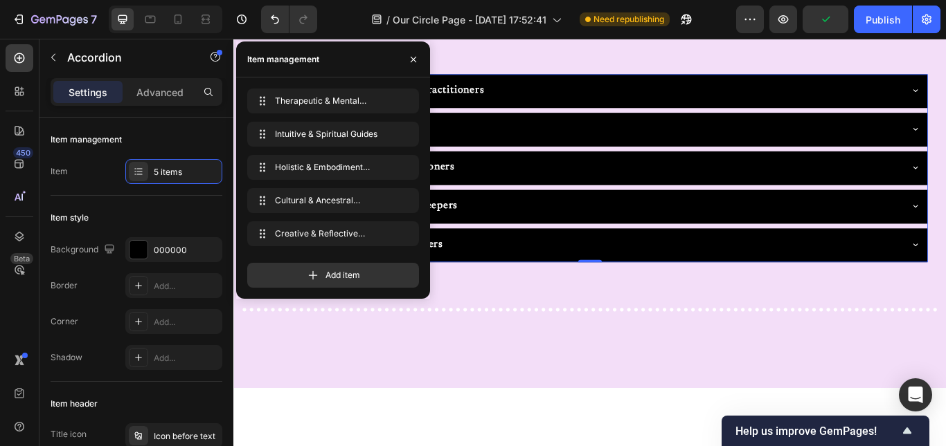
scroll to position [368, 0]
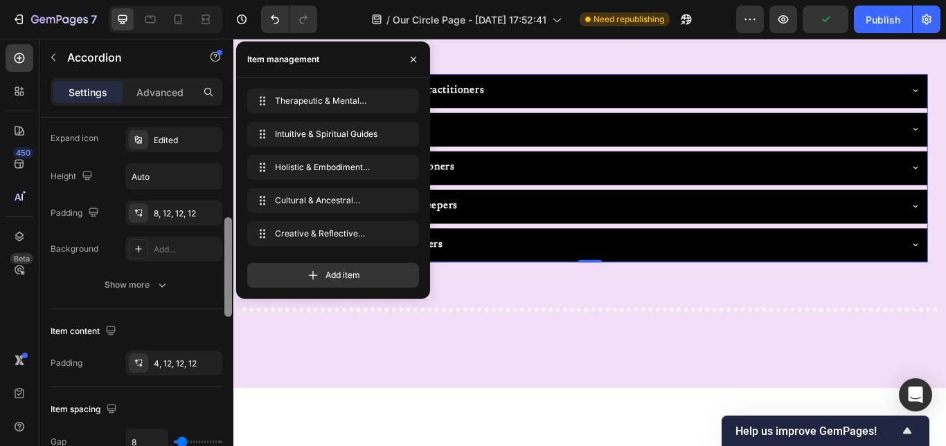
click at [227, 226] on div at bounding box center [228, 302] width 10 height 368
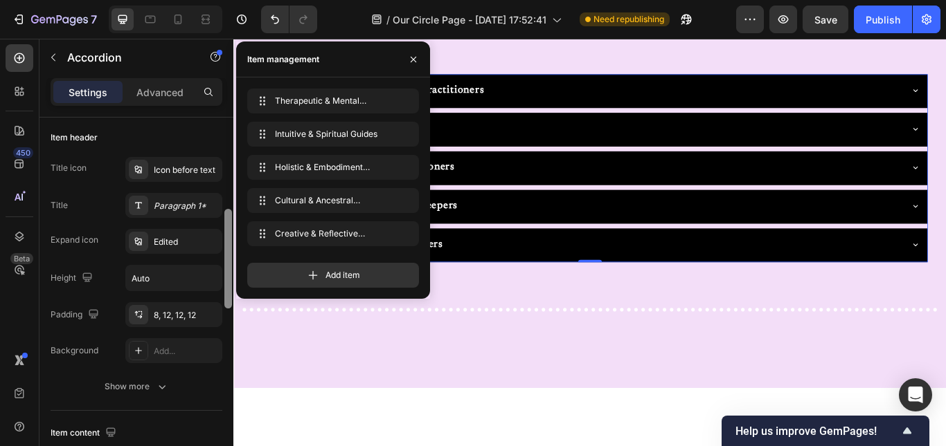
drag, startPoint x: 227, startPoint y: 226, endPoint x: 228, endPoint y: 195, distance: 31.2
click at [228, 209] on div at bounding box center [228, 259] width 8 height 100
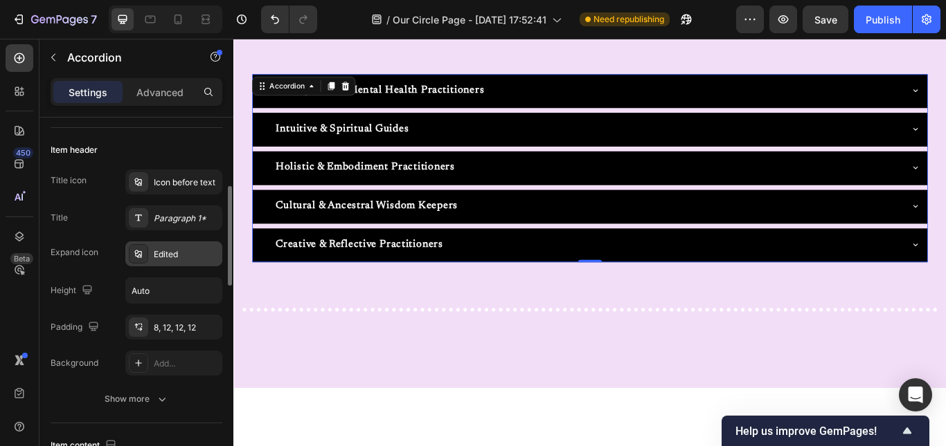
click at [159, 253] on div "Edited" at bounding box center [186, 255] width 65 height 12
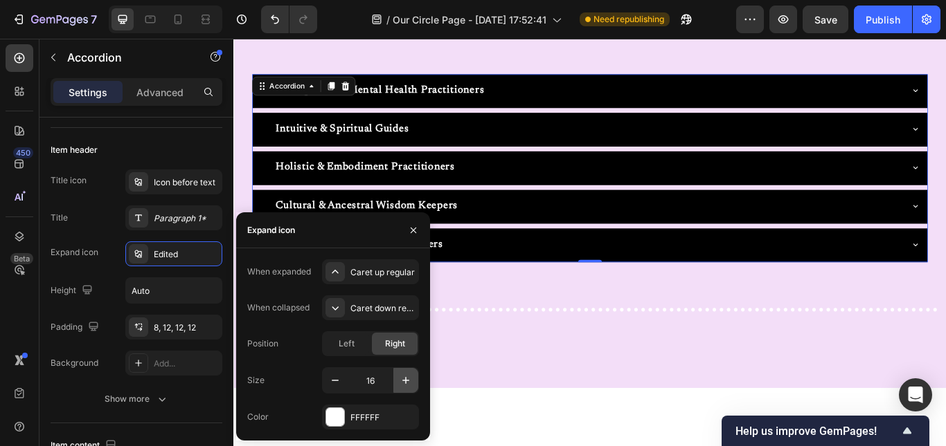
click at [408, 384] on icon "button" at bounding box center [406, 381] width 14 height 14
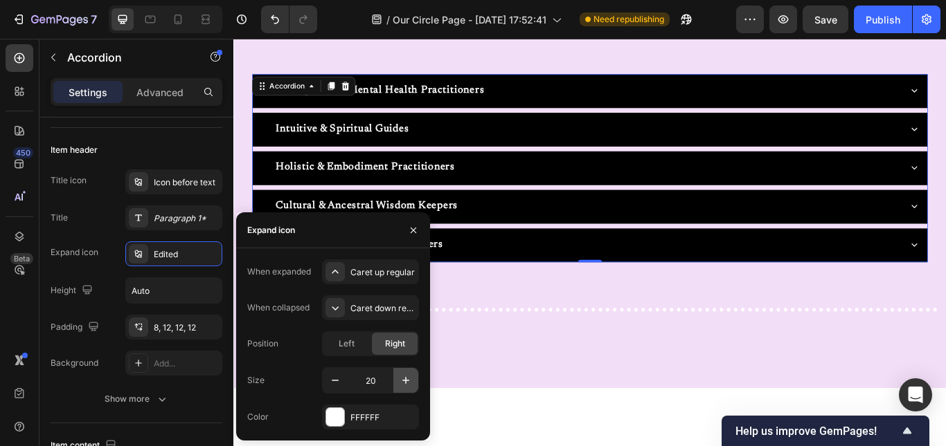
click at [408, 384] on icon "button" at bounding box center [406, 381] width 14 height 14
type input "23"
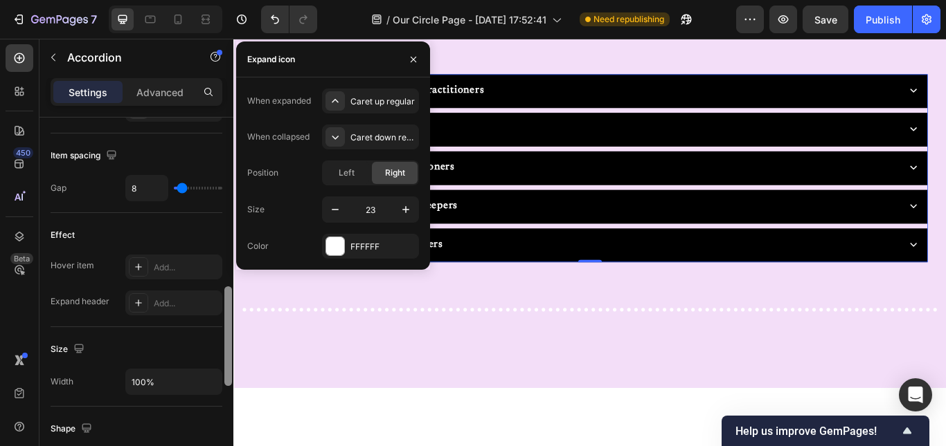
click at [228, 298] on div at bounding box center [228, 302] width 10 height 368
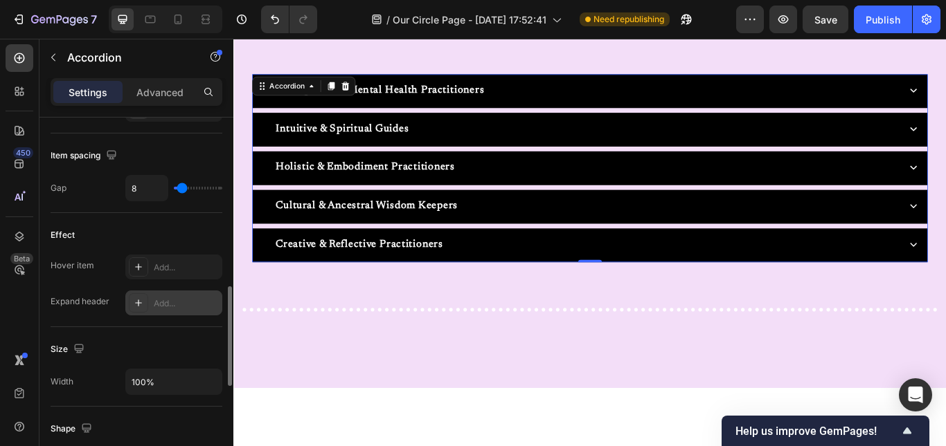
click at [172, 301] on div "Add..." at bounding box center [186, 304] width 65 height 12
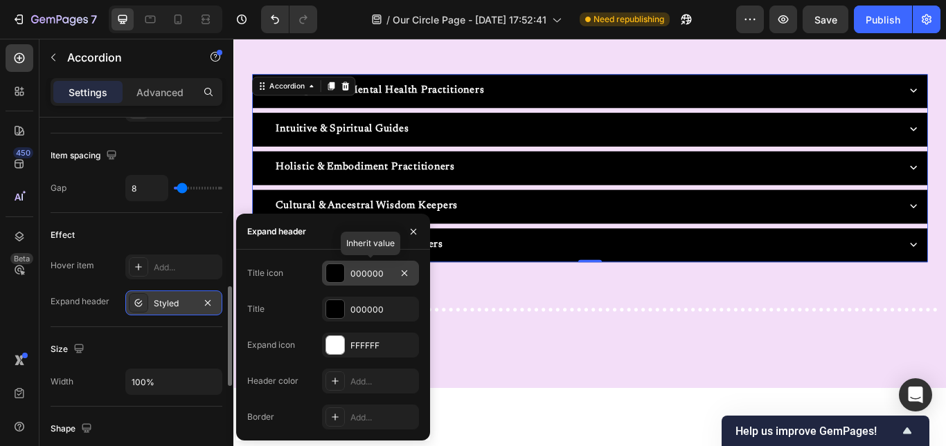
click at [388, 278] on div "000000" at bounding box center [370, 274] width 40 height 12
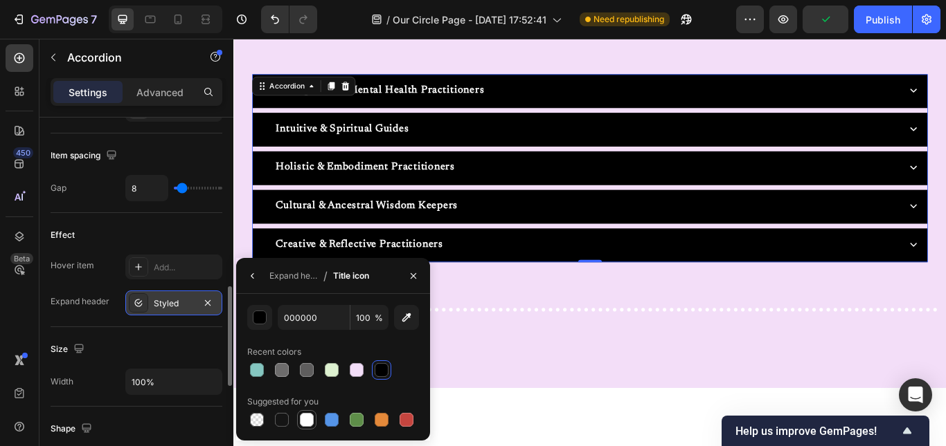
click at [307, 426] on div at bounding box center [307, 420] width 14 height 14
type input "FFFFFF"
click at [254, 271] on icon "button" at bounding box center [252, 276] width 11 height 11
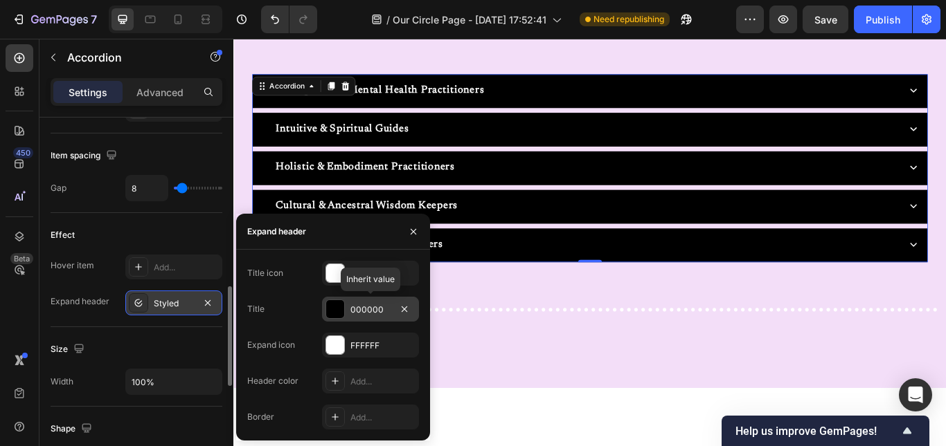
click at [350, 308] on div "000000" at bounding box center [370, 309] width 97 height 25
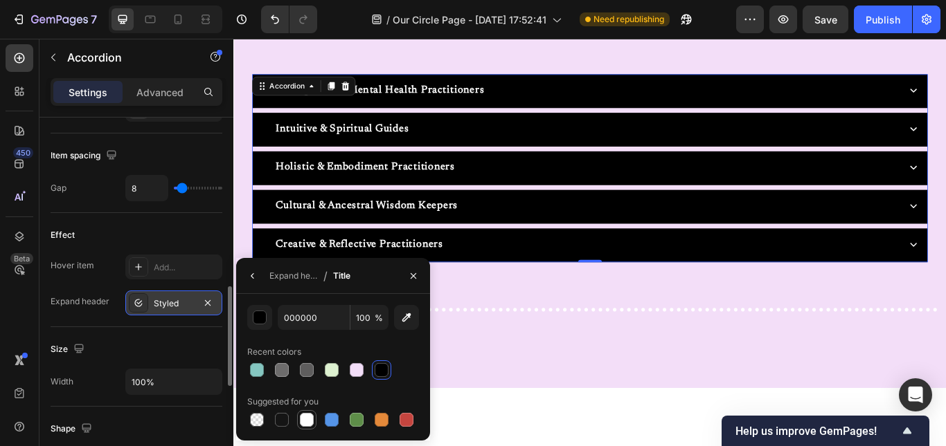
click at [306, 423] on div at bounding box center [307, 420] width 14 height 14
type input "FFFFFF"
click at [253, 269] on button "button" at bounding box center [253, 276] width 22 height 22
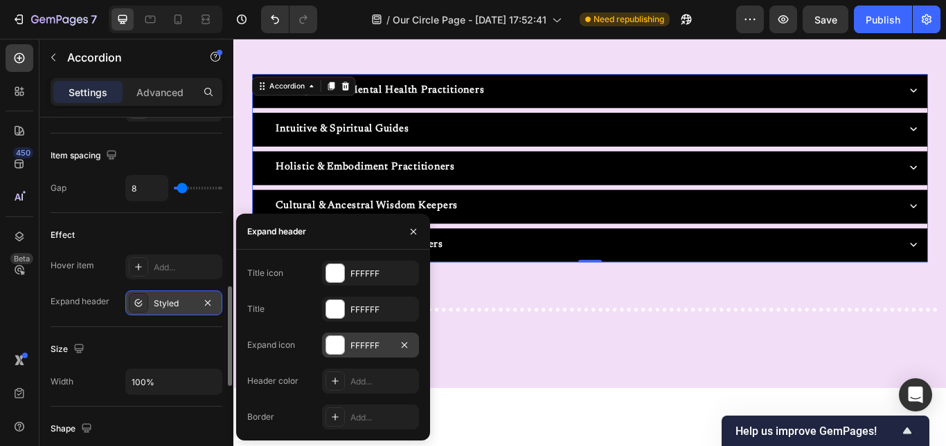
click at [362, 349] on div "FFFFFF" at bounding box center [370, 346] width 40 height 12
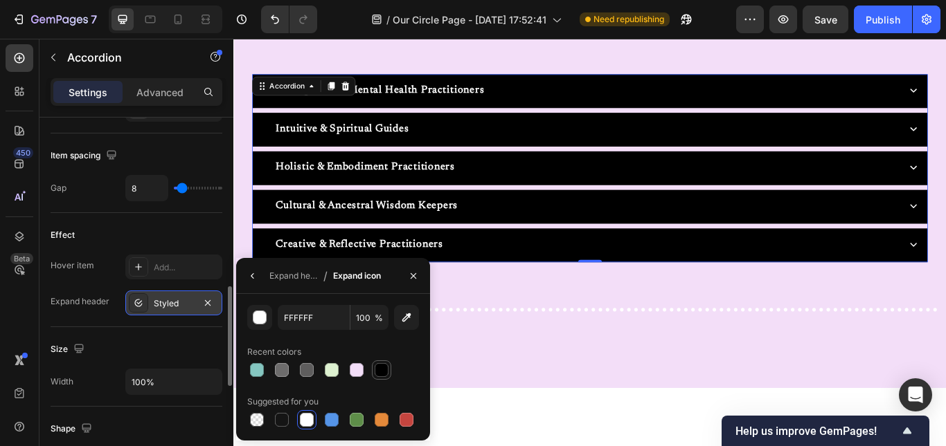
click at [377, 368] on div at bounding box center [381, 370] width 14 height 14
type input "000000"
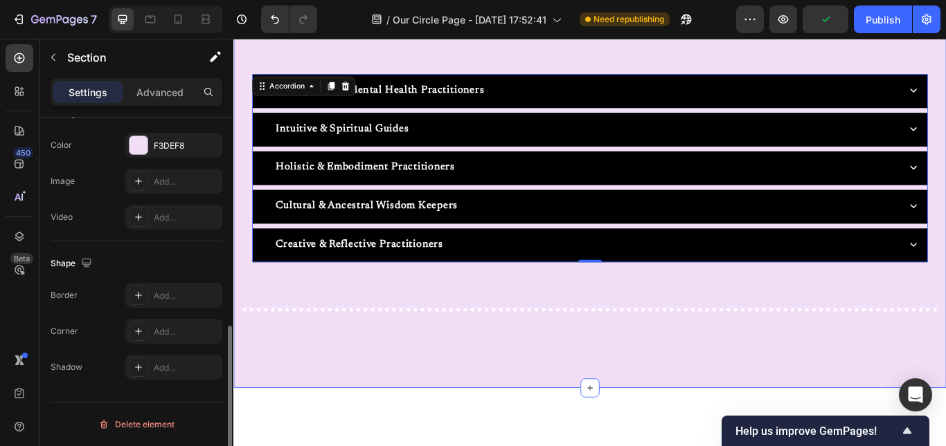
click at [568, 323] on div "Text Block Directory Heading Not sure what to look for? Look below for what typ…" at bounding box center [649, 169] width 810 height 466
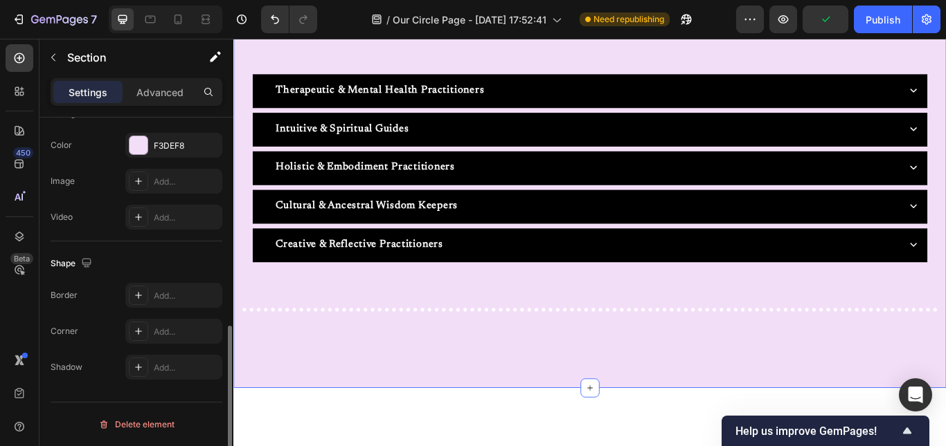
scroll to position [0, 0]
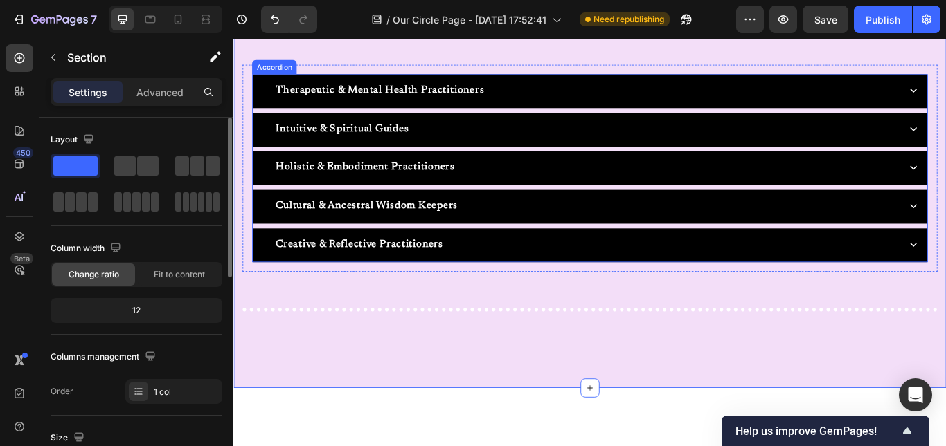
click at [533, 93] on div "Therapeutic & Mental Health Practitioners" at bounding box center [635, 99] width 743 height 26
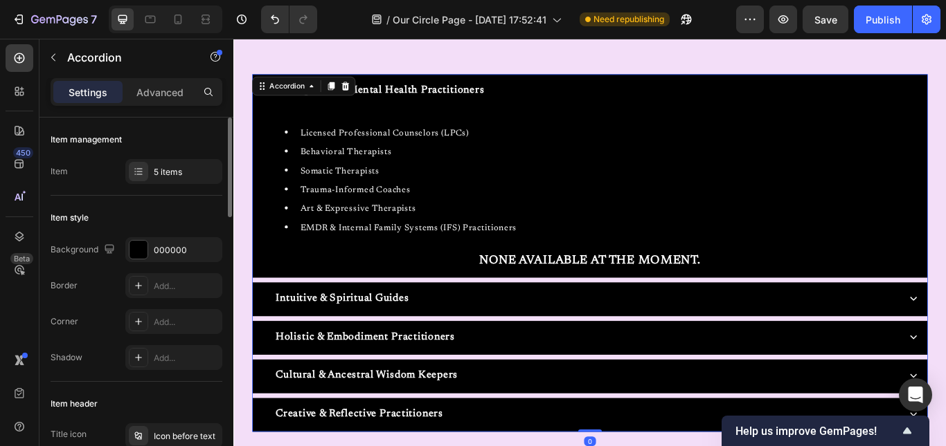
click at [533, 93] on div "Therapeutic & Mental Health Practitioners" at bounding box center [635, 99] width 743 height 26
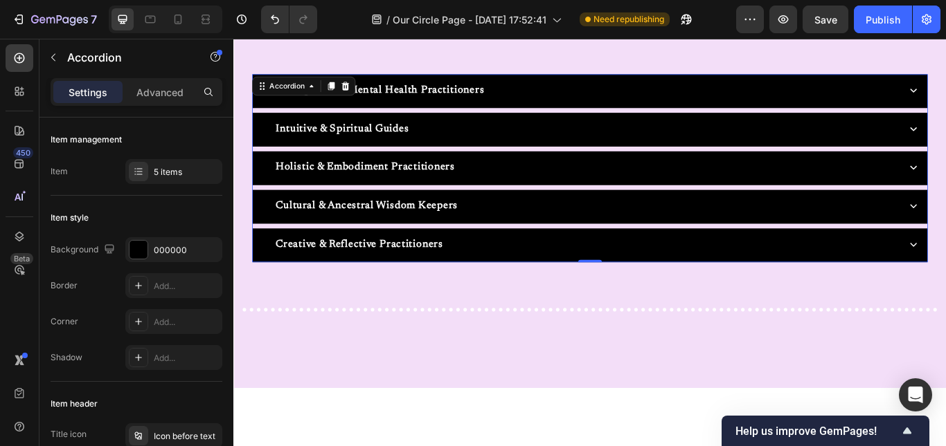
scroll to position [368, 0]
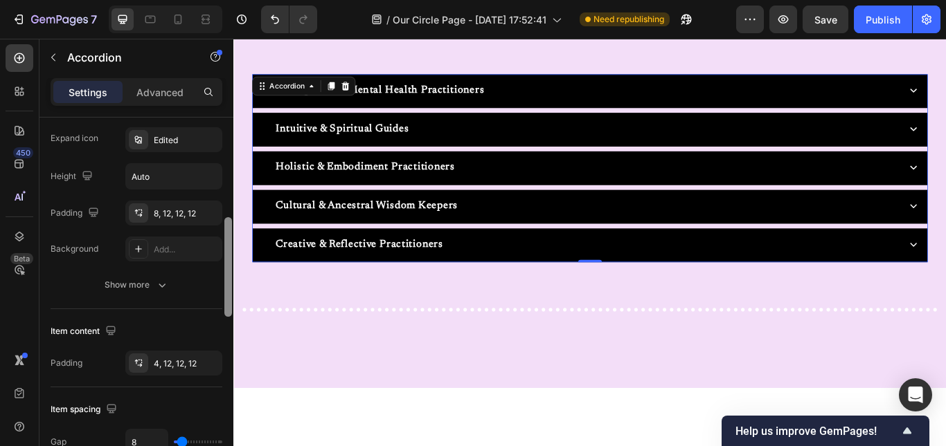
click at [226, 248] on div at bounding box center [228, 302] width 10 height 368
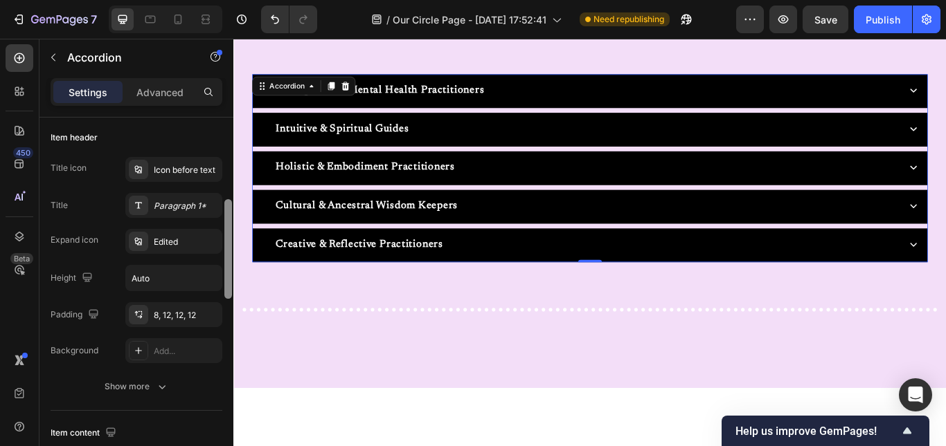
drag, startPoint x: 226, startPoint y: 248, endPoint x: 224, endPoint y: 219, distance: 29.1
click at [224, 219] on div at bounding box center [228, 249] width 8 height 100
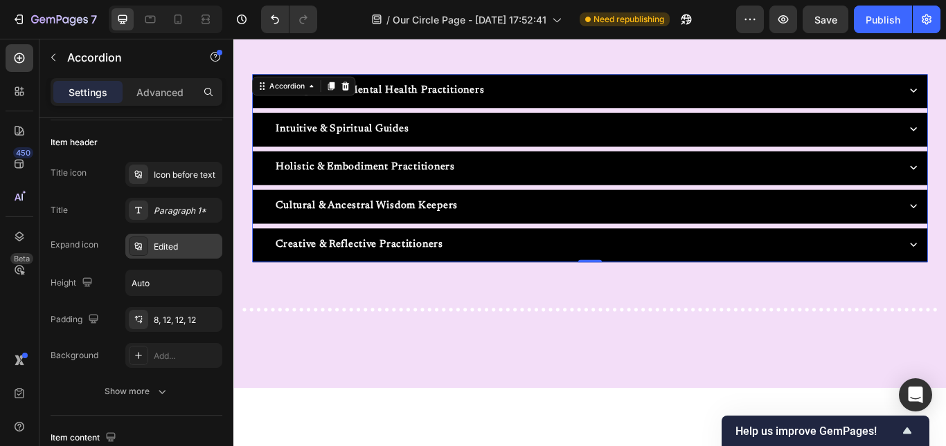
click at [188, 247] on div "Edited" at bounding box center [186, 247] width 65 height 12
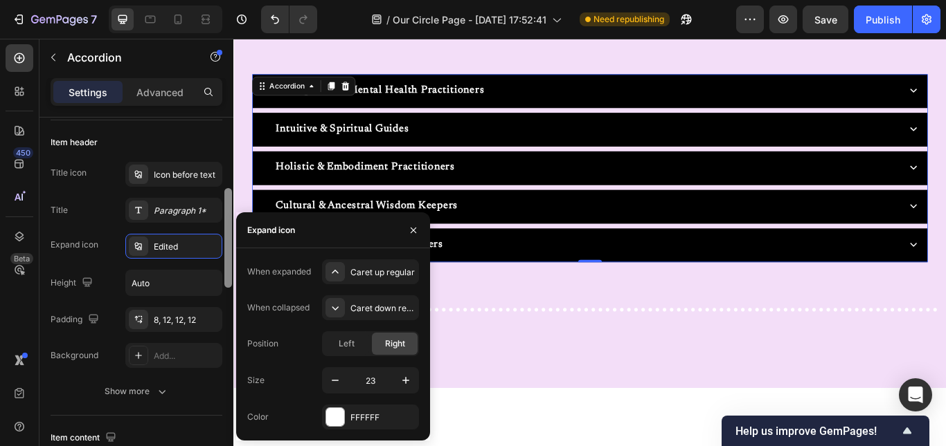
scroll to position [630, 0]
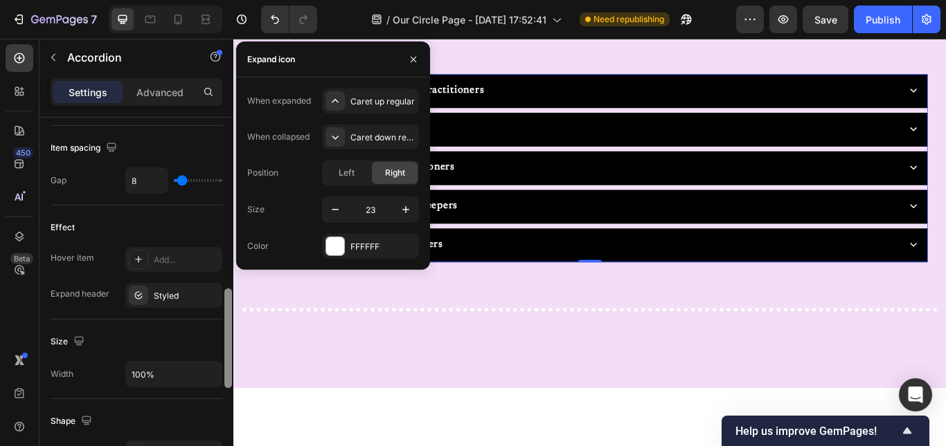
click at [228, 309] on div at bounding box center [228, 302] width 10 height 368
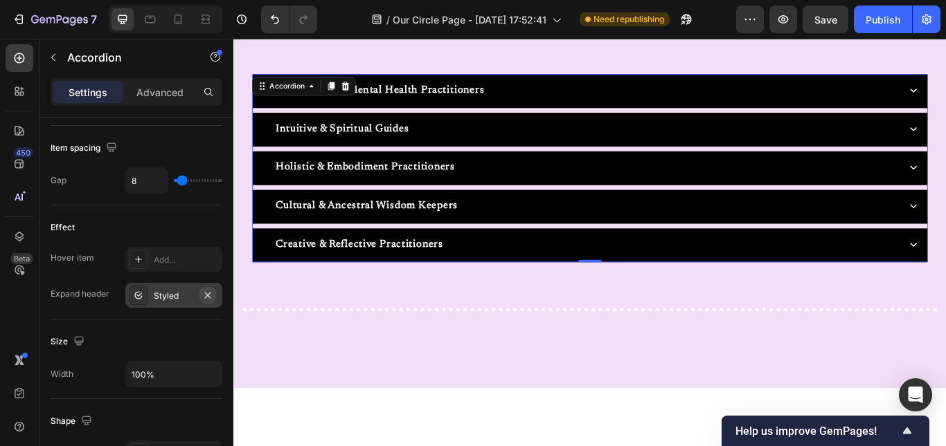
click at [207, 296] on icon "button" at bounding box center [208, 295] width 6 height 6
click at [886, 30] on button "Publish" at bounding box center [882, 20] width 58 height 28
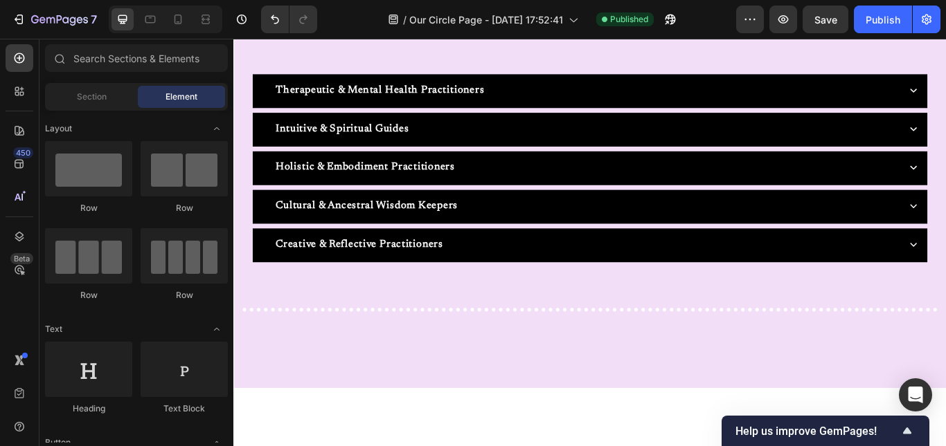
scroll to position [383, 0]
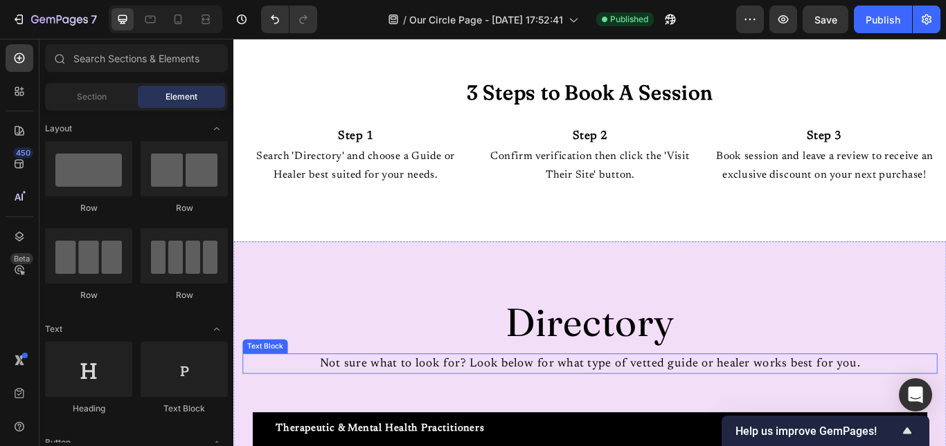
click at [867, 428] on p "Not sure what to look for? Look below for what type of vetted guide or healer w…" at bounding box center [648, 418] width 807 height 21
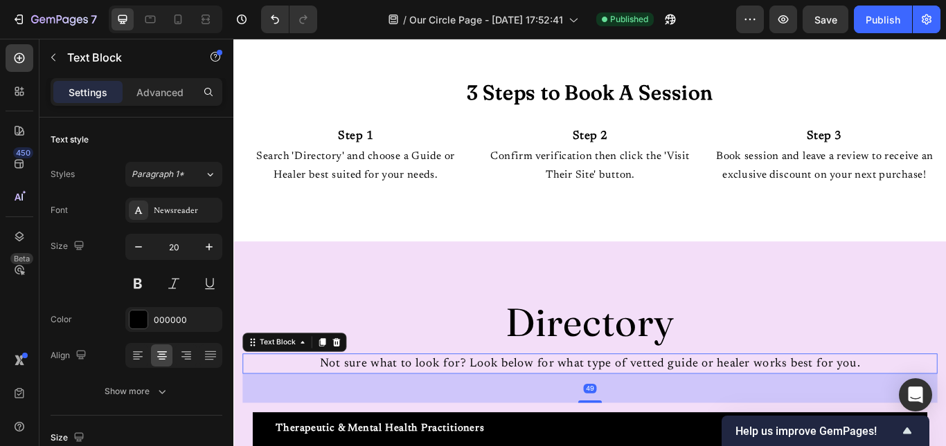
click at [867, 428] on p "Not sure what to look for? Look below for what type of vetted guide or healer w…" at bounding box center [648, 418] width 807 height 21
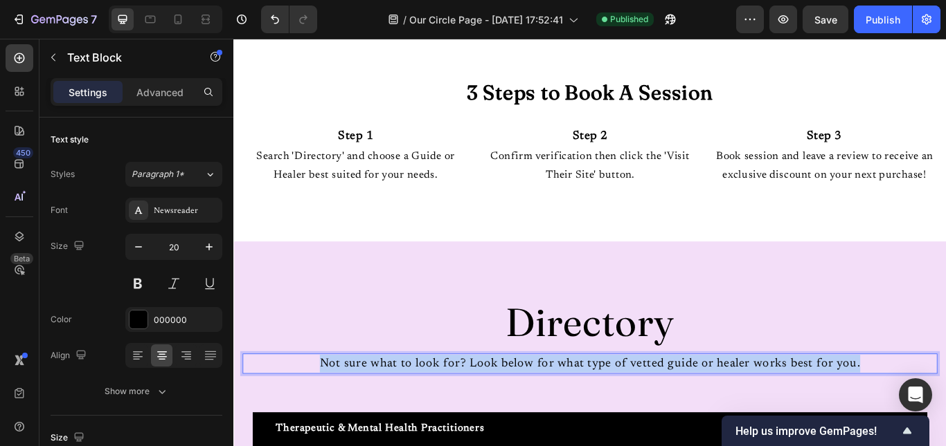
click at [867, 428] on p "Not sure what to look for? Look below for what type of vetted guide or healer w…" at bounding box center [648, 418] width 807 height 21
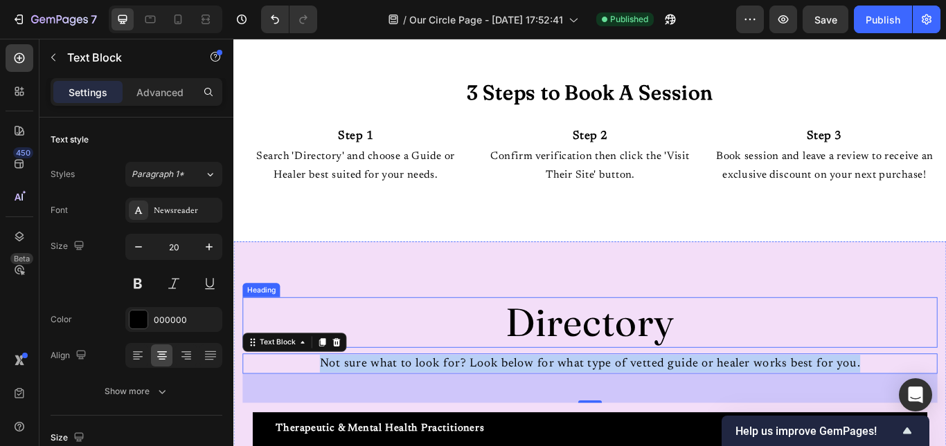
click at [861, 390] on h2 "Directory" at bounding box center [649, 370] width 810 height 59
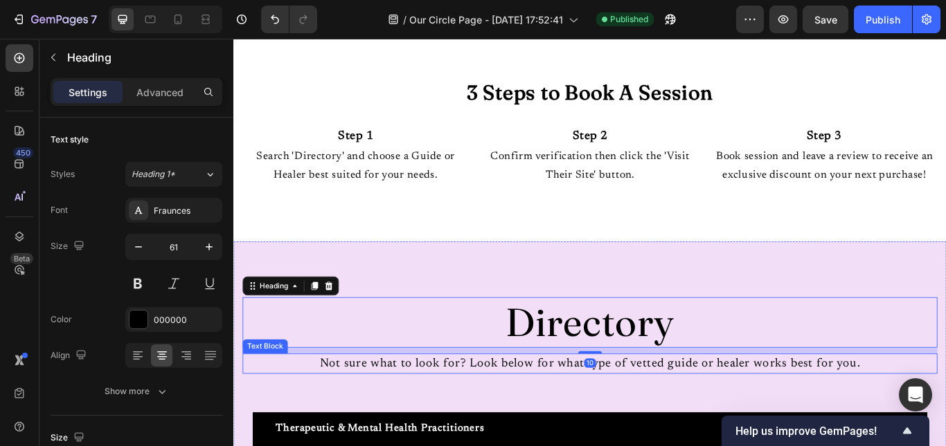
click at [732, 428] on p "Not sure what to look for? Look below for what type of vetted guide or healer w…" at bounding box center [648, 418] width 807 height 21
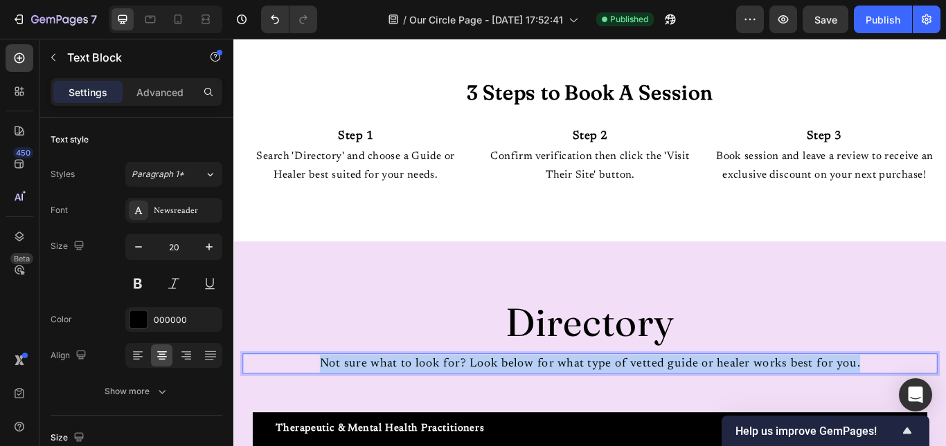
click at [732, 428] on p "Not sure what to look for? Look below for what type of vetted guide or healer w…" at bounding box center [648, 418] width 807 height 21
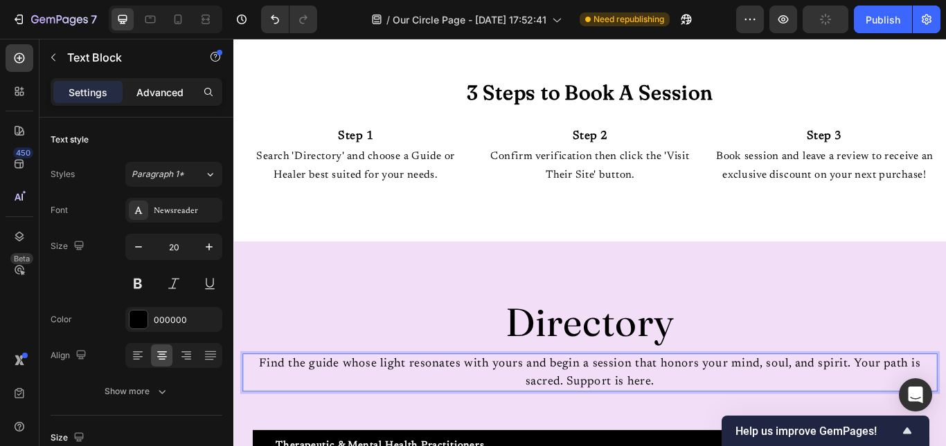
click at [172, 82] on div "Advanced" at bounding box center [159, 92] width 69 height 22
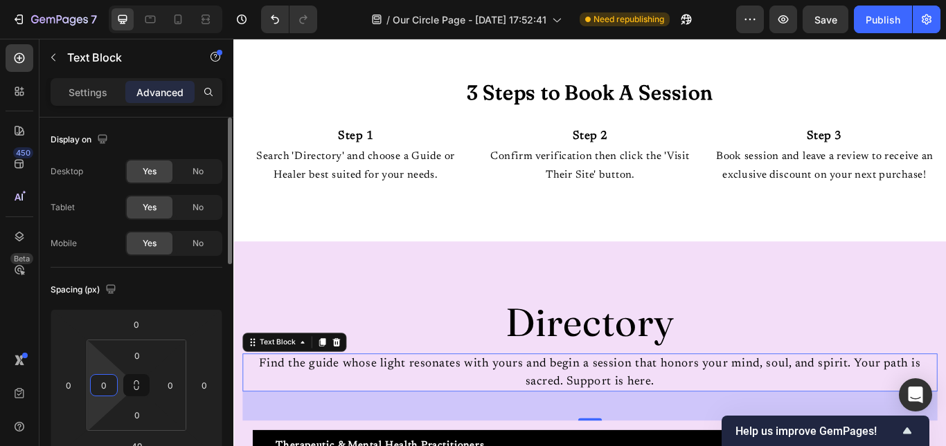
click at [113, 380] on input "0" at bounding box center [103, 385] width 21 height 21
type input "2"
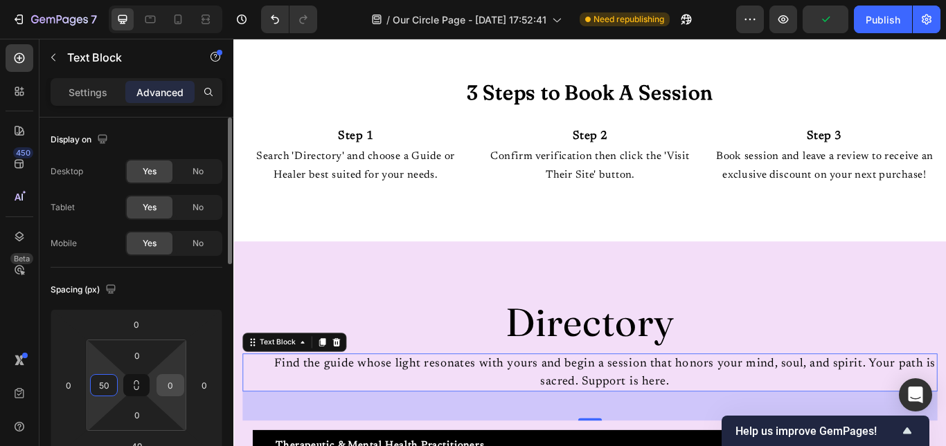
type input "50"
click at [170, 383] on input "0" at bounding box center [170, 385] width 21 height 21
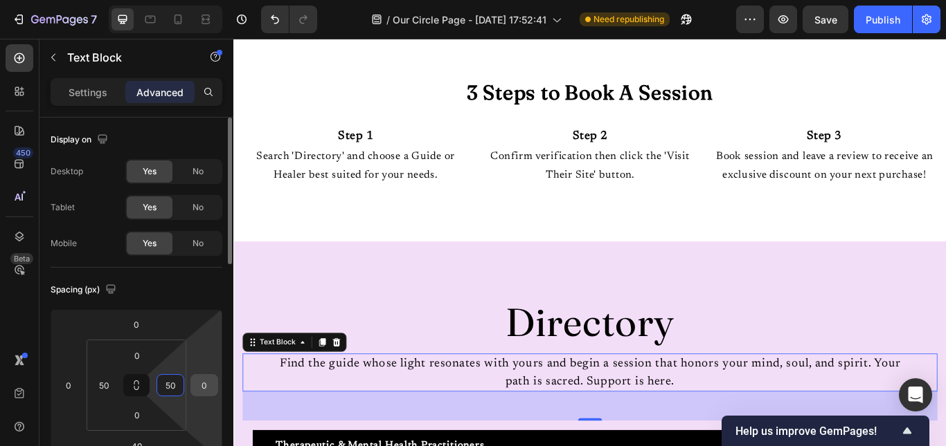
type input "50"
click at [207, 391] on input "0" at bounding box center [204, 385] width 21 height 21
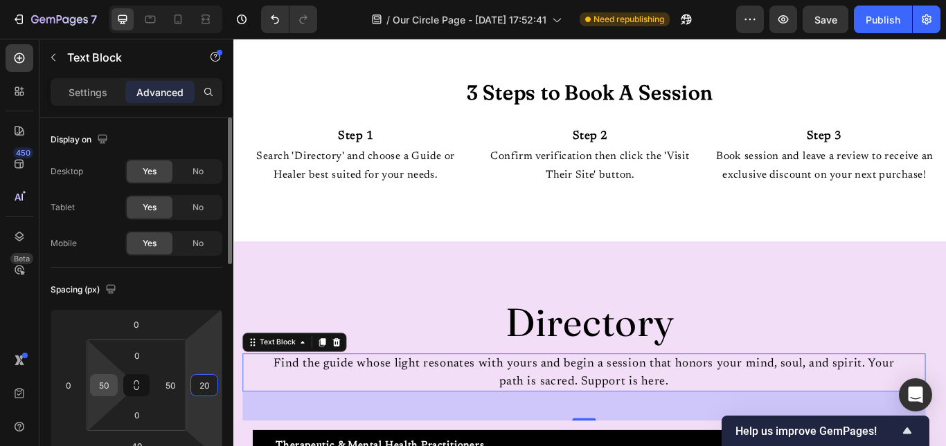
type input "20"
click at [105, 382] on input "50" at bounding box center [103, 385] width 21 height 21
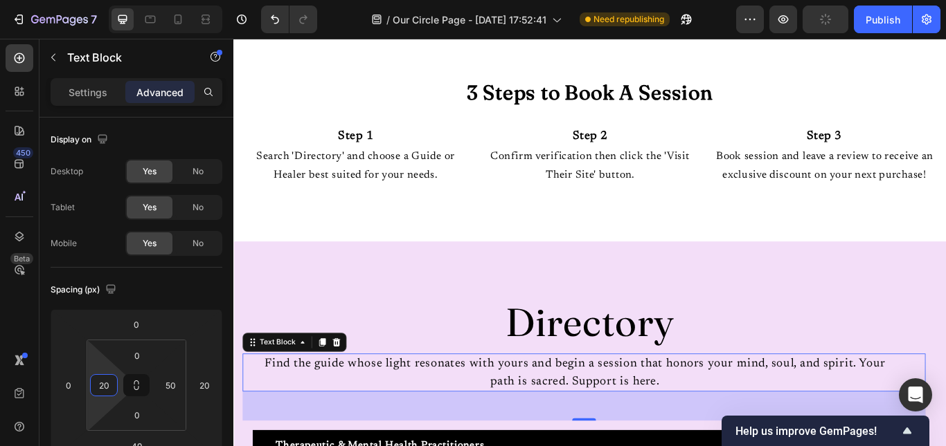
type input "20"
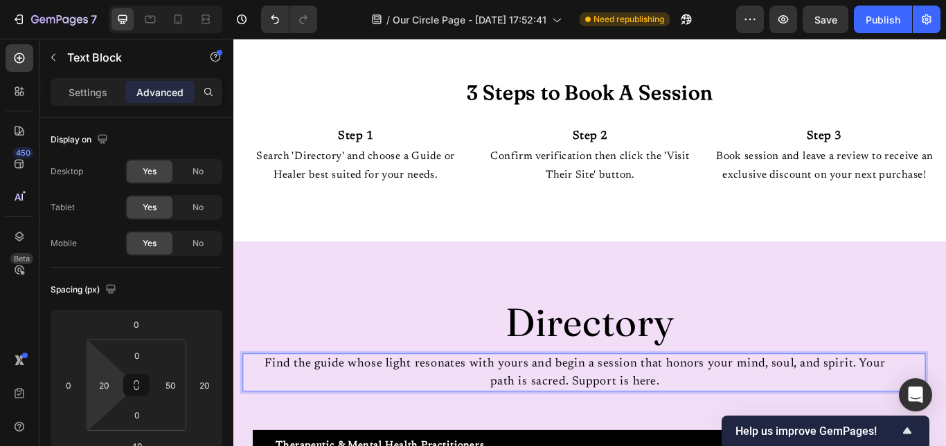
click at [945, 440] on p "Find the guide whose light resonates with yours and begin a session that honors…" at bounding box center [631, 429] width 745 height 42
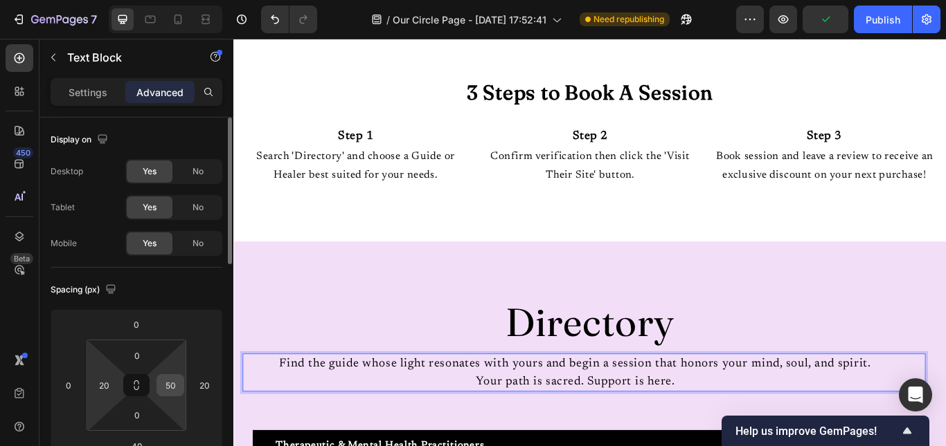
click at [173, 390] on input "50" at bounding box center [170, 385] width 21 height 21
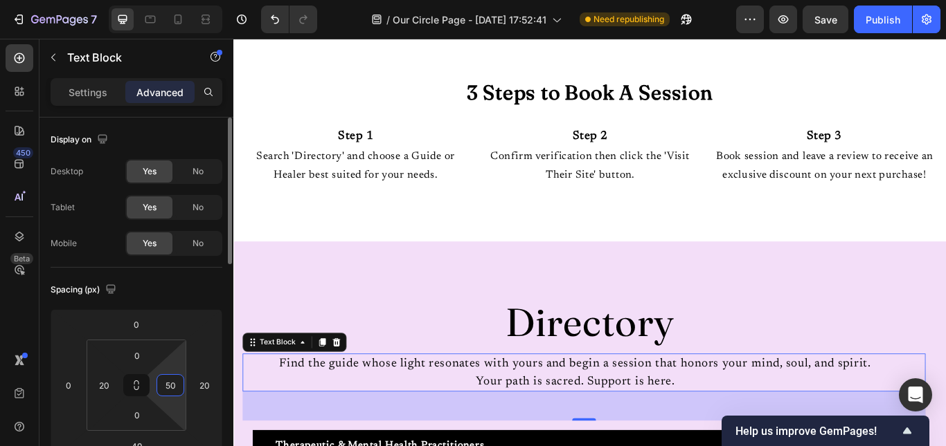
click at [173, 390] on input "50" at bounding box center [170, 385] width 21 height 21
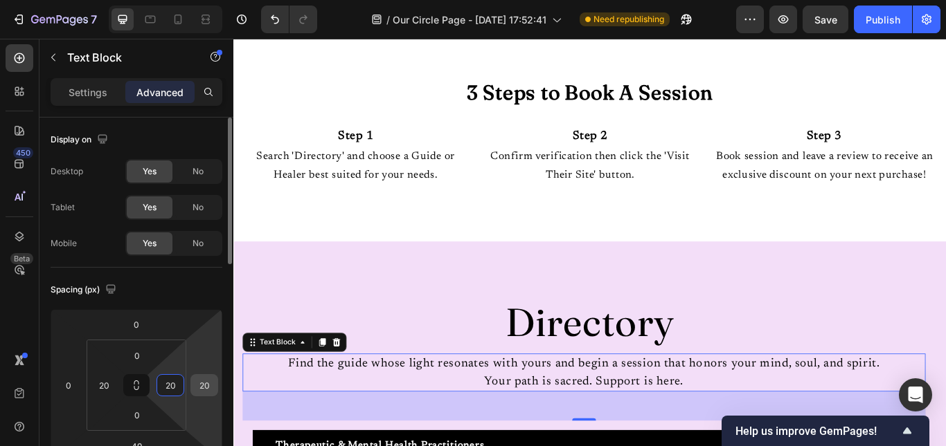
type input "20"
click at [204, 380] on input "20" at bounding box center [204, 385] width 21 height 21
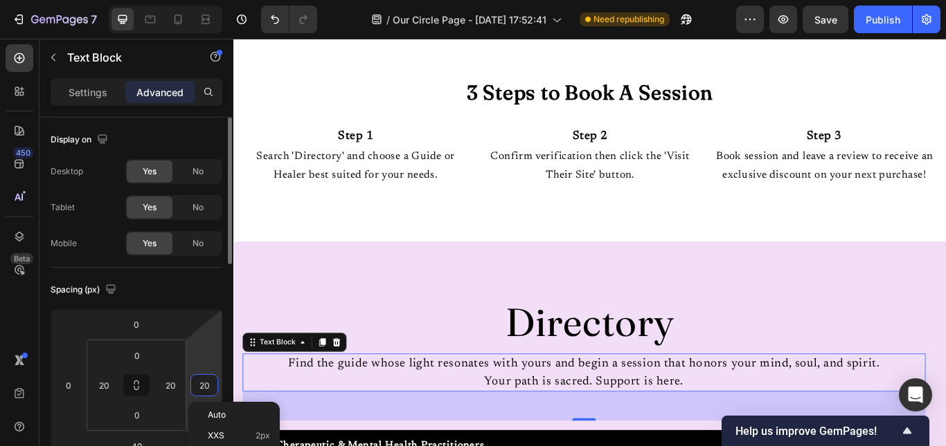
click at [204, 380] on input "20" at bounding box center [204, 385] width 21 height 21
type input "0"
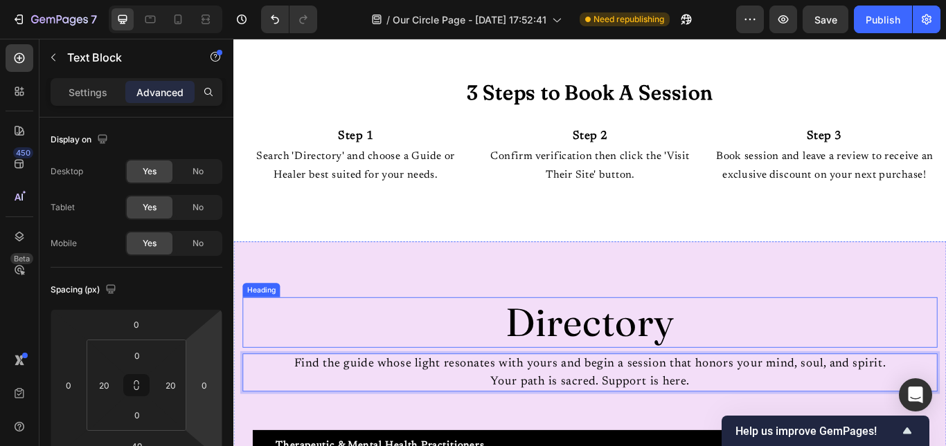
click at [642, 391] on span "Directory" at bounding box center [648, 369] width 197 height 57
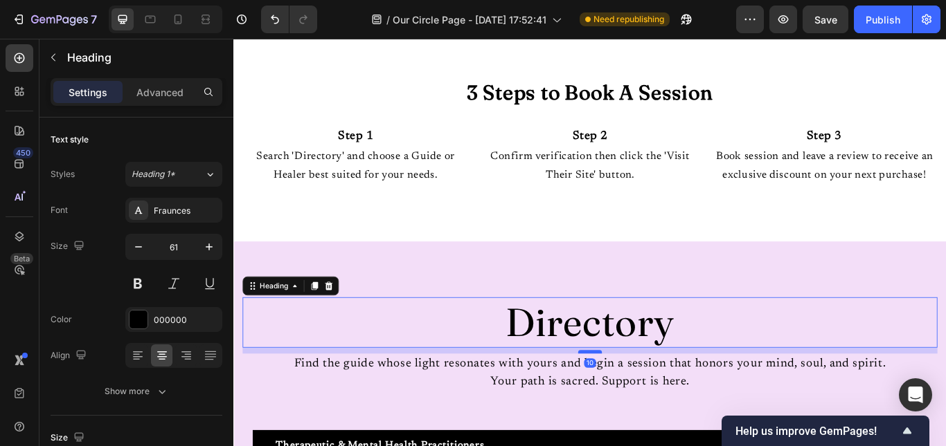
click at [639, 406] on div at bounding box center [649, 404] width 28 height 4
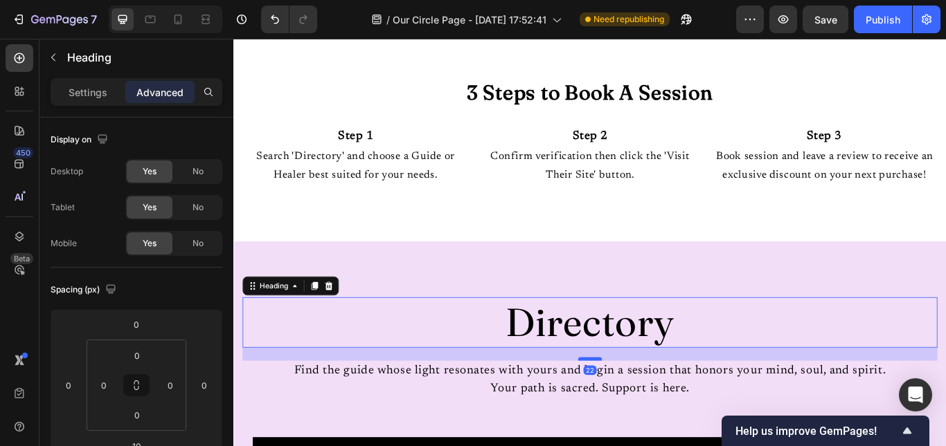
drag, startPoint x: 639, startPoint y: 425, endPoint x: 638, endPoint y: 433, distance: 8.3
click at [638, 415] on div at bounding box center [649, 412] width 28 height 4
type input "22"
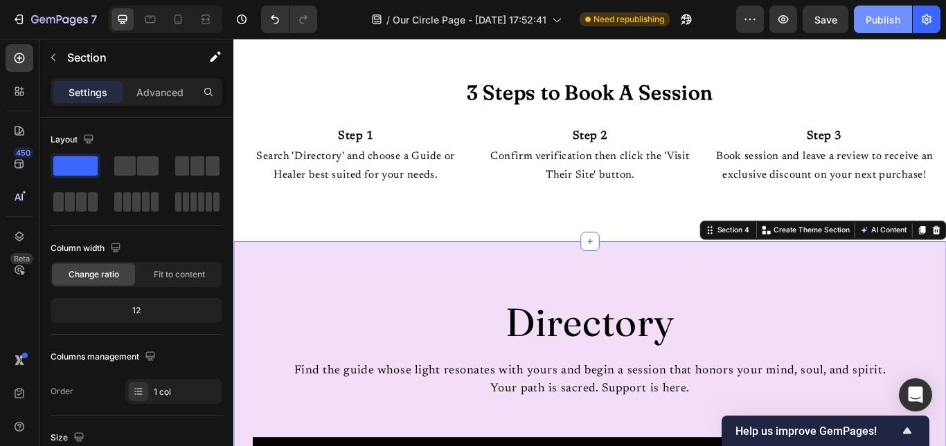
click at [895, 26] on div "Publish" at bounding box center [882, 19] width 35 height 15
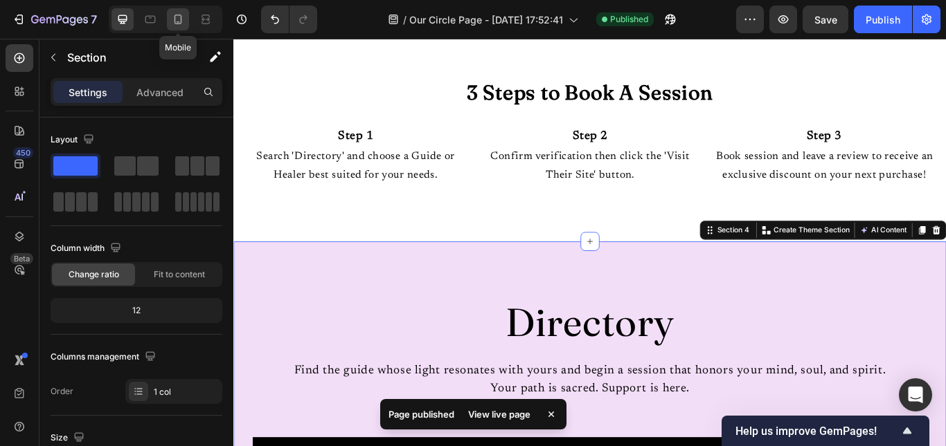
click at [181, 15] on icon at bounding box center [178, 20] width 8 height 10
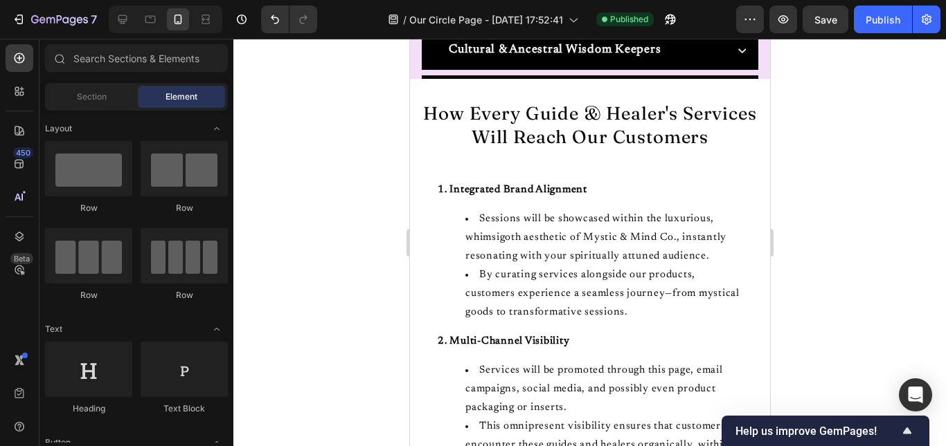
scroll to position [1189, 0]
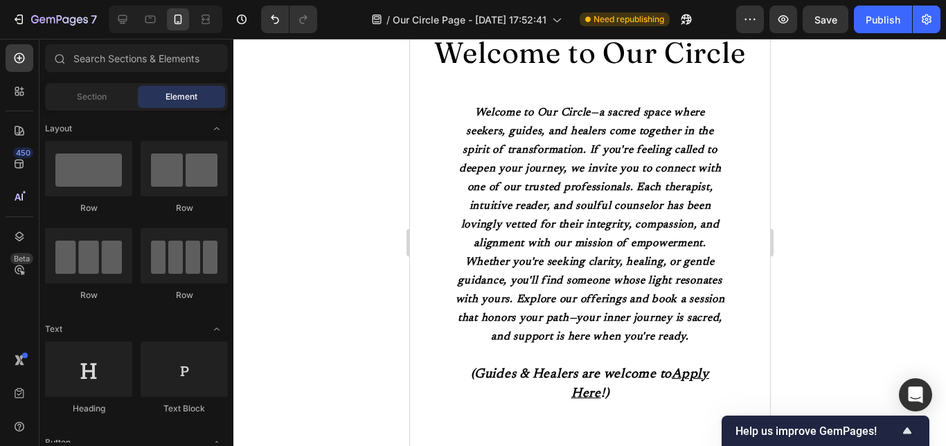
scroll to position [54, 0]
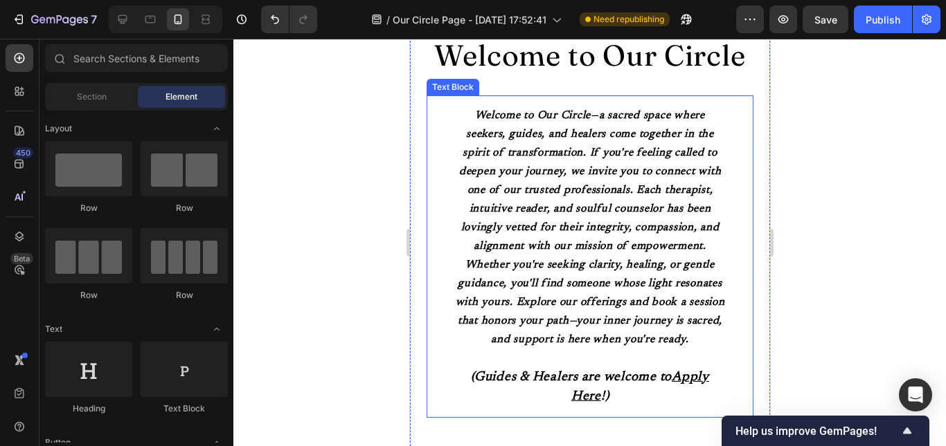
click at [671, 191] on strong "Welcome to Our Circle—a sacred space where seekers, guides, and healers come to…" at bounding box center [589, 227] width 269 height 235
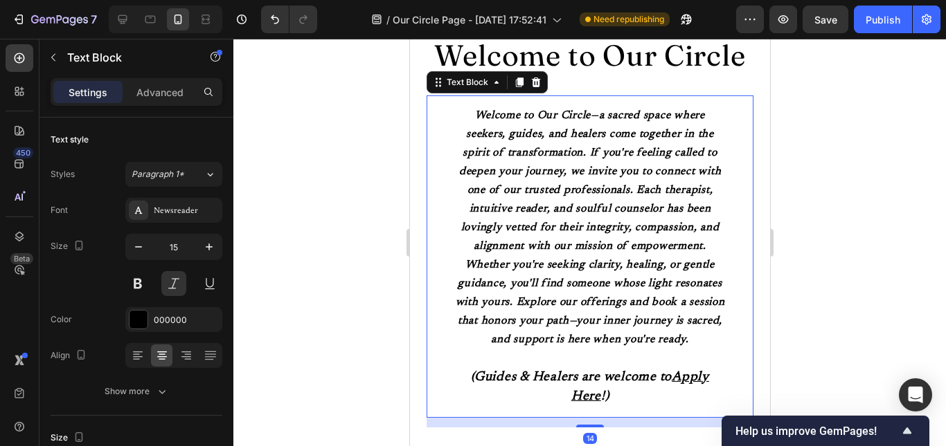
click at [671, 191] on strong "Welcome to Our Circle—a sacred space where seekers, guides, and healers come to…" at bounding box center [589, 227] width 269 height 235
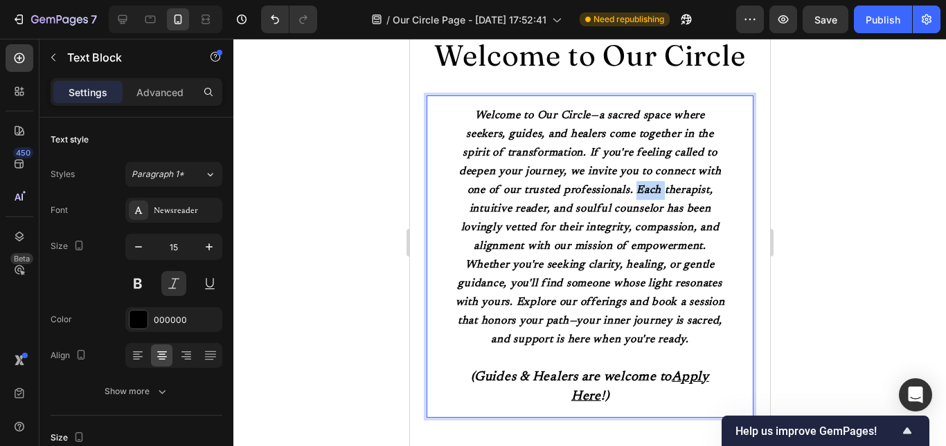
click at [671, 191] on strong "Welcome to Our Circle—a sacred space where seekers, guides, and healers come to…" at bounding box center [589, 227] width 269 height 235
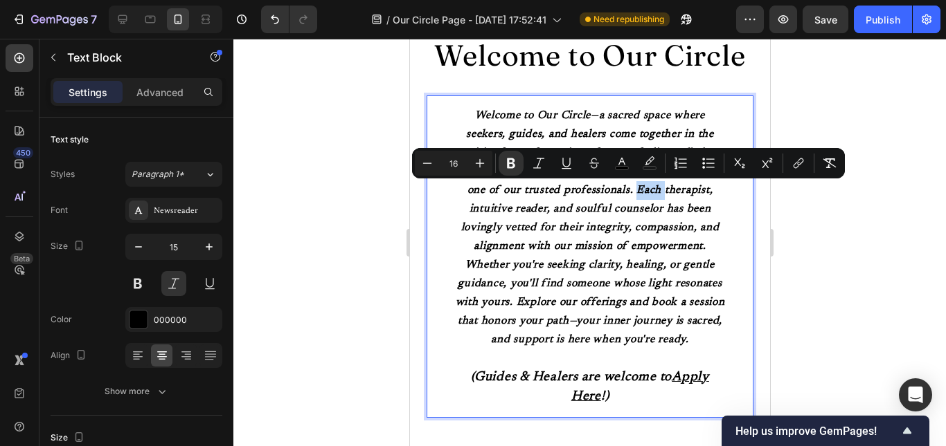
click at [671, 191] on strong "Welcome to Our Circle—a sacred space where seekers, guides, and healers come to…" at bounding box center [589, 227] width 269 height 235
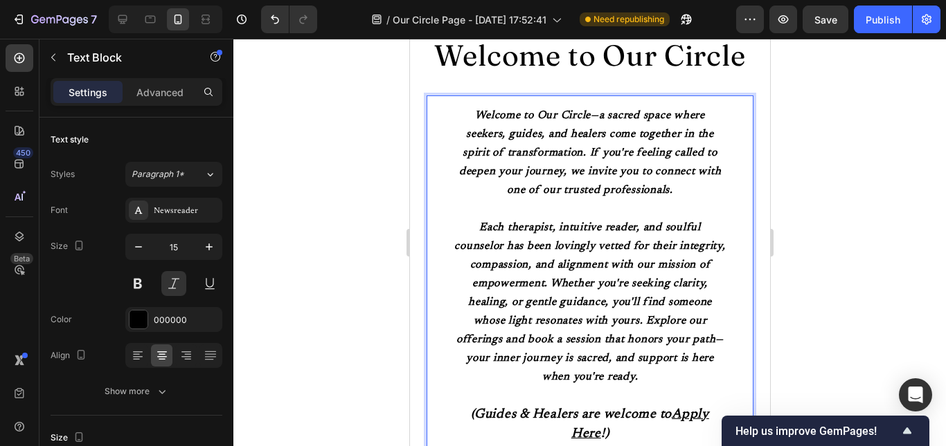
click at [696, 321] on p "Each therapist, intuitive reader, and soulful counselor has been lovingly vette…" at bounding box center [588, 303] width 271 height 168
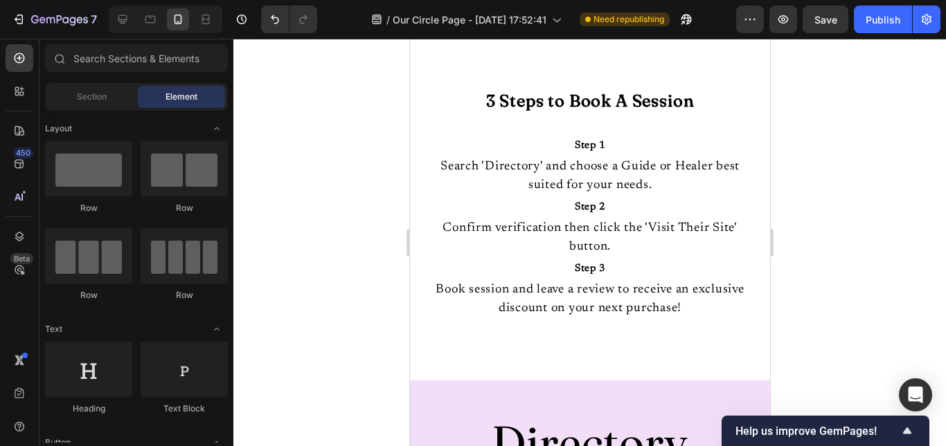
scroll to position [559, 0]
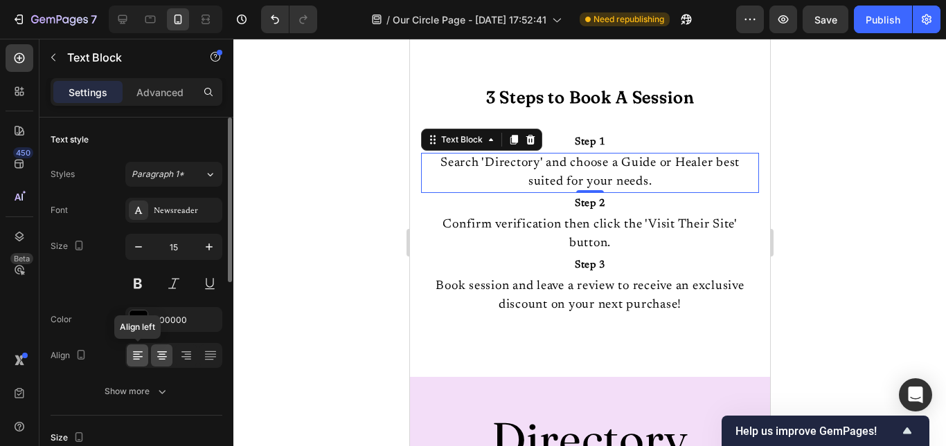
click at [139, 356] on icon at bounding box center [138, 356] width 10 height 1
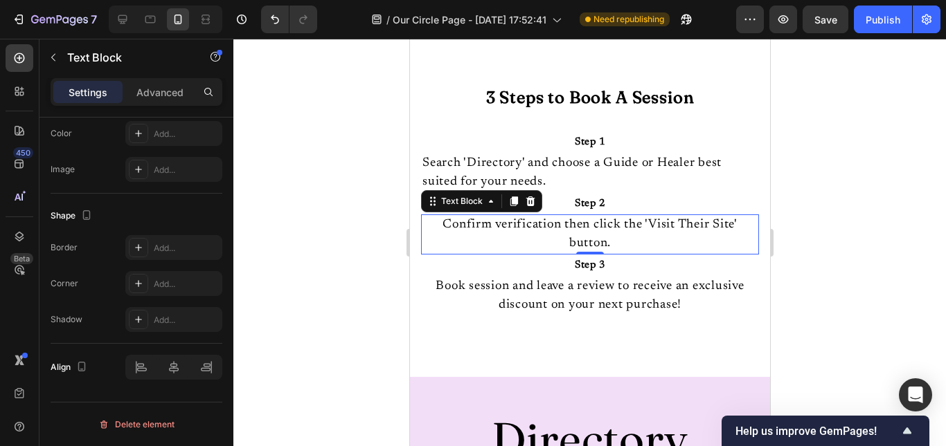
scroll to position [84, 0]
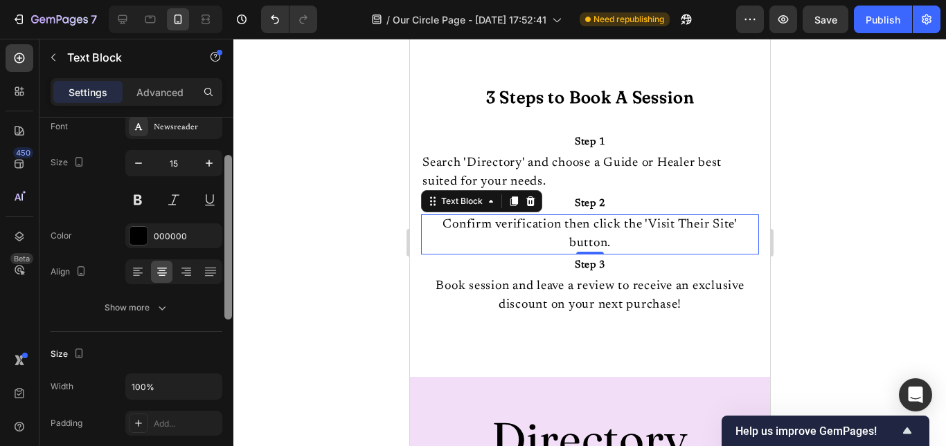
click at [231, 273] on div at bounding box center [228, 302] width 10 height 368
click at [141, 273] on icon at bounding box center [138, 273] width 10 height 1
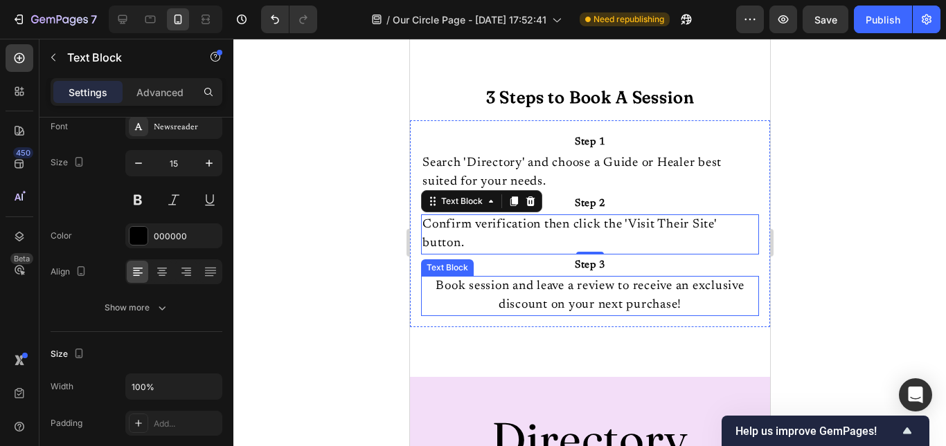
click at [474, 299] on p "Book session and leave a review to receive an exclusive discount on your next p…" at bounding box center [589, 296] width 335 height 37
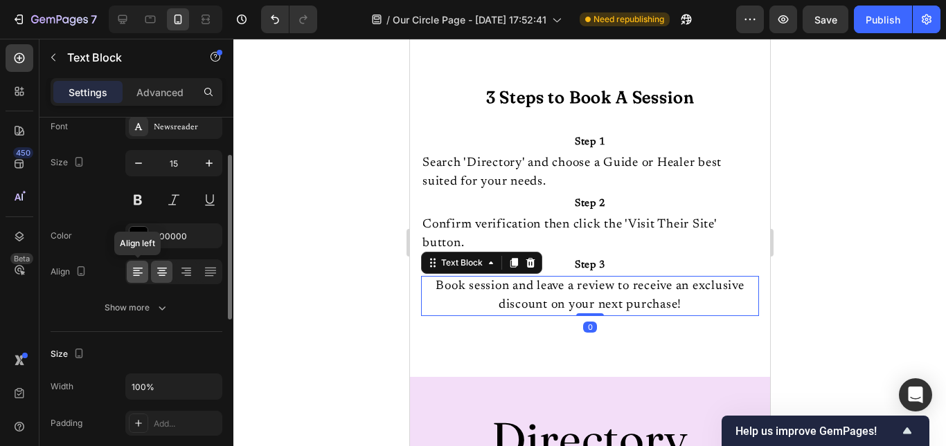
click at [141, 271] on icon at bounding box center [138, 272] width 14 height 14
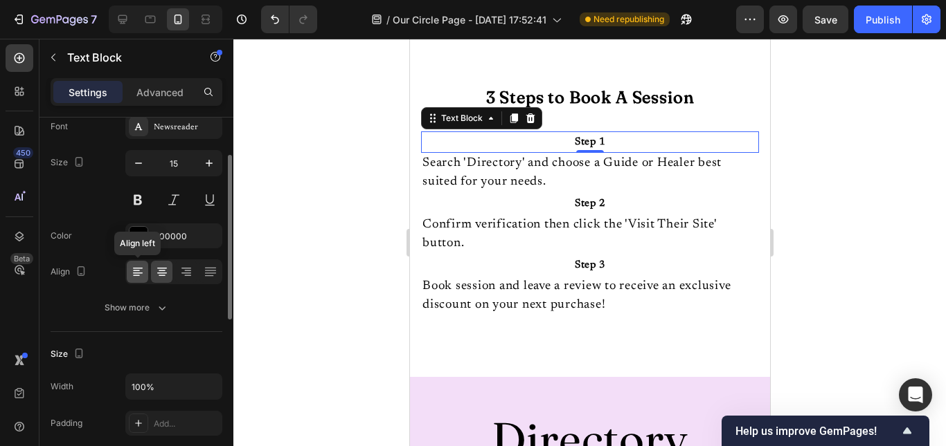
click at [140, 271] on icon at bounding box center [138, 272] width 14 height 14
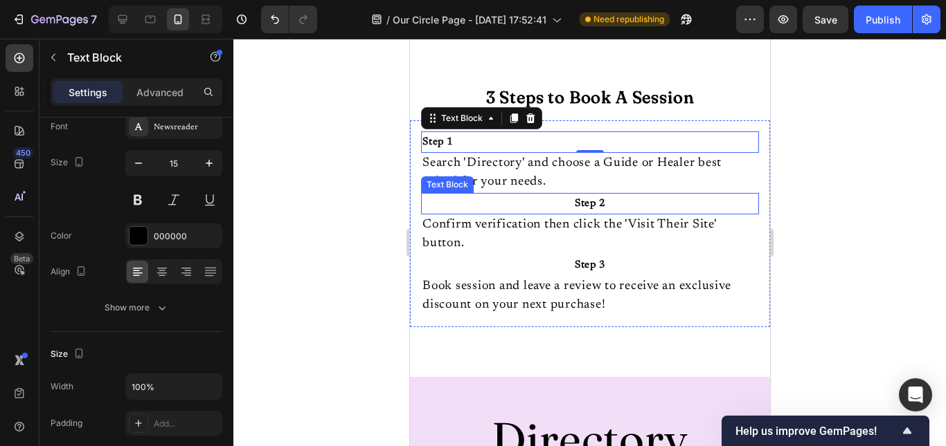
click at [553, 203] on p "Step 2" at bounding box center [589, 204] width 335 height 19
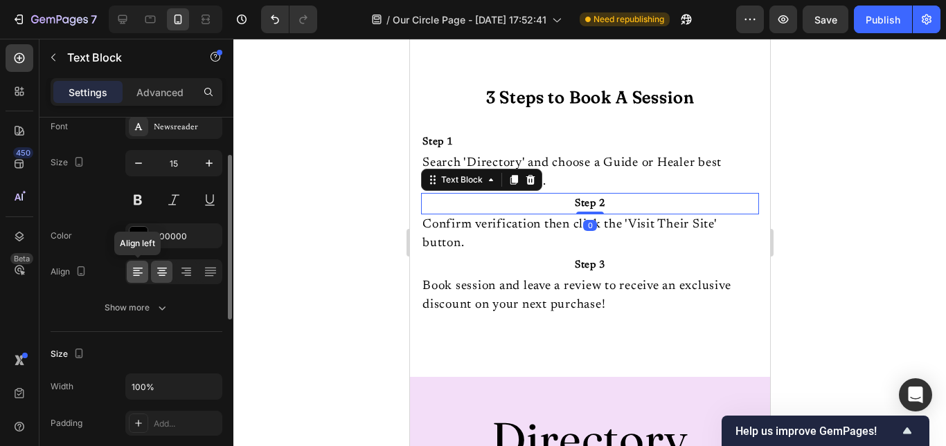
click at [139, 280] on div at bounding box center [137, 272] width 21 height 22
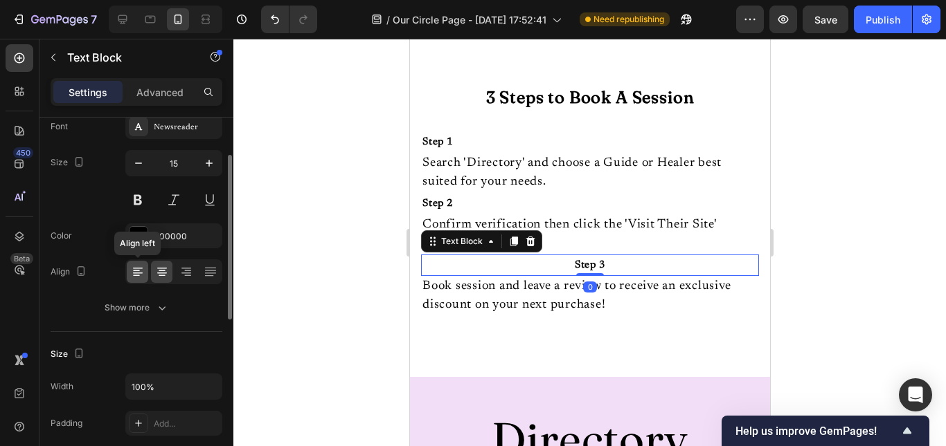
click at [136, 274] on icon at bounding box center [138, 272] width 14 height 14
click at [345, 231] on div at bounding box center [589, 243] width 712 height 408
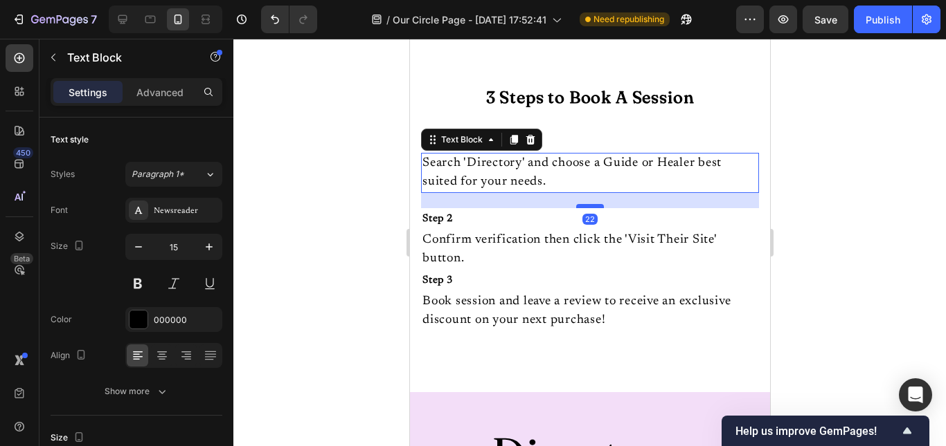
drag, startPoint x: 583, startPoint y: 190, endPoint x: 581, endPoint y: 205, distance: 15.3
click at [581, 205] on div at bounding box center [589, 206] width 28 height 4
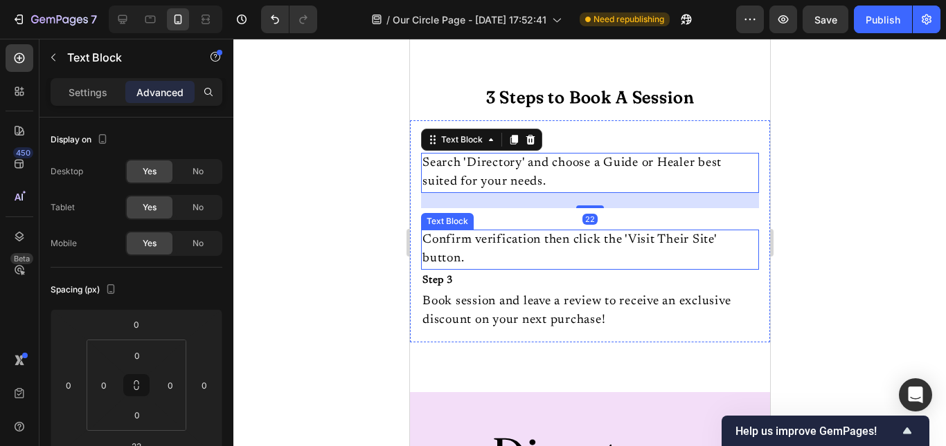
click at [604, 255] on p "Confirm verification then click the 'Visit Their Site' button." at bounding box center [589, 249] width 335 height 37
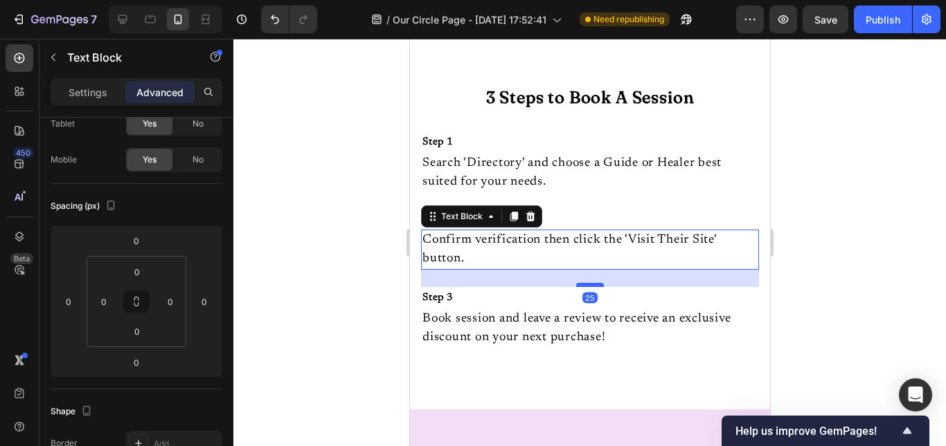
drag, startPoint x: 584, startPoint y: 267, endPoint x: 580, endPoint y: 284, distance: 17.8
click at [580, 284] on div at bounding box center [589, 285] width 28 height 4
type input "25"
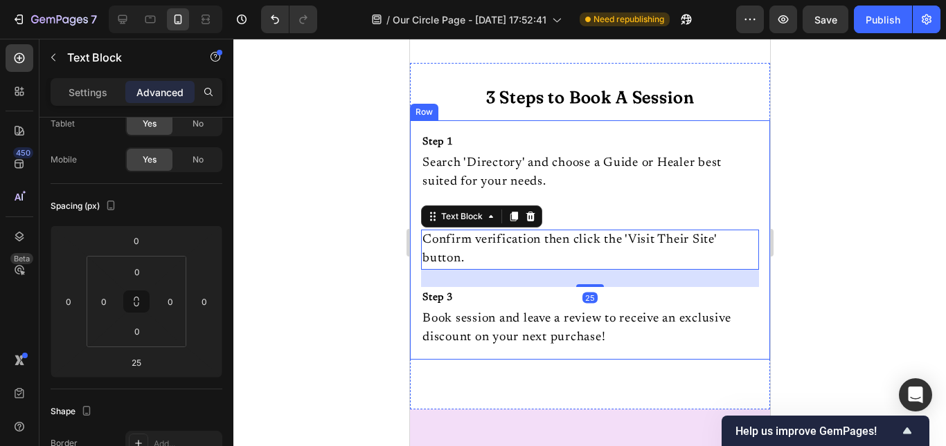
click at [349, 258] on div at bounding box center [589, 243] width 712 height 408
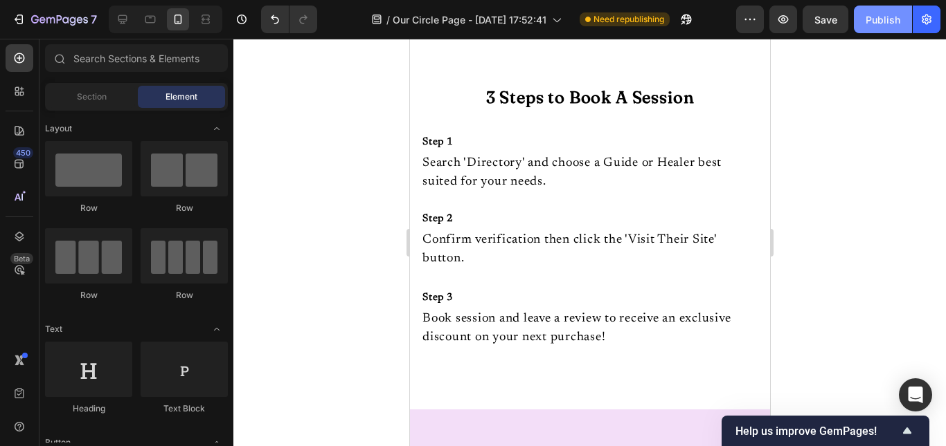
click at [876, 29] on button "Publish" at bounding box center [882, 20] width 58 height 28
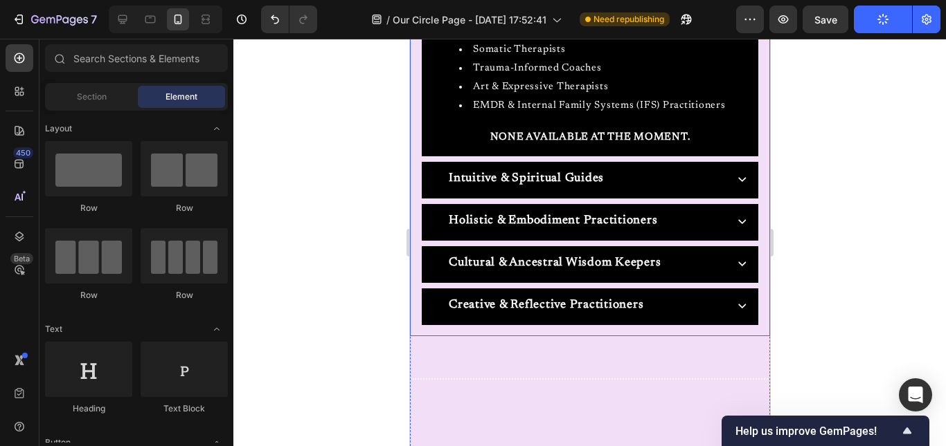
scroll to position [1215, 0]
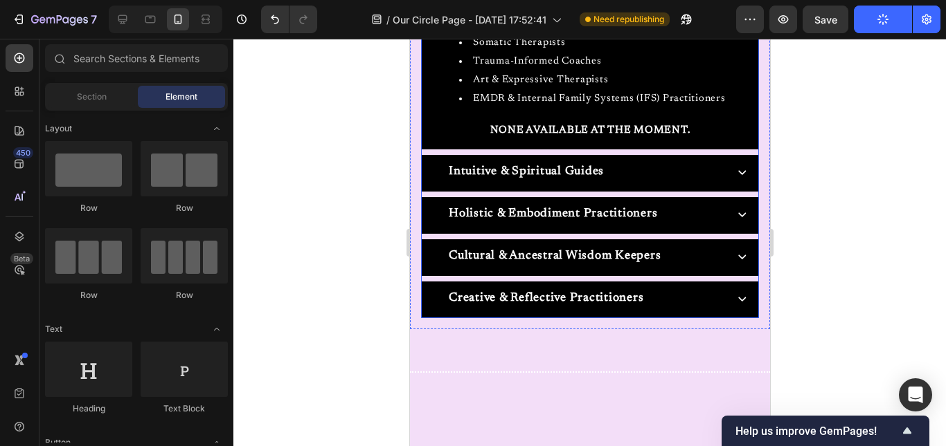
click at [693, 161] on div "Intuitive & Spiritual Guides" at bounding box center [575, 172] width 293 height 23
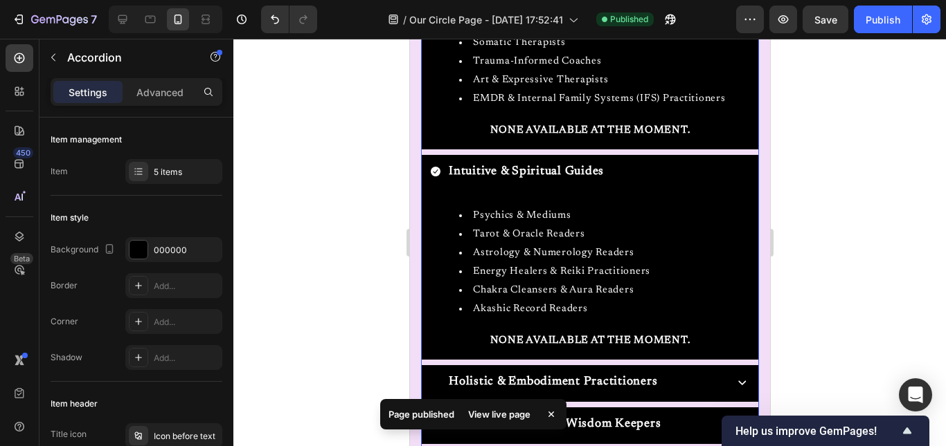
click at [691, 170] on div "Intuitive & Spiritual Guides" at bounding box center [575, 172] width 293 height 23
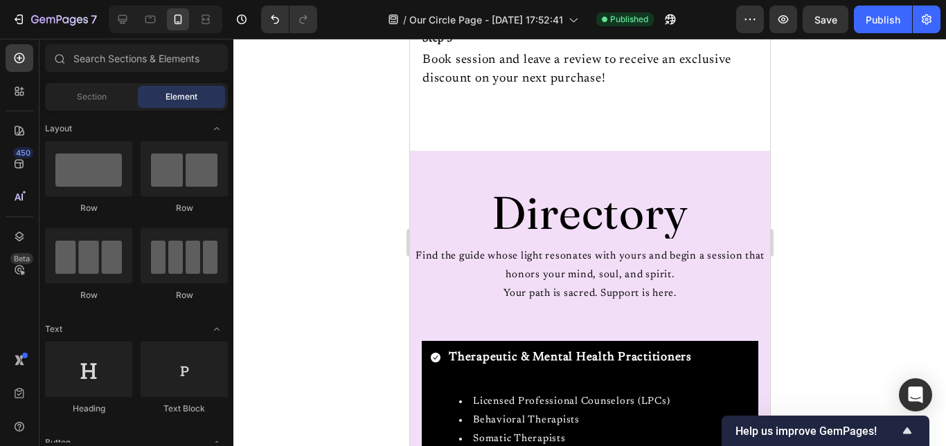
scroll to position [815, 0]
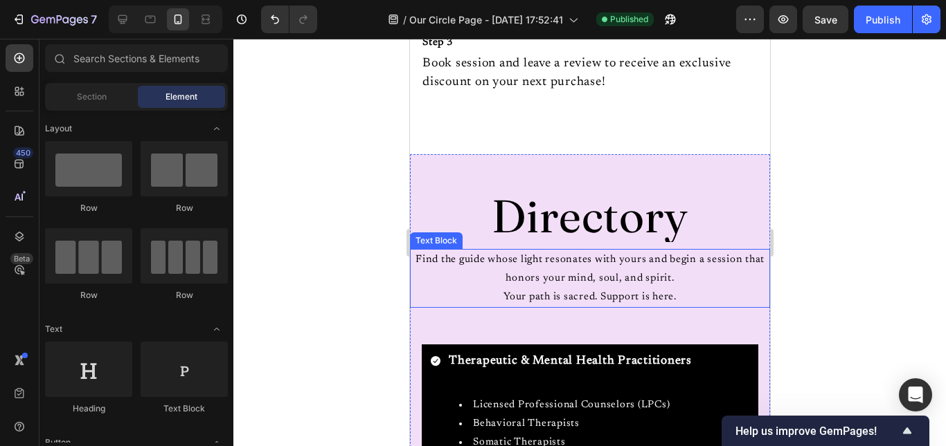
click at [565, 276] on p "Find the guide whose light resonates with yours and begin a session that honors…" at bounding box center [588, 269] width 357 height 37
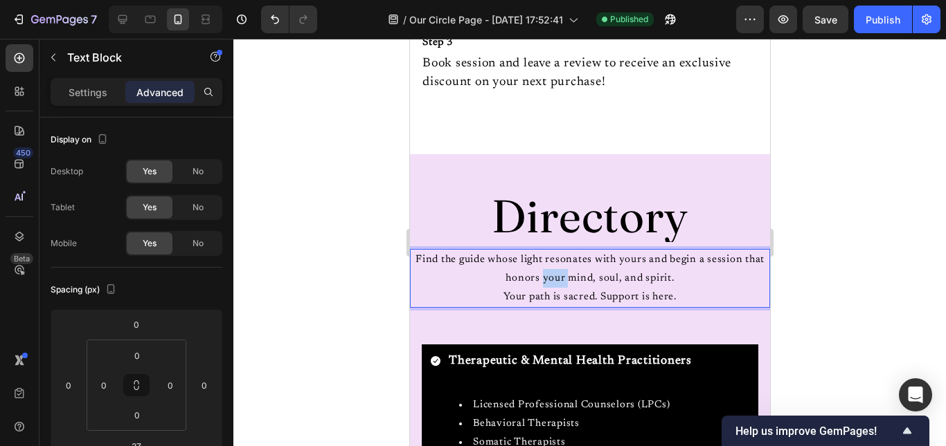
click at [565, 276] on p "Find the guide whose light resonates with yours and begin a session that honors…" at bounding box center [588, 269] width 357 height 37
click at [513, 291] on p "Your path is sacred. Support is here." at bounding box center [588, 297] width 357 height 19
click at [493, 255] on p "Find the guide whose light resonates with yours and begin a session that honors…" at bounding box center [588, 269] width 357 height 37
click at [892, 19] on div "Publish" at bounding box center [882, 19] width 35 height 15
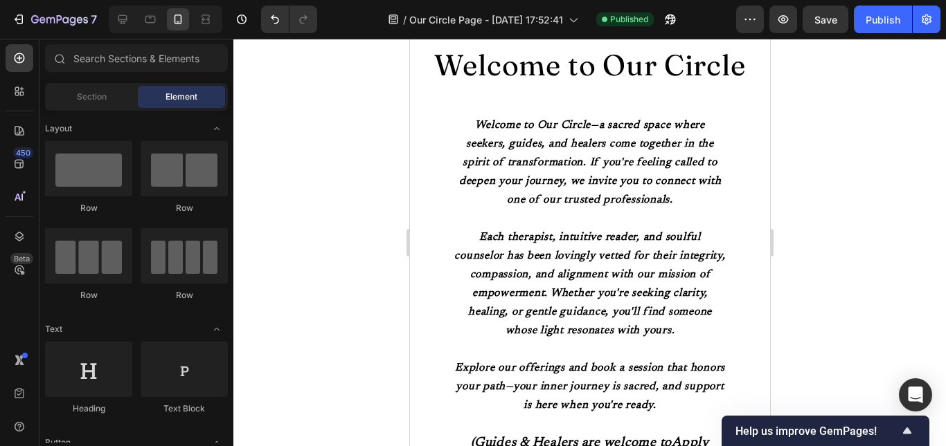
scroll to position [0, 0]
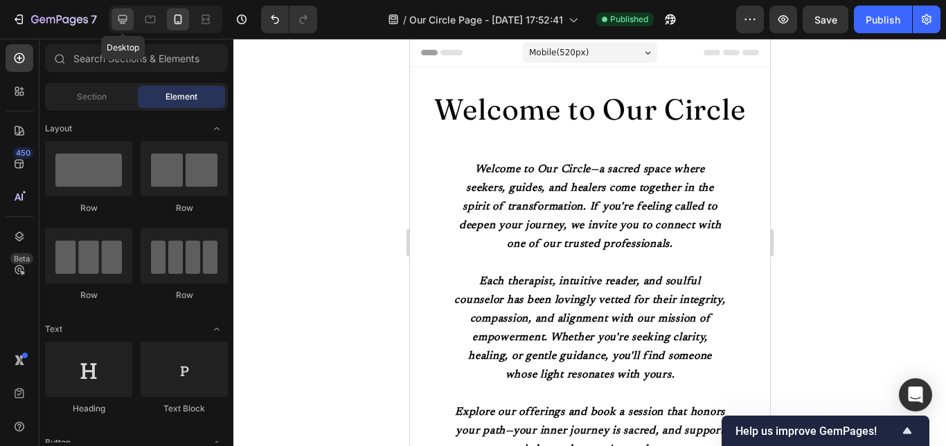
click at [120, 15] on icon at bounding box center [123, 19] width 14 height 14
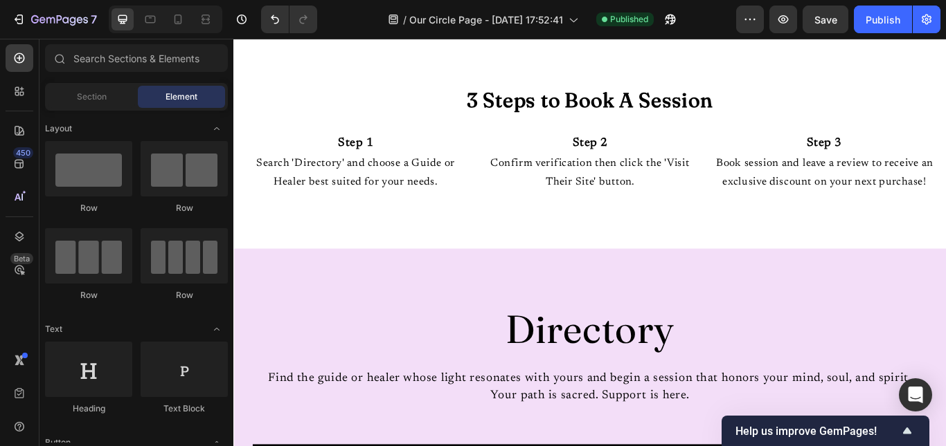
scroll to position [832, 0]
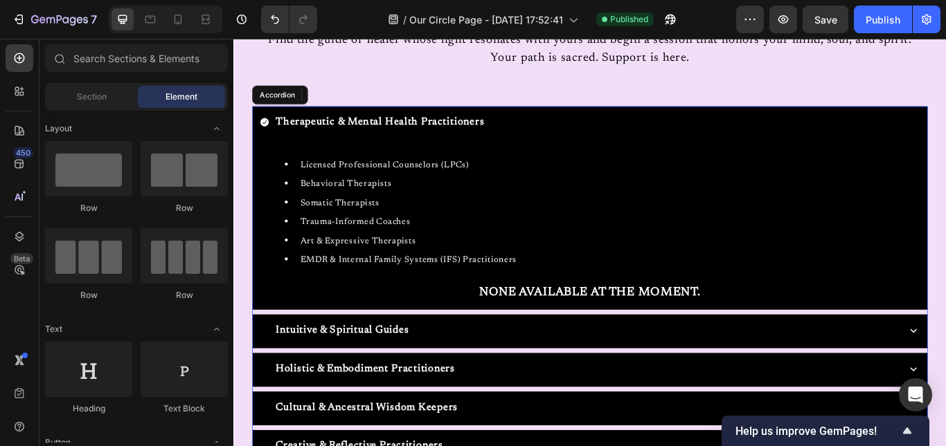
click at [570, 123] on div "Therapeutic & Mental Health Practitioners" at bounding box center [648, 137] width 786 height 39
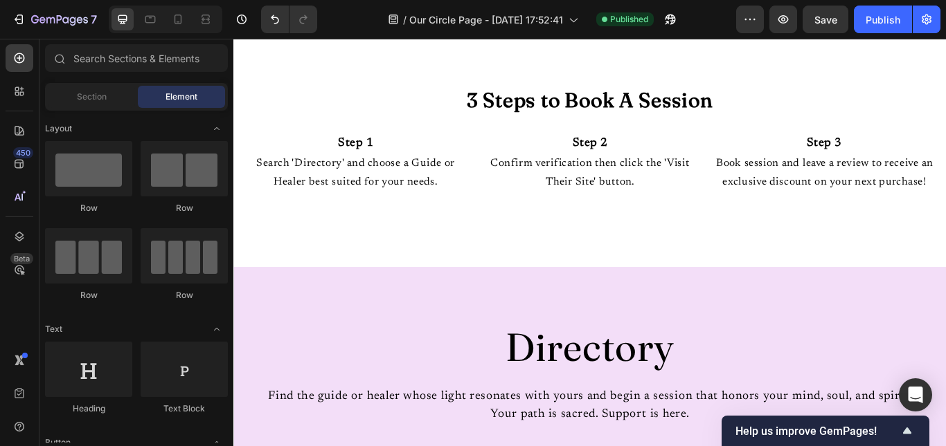
scroll to position [0, 0]
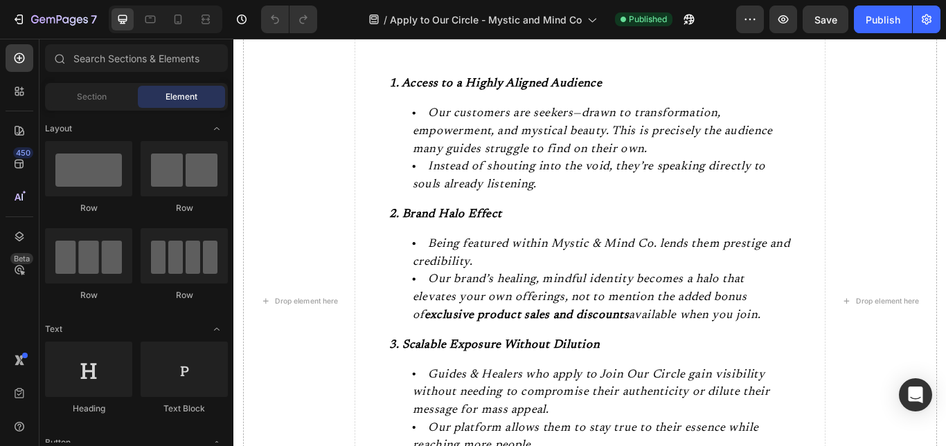
scroll to position [832, 0]
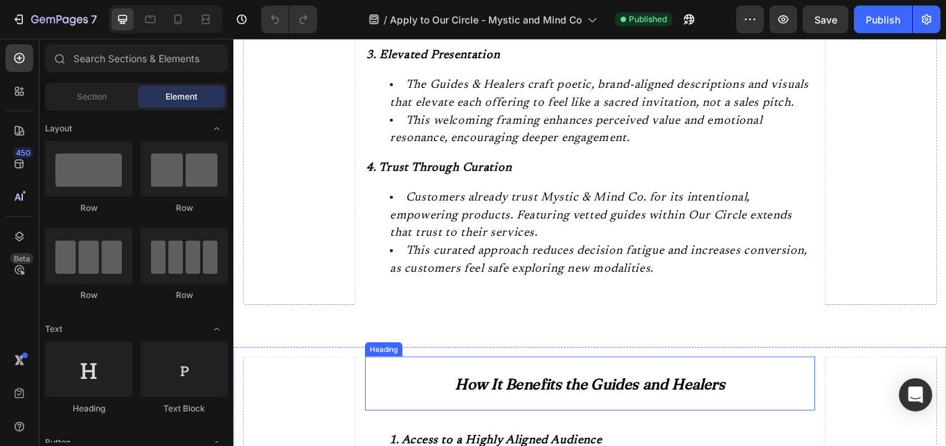
click at [721, 446] on h2 "How It Benefits the Guides and Healers" at bounding box center [648, 441] width 524 height 63
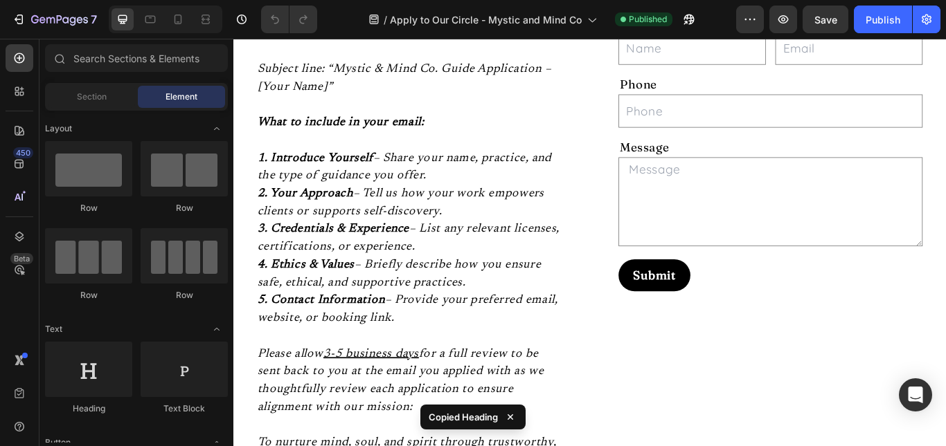
scroll to position [1588, 0]
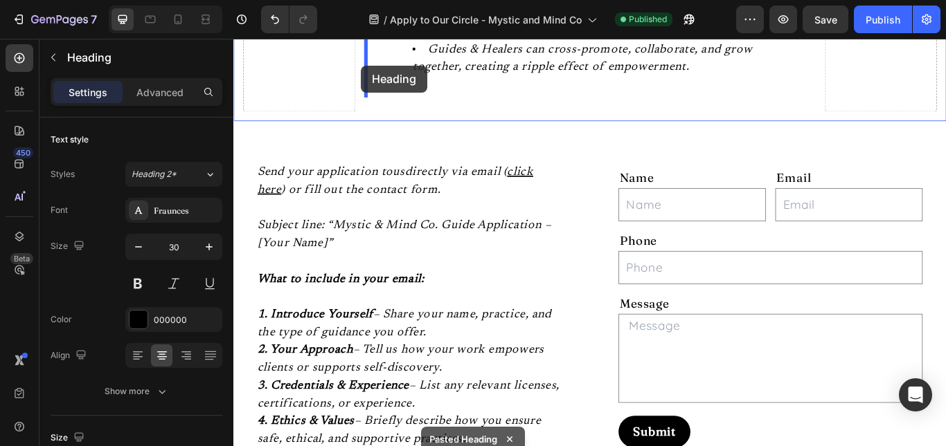
scroll to position [1773, 0]
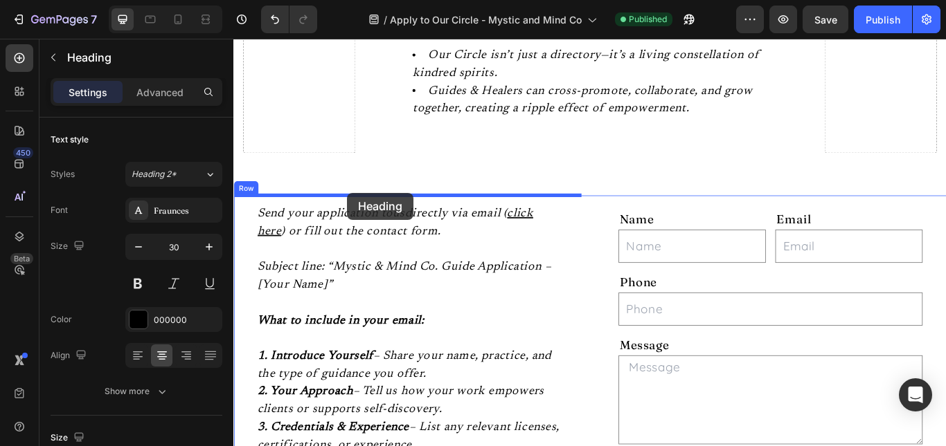
drag, startPoint x: 373, startPoint y: 134, endPoint x: 365, endPoint y: 220, distance: 86.9
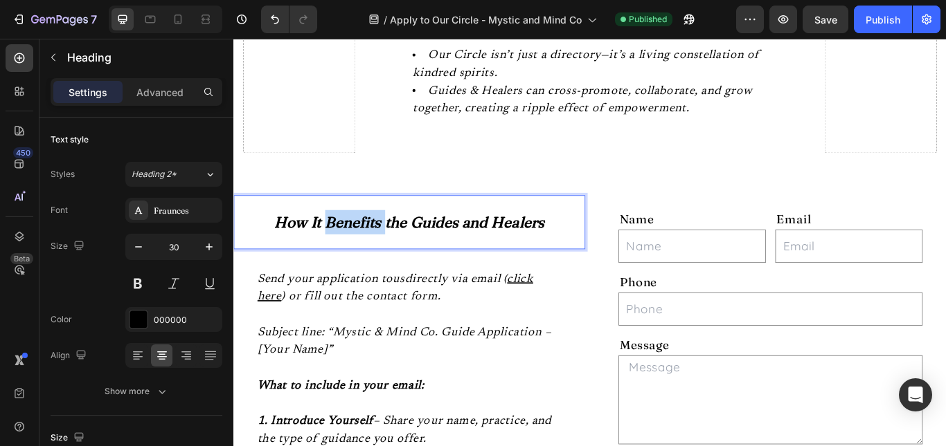
click at [374, 251] on icon "How It Benefits the Guides and Healers" at bounding box center [438, 253] width 315 height 21
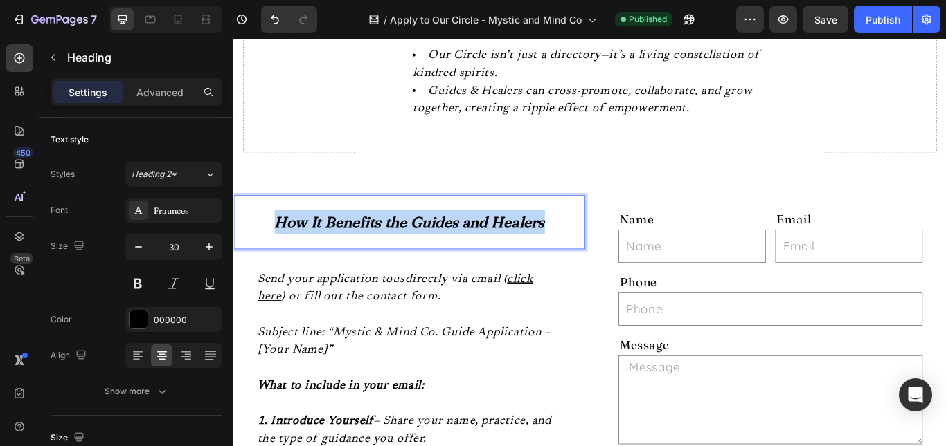
click at [374, 251] on icon "How It Benefits the Guides and Healers" at bounding box center [438, 253] width 315 height 21
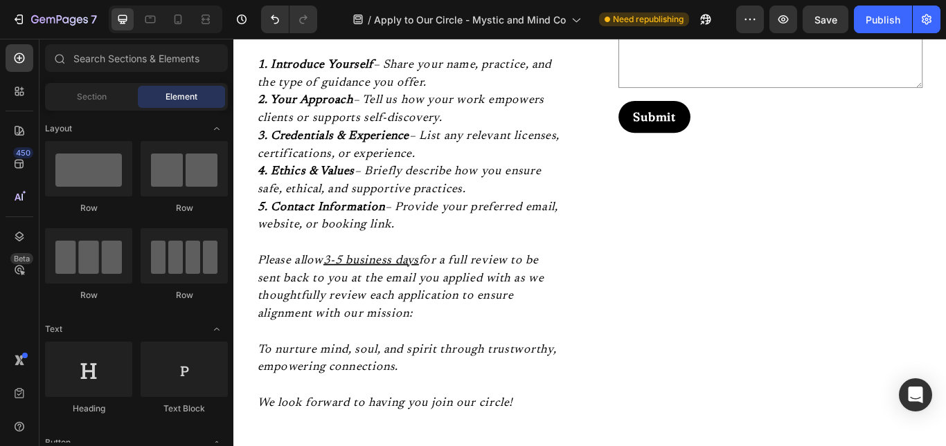
scroll to position [2580, 0]
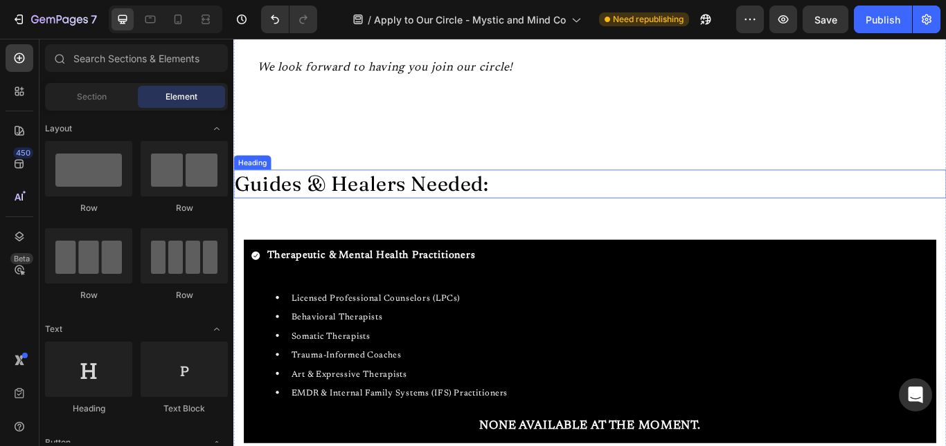
click at [523, 205] on h2 "Guides & Healers Needed:" at bounding box center [648, 208] width 831 height 33
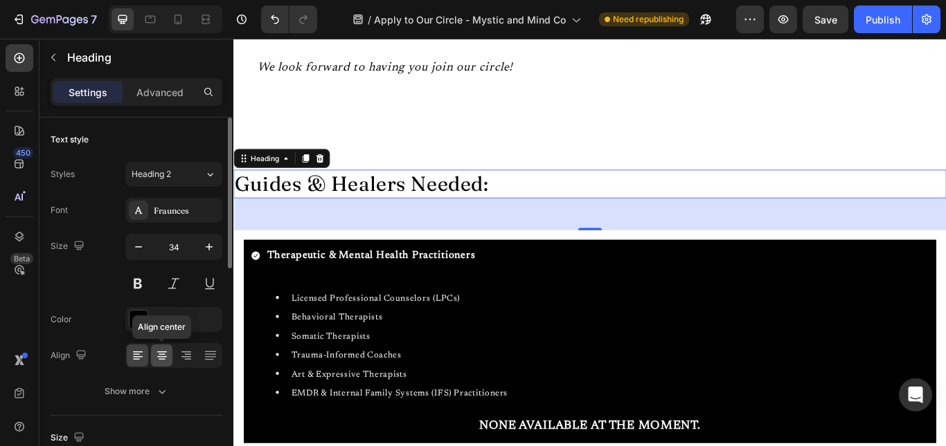
click at [162, 359] on icon at bounding box center [162, 356] width 14 height 14
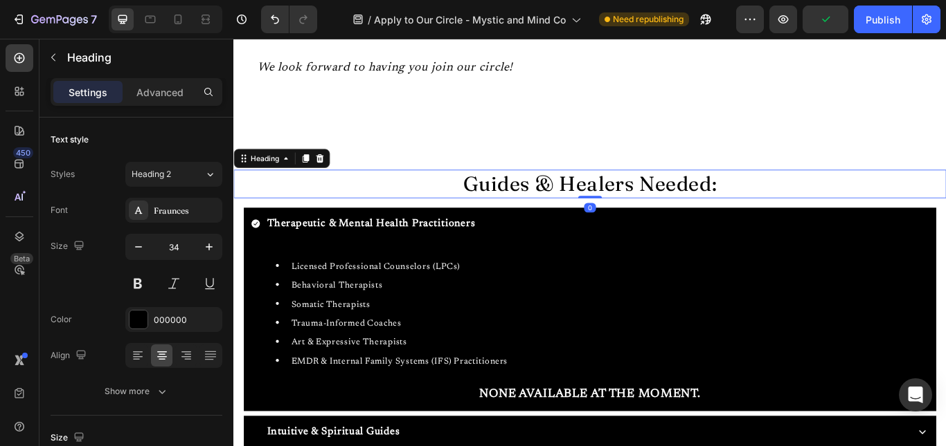
drag, startPoint x: 640, startPoint y: 260, endPoint x: 639, endPoint y: 219, distance: 40.9
click at [639, 219] on div "Guides & Healers Needed: Heading 0" at bounding box center [648, 208] width 831 height 33
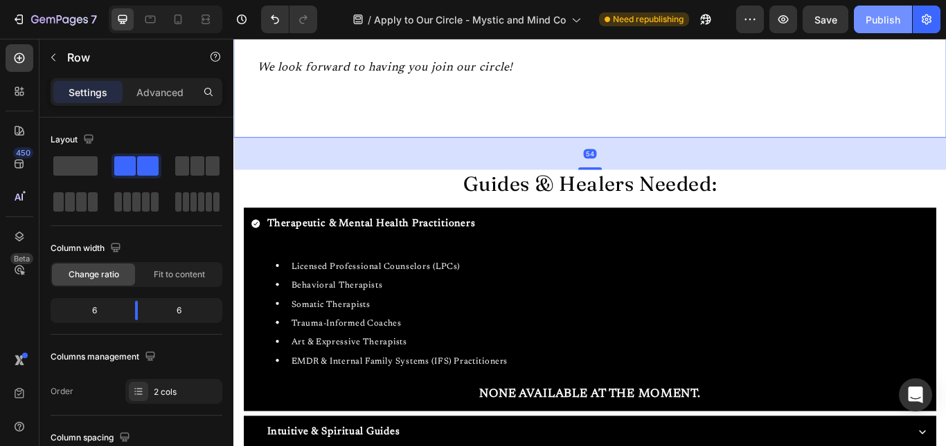
click at [869, 18] on div "Publish" at bounding box center [882, 19] width 35 height 15
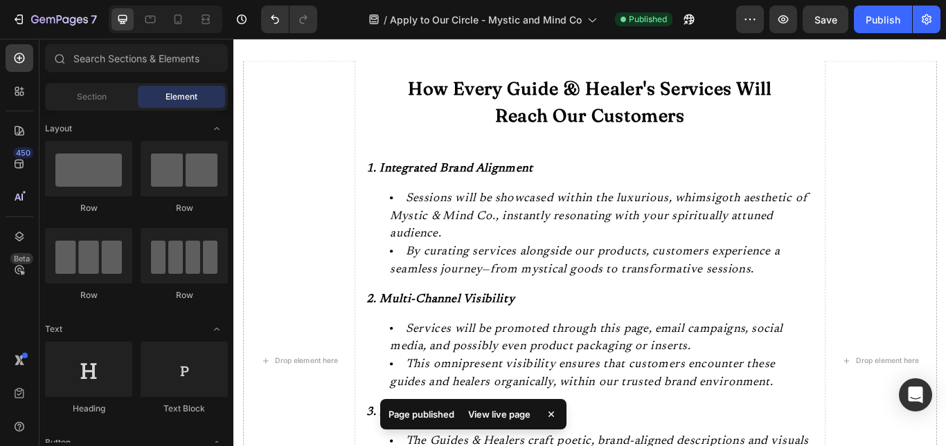
scroll to position [0, 0]
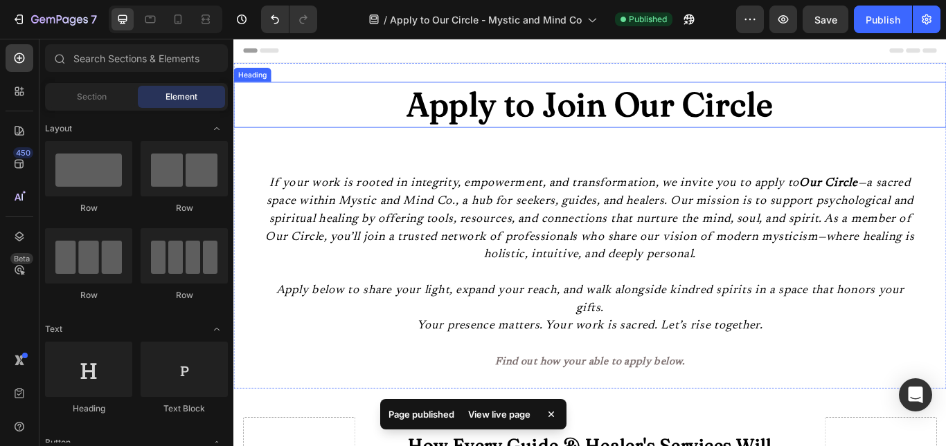
click at [863, 114] on h2 "Apply to Join Our Circle" at bounding box center [648, 115] width 831 height 53
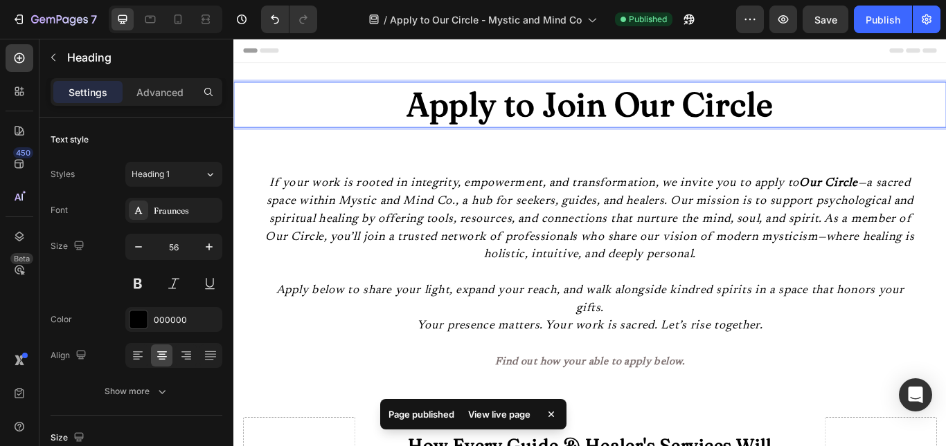
click at [863, 114] on h2 "Apply to Join Our Circle" at bounding box center [648, 115] width 831 height 53
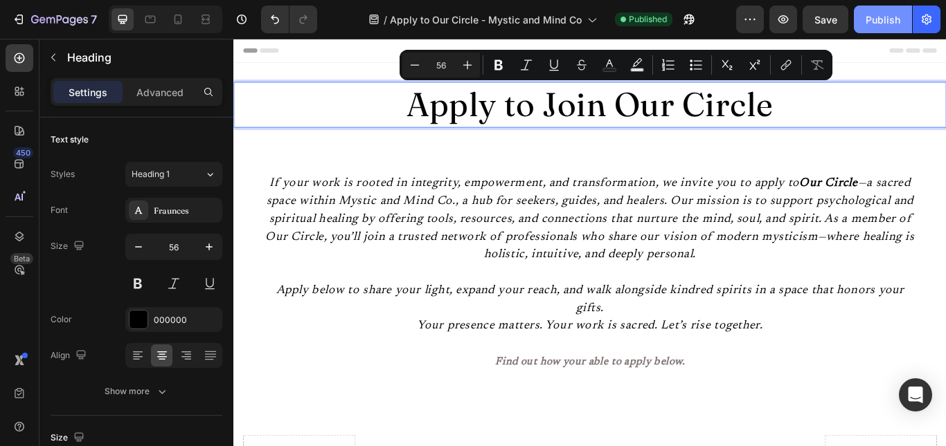
click at [876, 21] on div "Publish" at bounding box center [882, 19] width 35 height 15
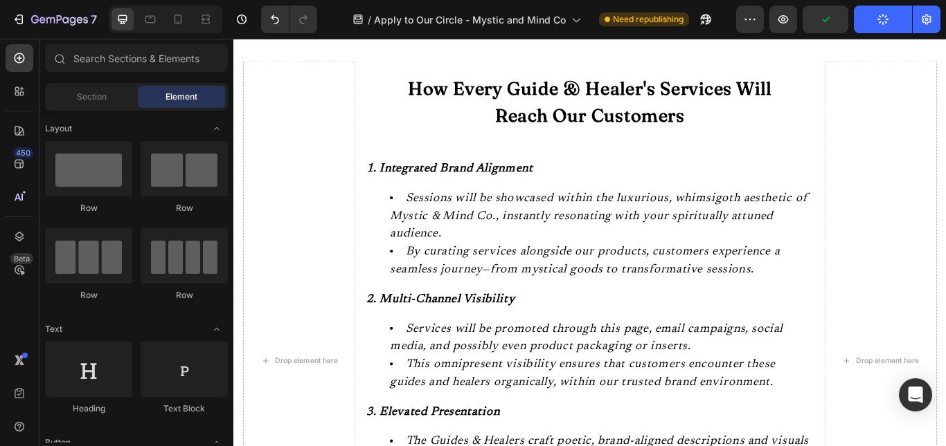
scroll to position [832, 0]
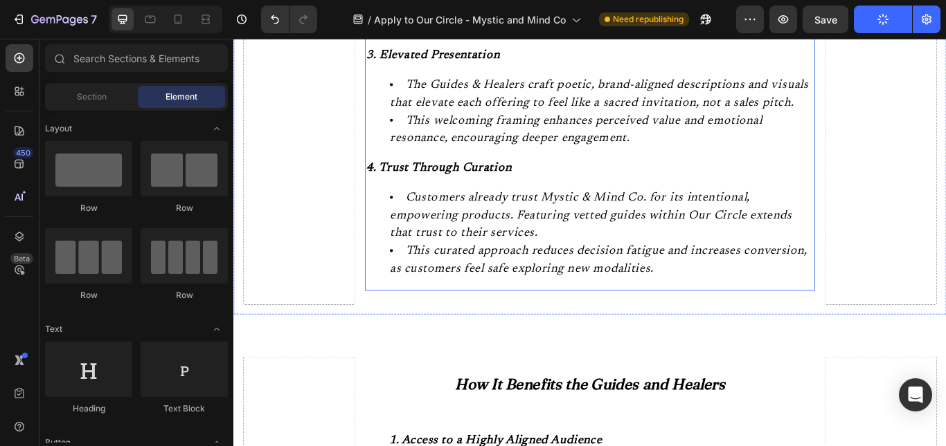
click at [789, 315] on li "This curated approach reduces decision fatigue and increases conversion, as cus…" at bounding box center [662, 297] width 494 height 42
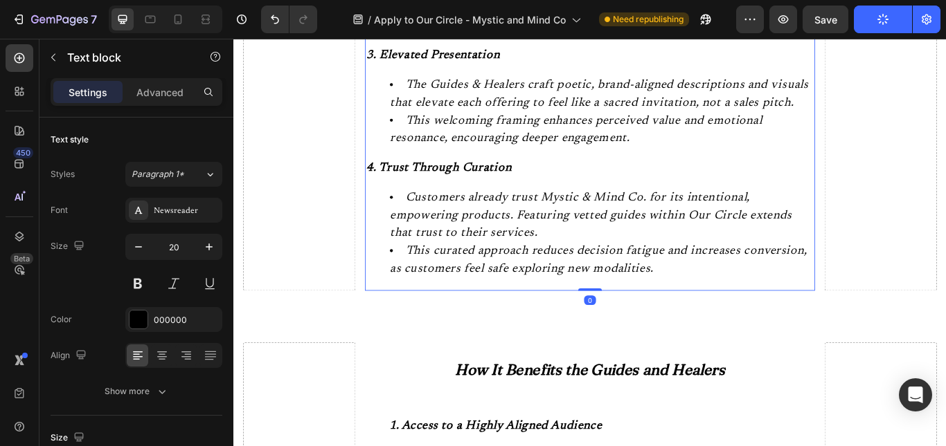
drag, startPoint x: 647, startPoint y: 347, endPoint x: 649, endPoint y: 309, distance: 37.4
click at [649, 309] on div "1. Integrated Brand Alignment Sessions will be showcased within the luxurious, …" at bounding box center [648, 48] width 524 height 570
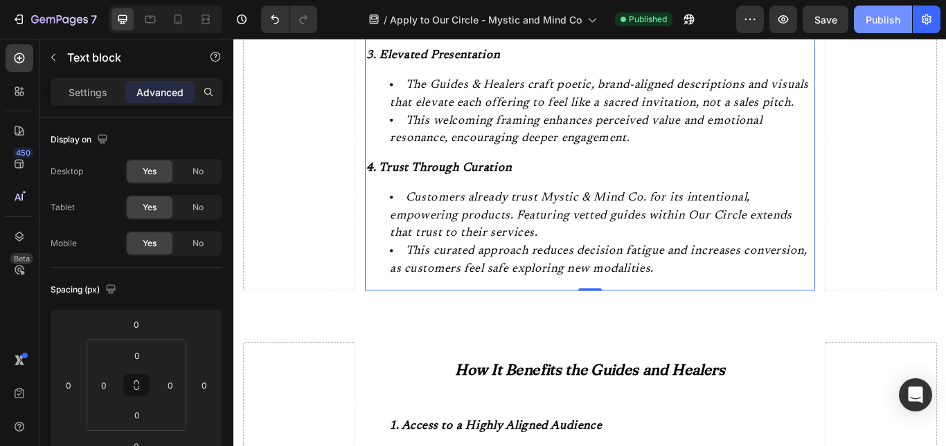
click at [874, 21] on div "Publish" at bounding box center [882, 19] width 35 height 15
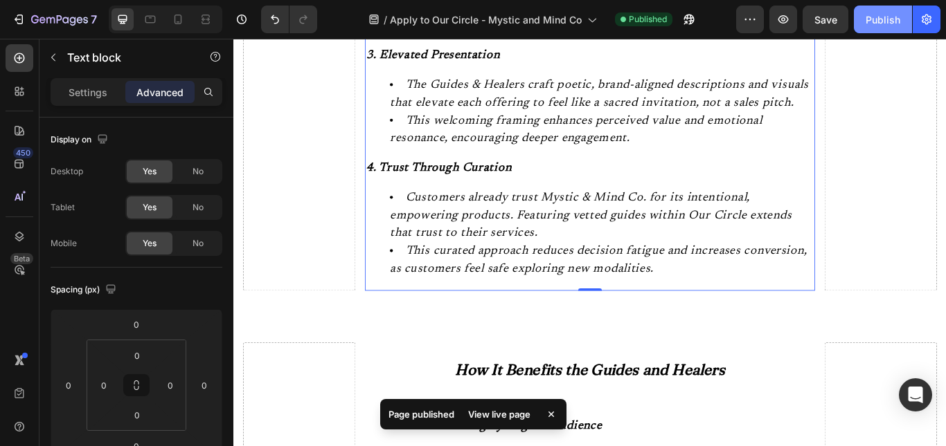
click at [874, 21] on div "Publish" at bounding box center [882, 19] width 35 height 15
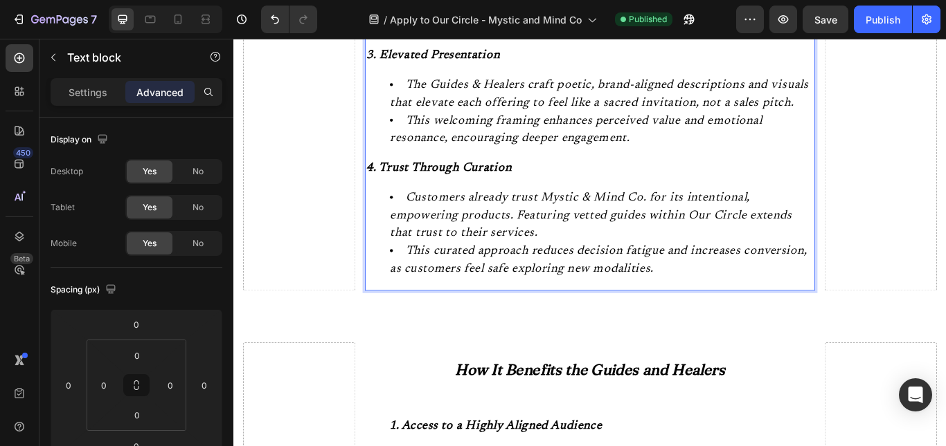
click at [541, 197] on p "4. Trust Through Curation" at bounding box center [648, 189] width 521 height 21
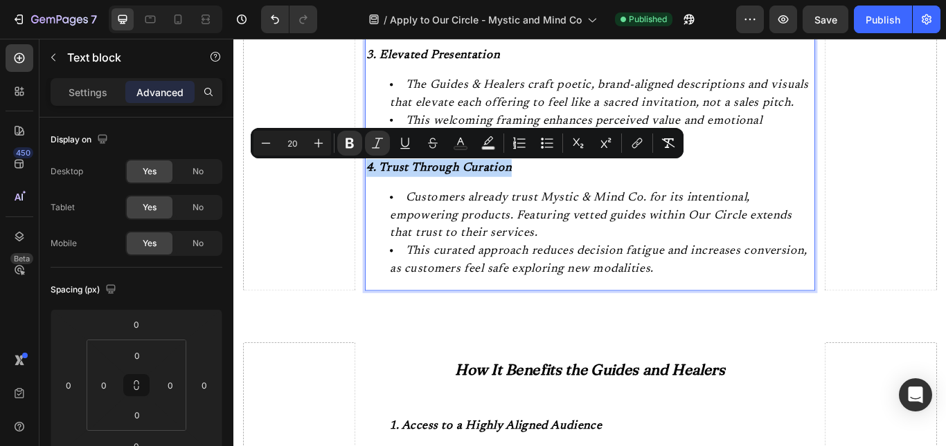
click at [541, 197] on p "4. Trust Through Curation" at bounding box center [648, 189] width 521 height 21
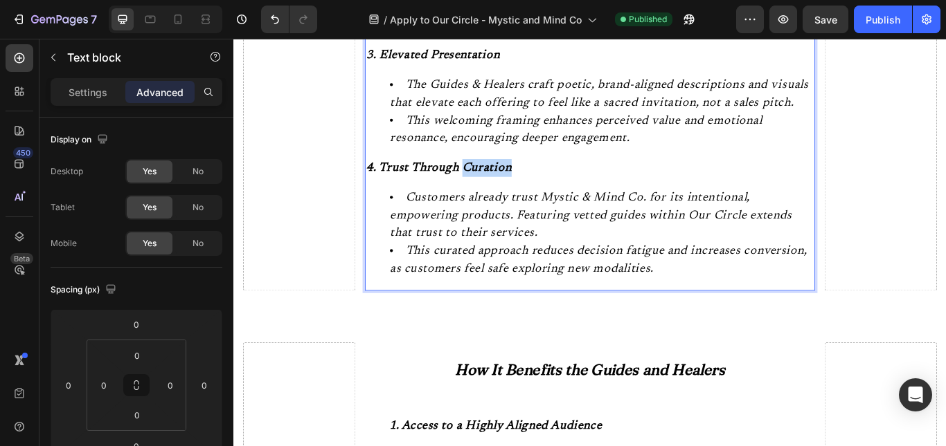
click at [541, 197] on p "4. Trust Through Curation" at bounding box center [648, 189] width 521 height 21
click at [402, 190] on strong "4. Trust Through Curation" at bounding box center [473, 190] width 170 height 14
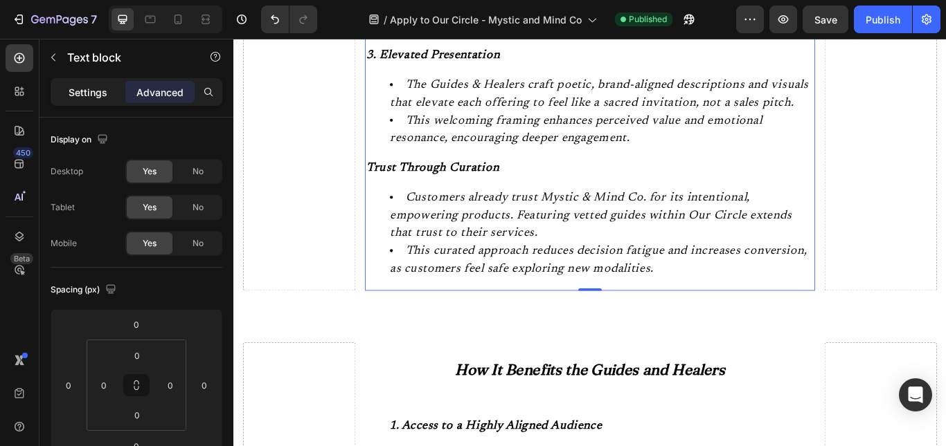
click at [101, 97] on p "Settings" at bounding box center [88, 92] width 39 height 15
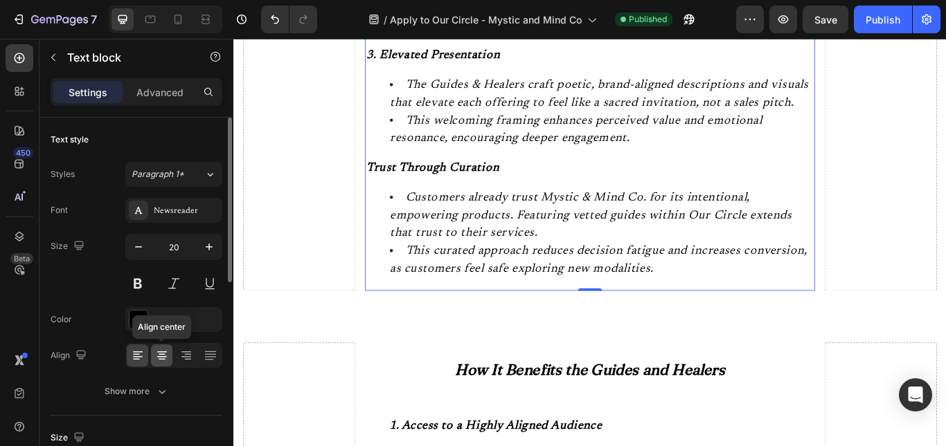
click at [166, 362] on icon at bounding box center [162, 356] width 14 height 14
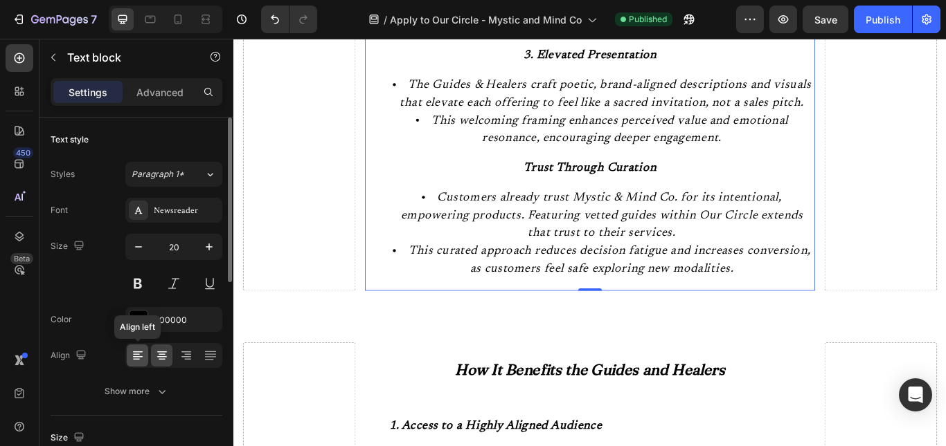
click at [133, 356] on icon at bounding box center [138, 356] width 14 height 14
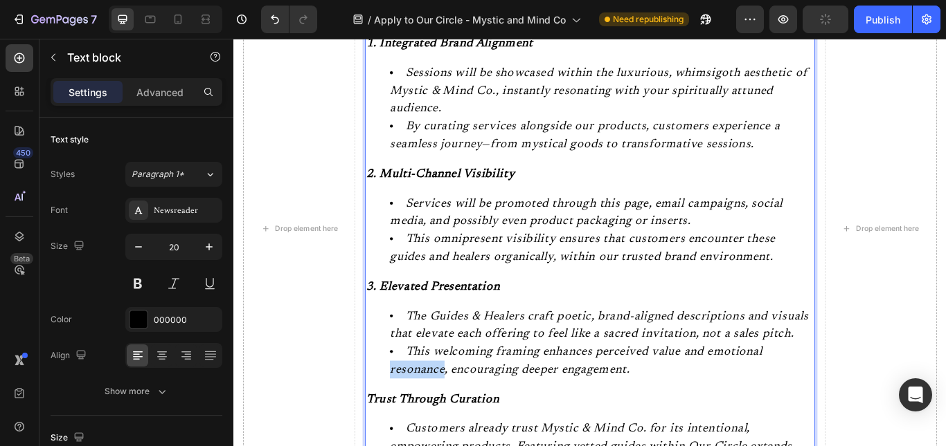
click at [397, 187] on div "1. Integrated Brand Alignment Sessions will be showcased within the luxurious, …" at bounding box center [648, 318] width 524 height 570
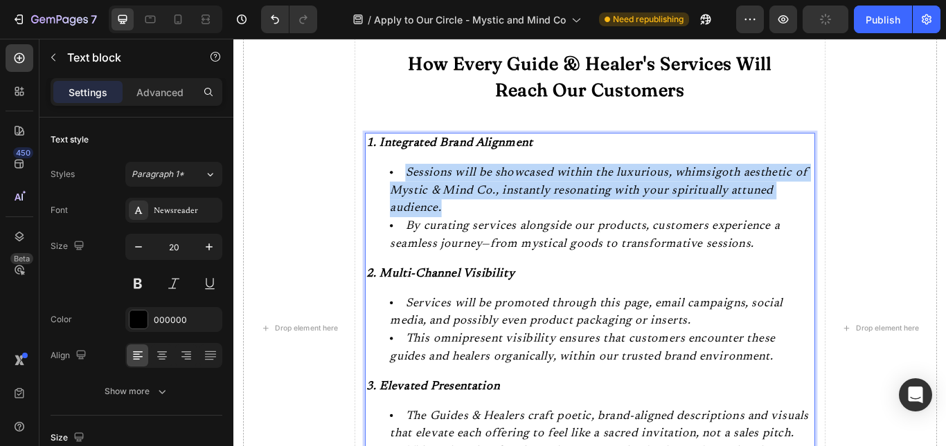
scroll to position [329, 0]
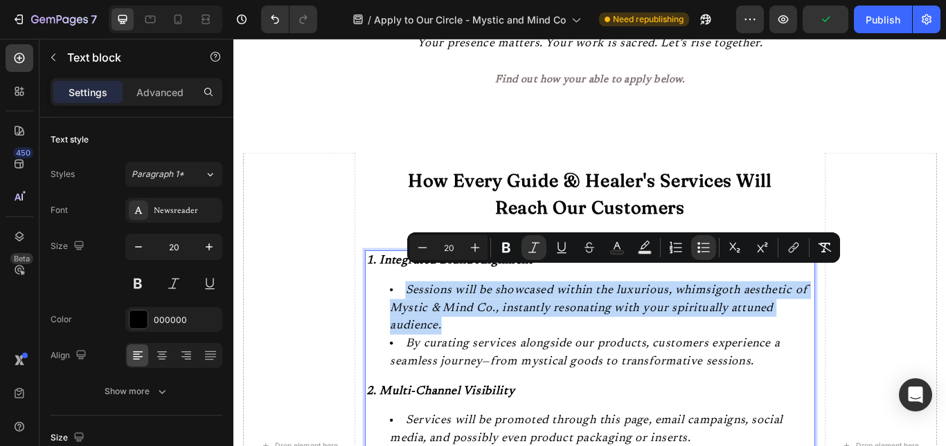
click at [510, 336] on icon "Sessions will be showcased within the luxurious, whimsigoth aesthetic of Mystic…" at bounding box center [658, 352] width 487 height 55
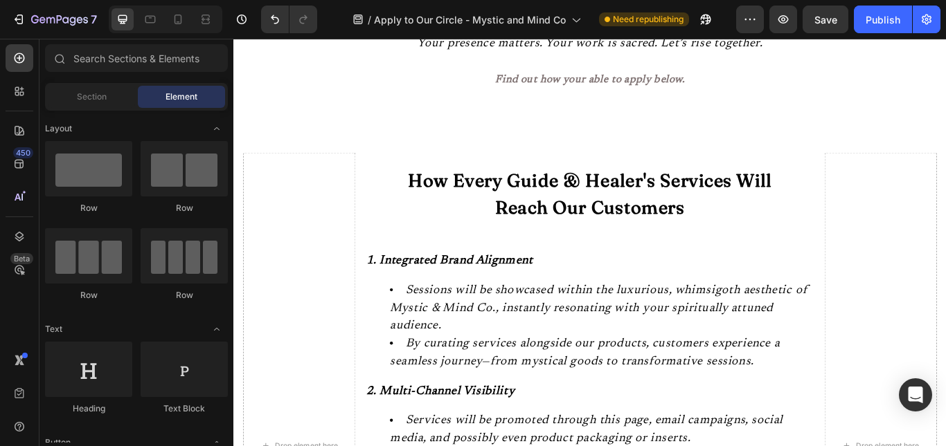
scroll to position [0, 0]
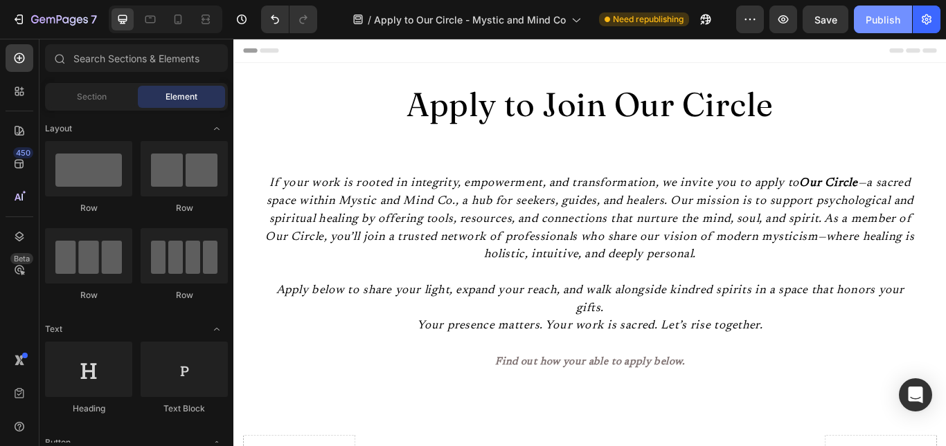
click at [882, 29] on button "Publish" at bounding box center [882, 20] width 58 height 28
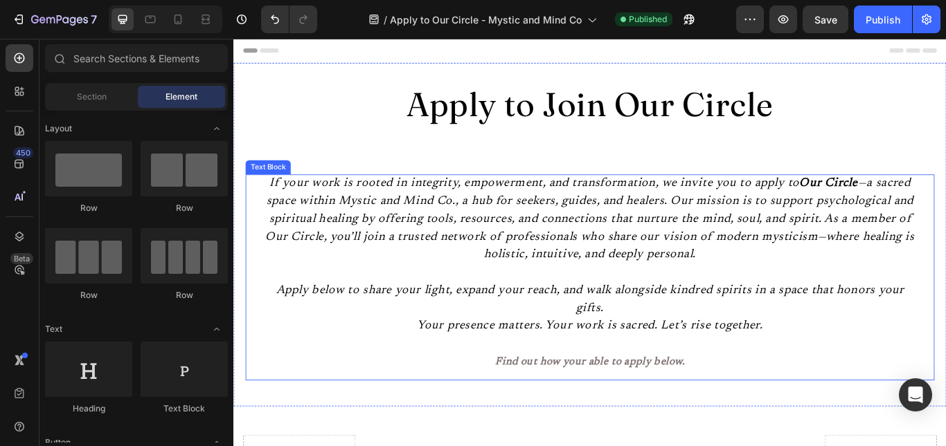
click at [722, 405] on p "Find out how your able to apply below." at bounding box center [648, 415] width 768 height 21
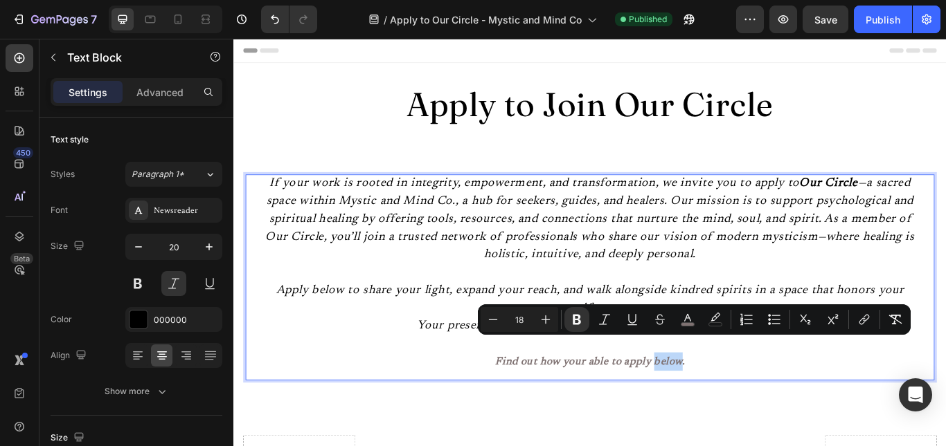
click at [722, 410] on strong "Find out how your able to apply below." at bounding box center [649, 416] width 222 height 12
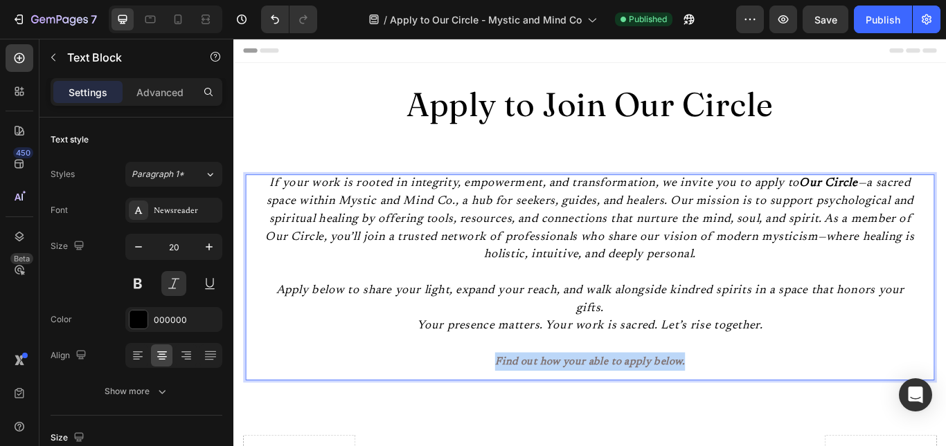
click at [722, 410] on strong "Find out how your able to apply below." at bounding box center [649, 416] width 222 height 12
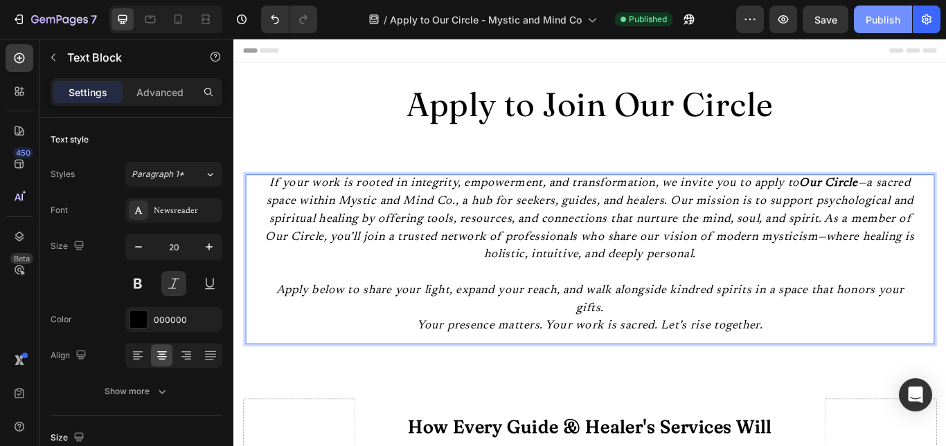
click at [885, 15] on div "Publish" at bounding box center [882, 19] width 35 height 15
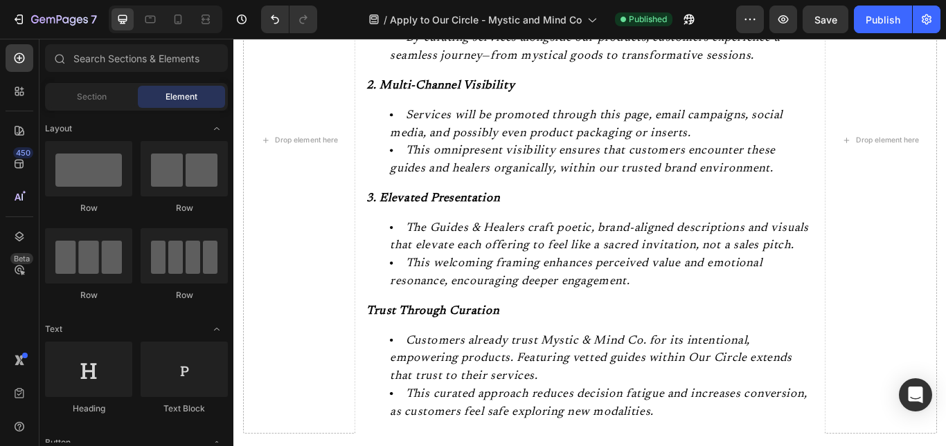
scroll to position [207, 0]
